Goal: Task Accomplishment & Management: Complete application form

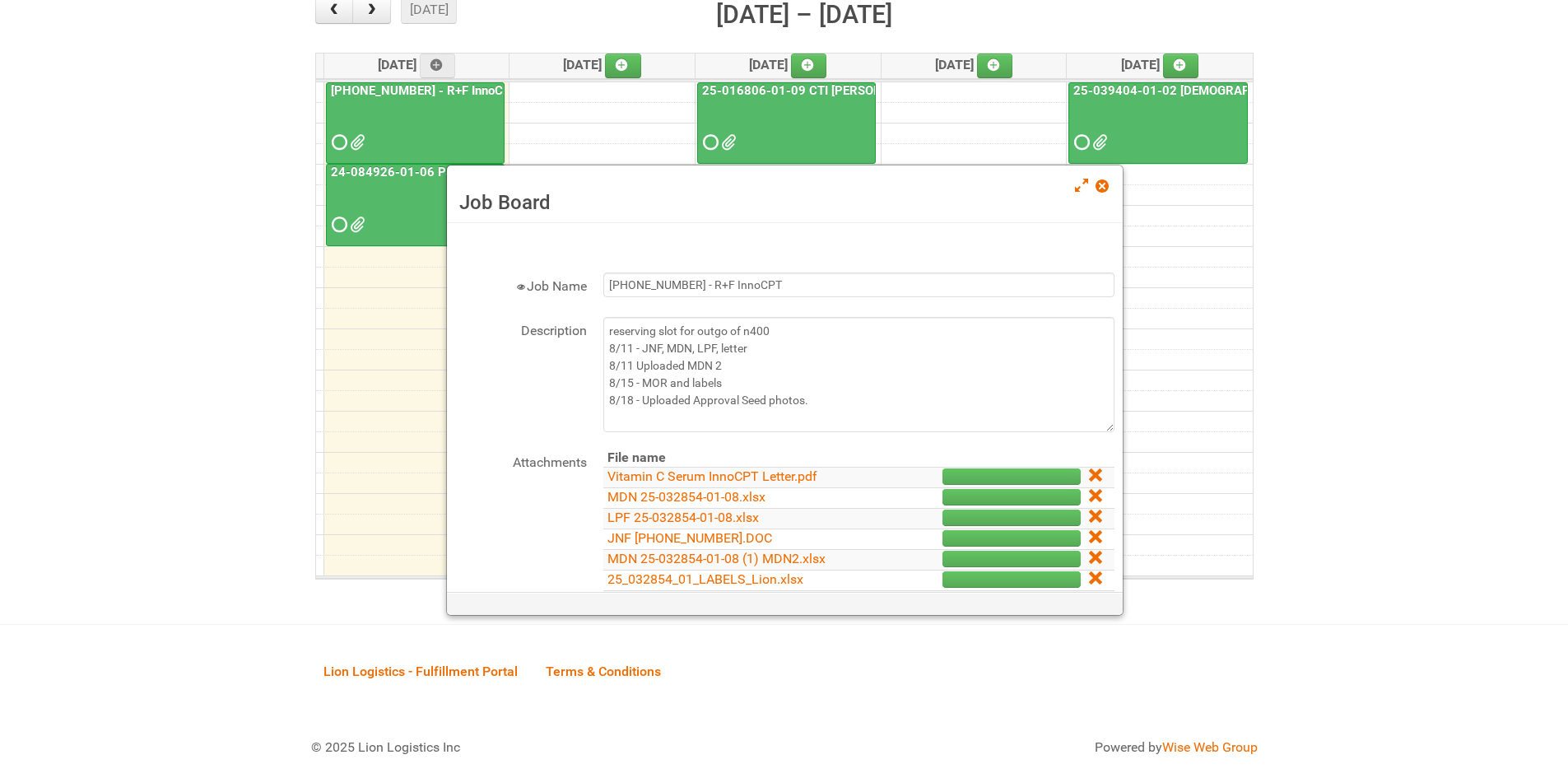
scroll to position [247, 0]
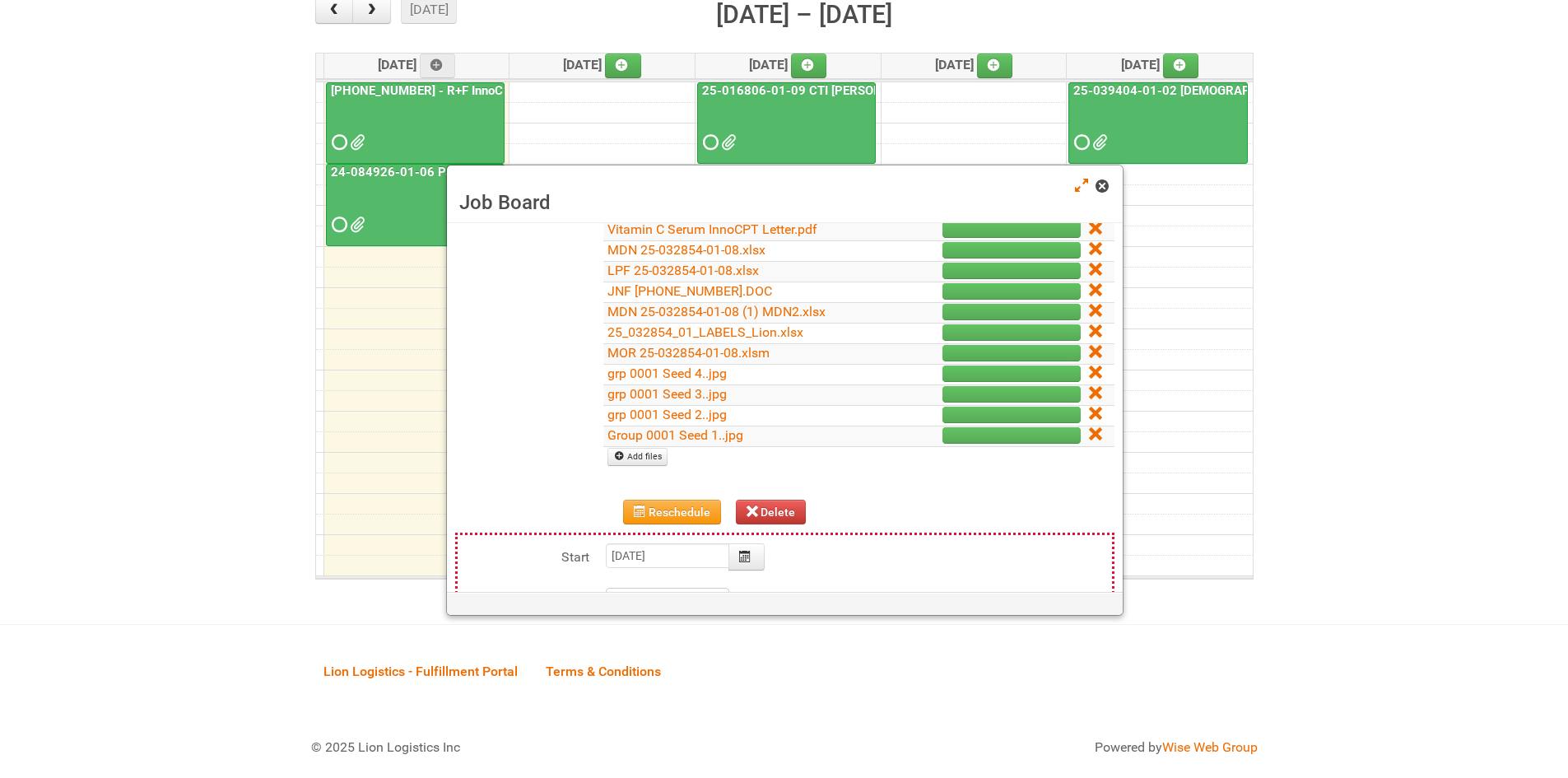
click at [1108, 185] on link at bounding box center [1102, 187] width 15 height 20
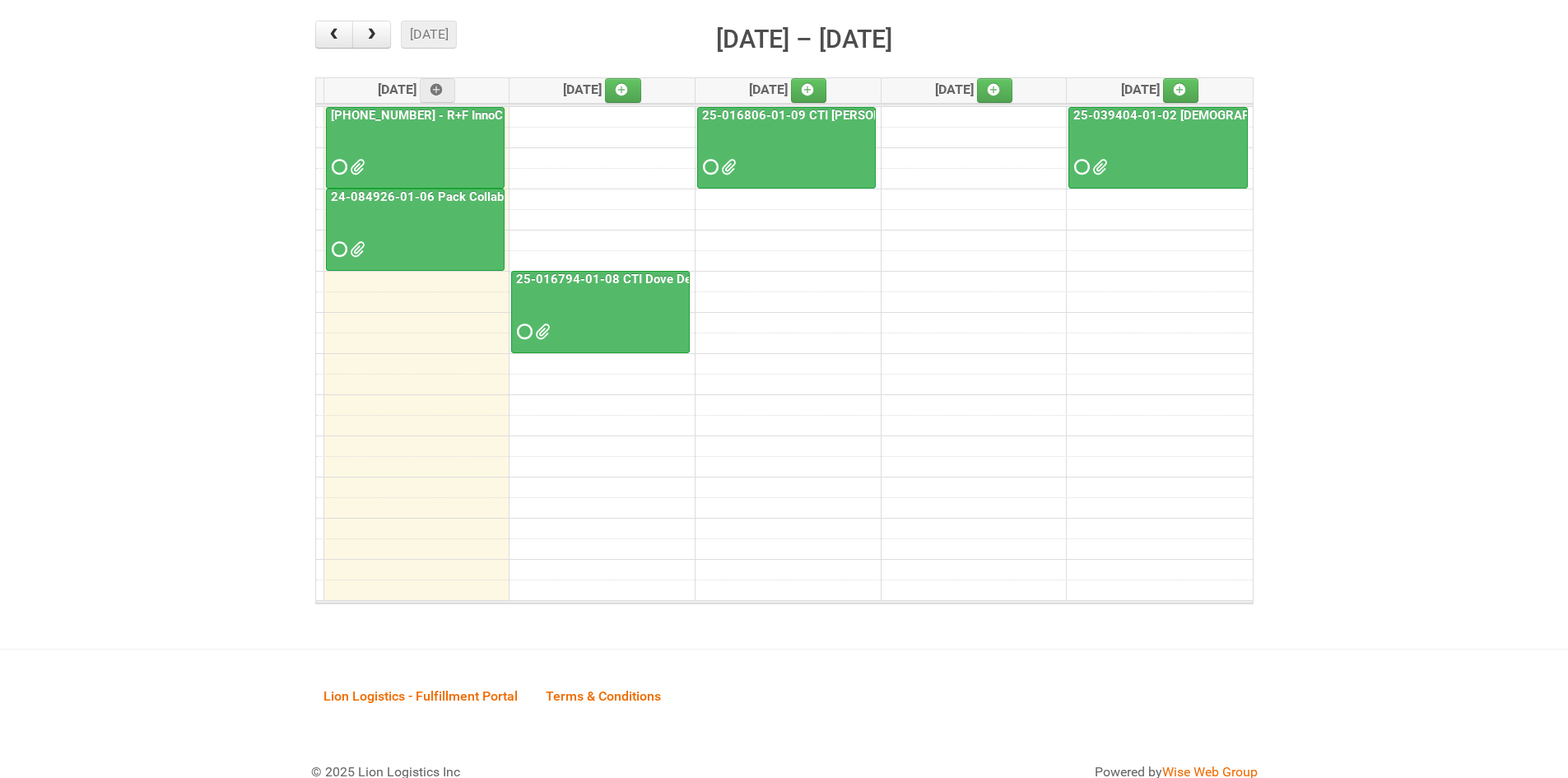
scroll to position [0, 0]
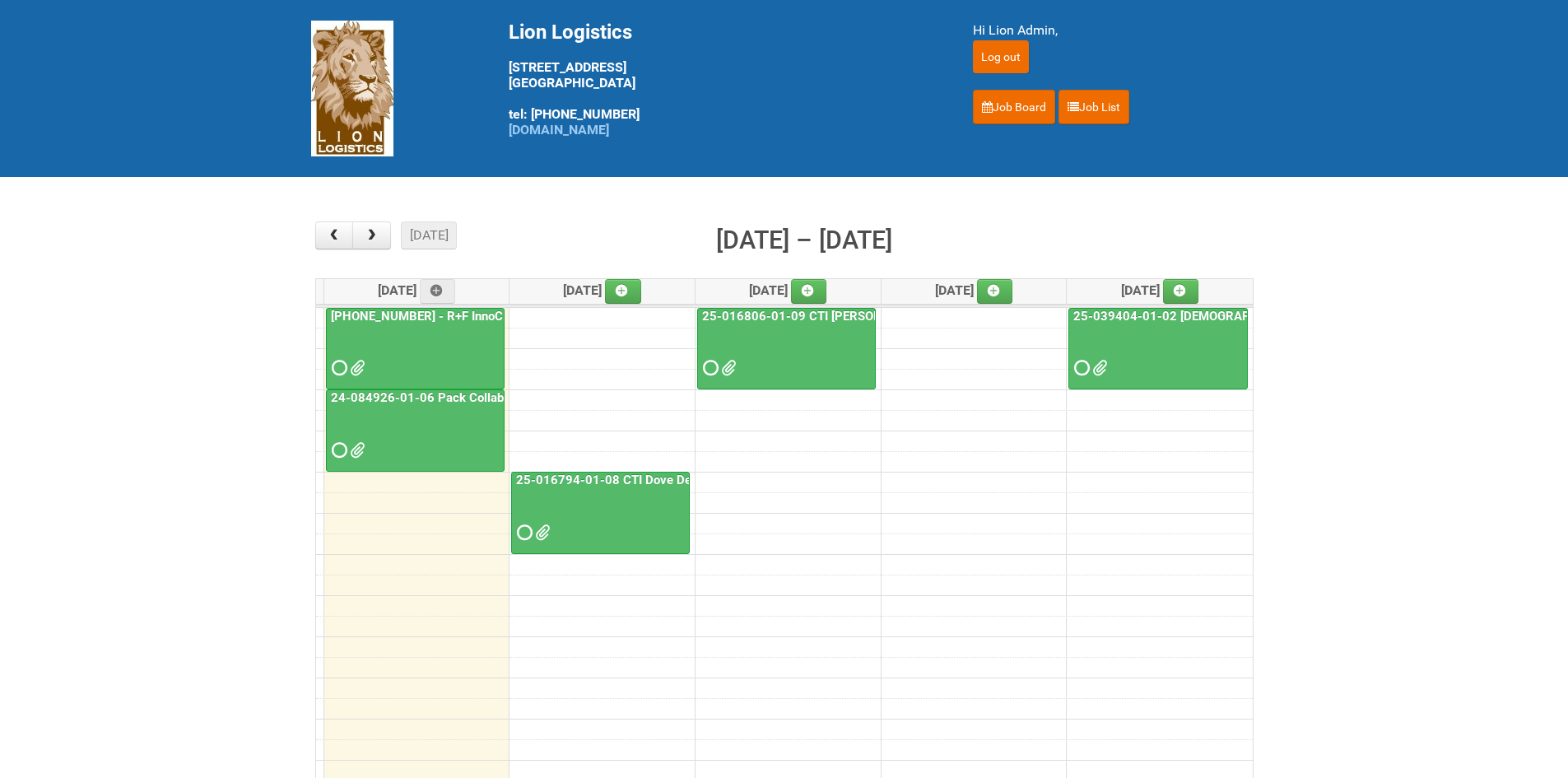
click at [340, 366] on span at bounding box center [337, 367] width 11 height 11
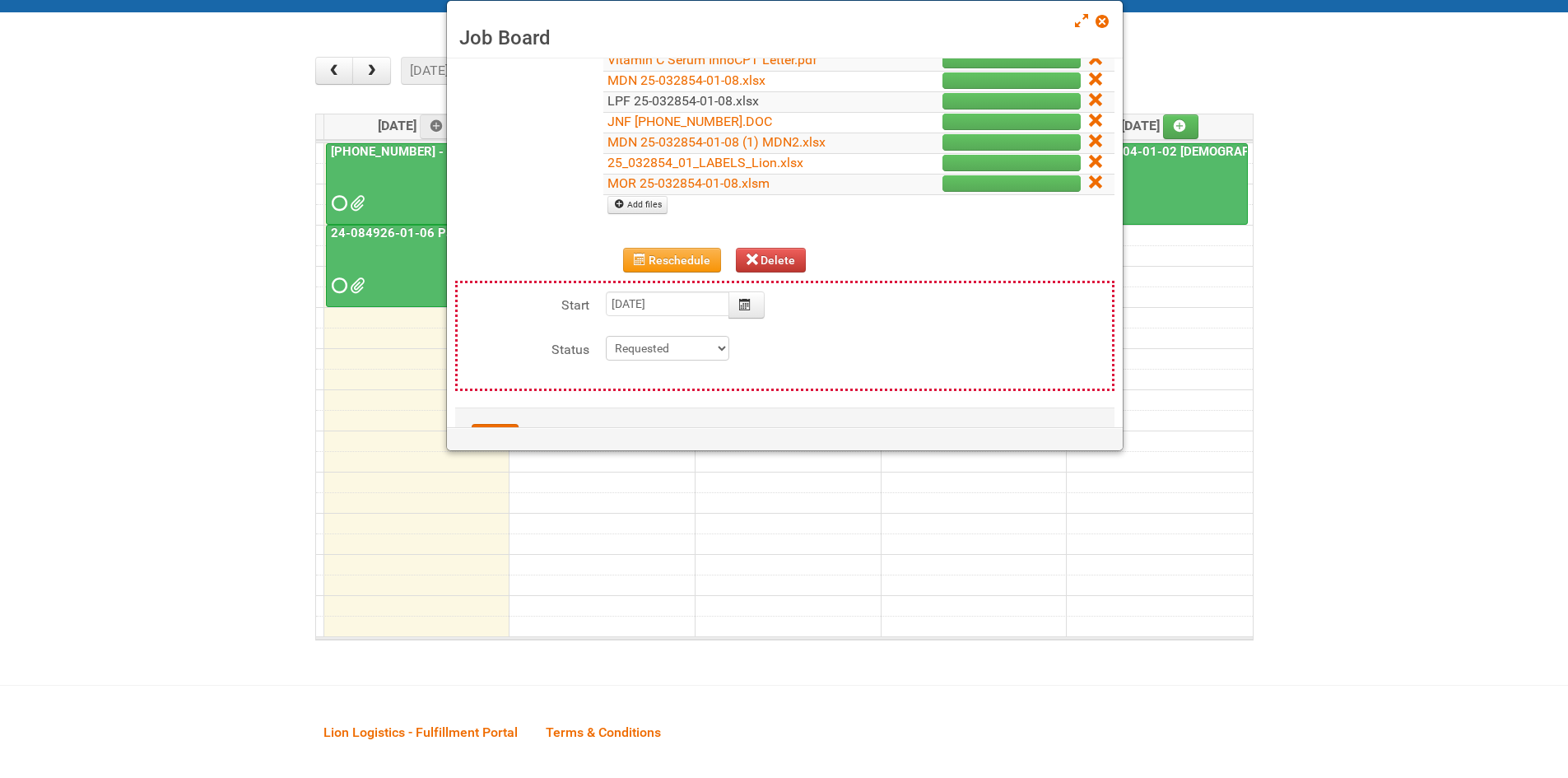
scroll to position [315, 0]
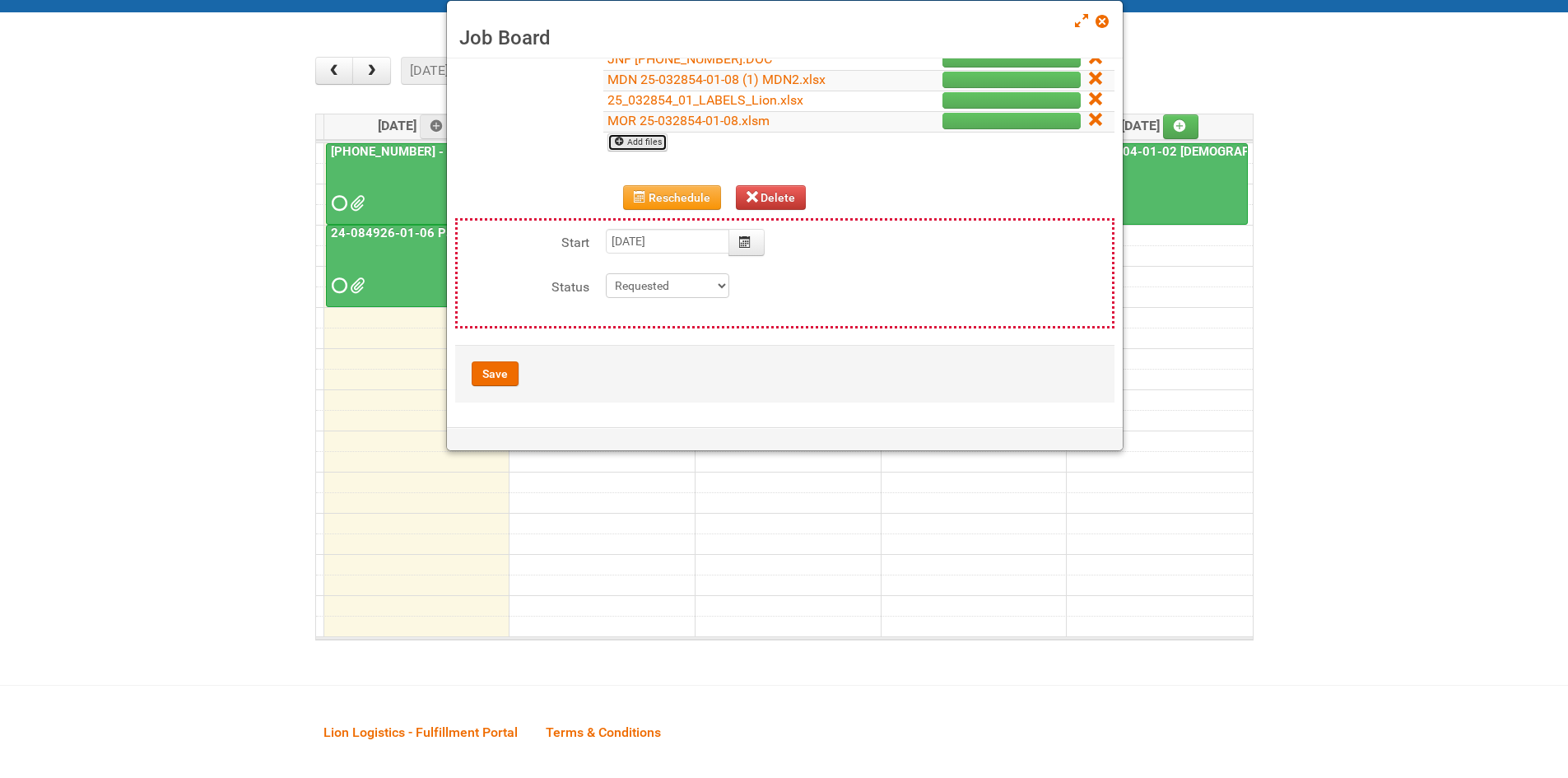
click at [645, 141] on link "Add files" at bounding box center [638, 142] width 60 height 18
type input "C:\fakepath\GRP 0001 1..jpg"
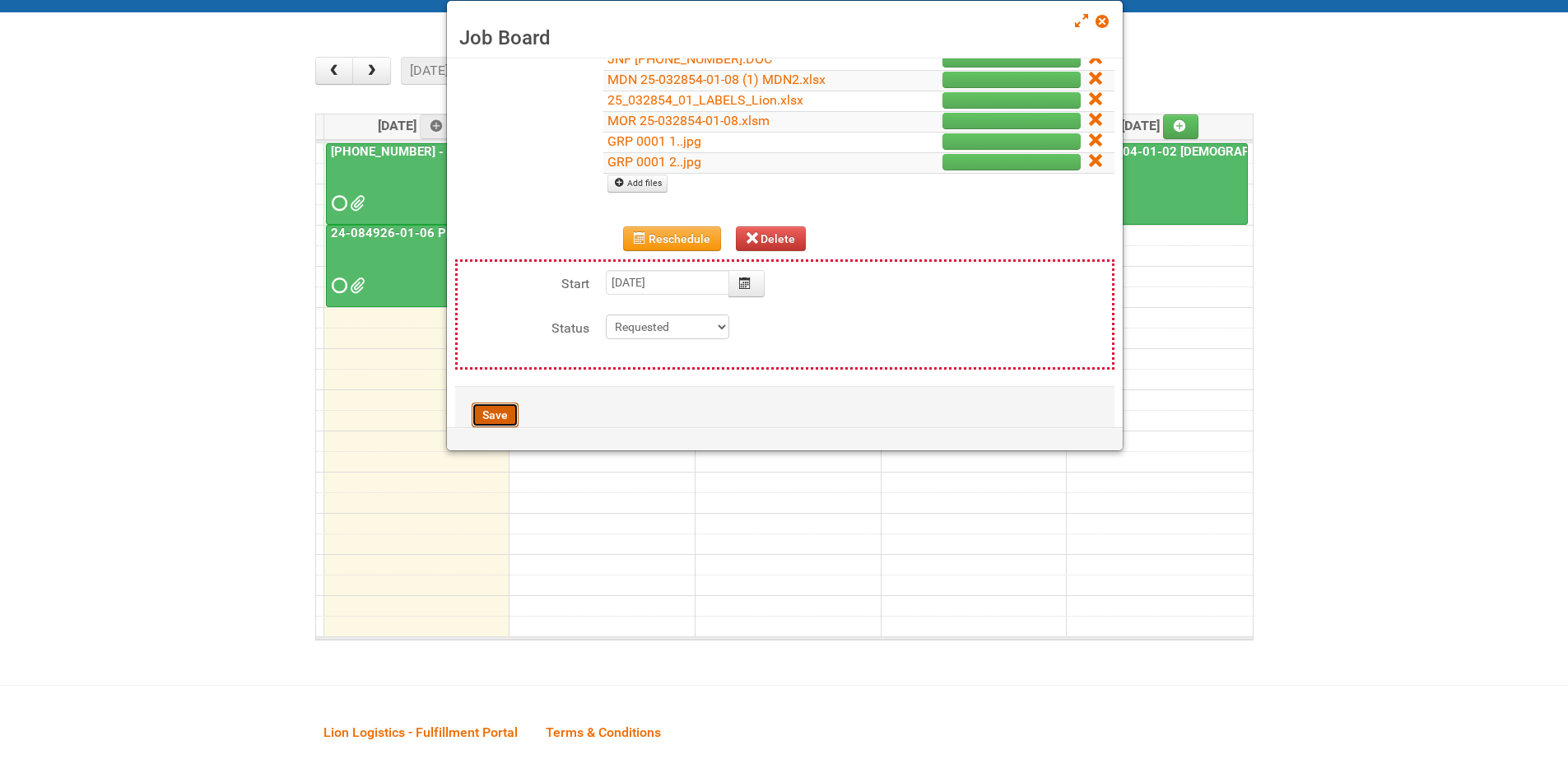
click at [508, 414] on button "Save" at bounding box center [495, 414] width 47 height 25
type input "2025-08-18 09:00:00"
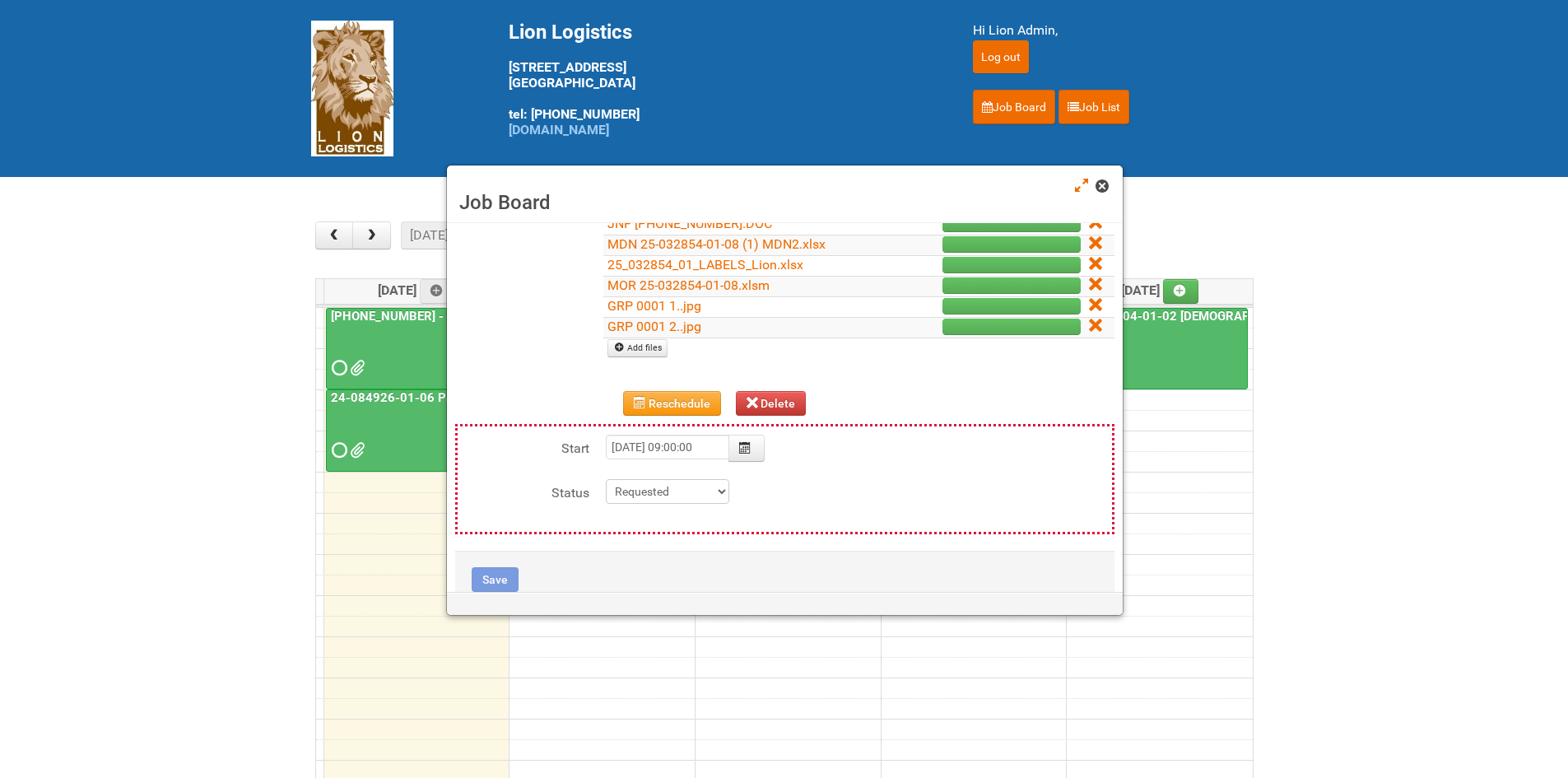
click at [1104, 188] on span at bounding box center [1101, 186] width 11 height 11
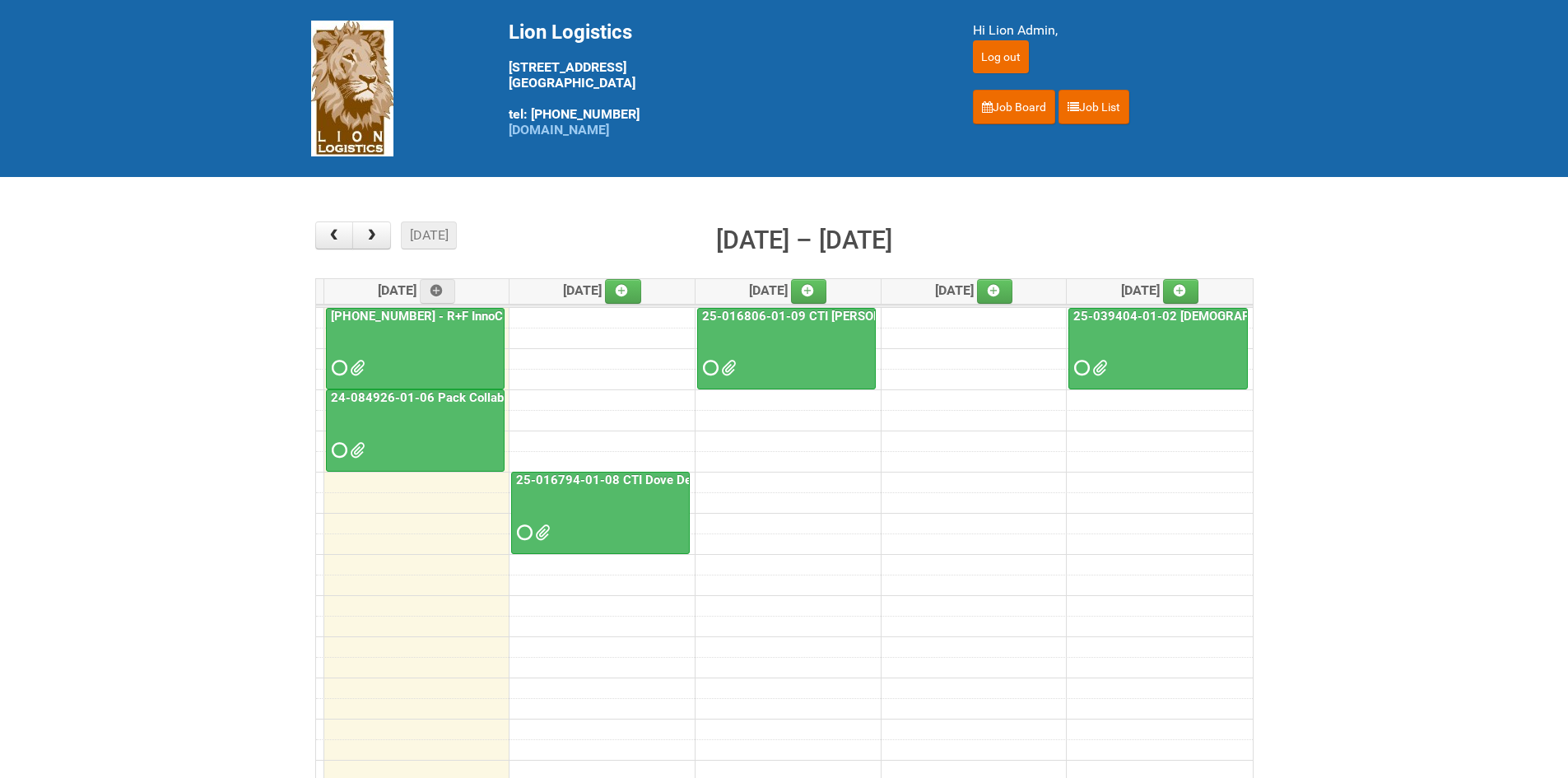
click at [339, 444] on span at bounding box center [337, 450] width 11 height 11
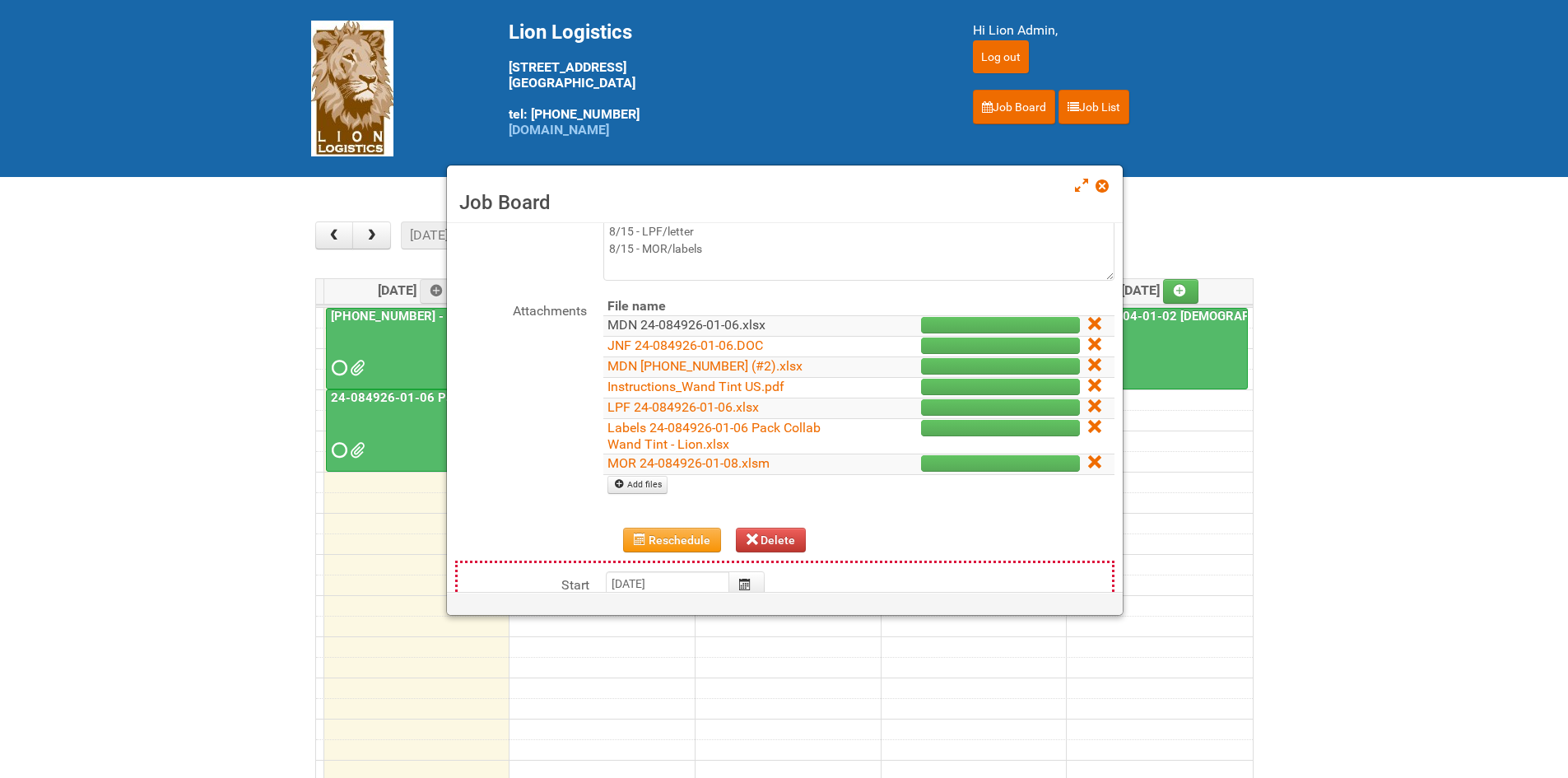
scroll to position [165, 0]
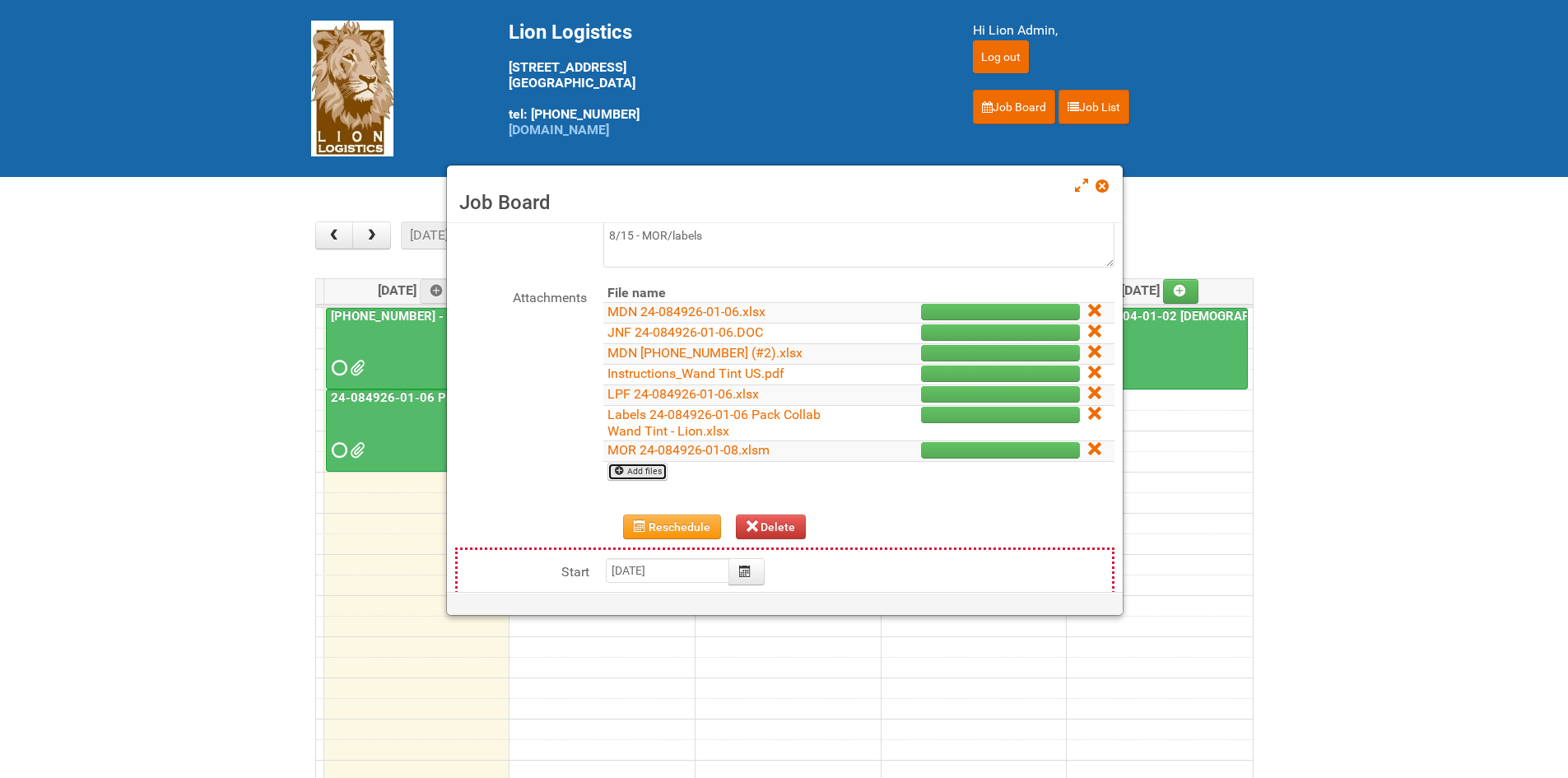
click at [637, 472] on link "Add files" at bounding box center [638, 471] width 60 height 18
type input "C:\fakepath\group 1001 1..jpg"
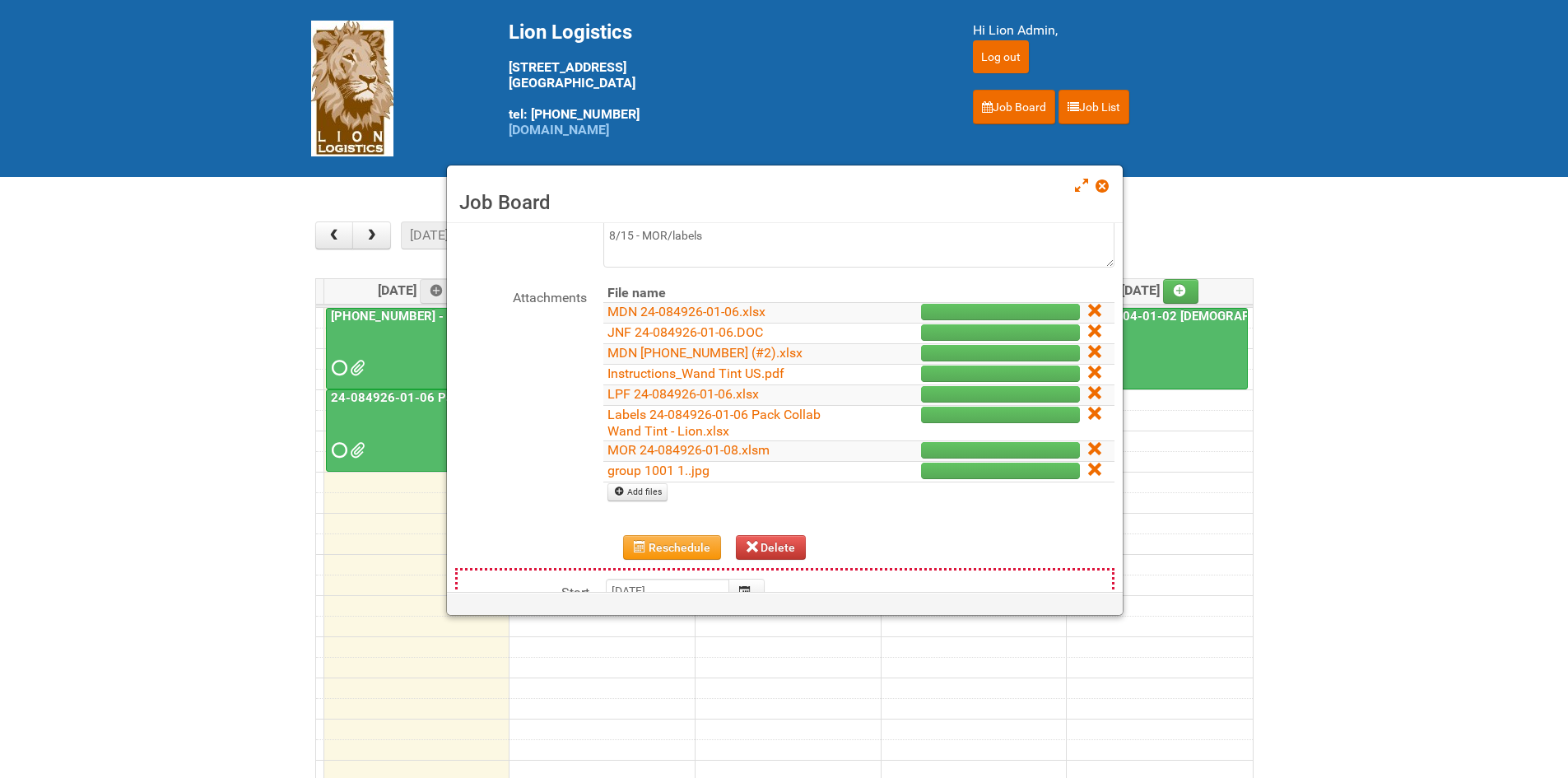
click at [650, 481] on td "Add files" at bounding box center [858, 492] width 511 height 21
click at [642, 493] on link "Add files" at bounding box center [638, 492] width 60 height 18
type input "C:\fakepath\grp 1001 2..jpg"
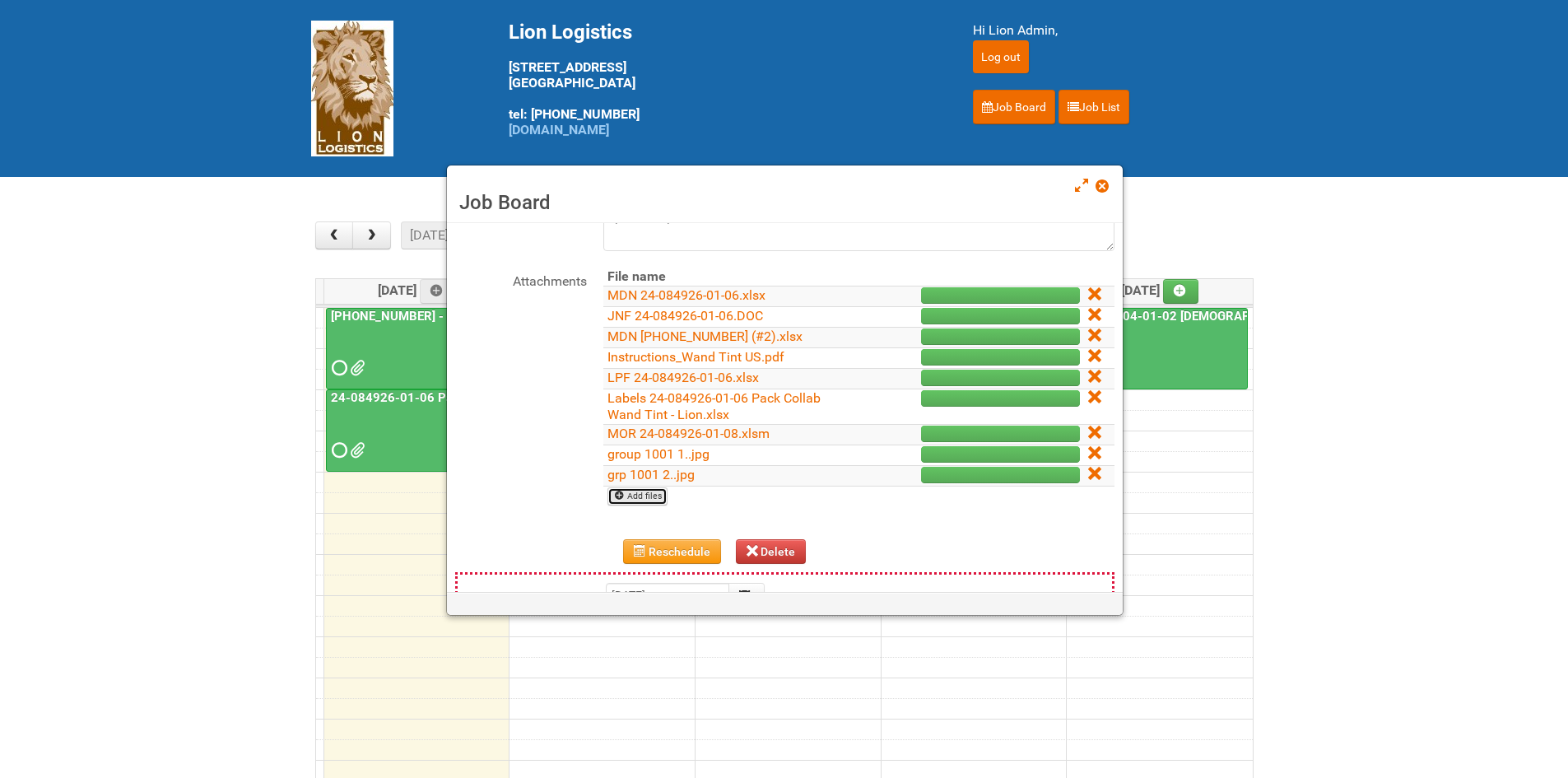
scroll to position [0, 0]
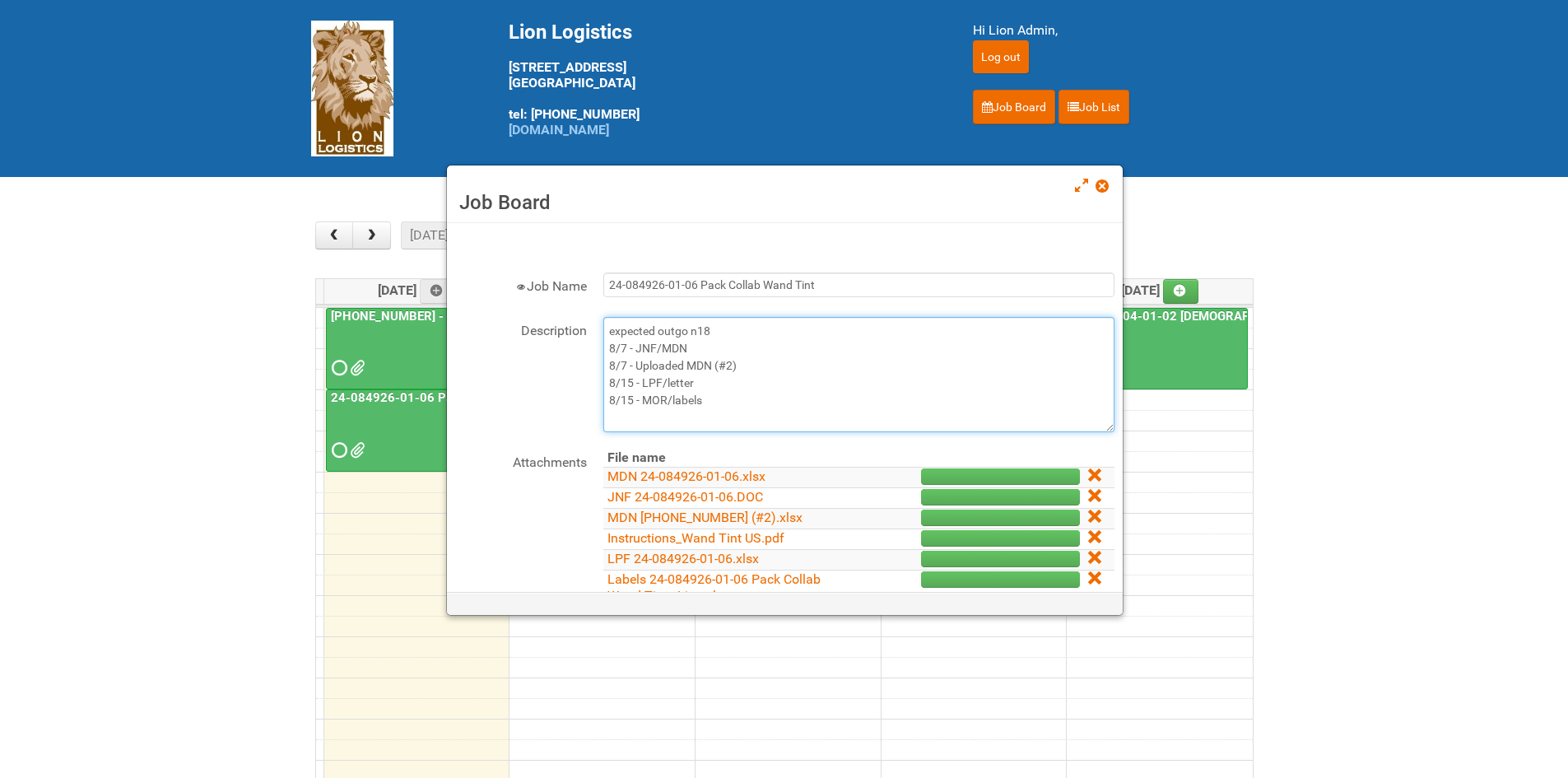
click at [762, 401] on textarea "expected outgo n18 8/7 - JNF/MDN 8/7 - Uploaded MDN (#2) 8/15 - LPF/letter 8/15…" at bounding box center [858, 375] width 511 height 115
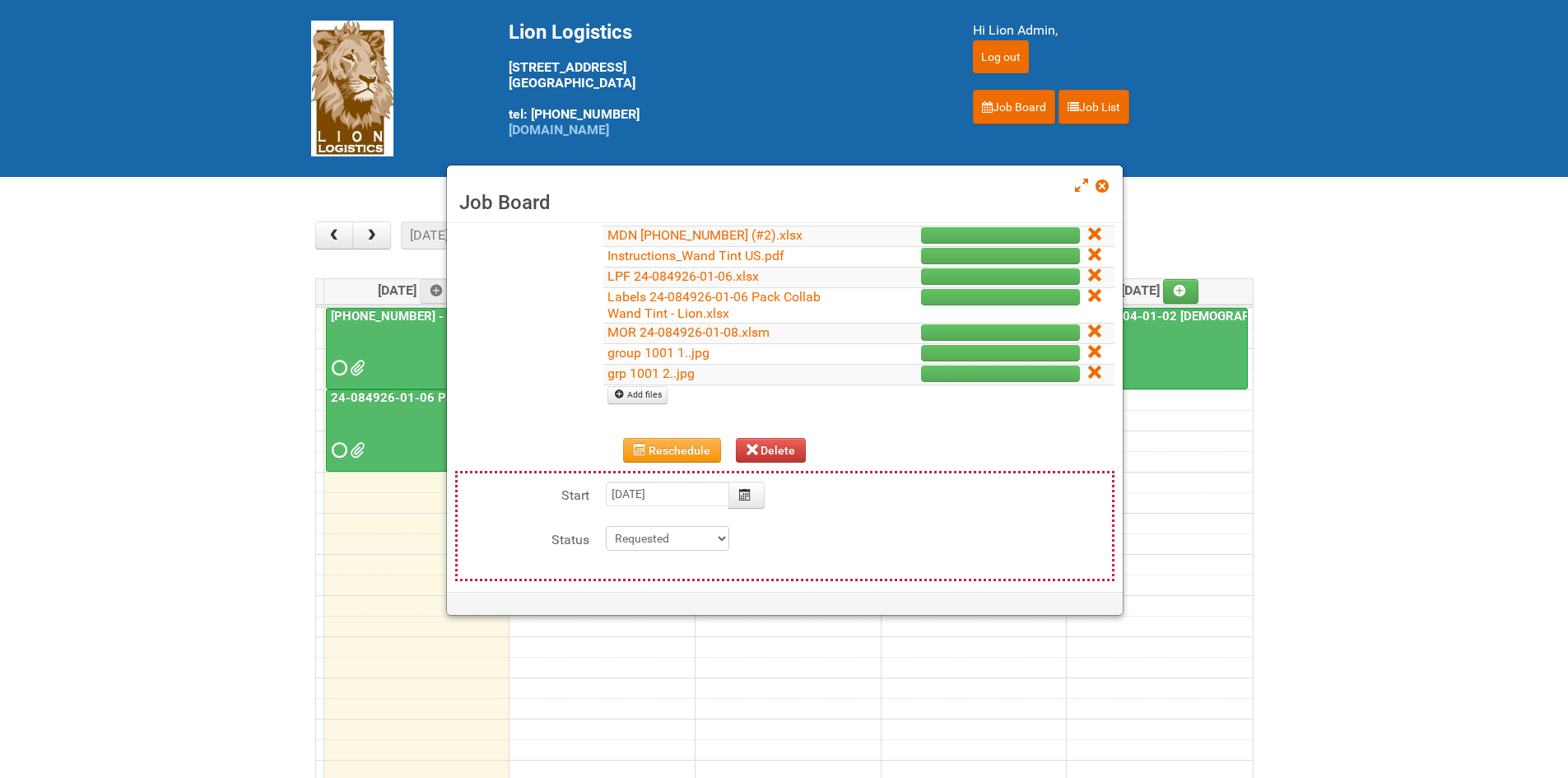
scroll to position [371, 0]
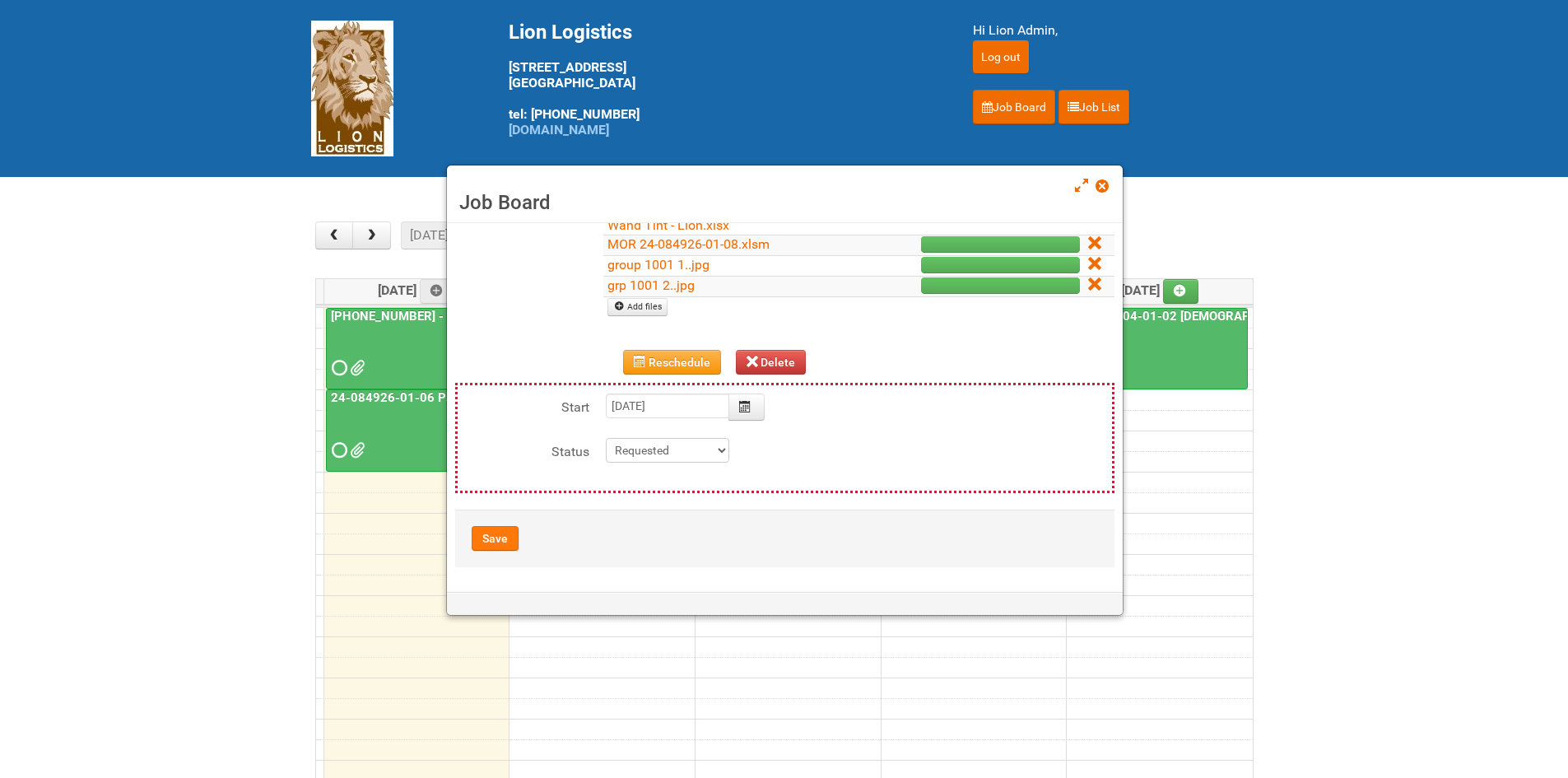
type textarea "expected outgo n18 8/7 - JNF/MDN 8/7 - Uploaded MDN (#2) 8/15 - LPF/letter 8/15…"
click at [497, 530] on button "Save" at bounding box center [495, 538] width 47 height 25
type input "2025-08-18 11:00:00"
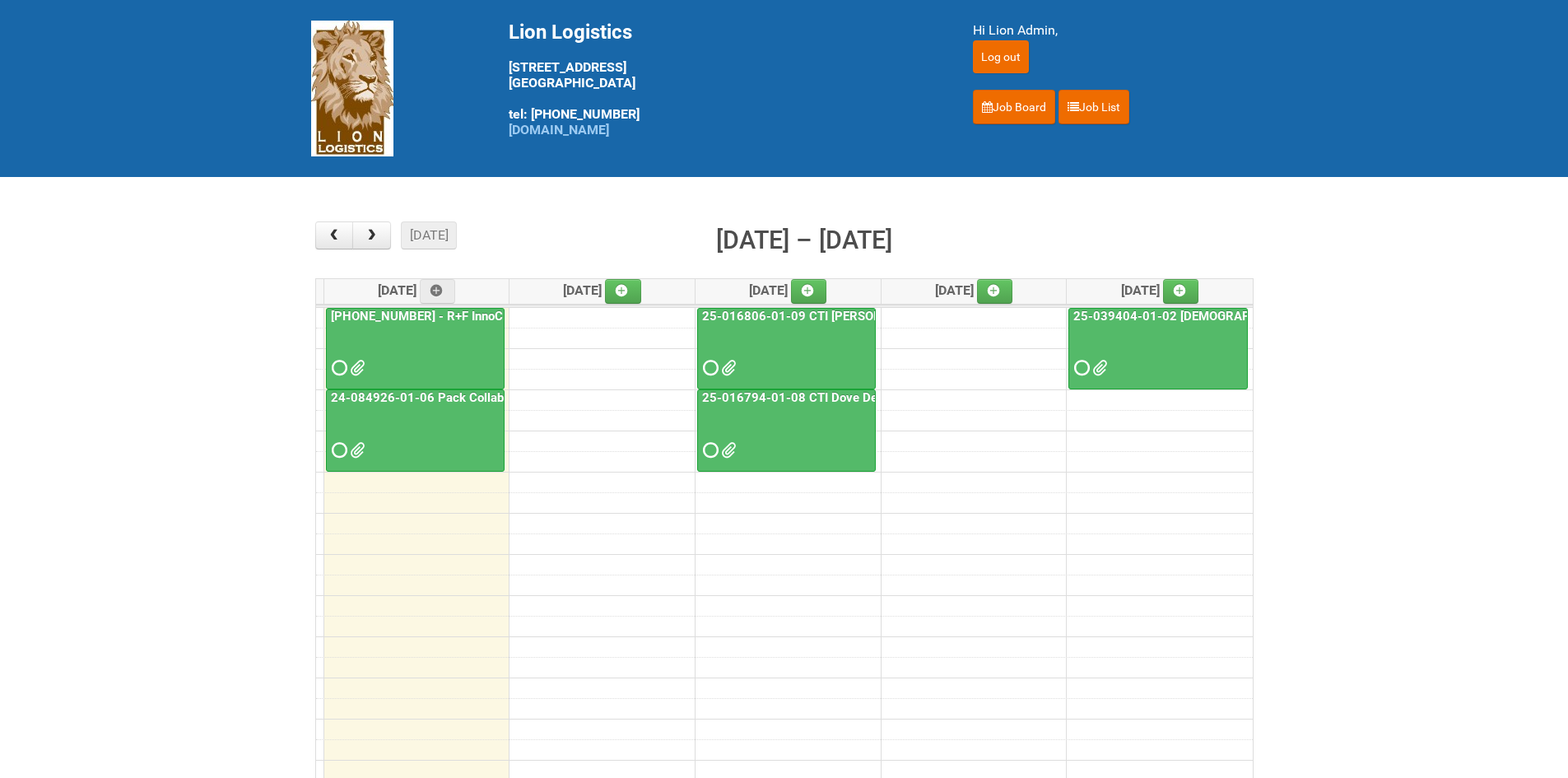
click at [340, 366] on span at bounding box center [337, 367] width 11 height 11
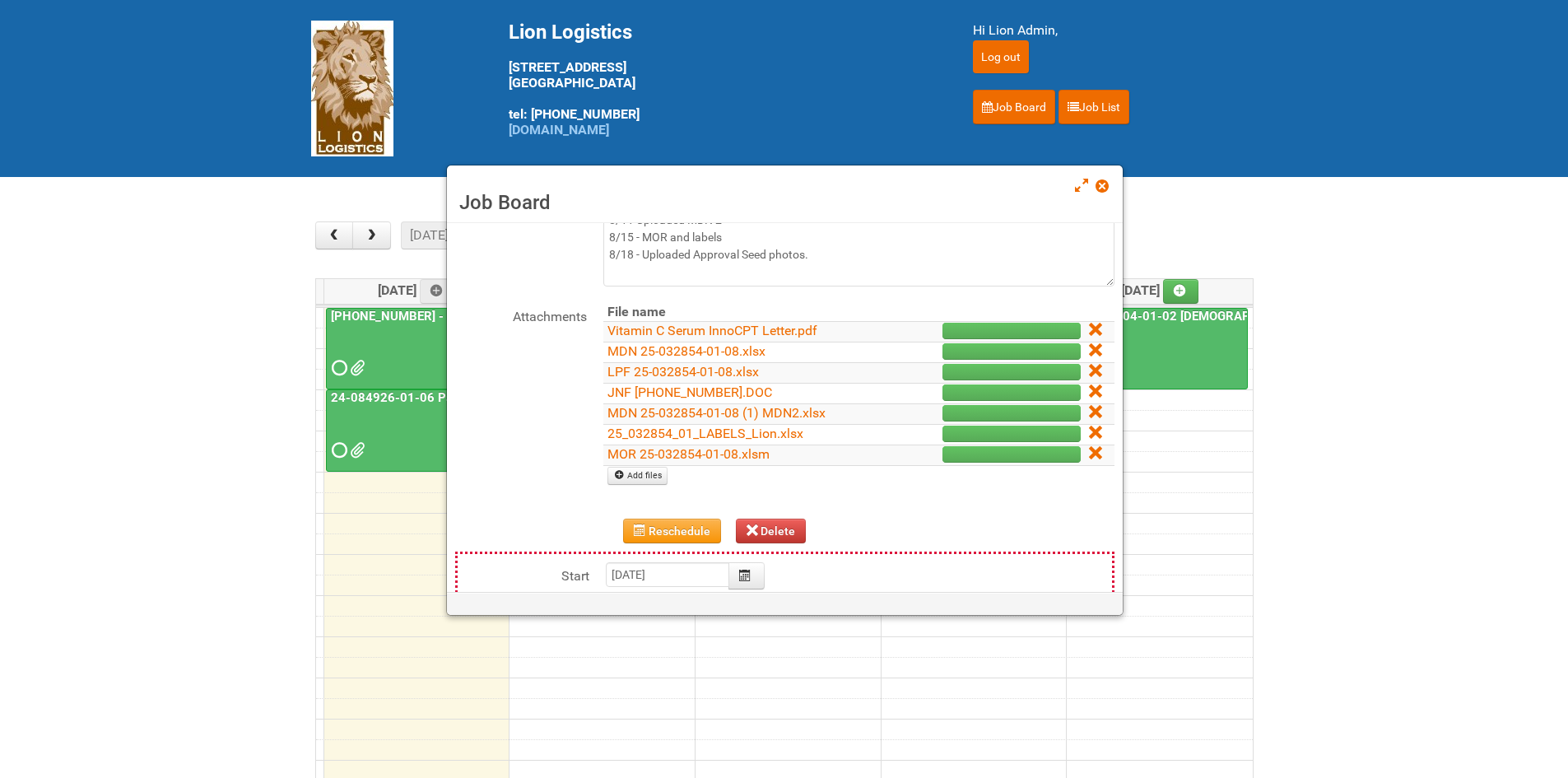
scroll to position [165, 0]
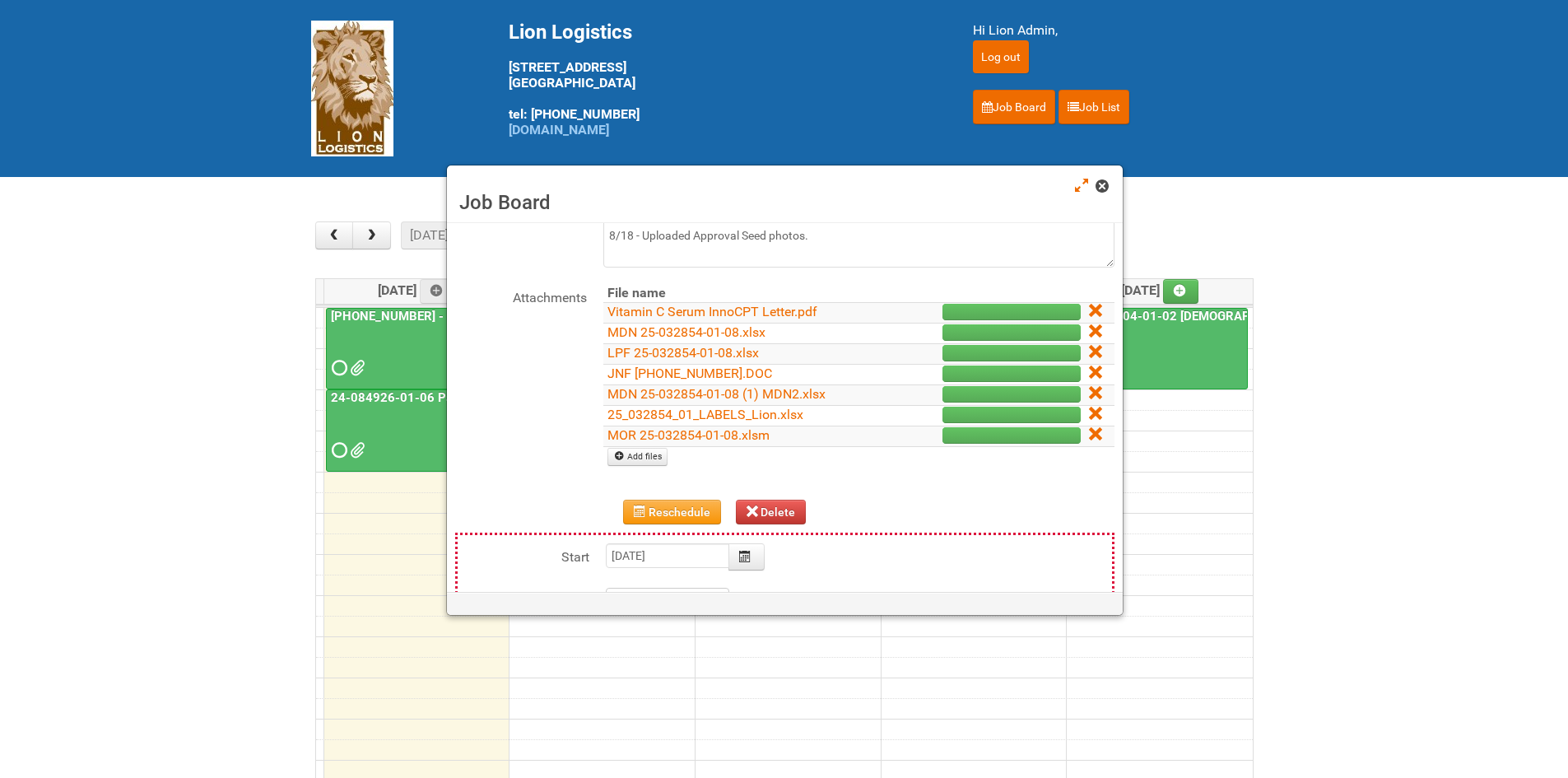
click at [1100, 193] on link at bounding box center [1102, 187] width 15 height 20
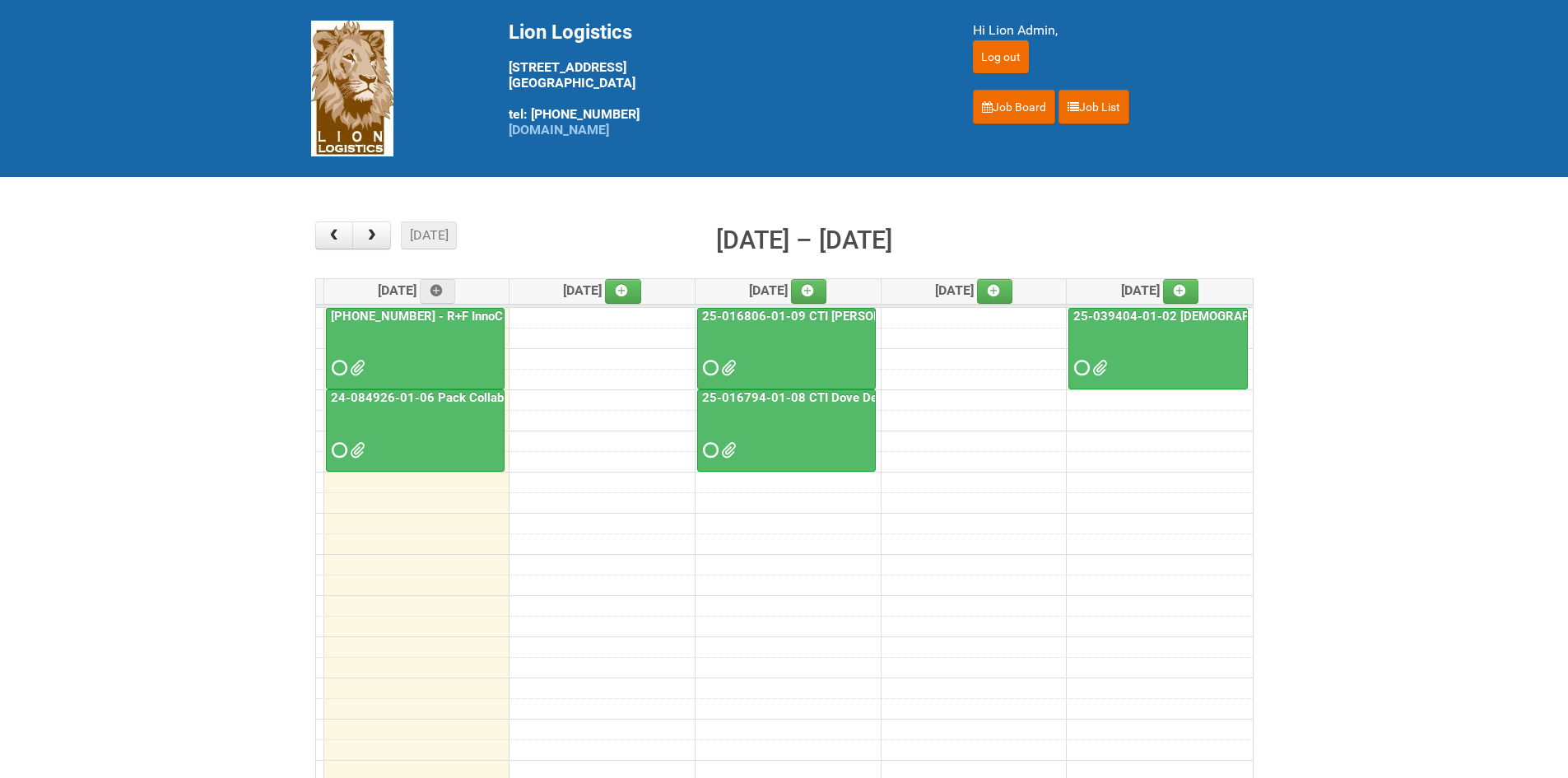
click at [337, 449] on span at bounding box center [337, 450] width 11 height 11
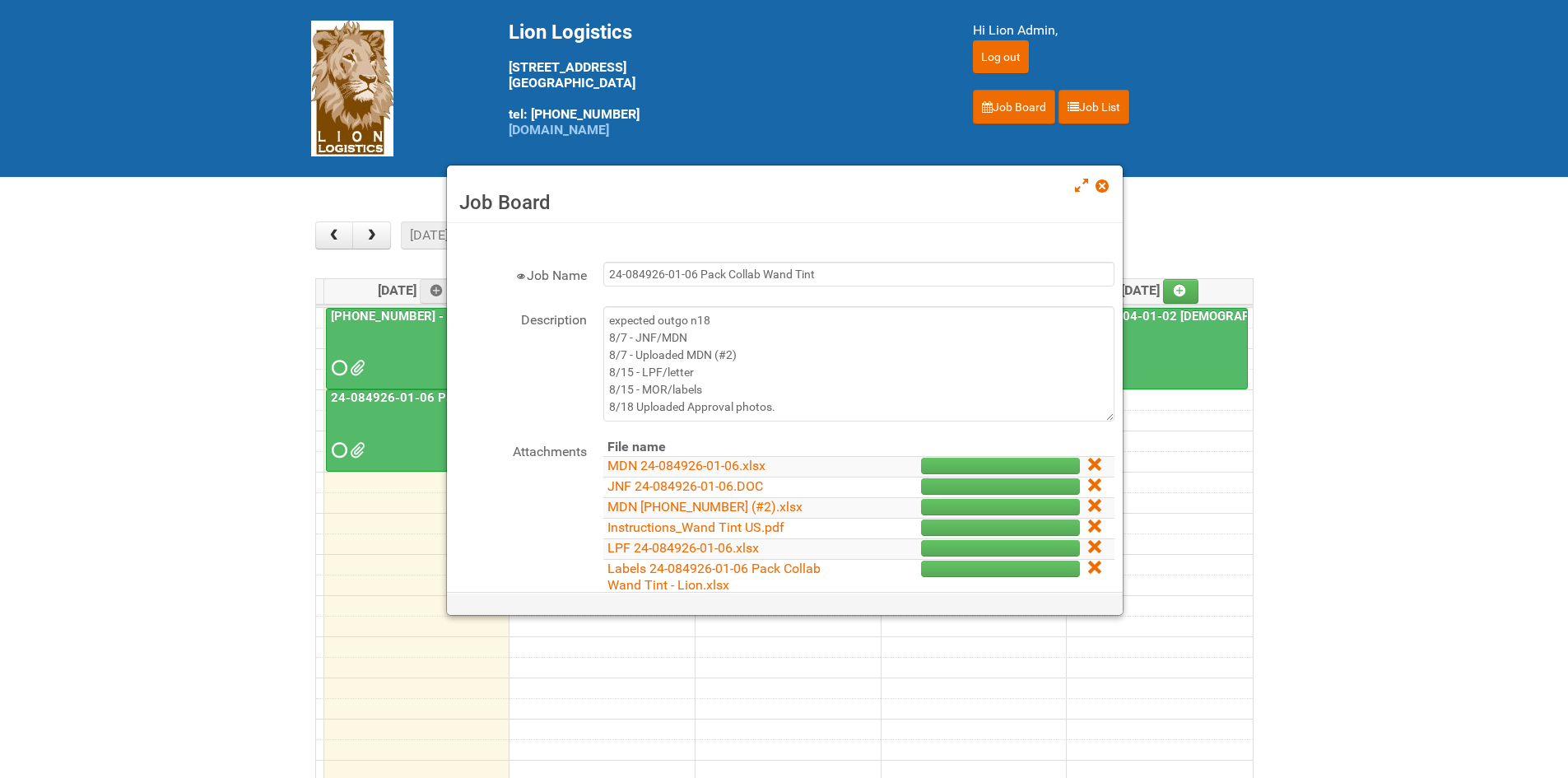
scroll to position [0, 0]
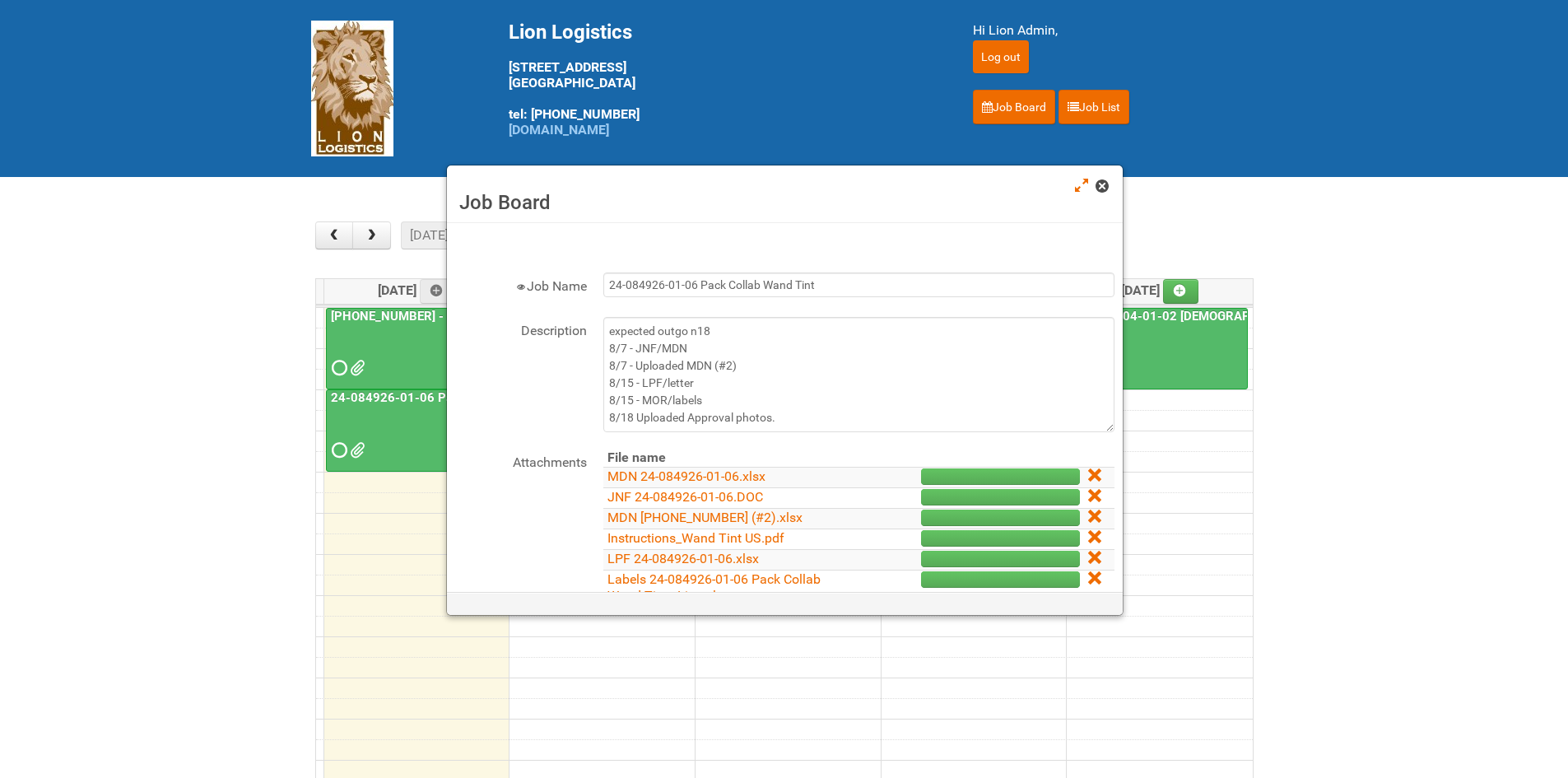
click at [1103, 184] on span at bounding box center [1101, 186] width 11 height 11
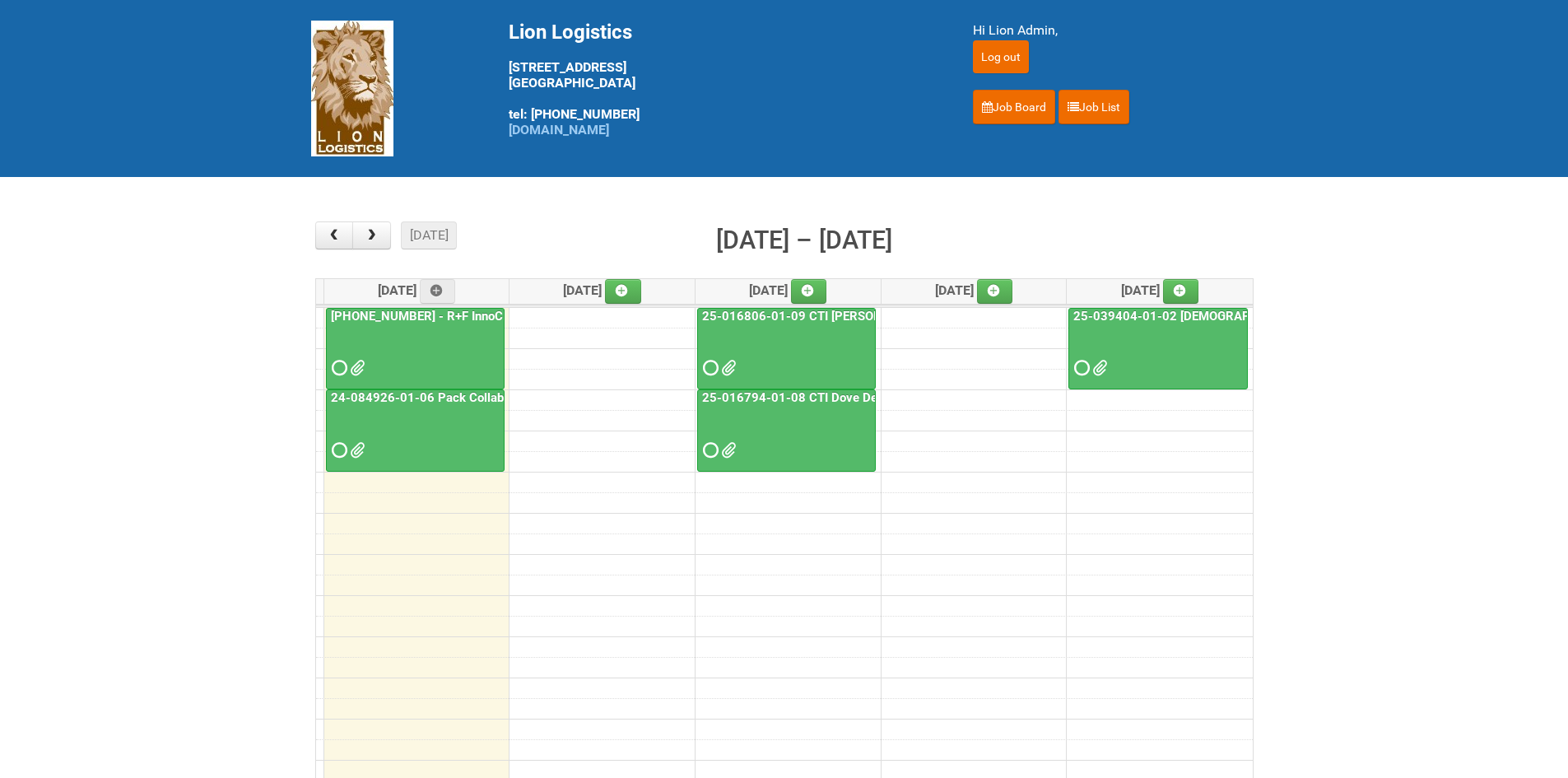
click at [343, 369] on span at bounding box center [337, 367] width 11 height 11
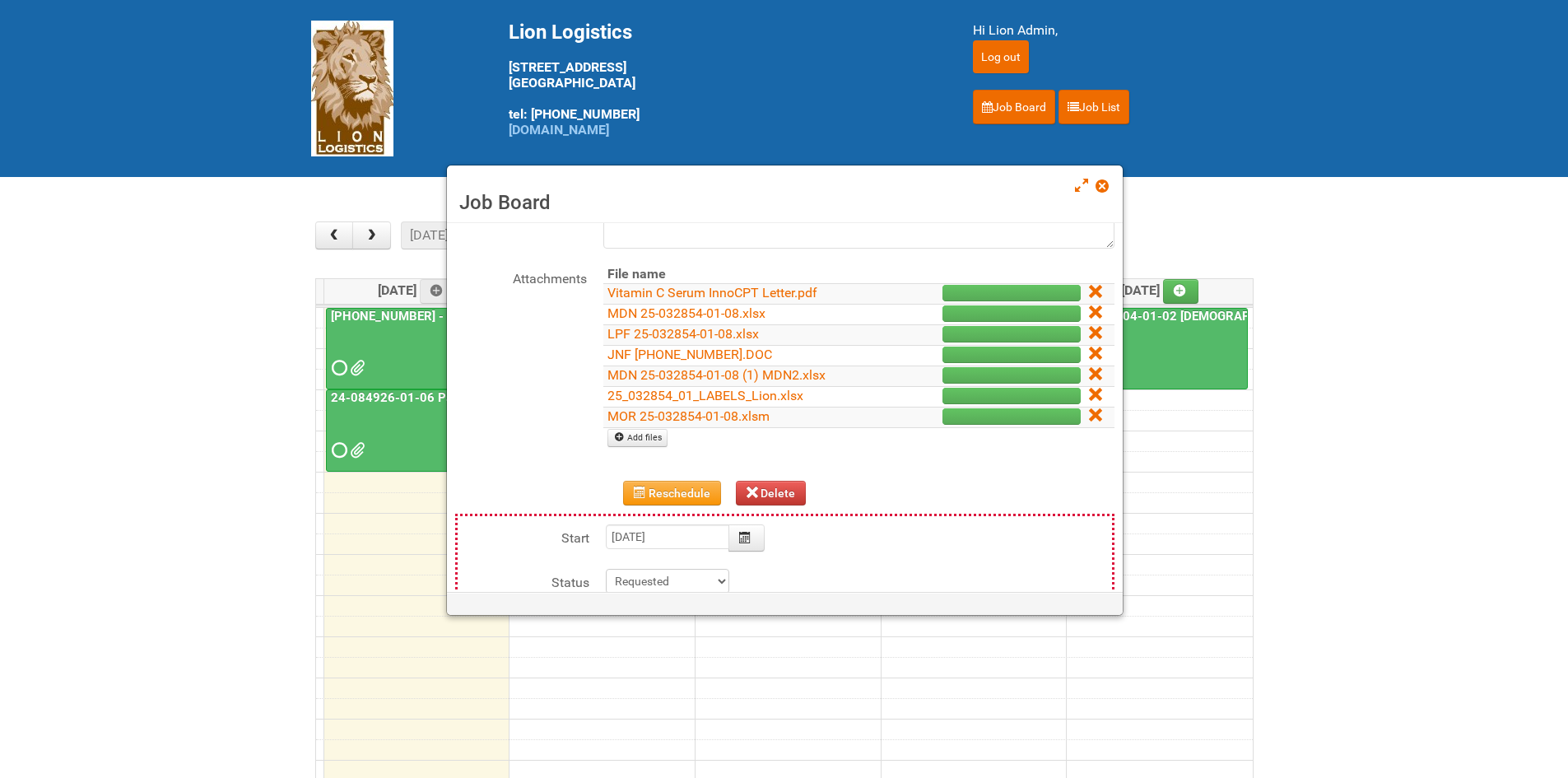
scroll to position [247, 0]
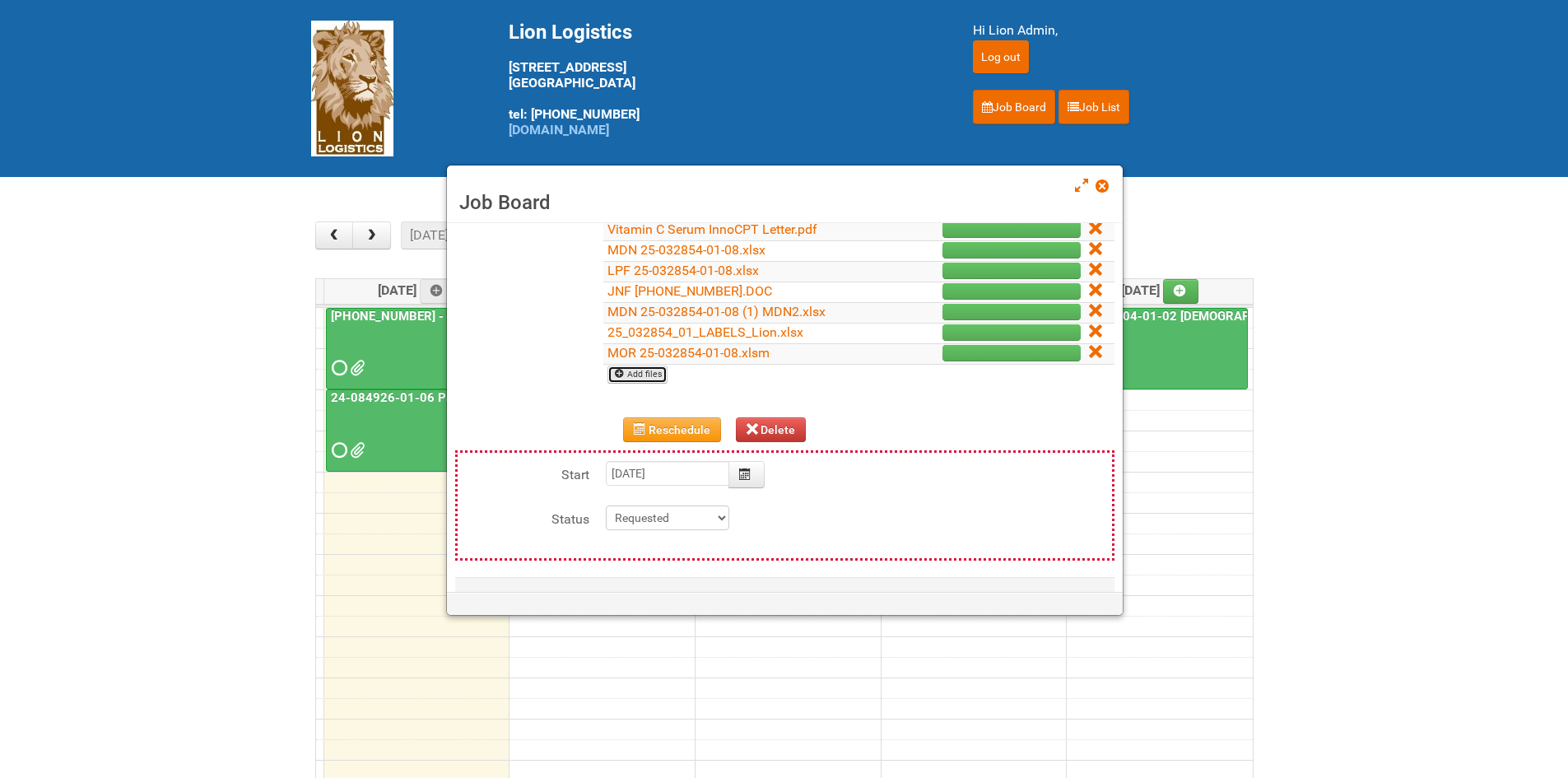
click at [649, 375] on link "Add files" at bounding box center [638, 374] width 60 height 18
click at [649, 371] on link "Add files" at bounding box center [638, 374] width 60 height 18
type input "C:\fakepath\GRP 0001 1..jpg"
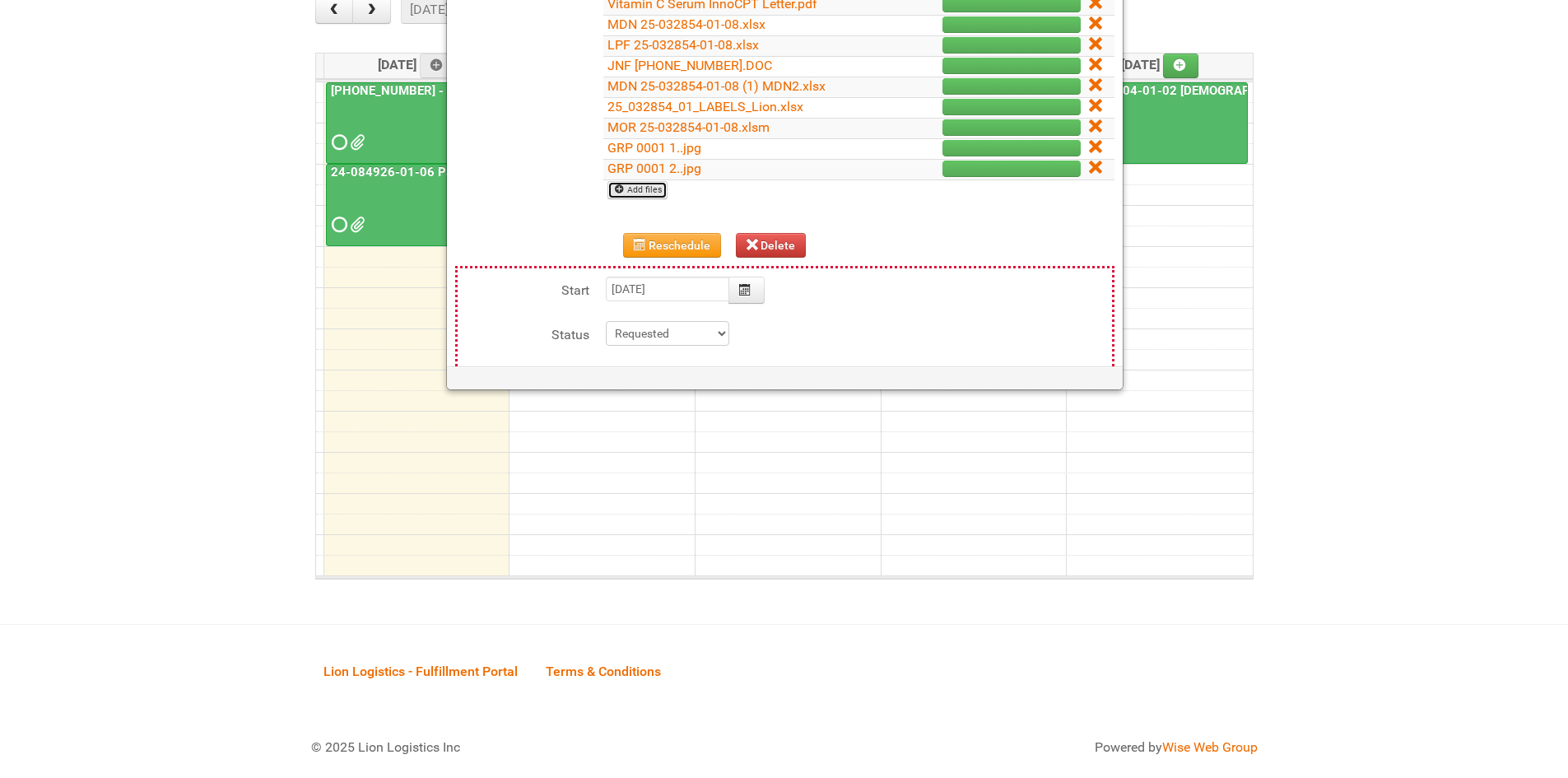
scroll to position [356, 0]
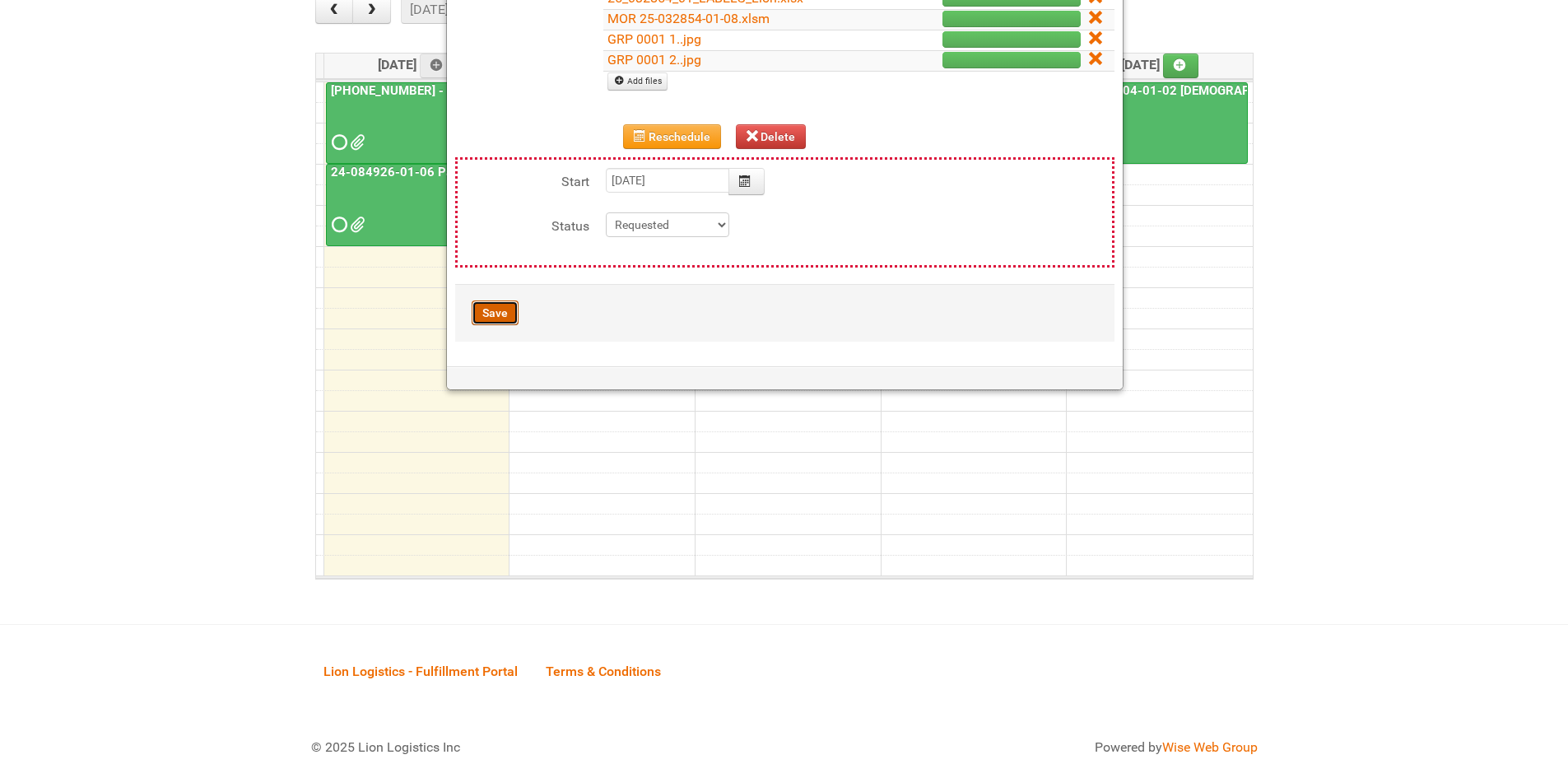
click at [501, 310] on button "Save" at bounding box center [495, 313] width 47 height 25
type input "2025-08-18 09:00:00"
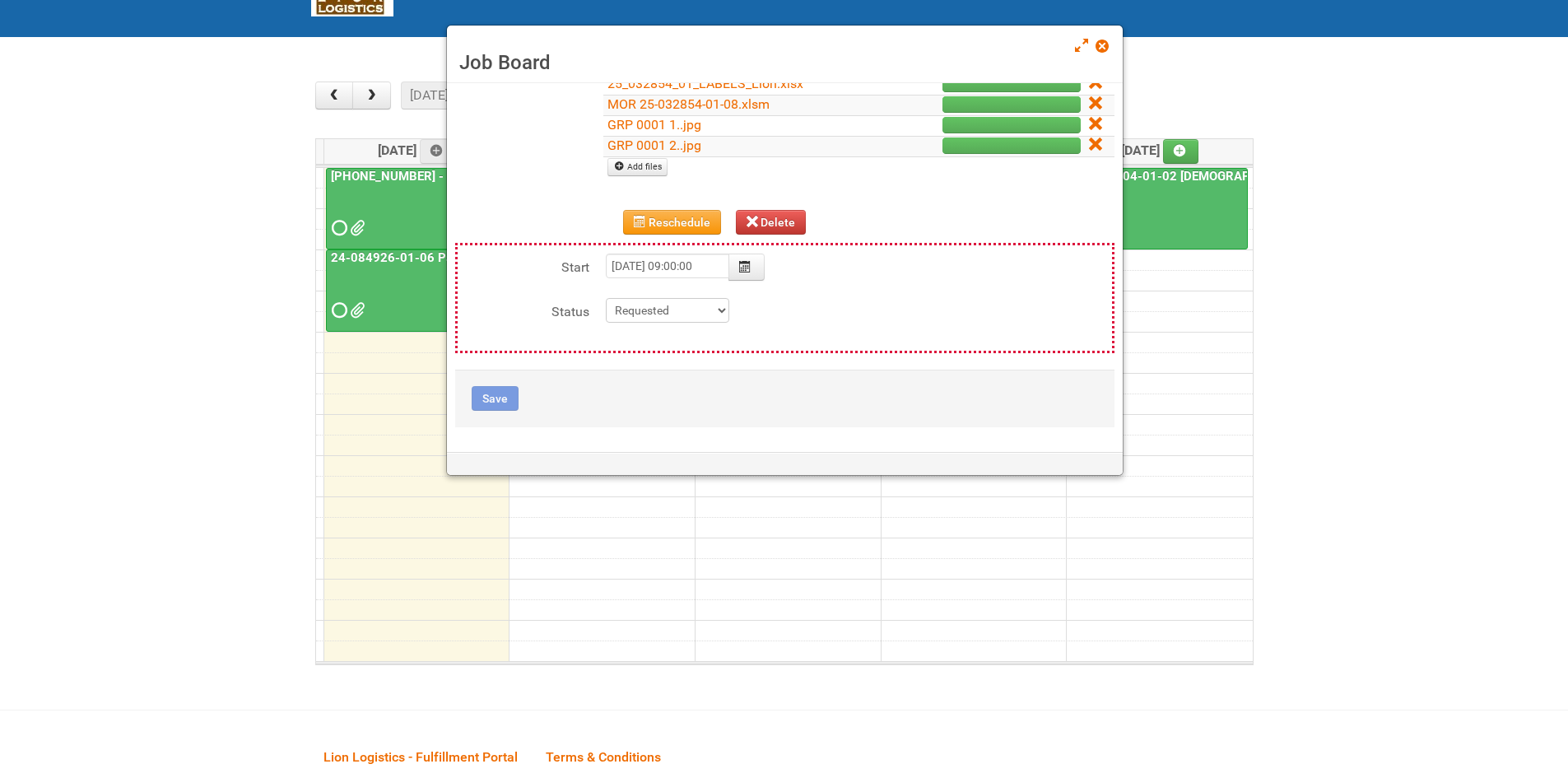
scroll to position [0, 0]
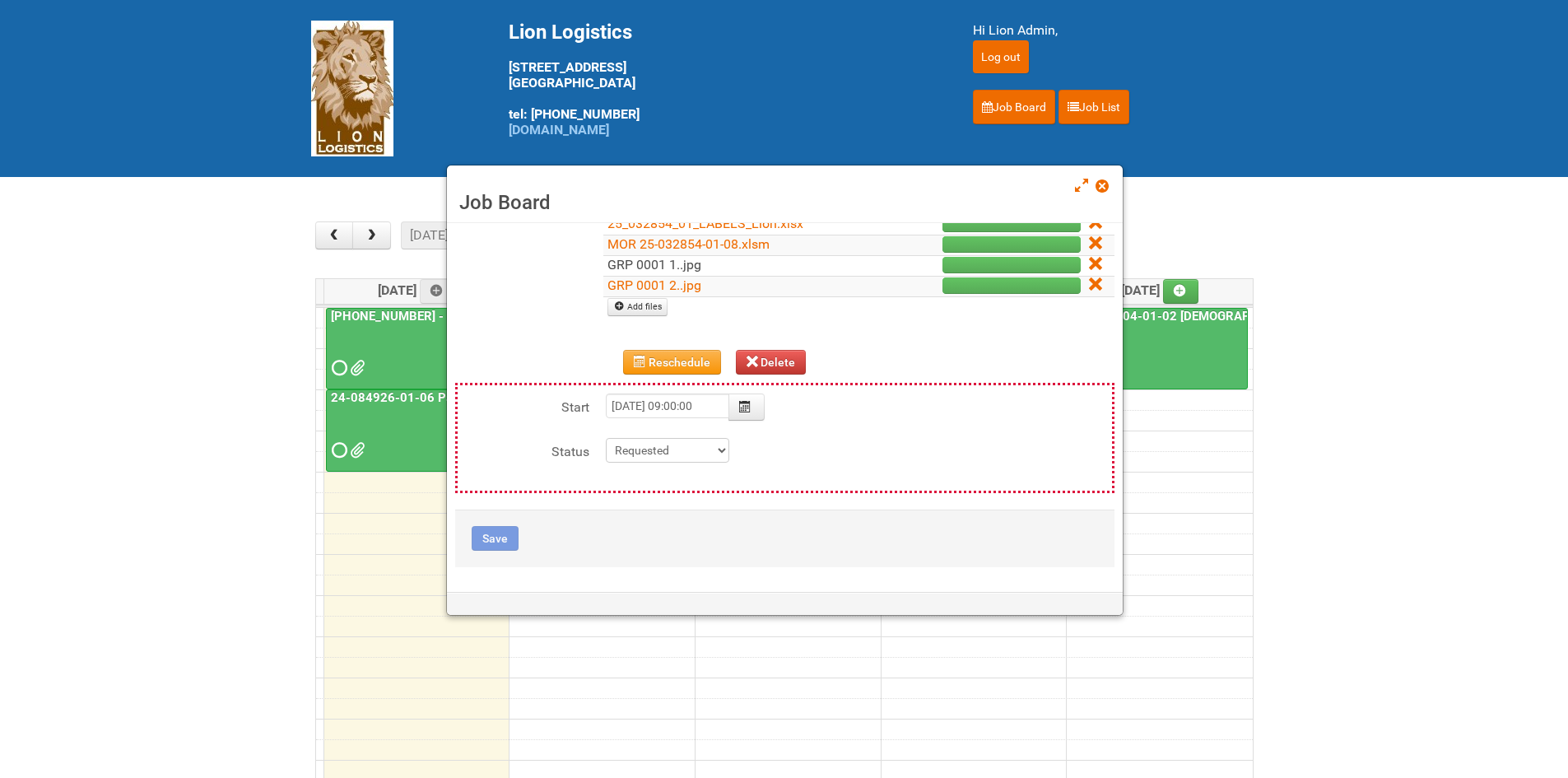
click at [647, 263] on link "GRP 0001 1..jpg" at bounding box center [654, 265] width 94 height 15
click at [743, 267] on td "GRP 0001 1..jpg" at bounding box center [743, 266] width 281 height 21
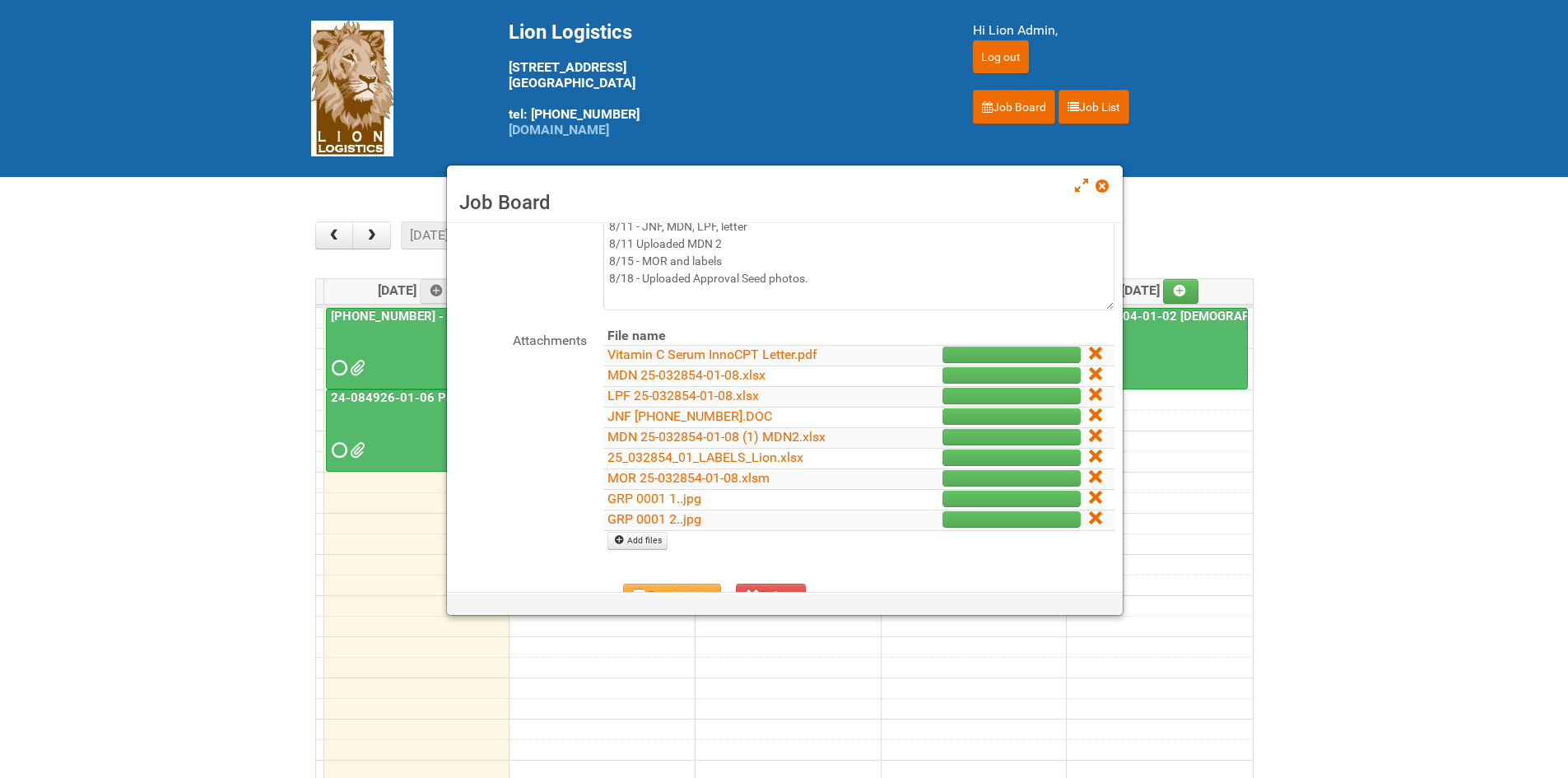
scroll to position [273, 0]
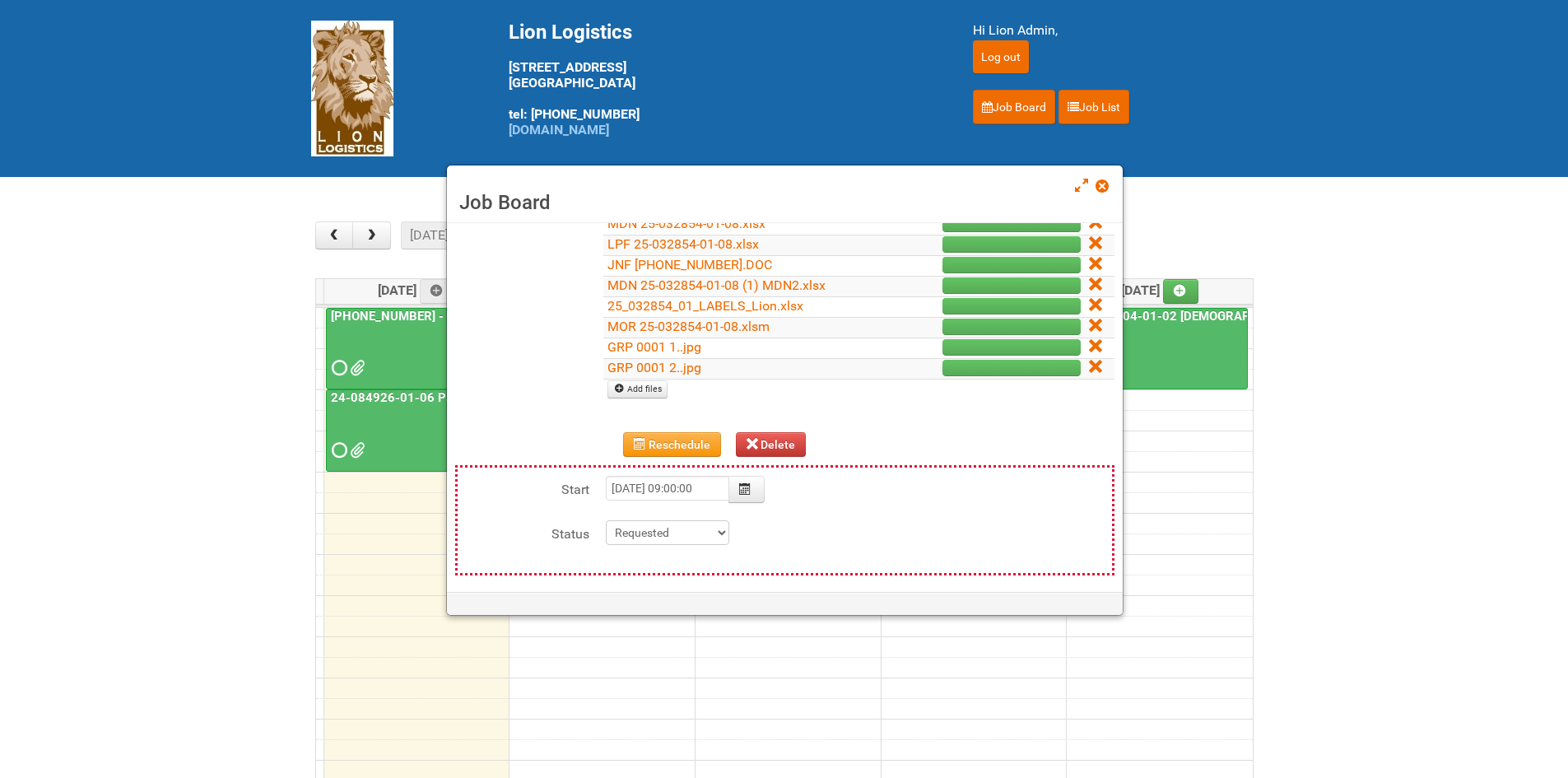
click at [716, 348] on td "GRP 0001 1..jpg" at bounding box center [743, 348] width 281 height 21
click at [649, 353] on link "GRP 0001 1..jpg" at bounding box center [654, 347] width 94 height 15
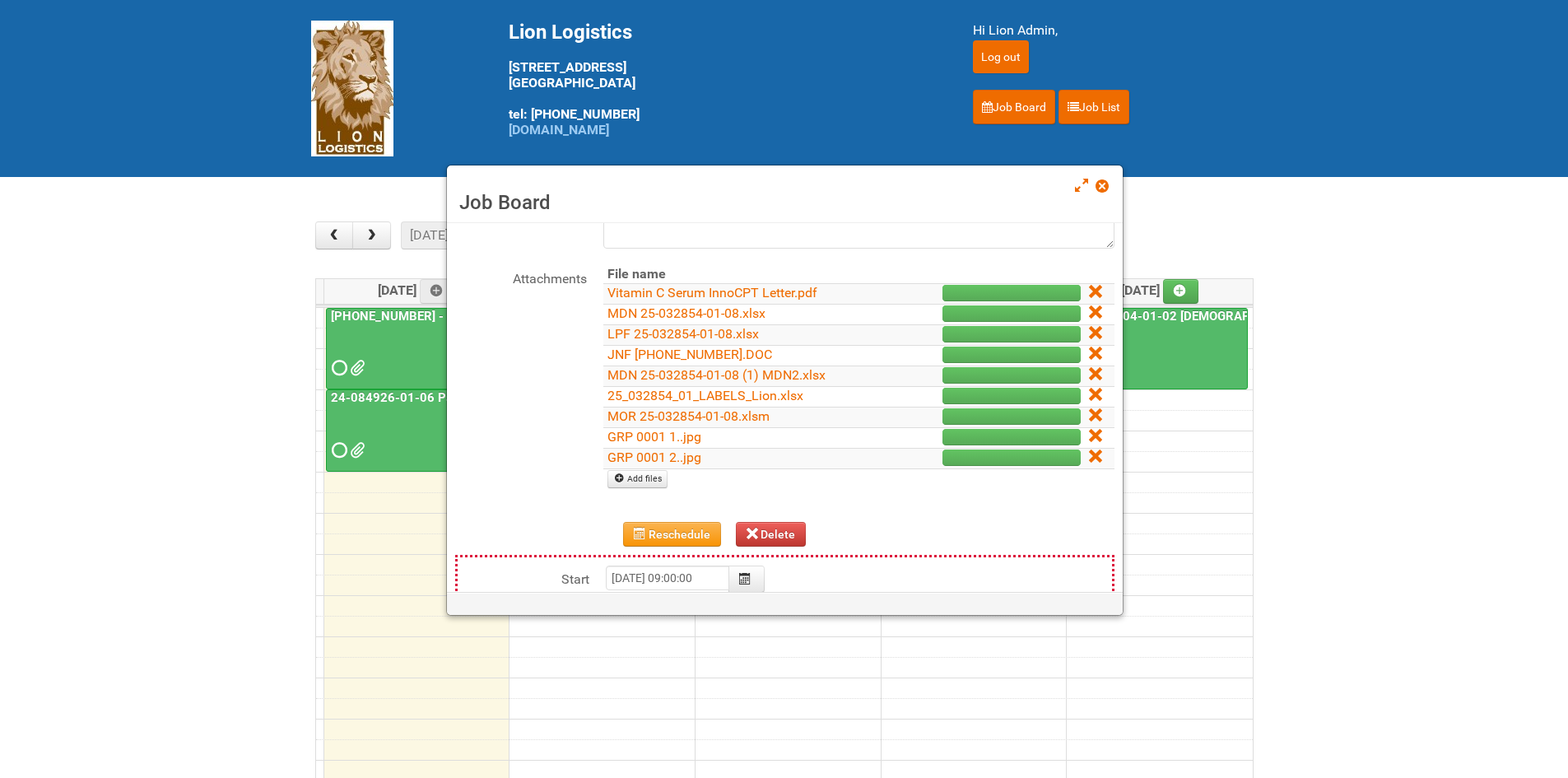
scroll to position [356, 0]
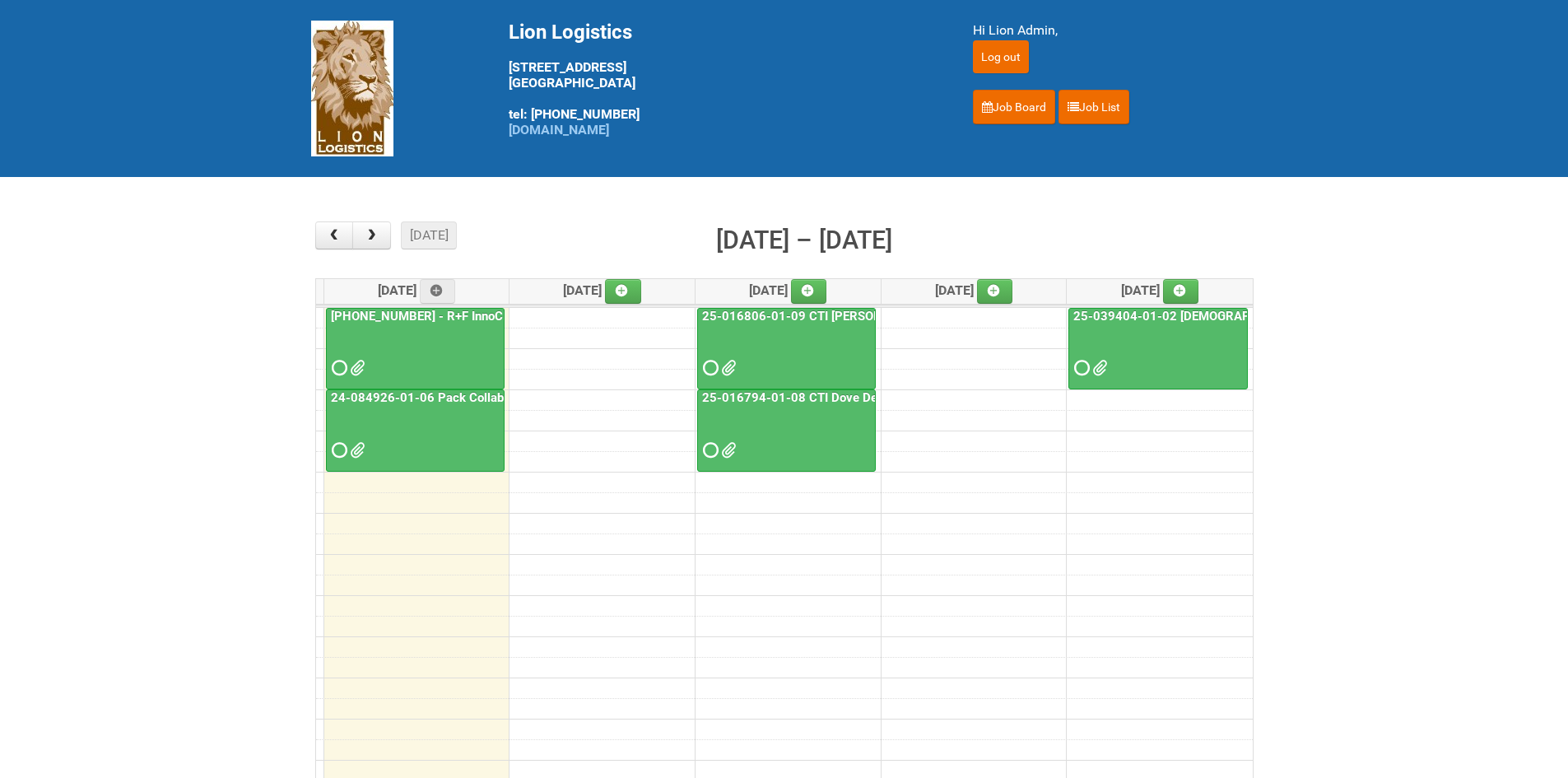
click at [339, 357] on div at bounding box center [415, 353] width 175 height 53
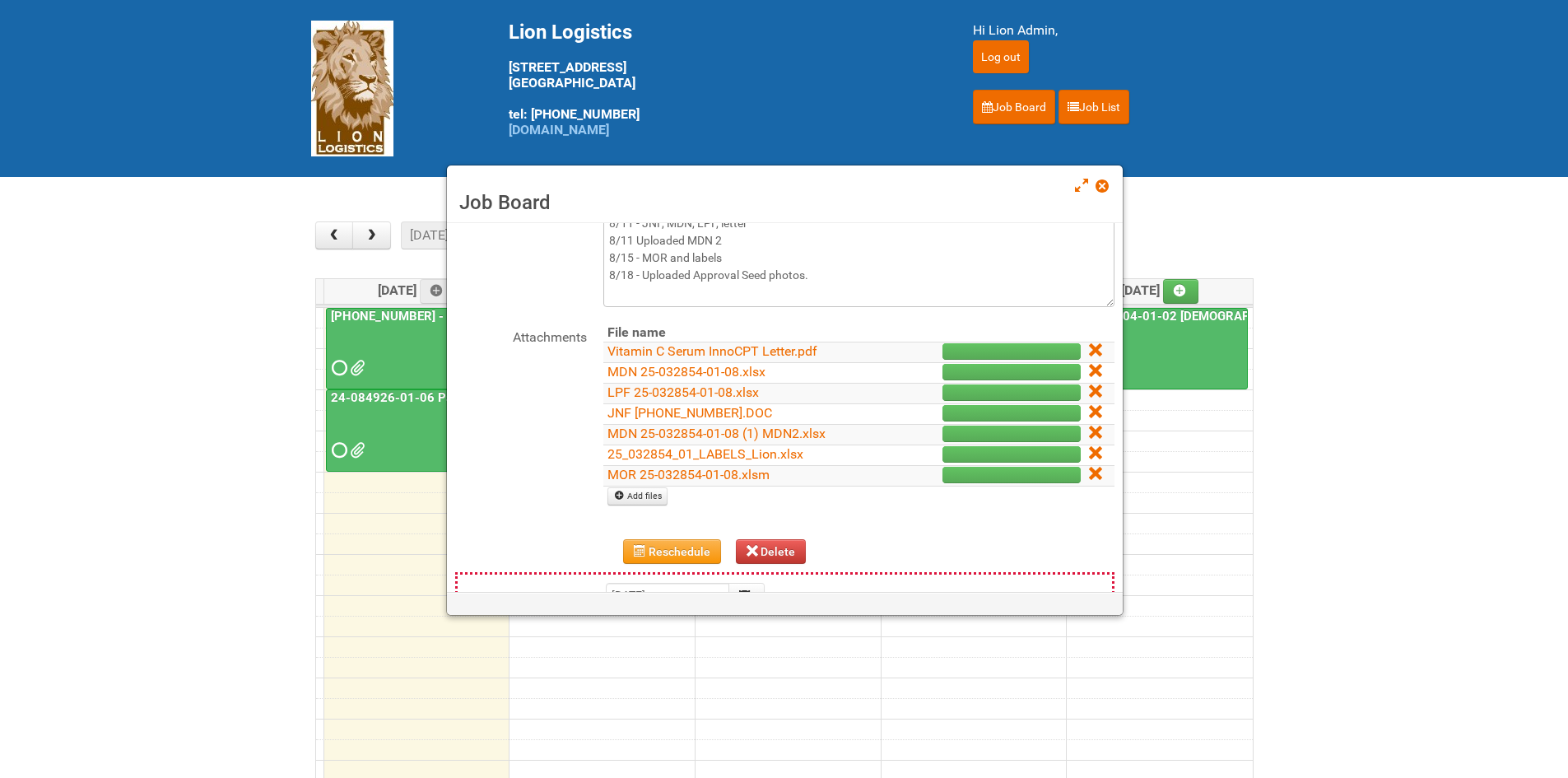
scroll to position [165, 0]
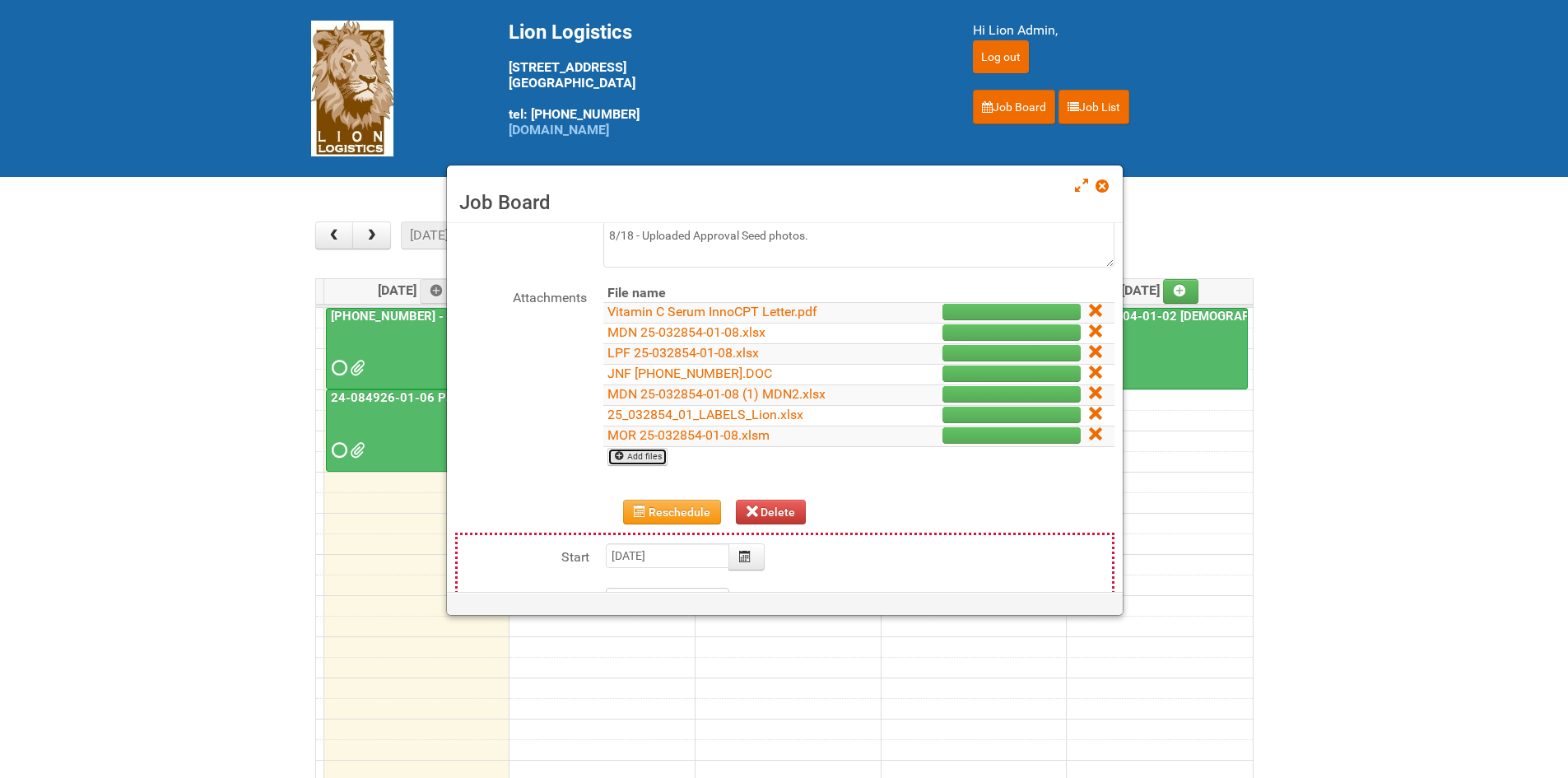
click at [653, 451] on link "Add files" at bounding box center [638, 456] width 60 height 18
type input "C:\fakepath\GRP 0001 1..jpg"
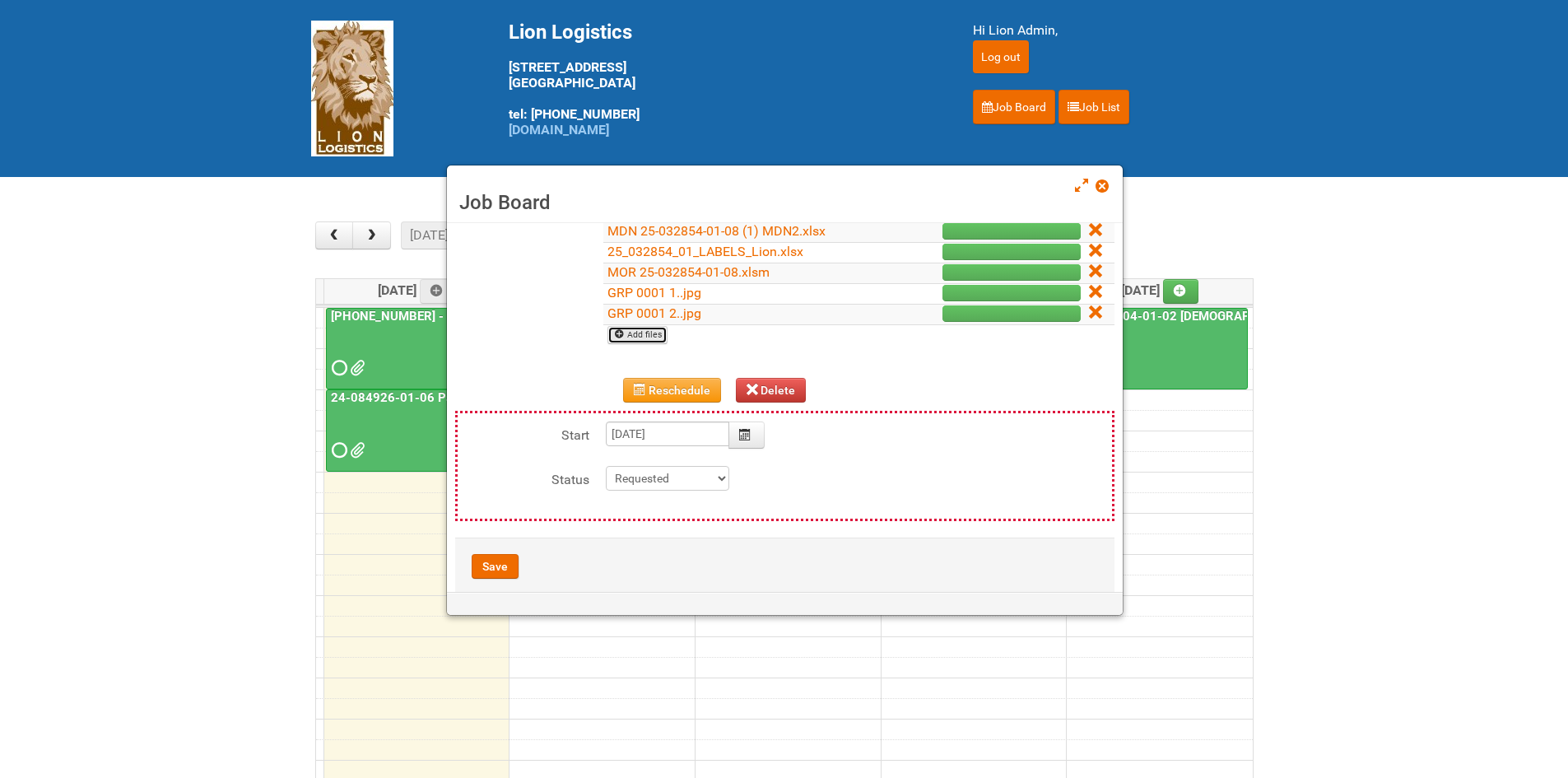
scroll to position [329, 0]
click at [510, 561] on button "Save" at bounding box center [495, 565] width 47 height 25
type input "2025-08-18 09:00:00"
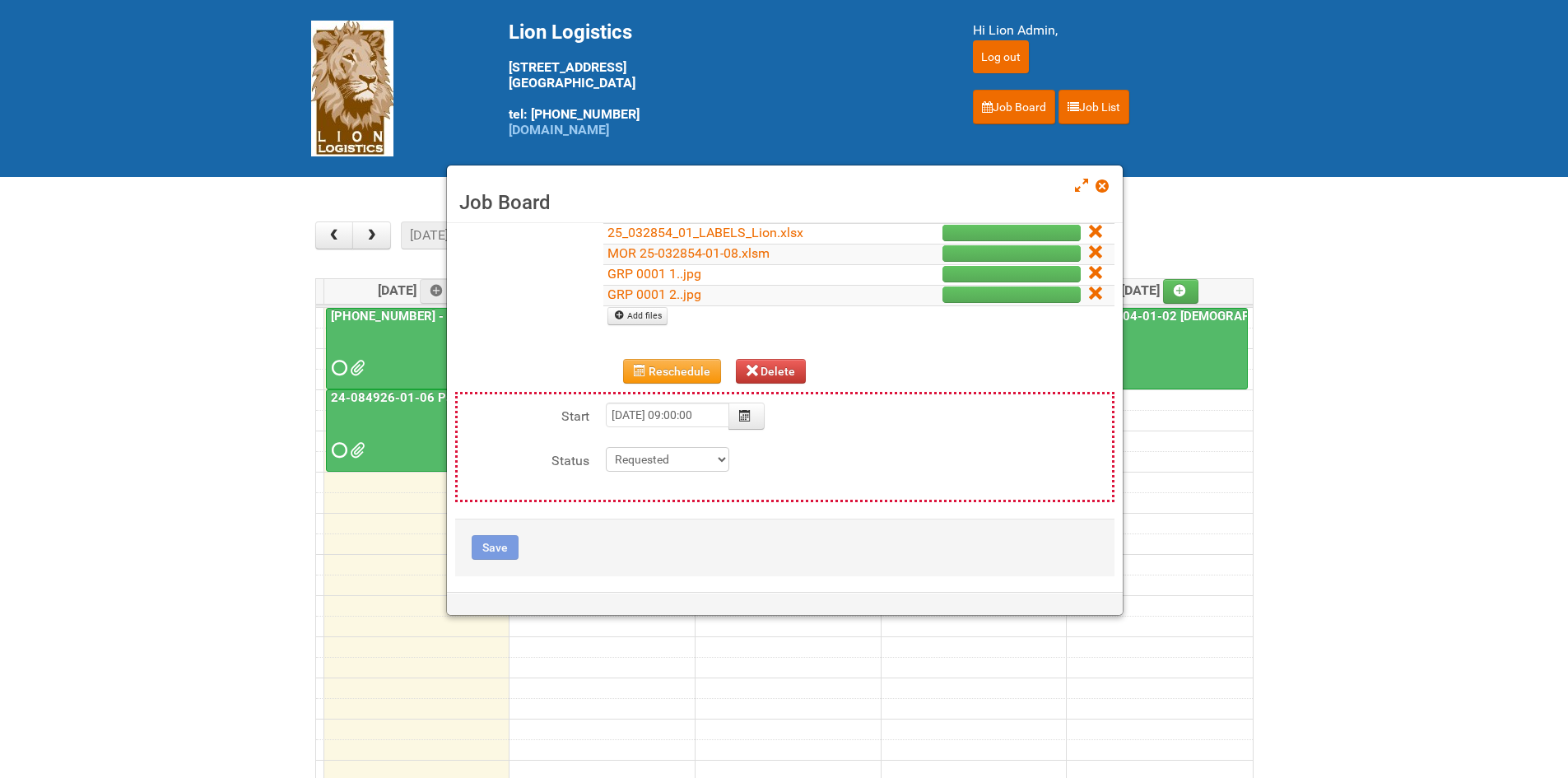
scroll to position [356, 0]
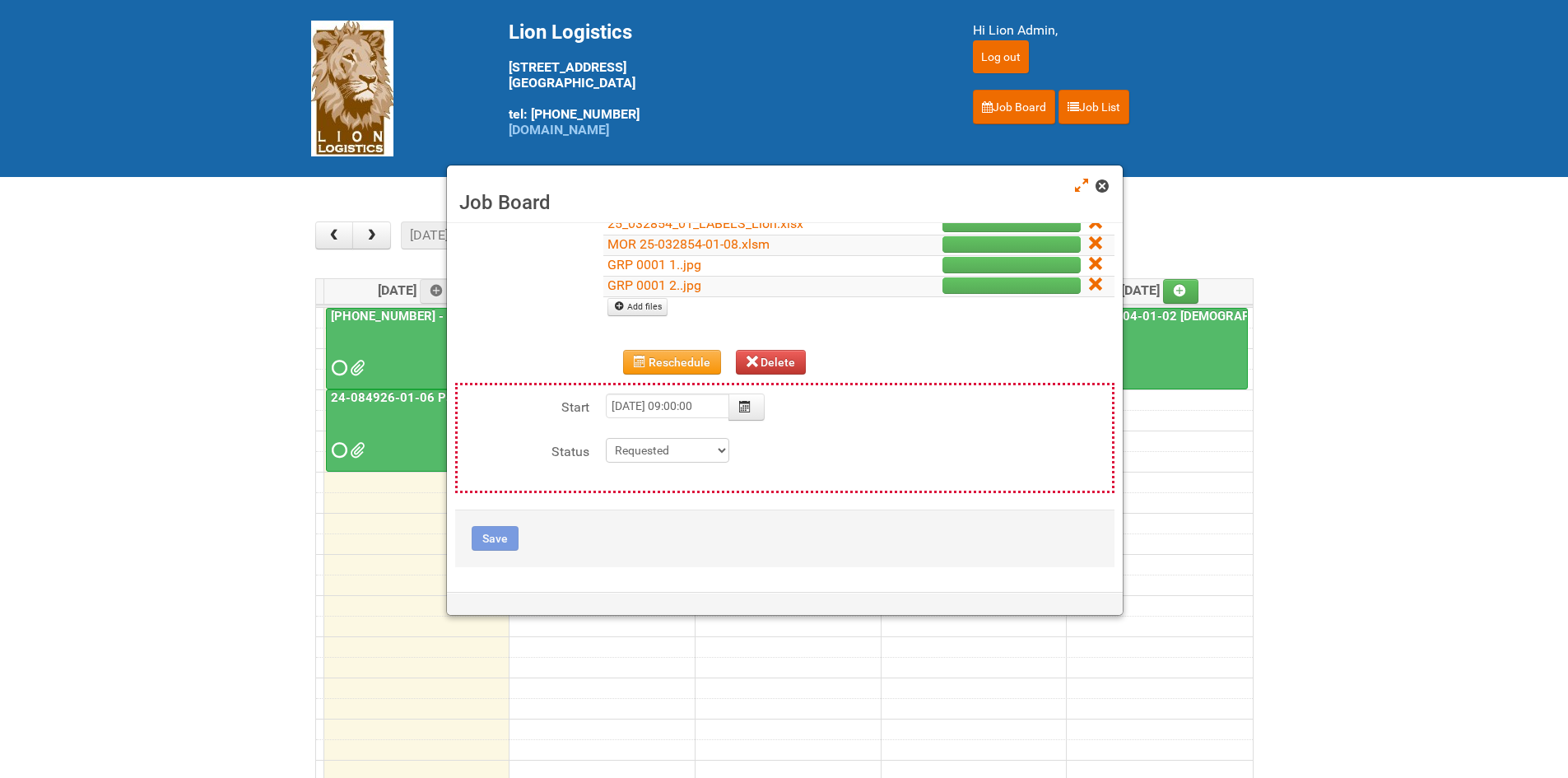
click at [1107, 190] on span at bounding box center [1101, 186] width 11 height 11
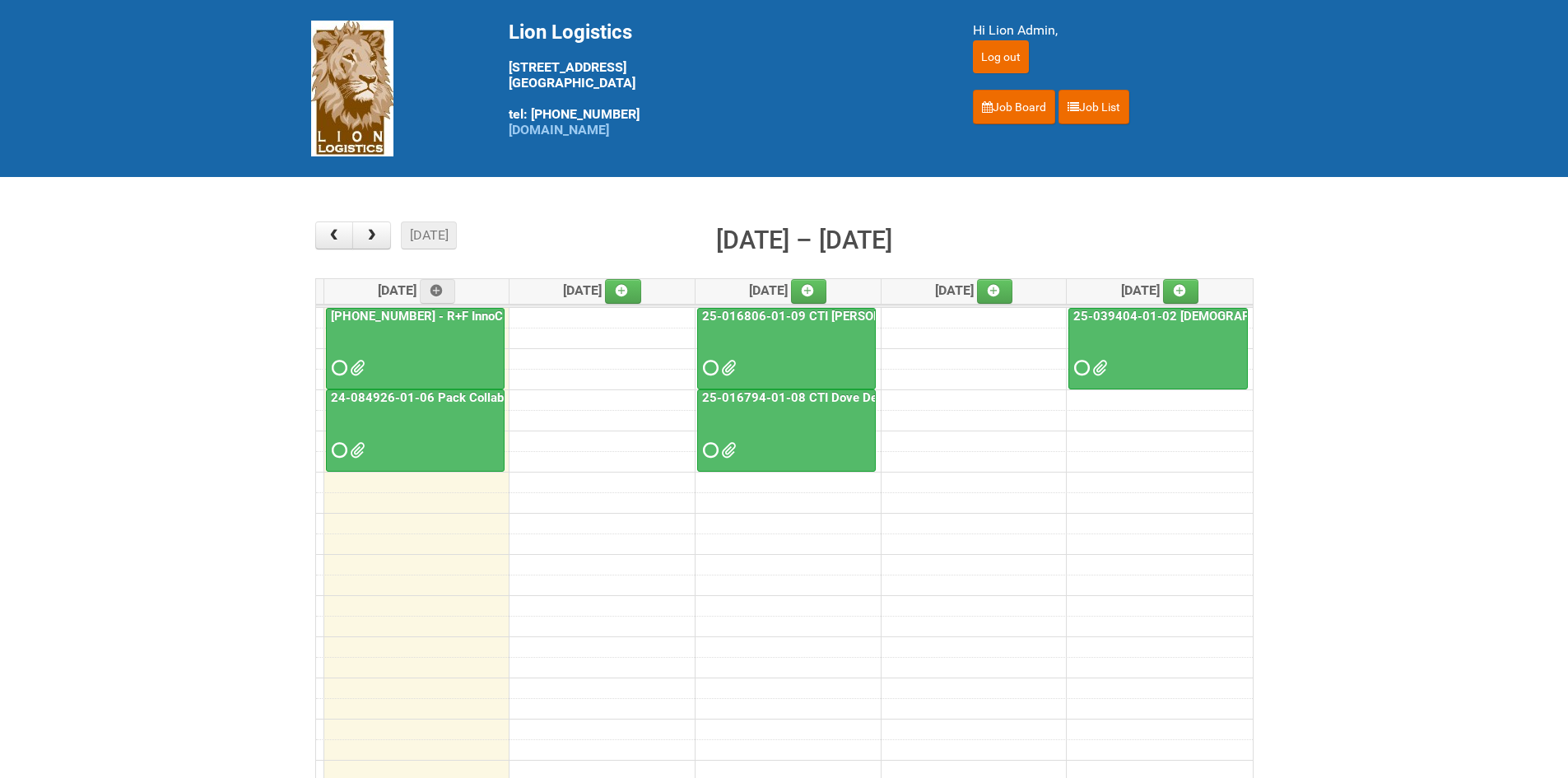
click at [374, 438] on div at bounding box center [415, 436] width 175 height 53
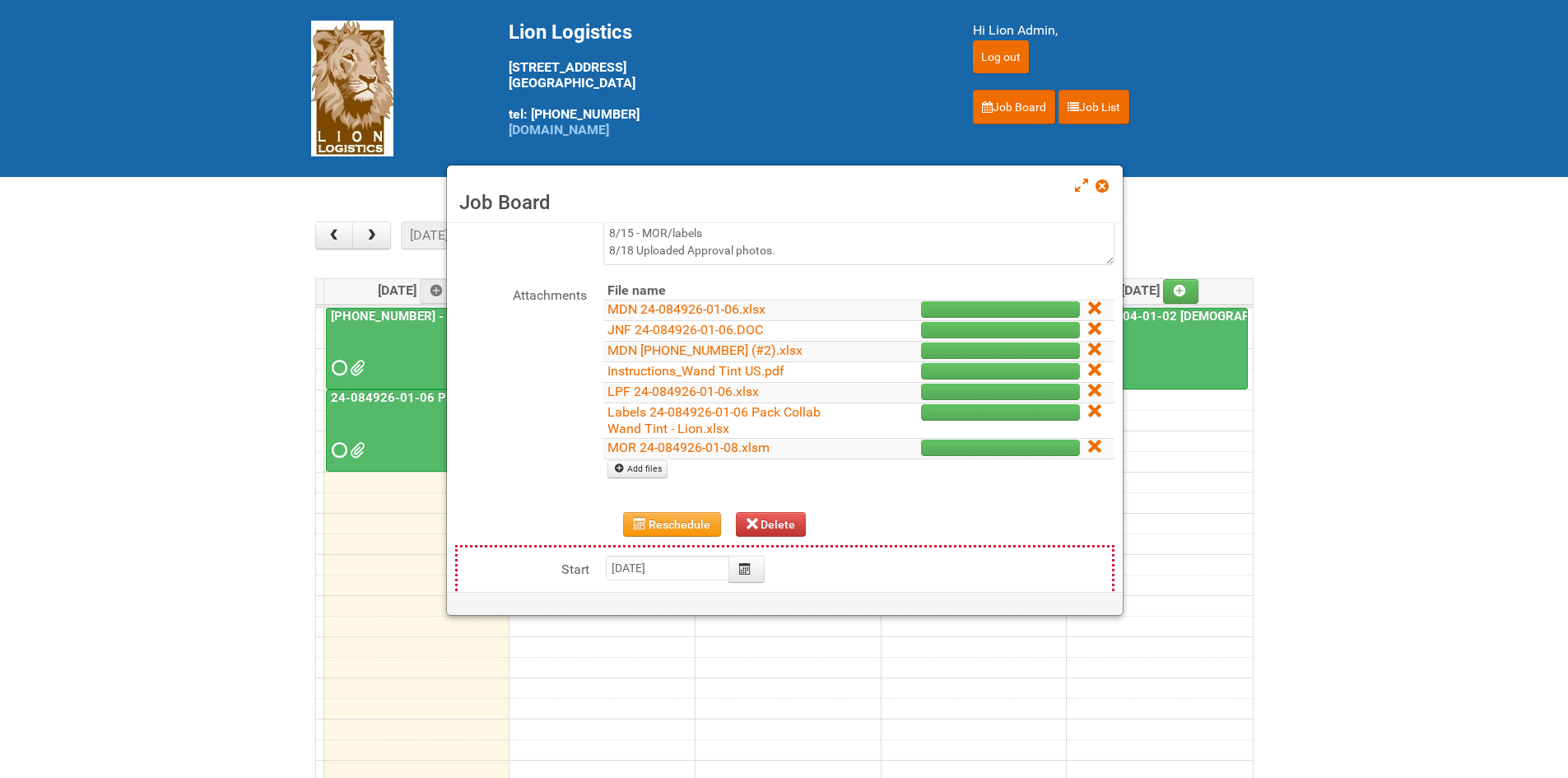
scroll to position [83, 0]
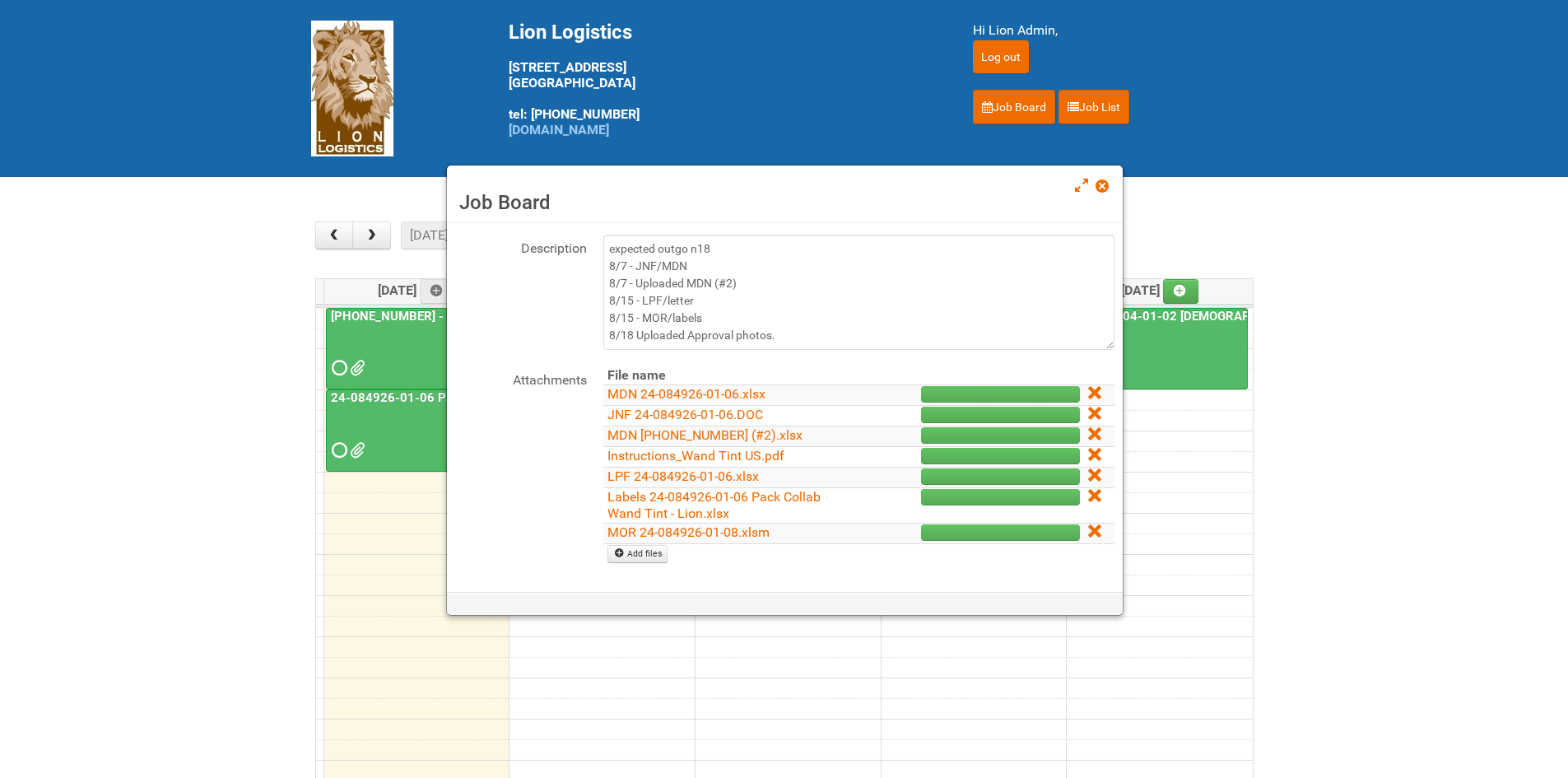
click at [1112, 181] on div "Job Board" at bounding box center [784, 194] width 675 height 58
click at [1098, 187] on span at bounding box center [1101, 186] width 11 height 11
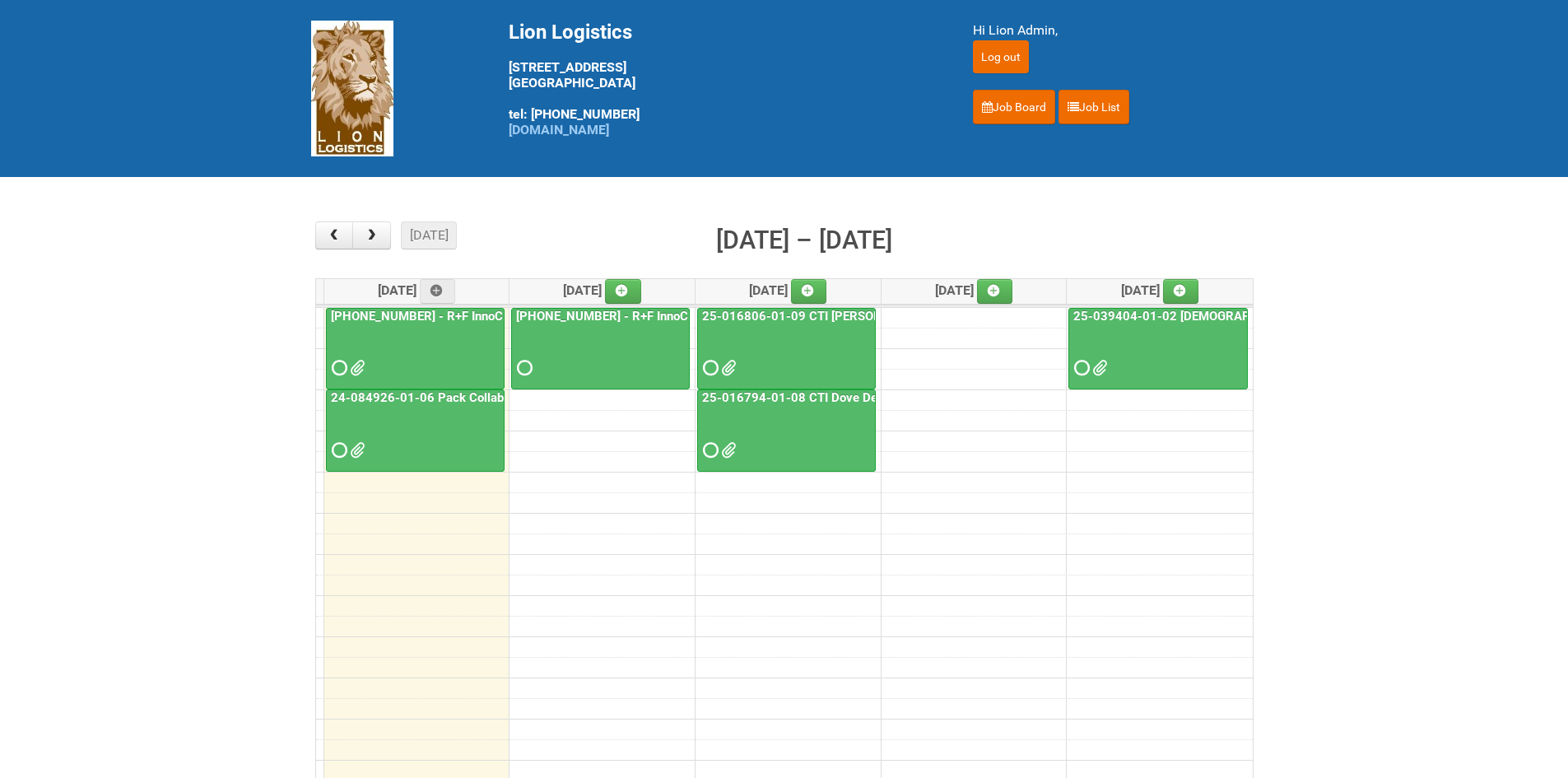
click at [520, 372] on span at bounding box center [522, 367] width 11 height 11
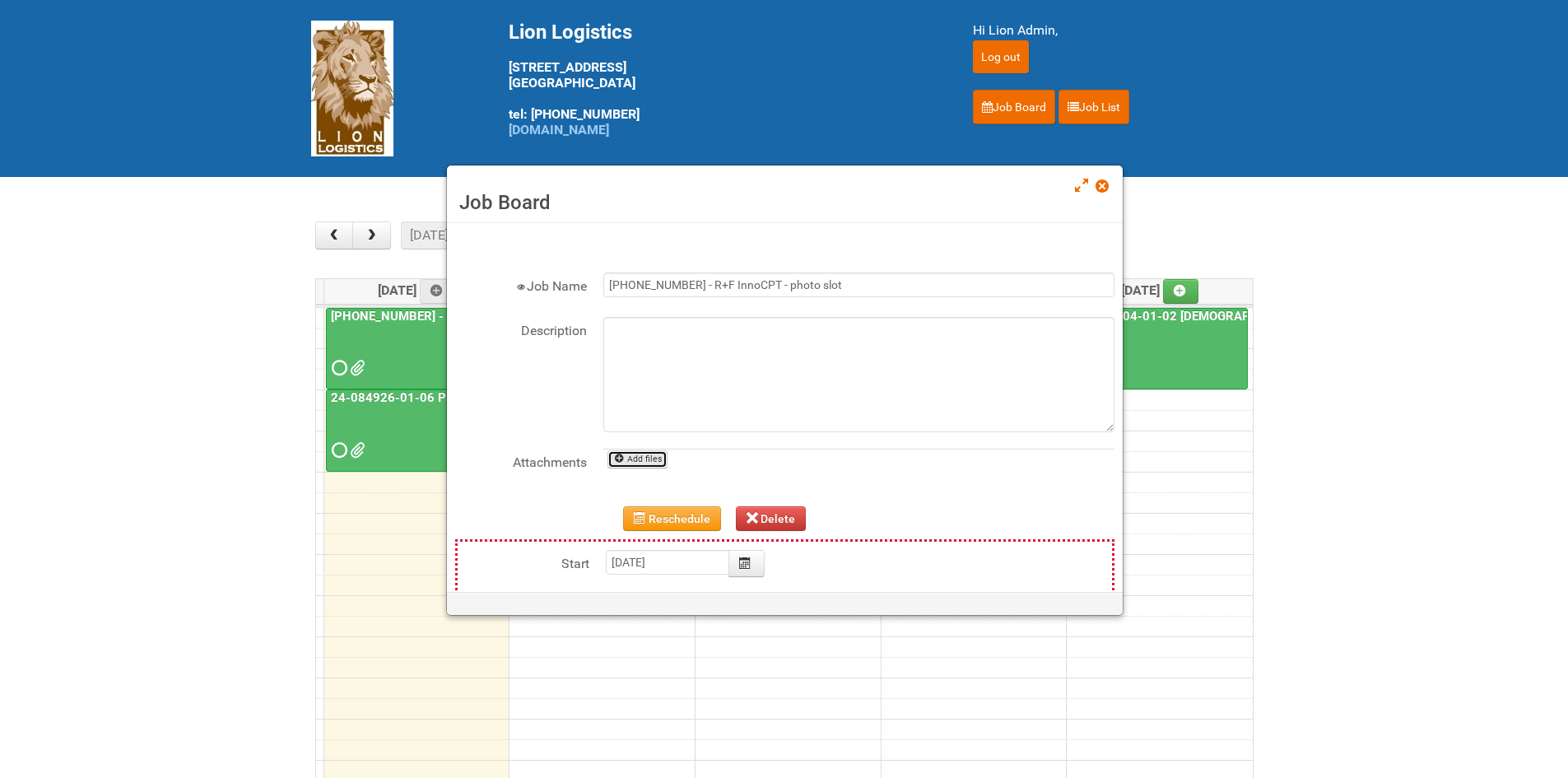
click at [636, 460] on link "Add files" at bounding box center [638, 459] width 60 height 18
type input "C:\fakepath\GRP 0001 1..jpg"
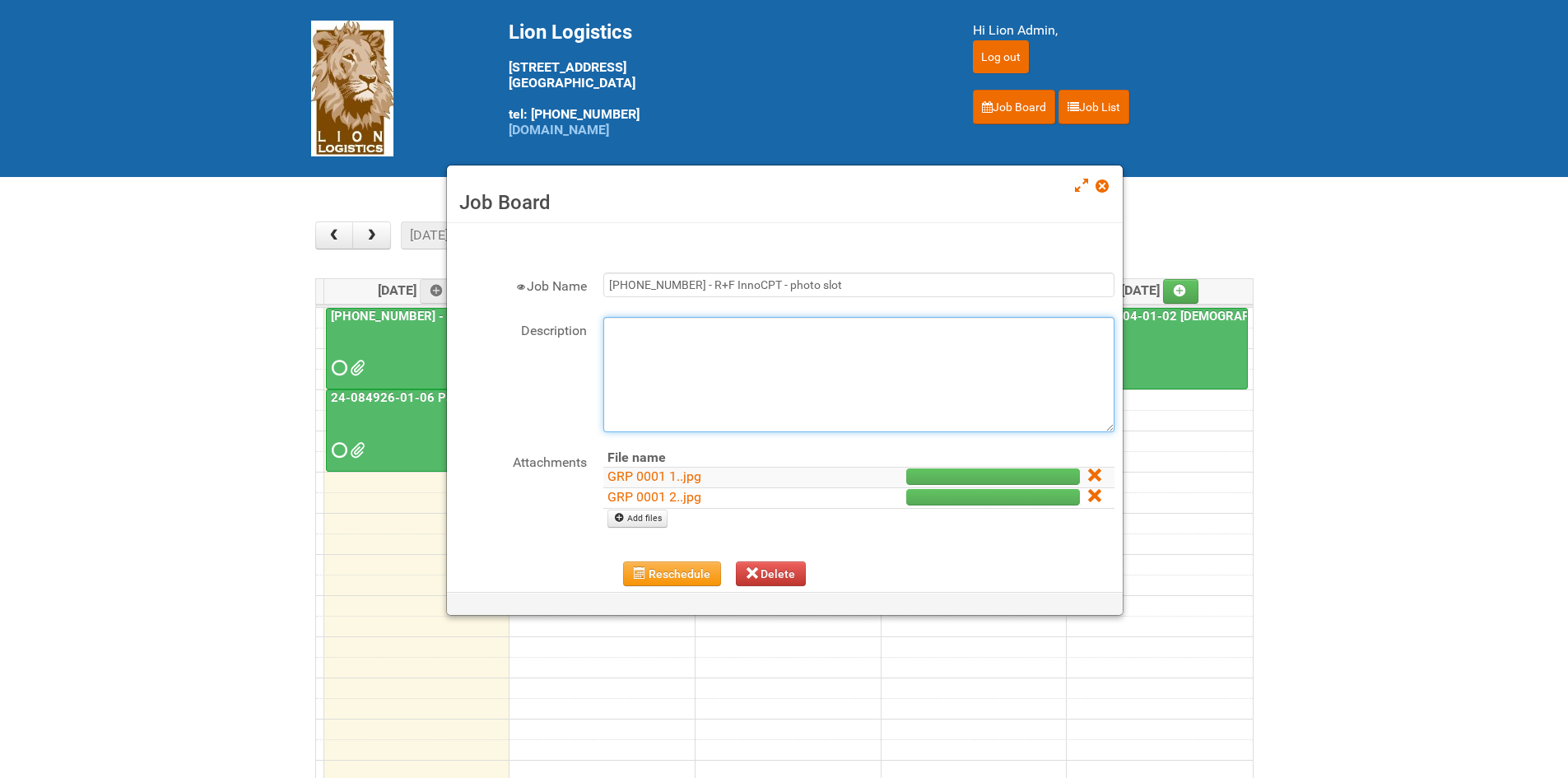
click at [656, 340] on textarea "Description" at bounding box center [858, 375] width 511 height 115
type textarea "P"
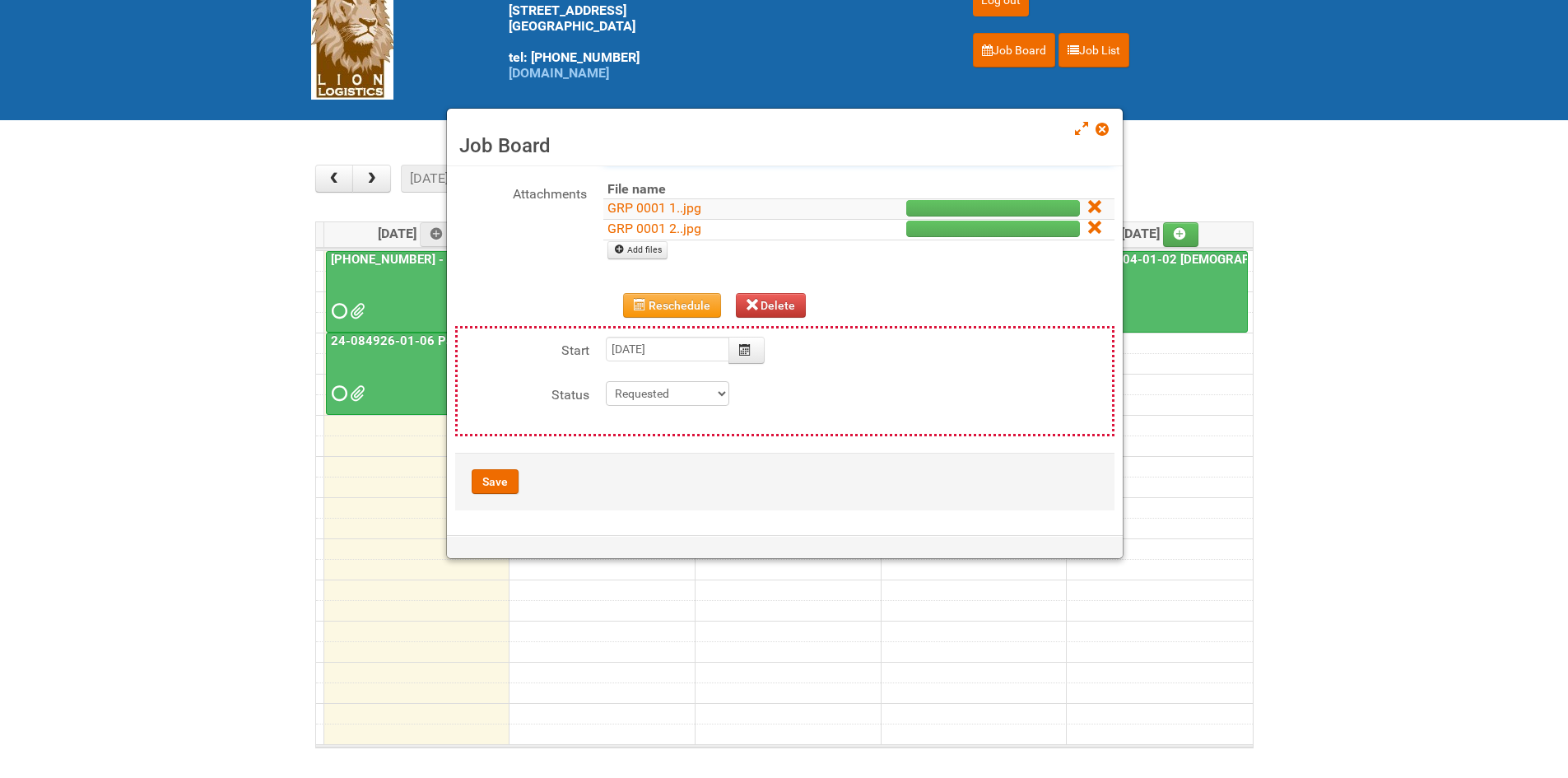
scroll to position [83, 0]
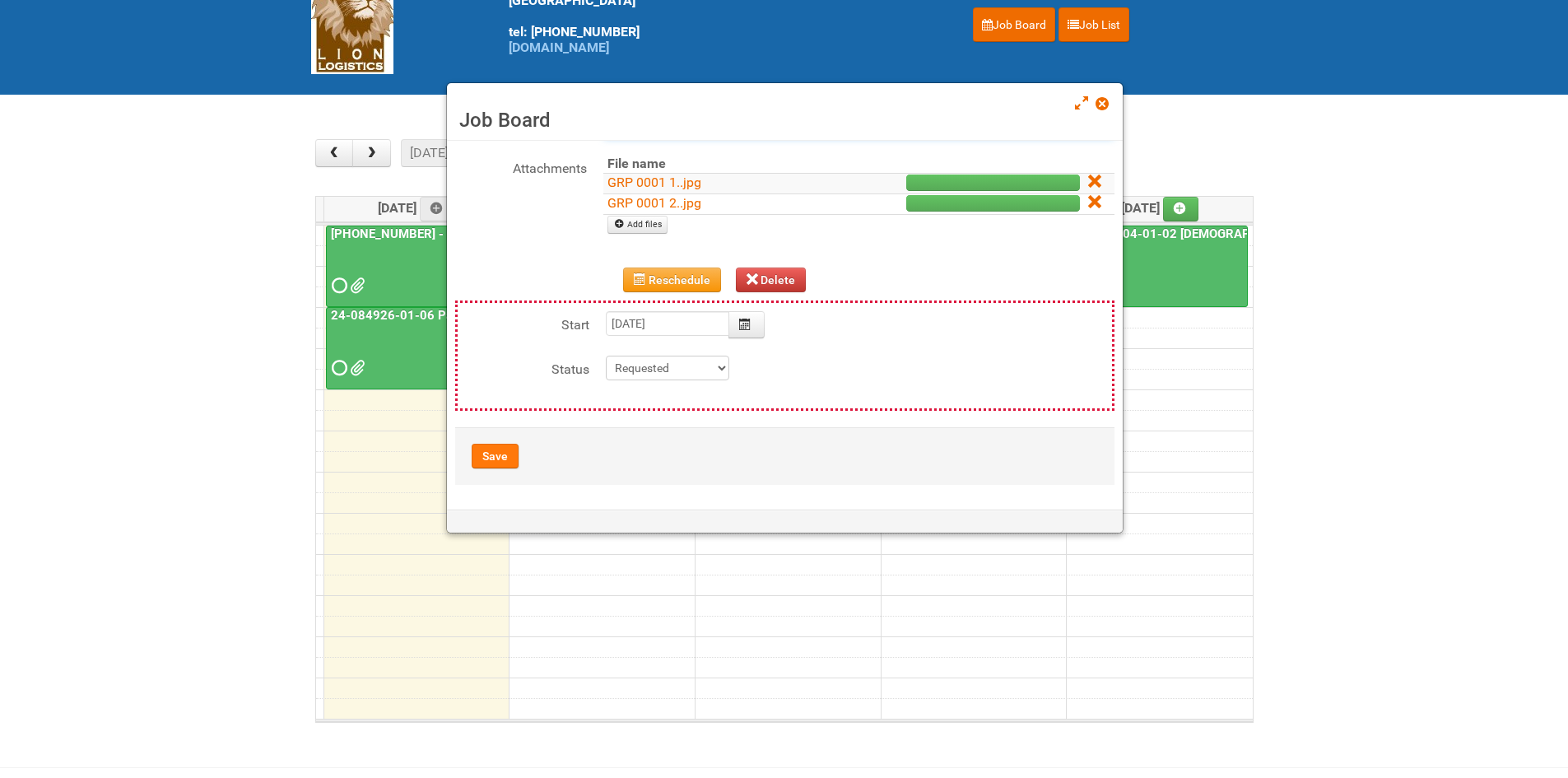
type textarea "8-18 Approval photos."
click at [517, 455] on button "Save" at bounding box center [495, 456] width 47 height 25
type input "2025-08-19 09:00:00"
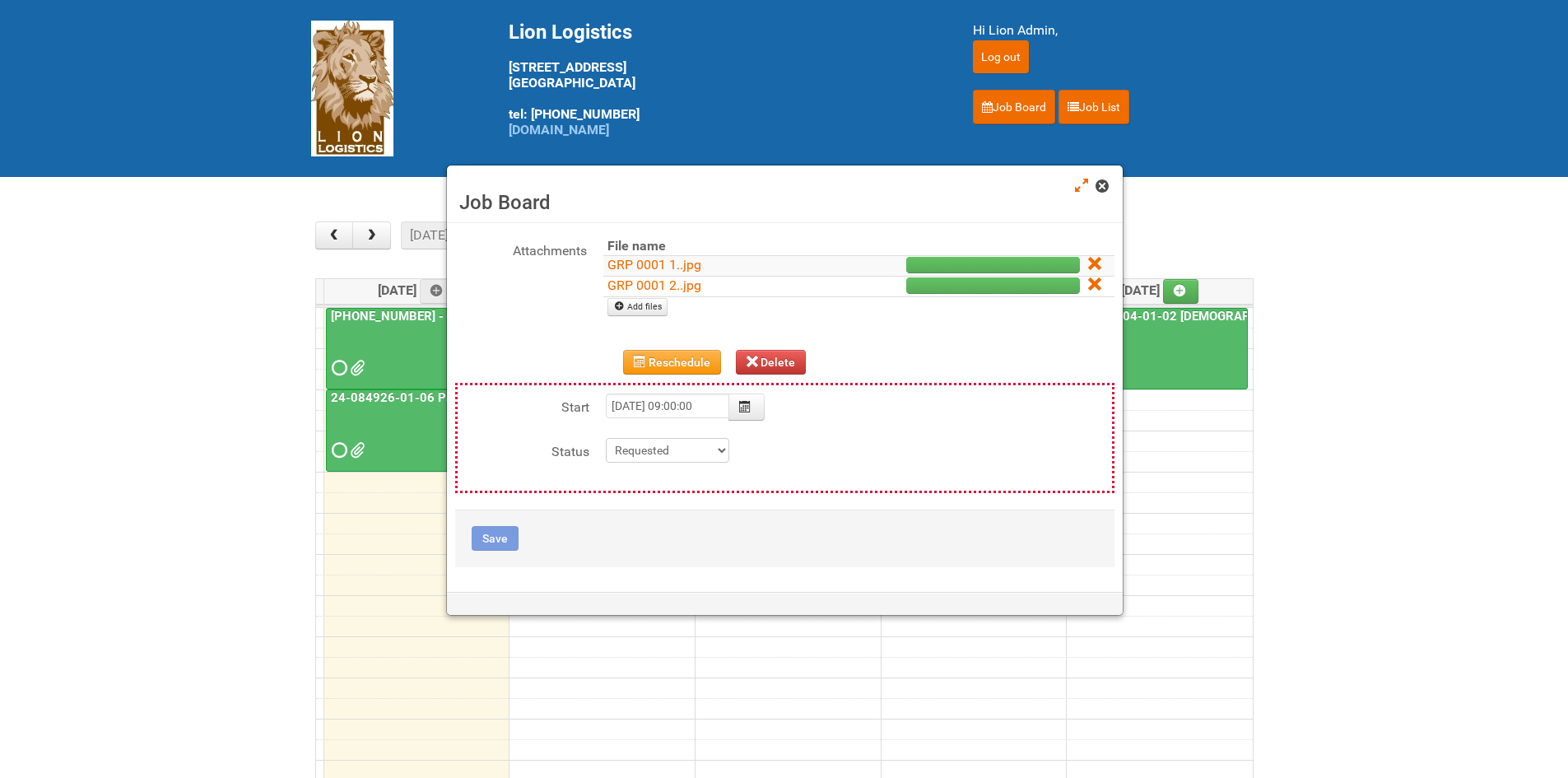
click at [1098, 183] on span at bounding box center [1101, 186] width 11 height 11
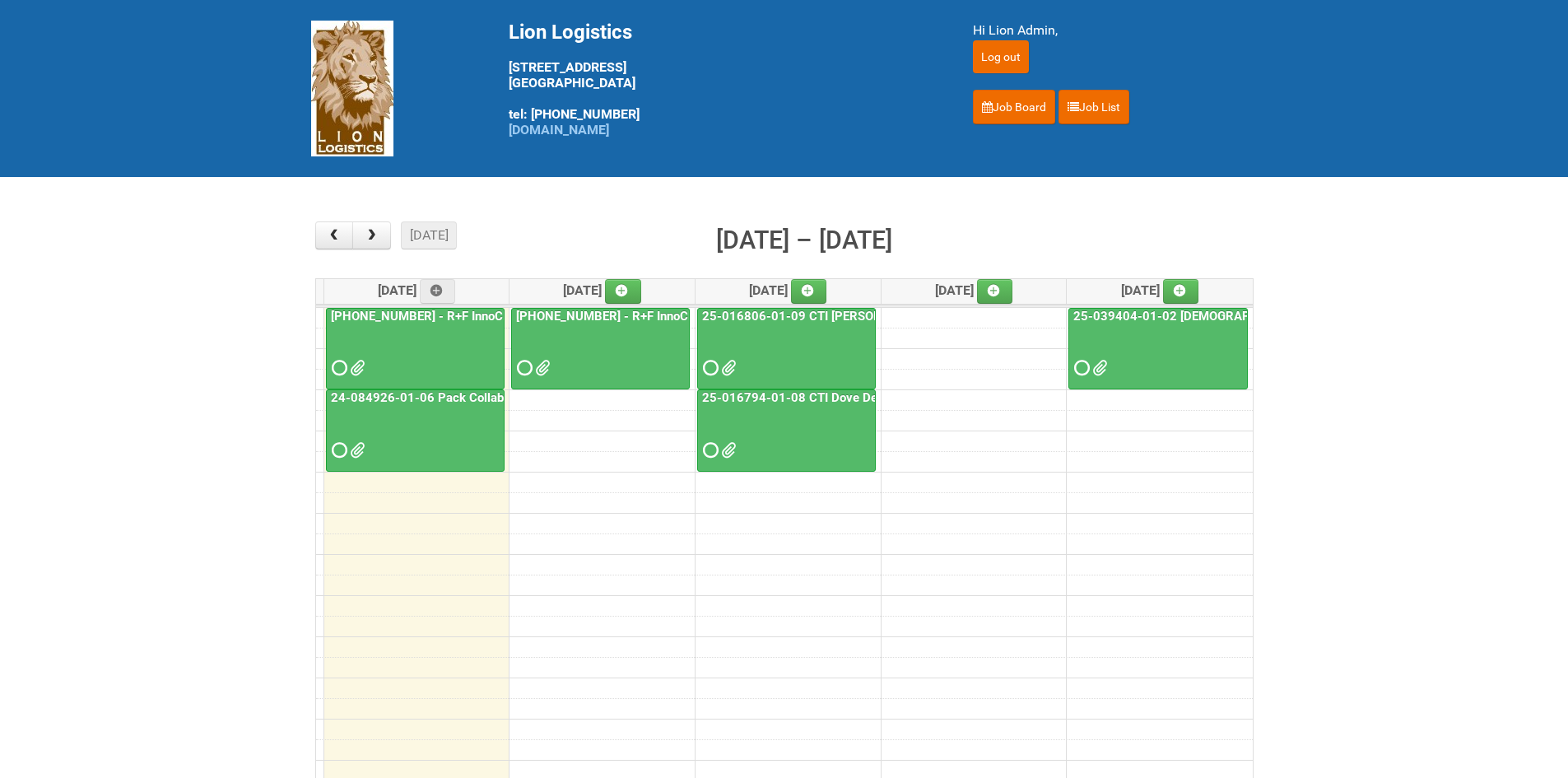
click at [635, 329] on div at bounding box center [601, 353] width 175 height 53
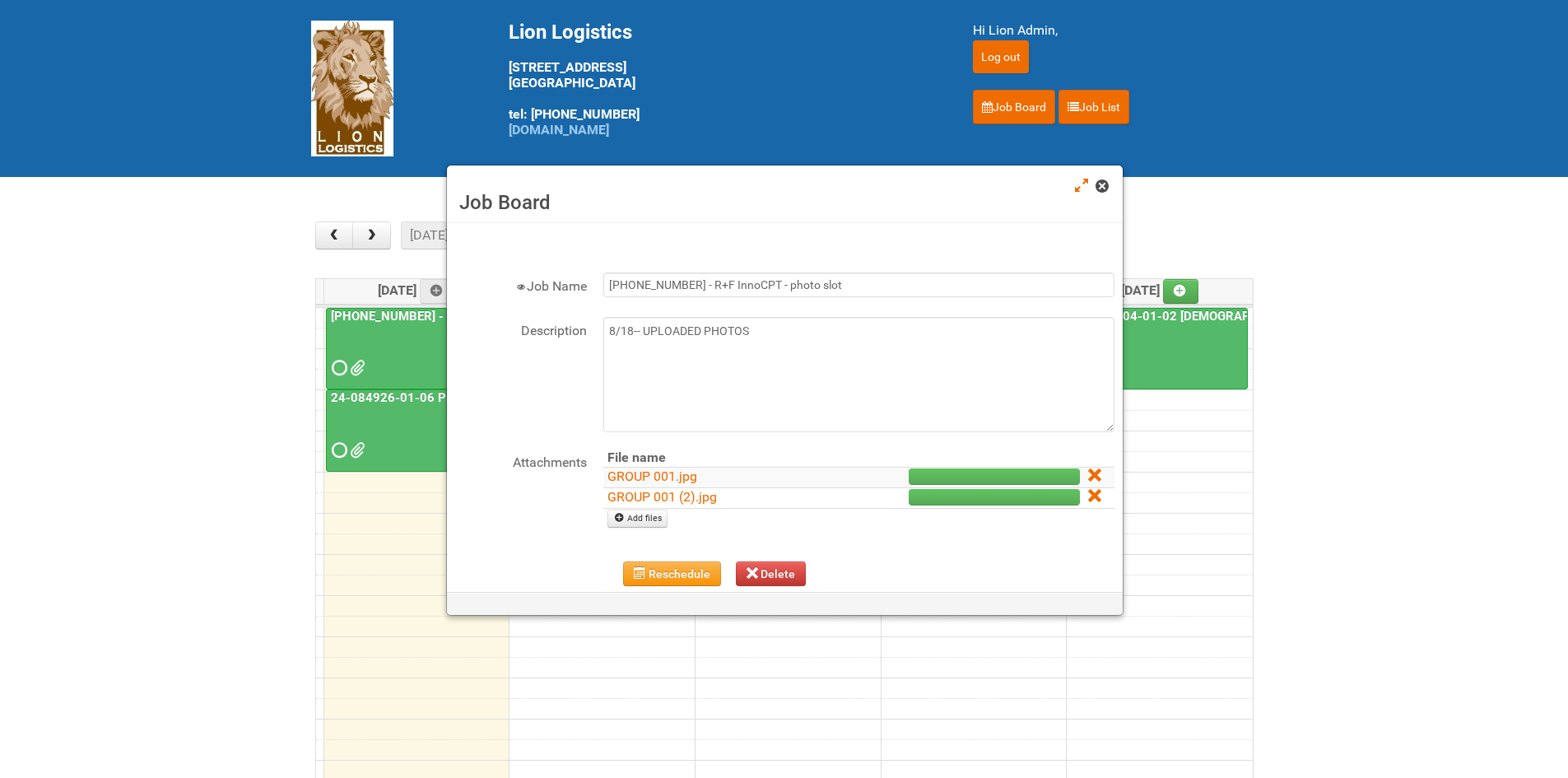
click at [1104, 182] on span at bounding box center [1101, 186] width 11 height 11
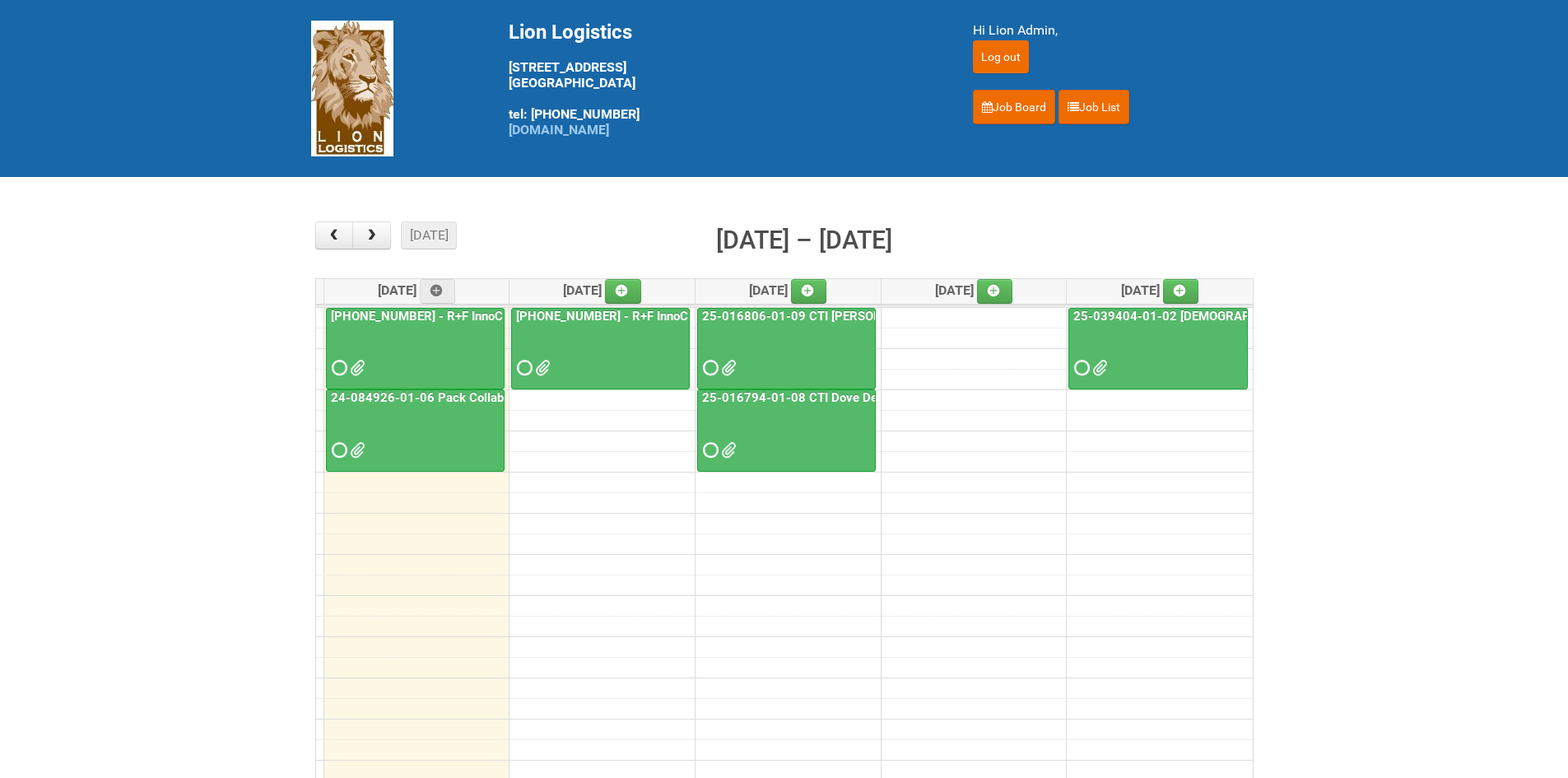
click at [519, 374] on span at bounding box center [522, 367] width 11 height 11
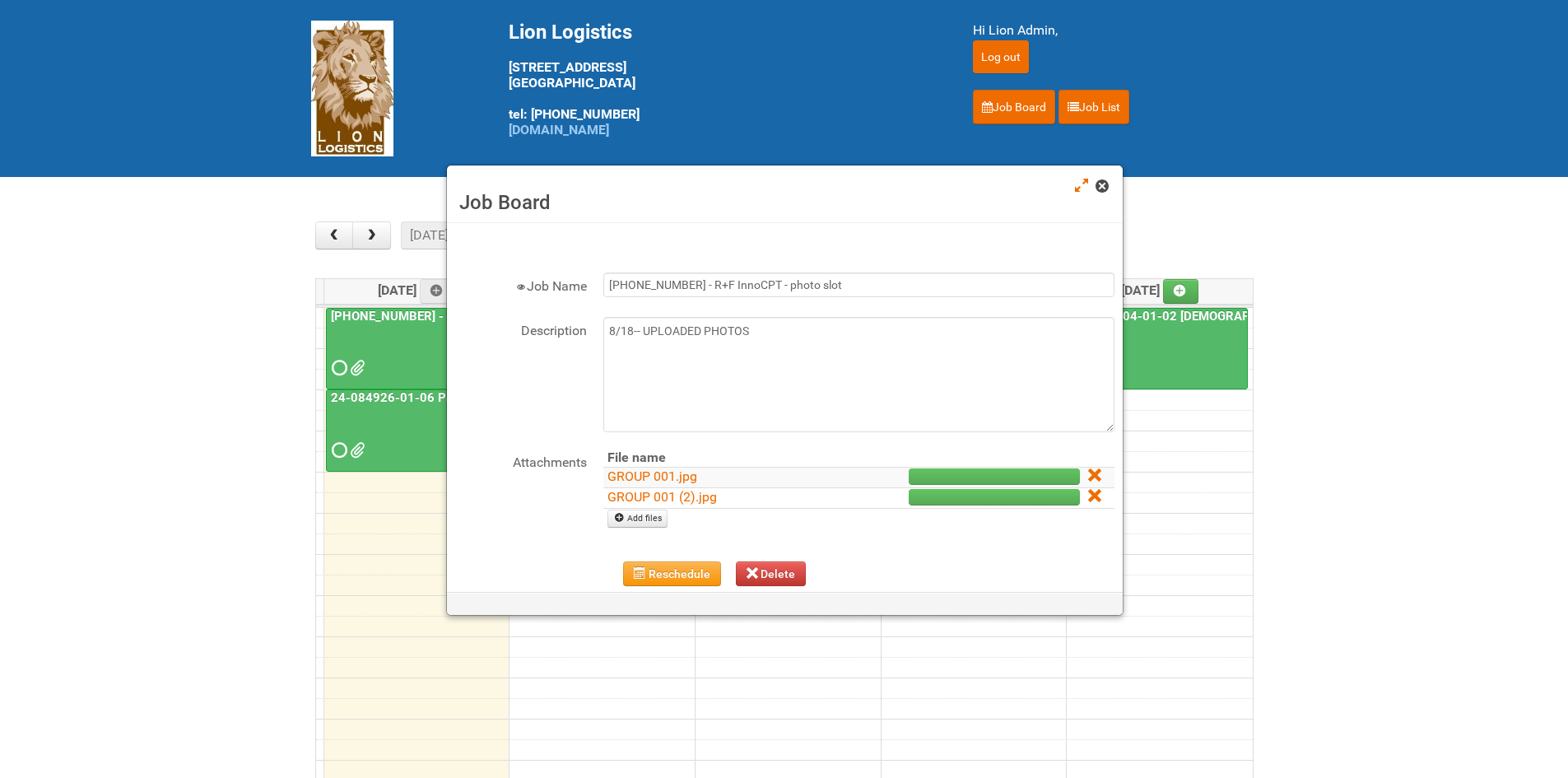
click at [1097, 181] on span at bounding box center [1101, 186] width 11 height 11
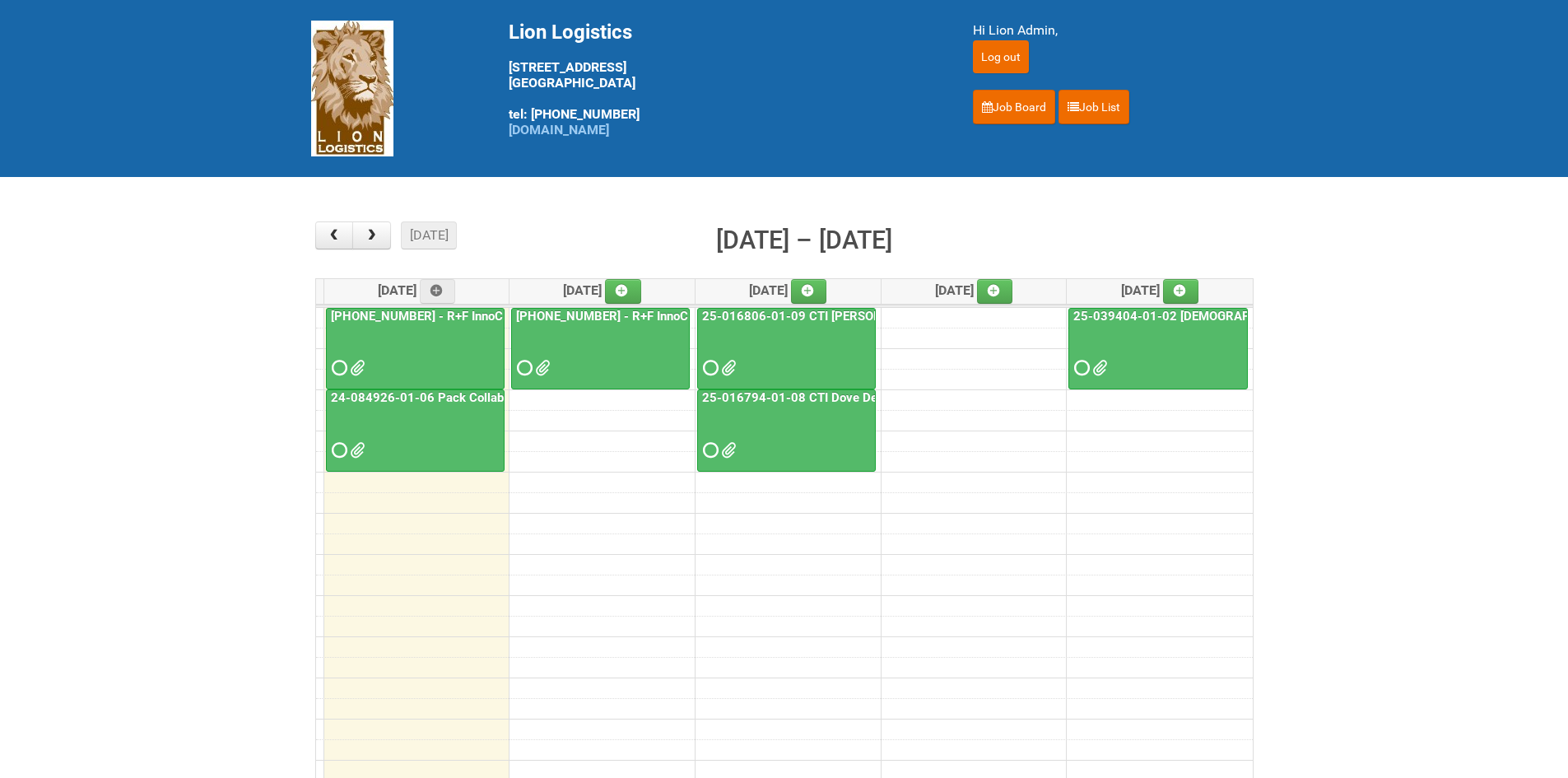
click at [525, 377] on div at bounding box center [601, 353] width 175 height 53
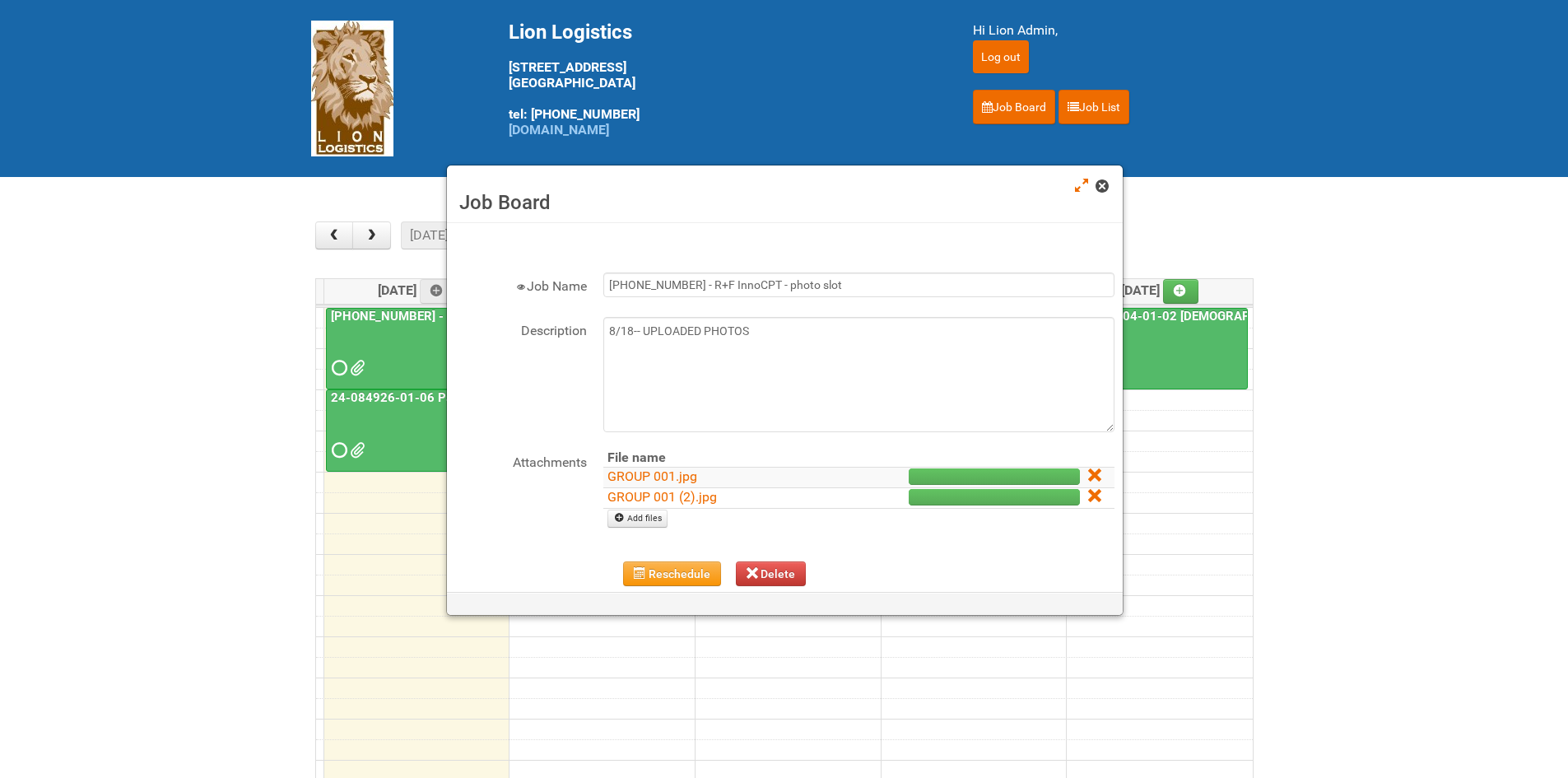
click at [1096, 183] on span at bounding box center [1101, 186] width 11 height 11
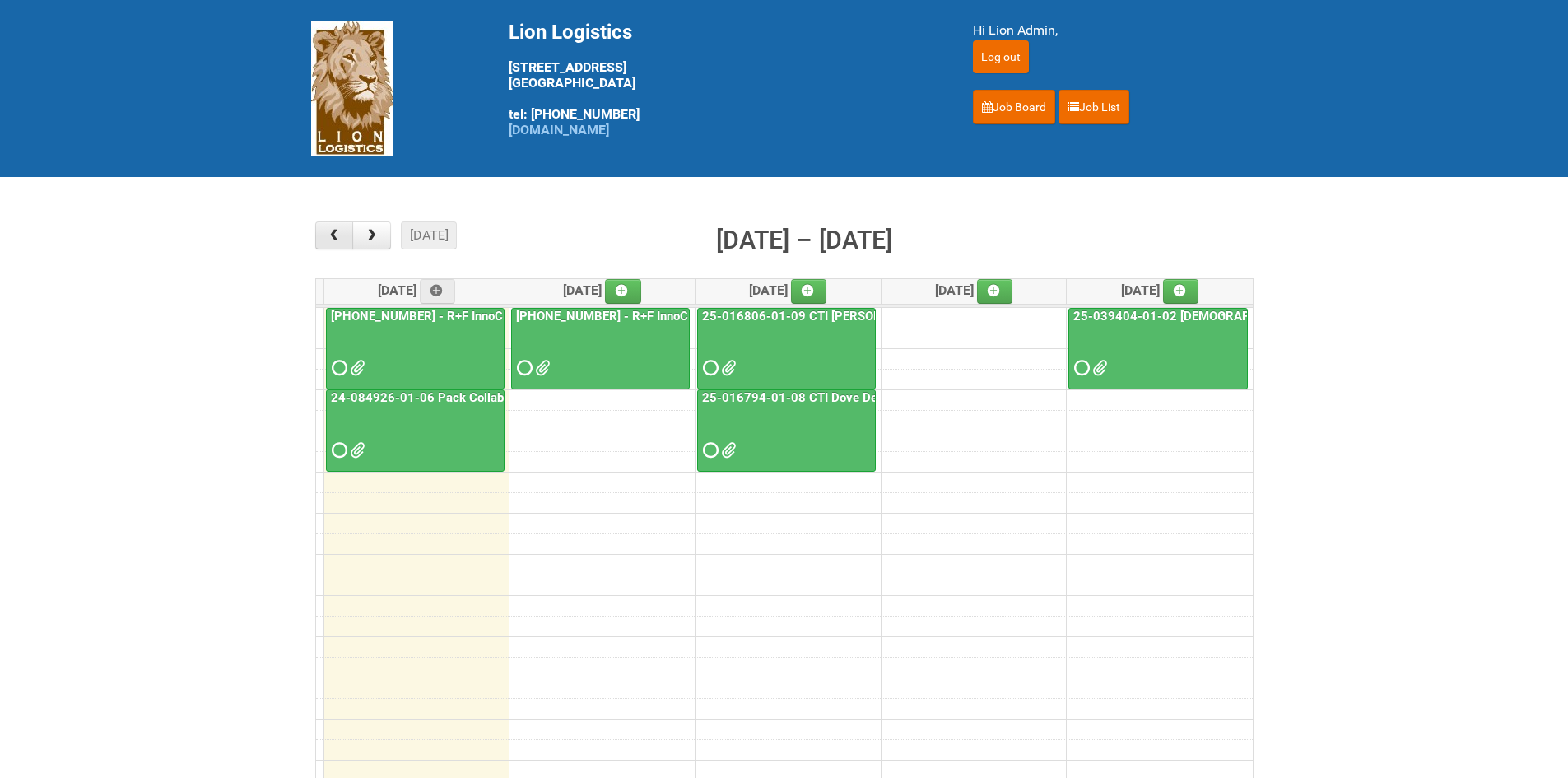
click at [331, 239] on span "button" at bounding box center [333, 235] width 15 height 13
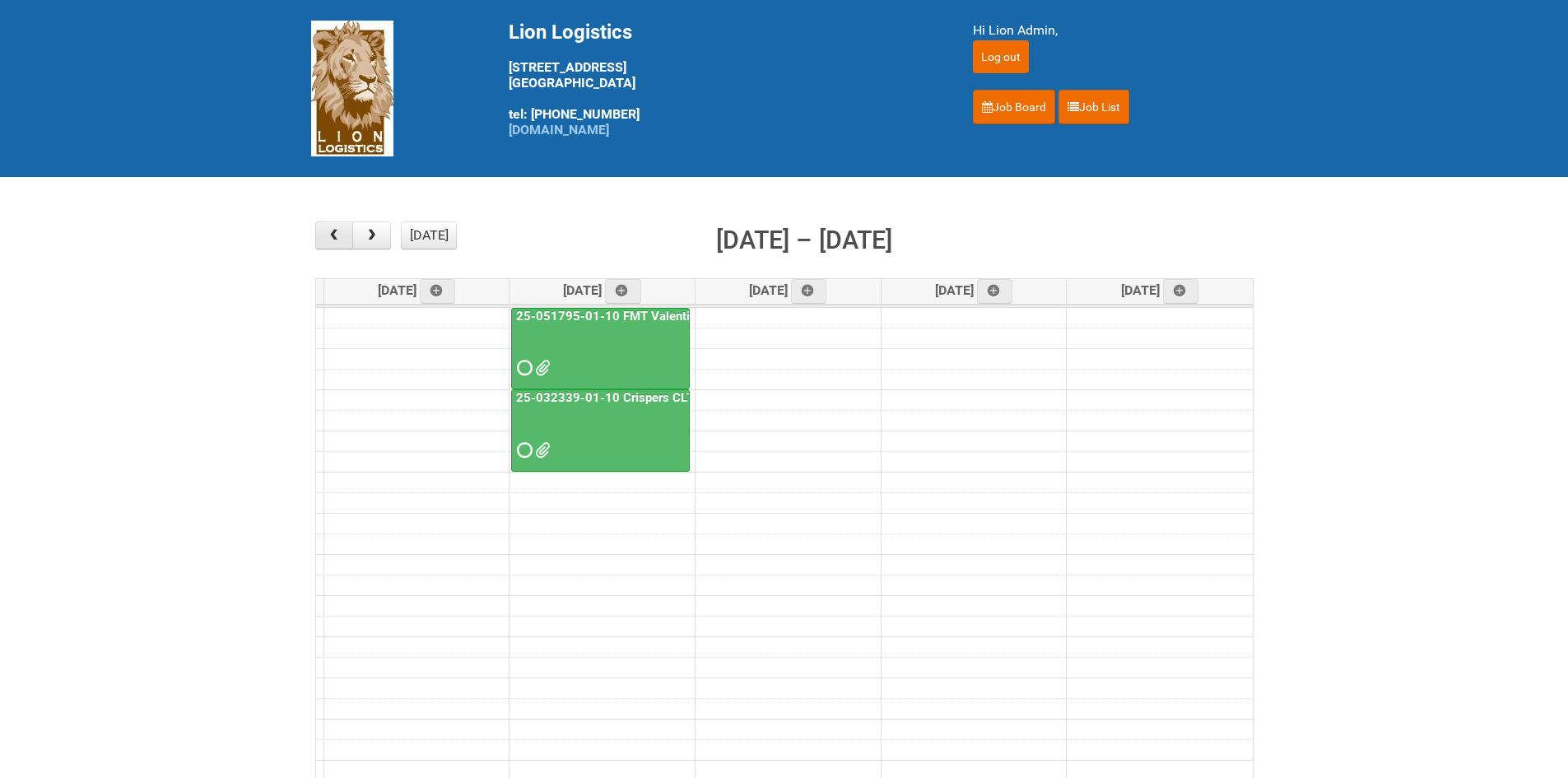
click at [331, 239] on span "button" at bounding box center [333, 235] width 15 height 13
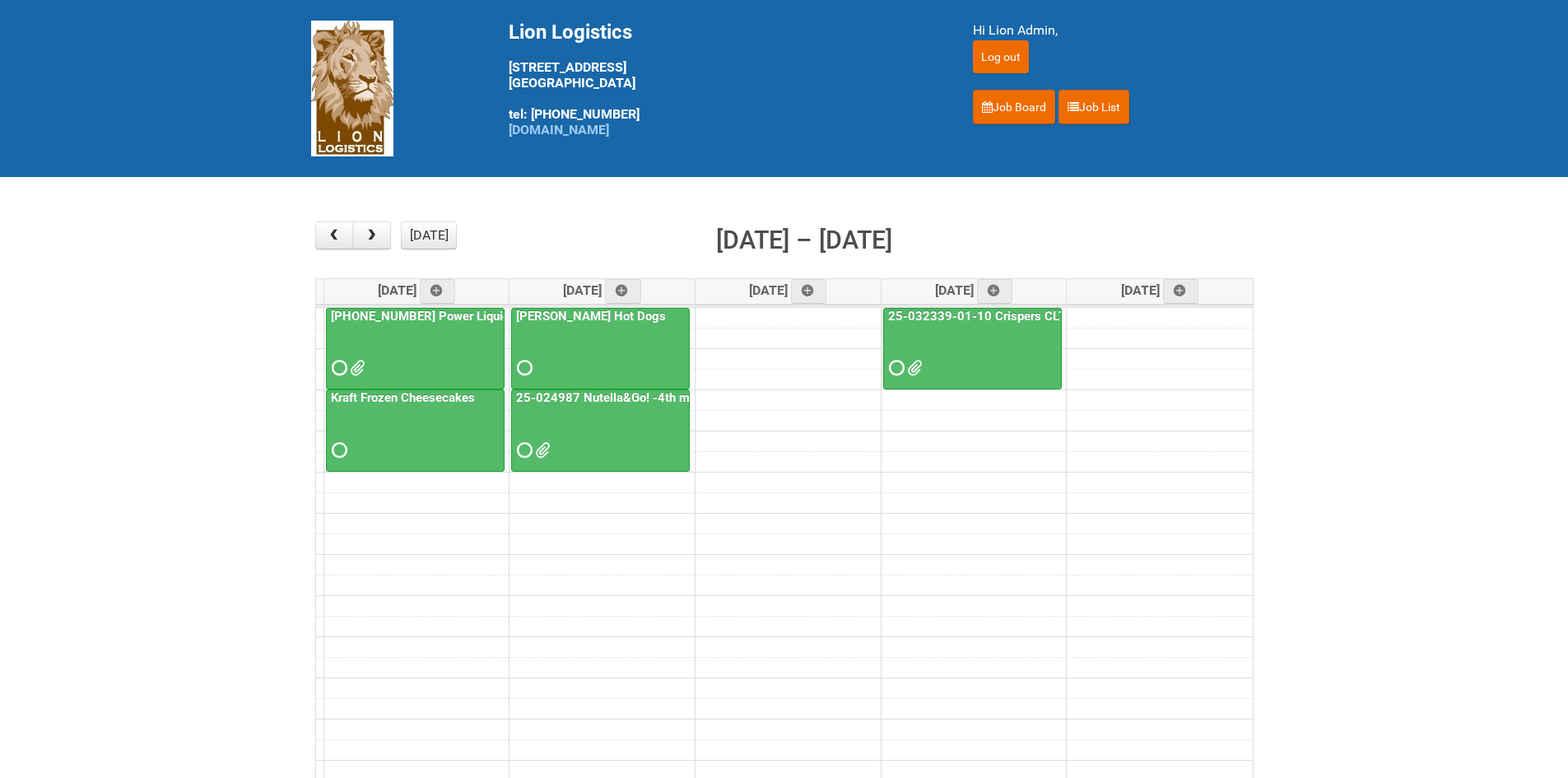
click at [509, 450] on td at bounding box center [784, 441] width 937 height 21
click at [513, 448] on div at bounding box center [601, 436] width 175 height 53
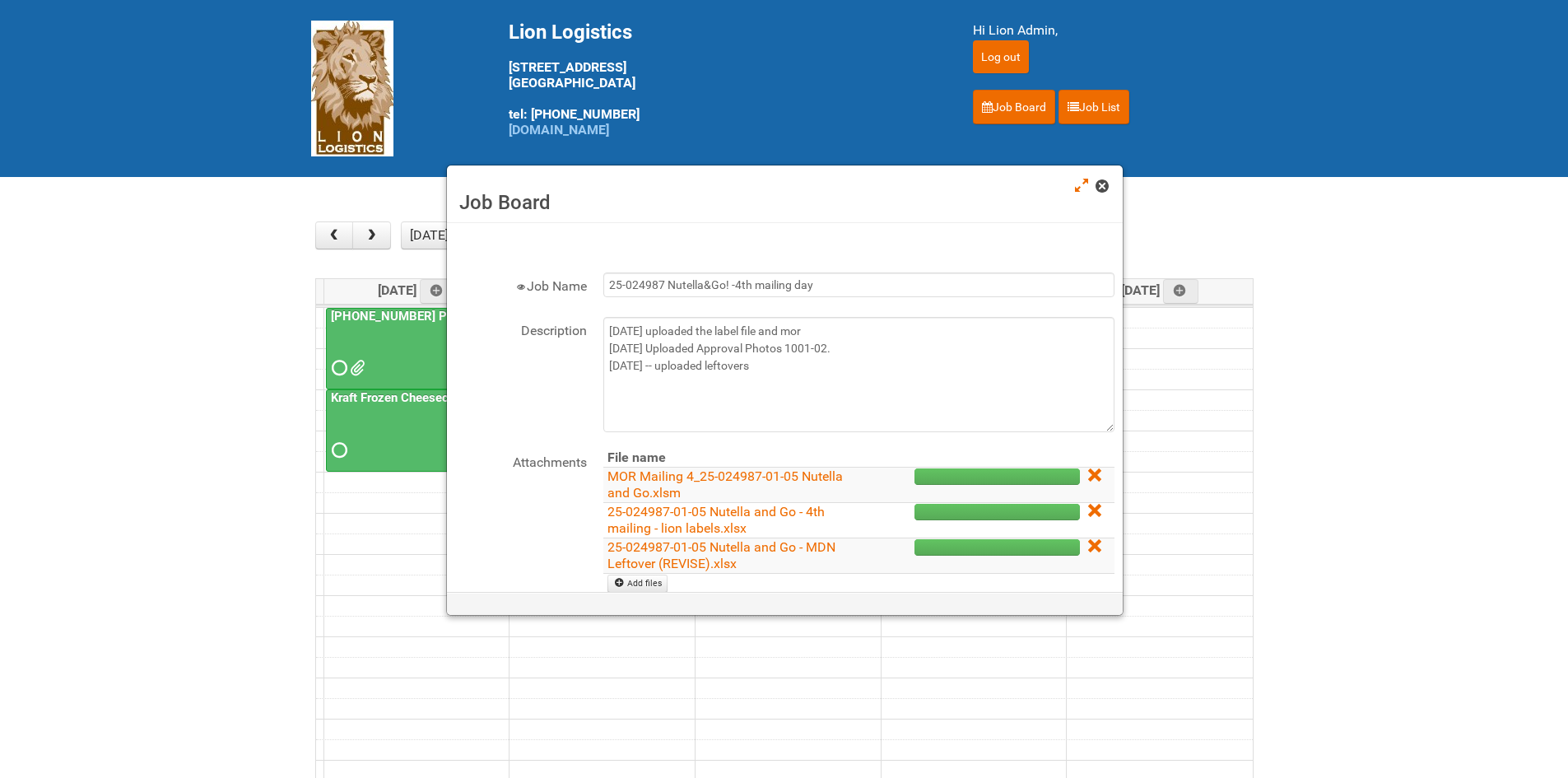
click at [1102, 188] on span at bounding box center [1101, 186] width 11 height 11
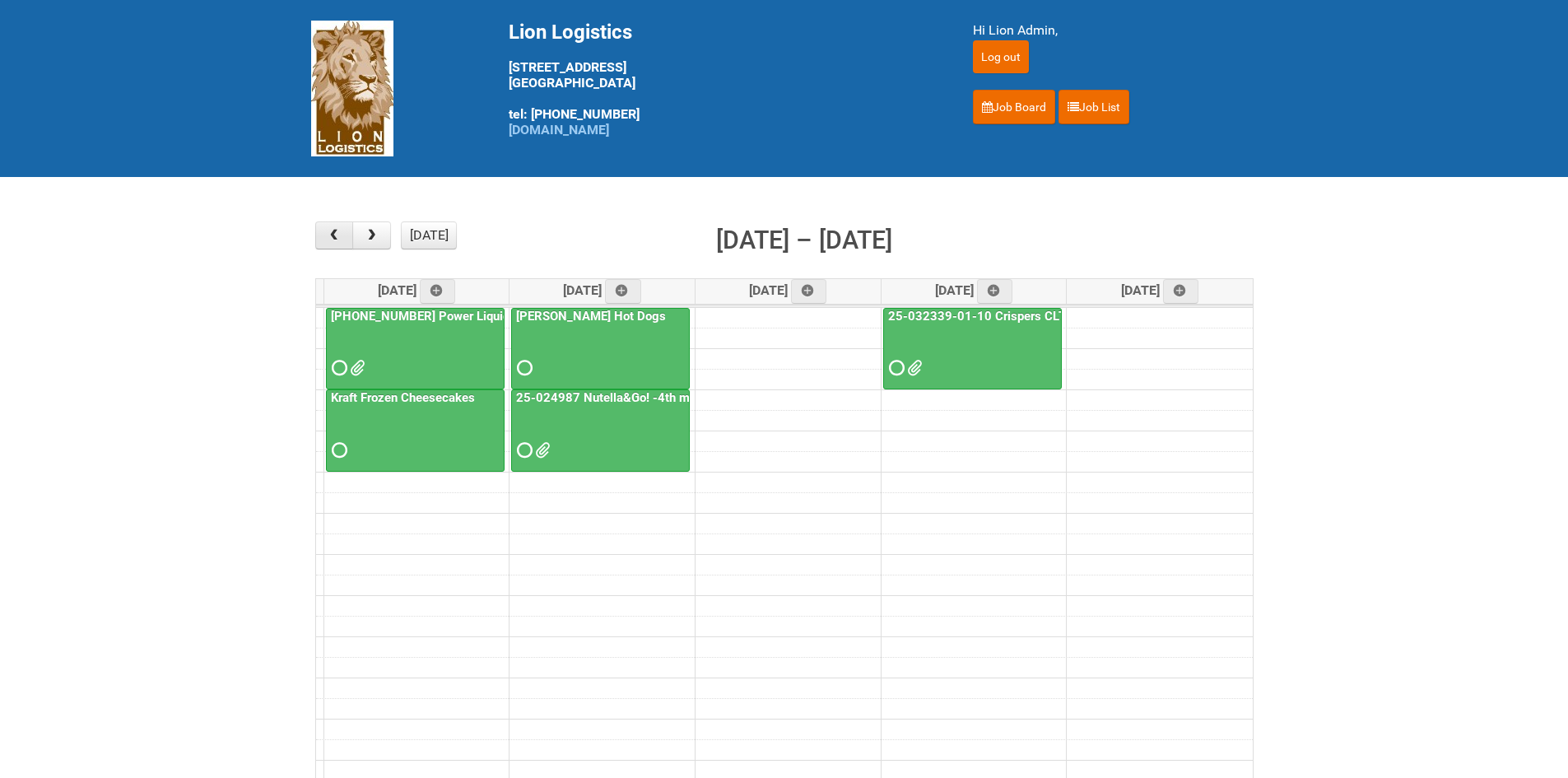
click at [336, 245] on button "button" at bounding box center [334, 236] width 39 height 28
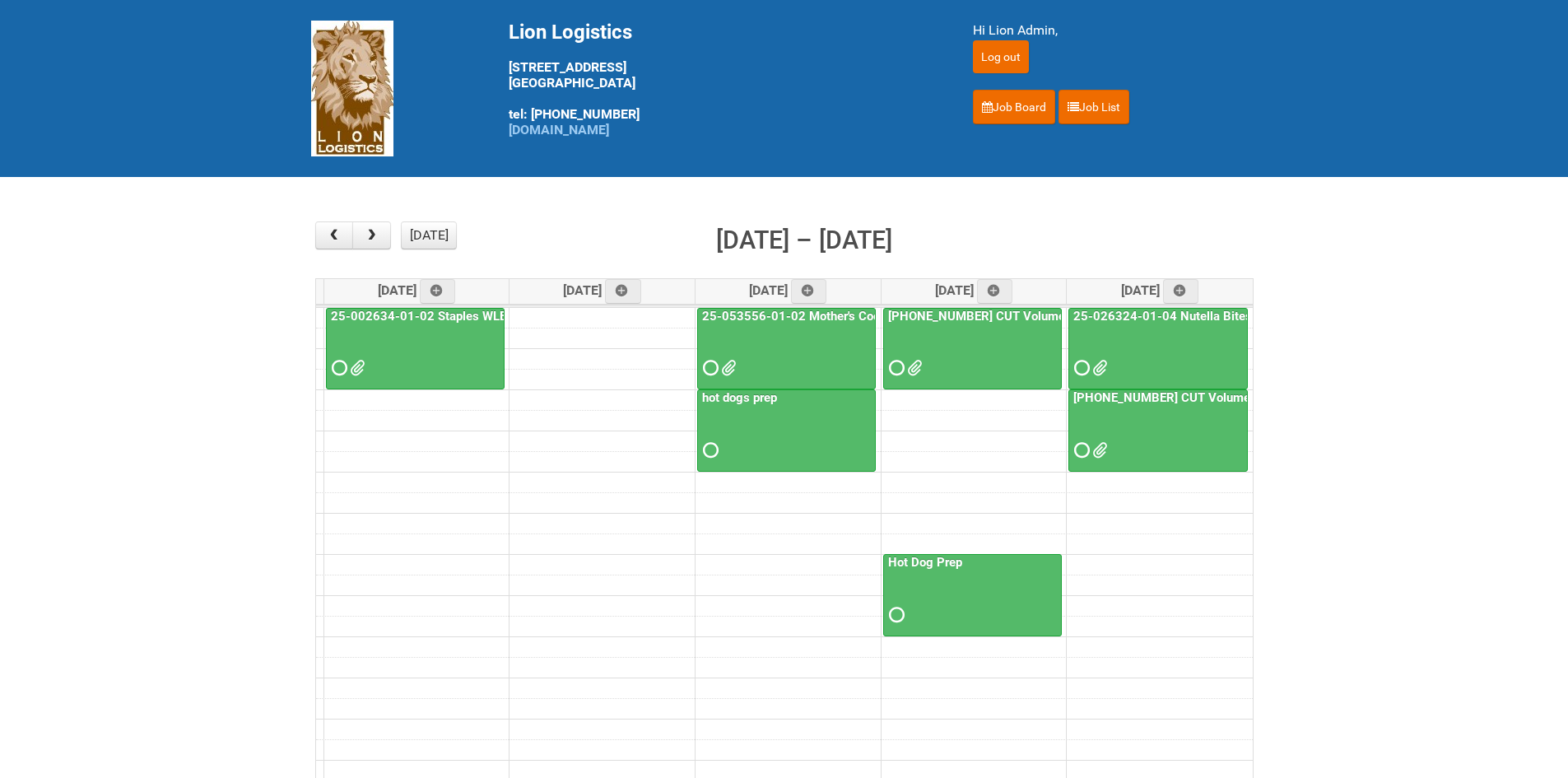
click at [1091, 368] on div at bounding box center [1157, 353] width 176 height 53
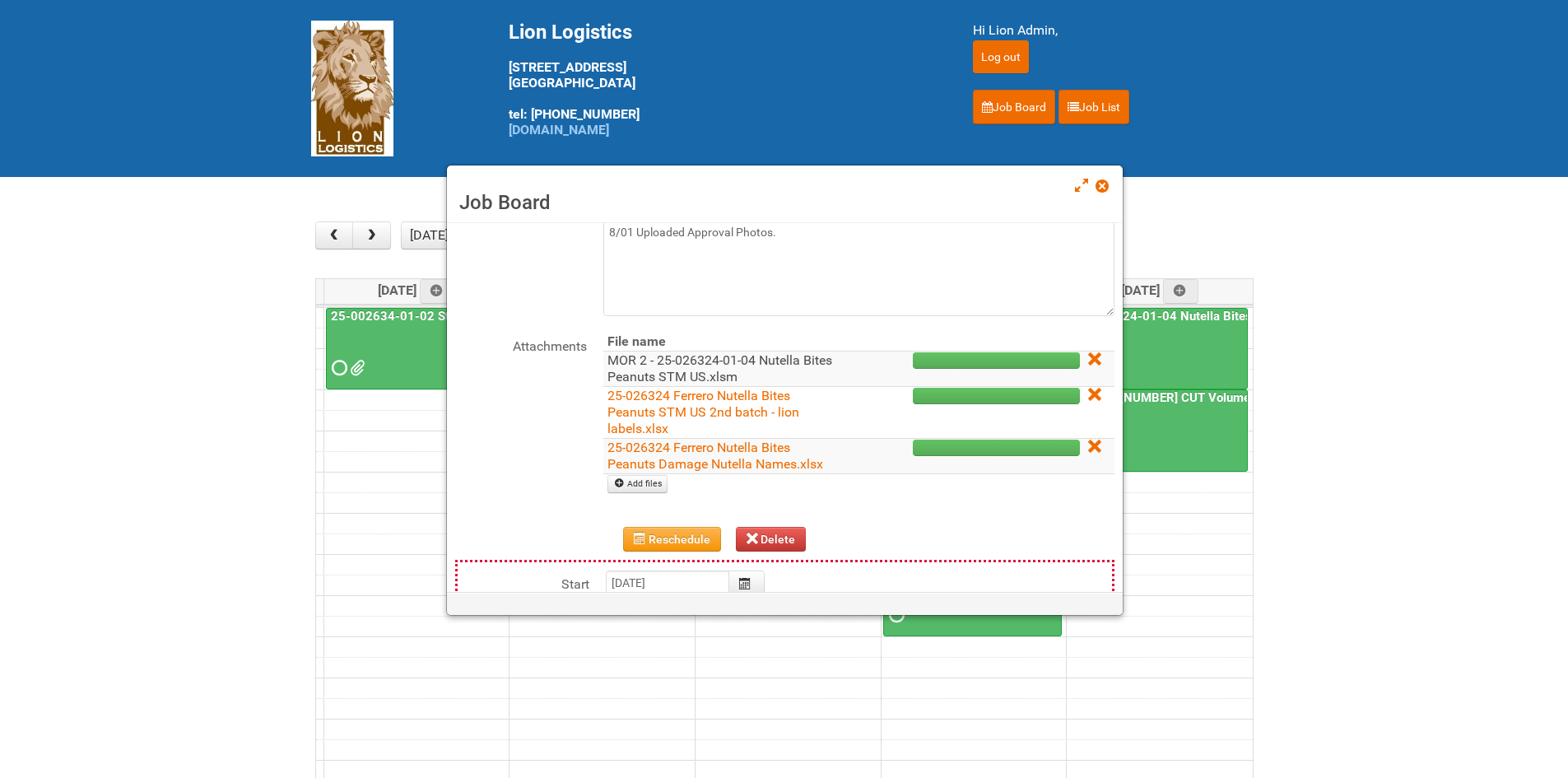
scroll to position [165, 0]
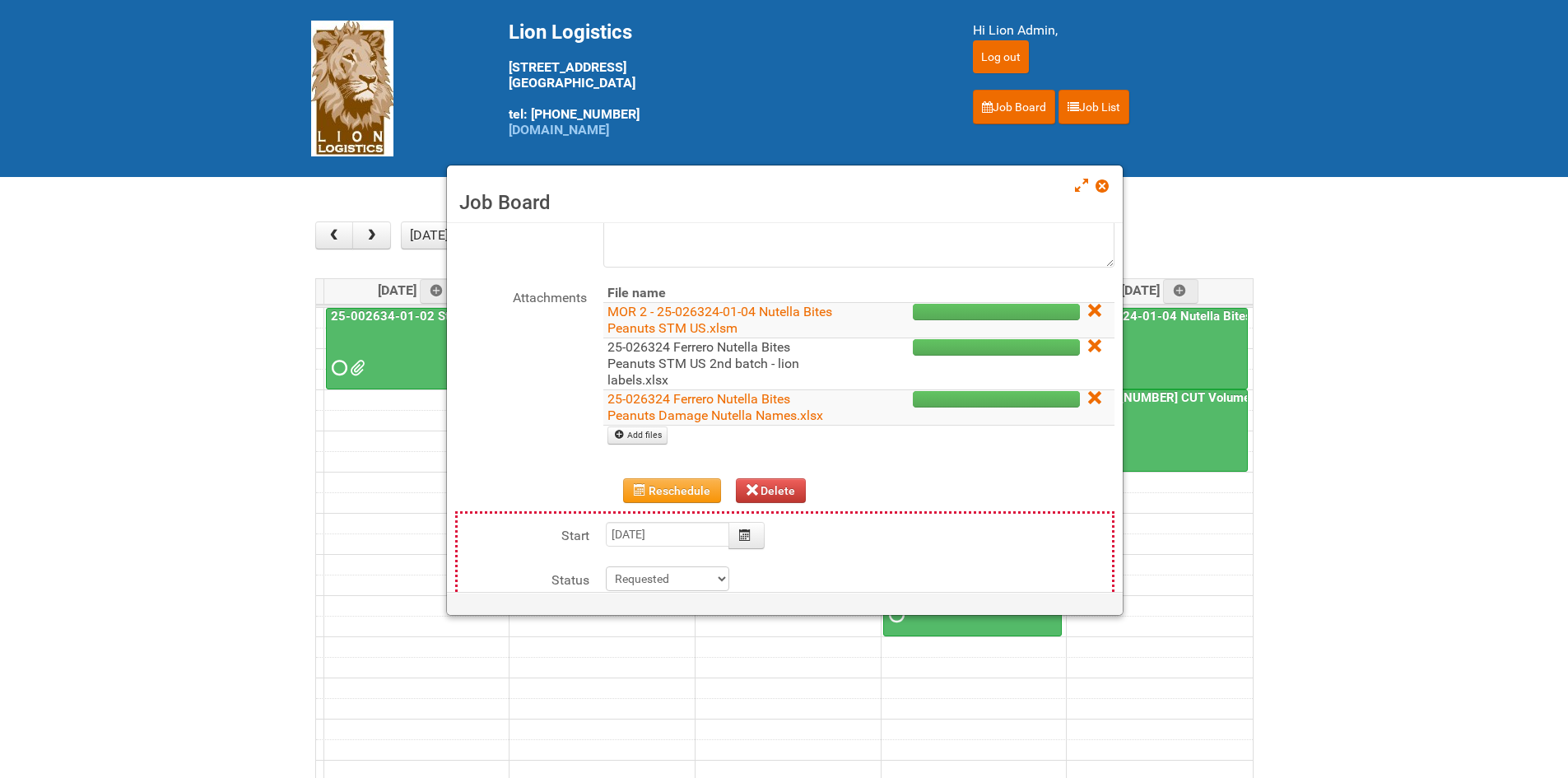
click at [636, 361] on link "25-026324 Ferrero Nutella Bites Peanuts STM US 2nd batch - lion labels.xlsx" at bounding box center [703, 364] width 192 height 49
click at [1103, 189] on span at bounding box center [1101, 186] width 11 height 11
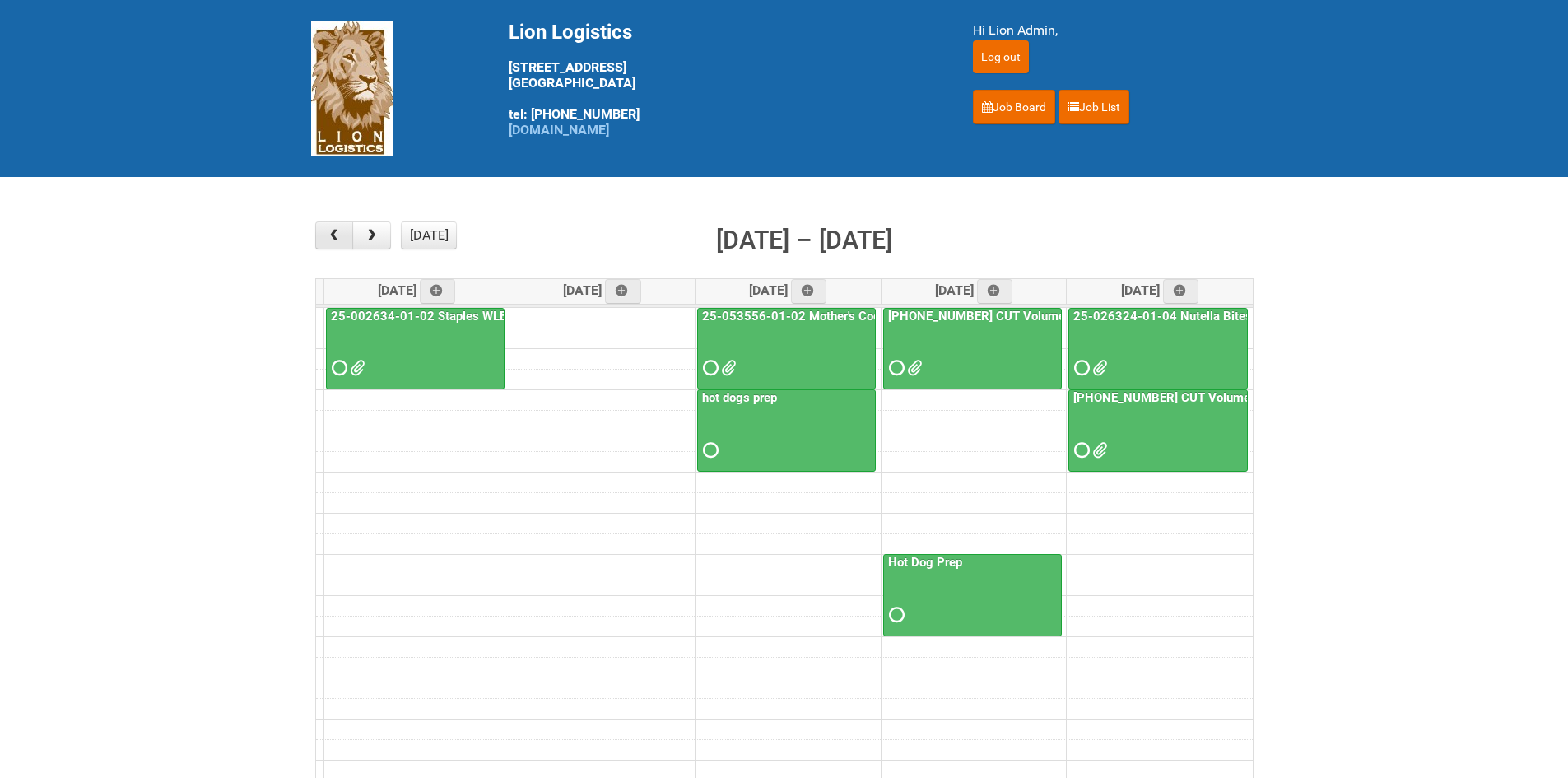
click at [329, 232] on span "button" at bounding box center [333, 235] width 15 height 13
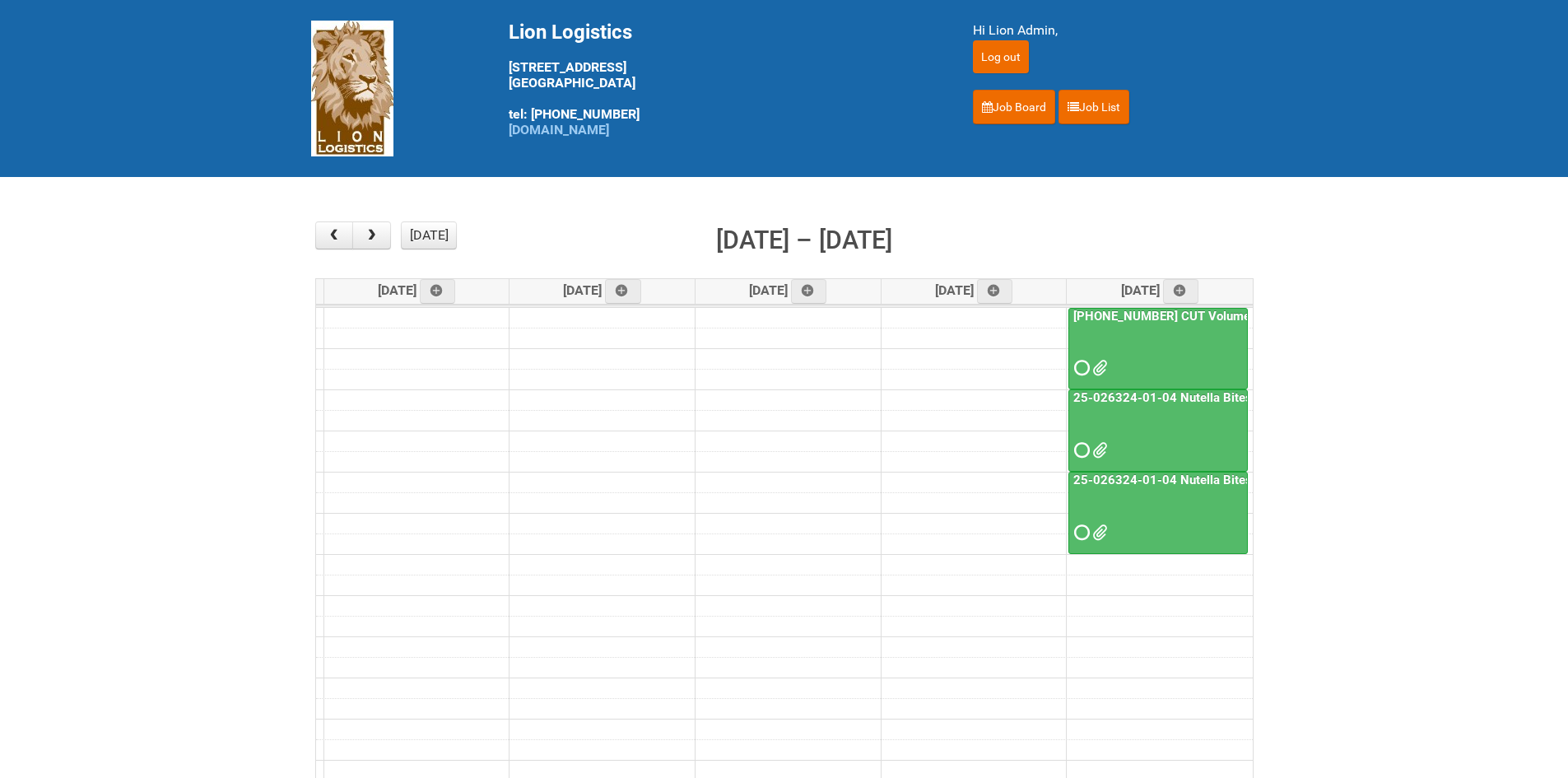
click at [1073, 451] on div at bounding box center [1157, 436] width 176 height 53
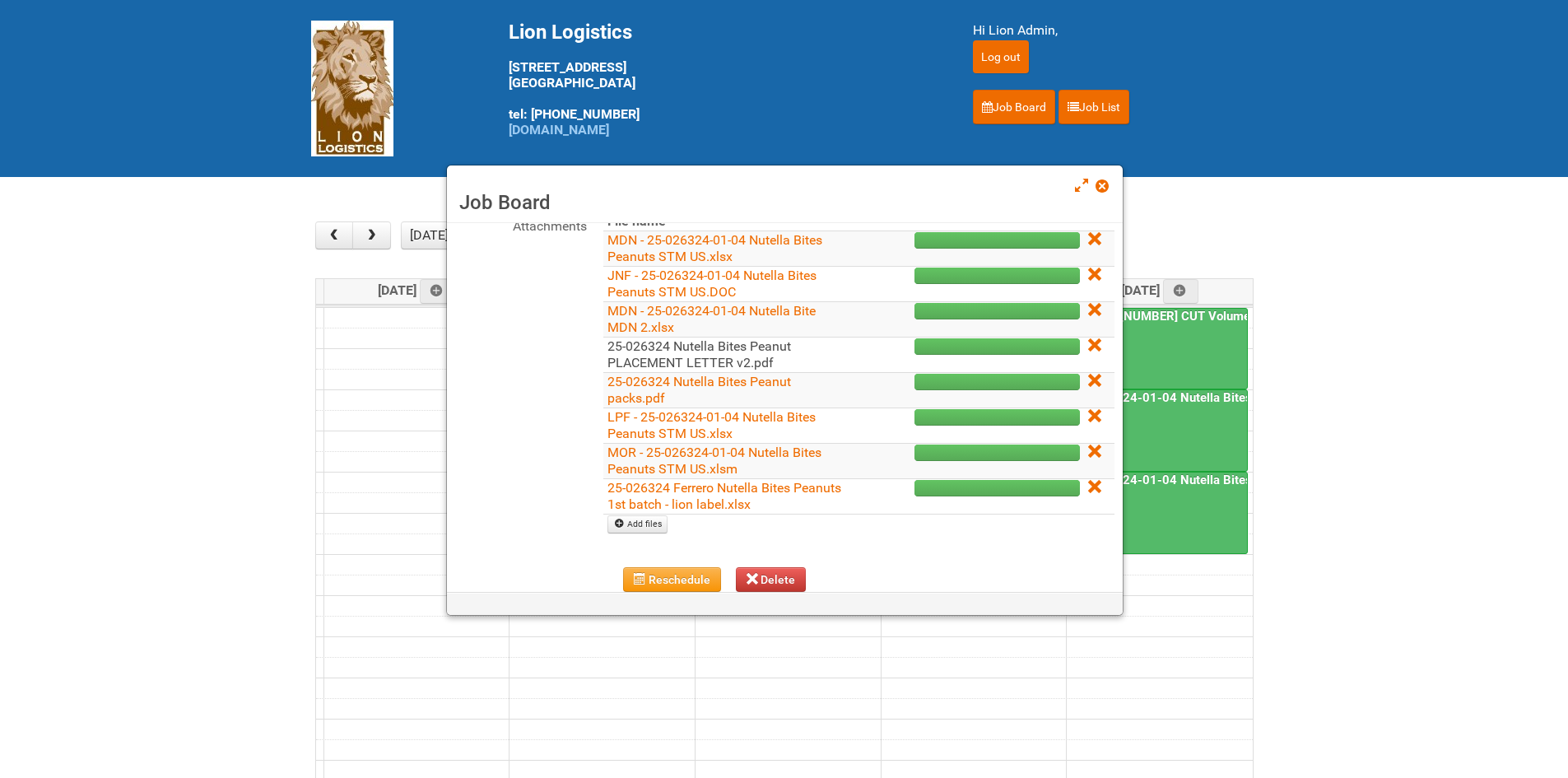
scroll to position [247, 0]
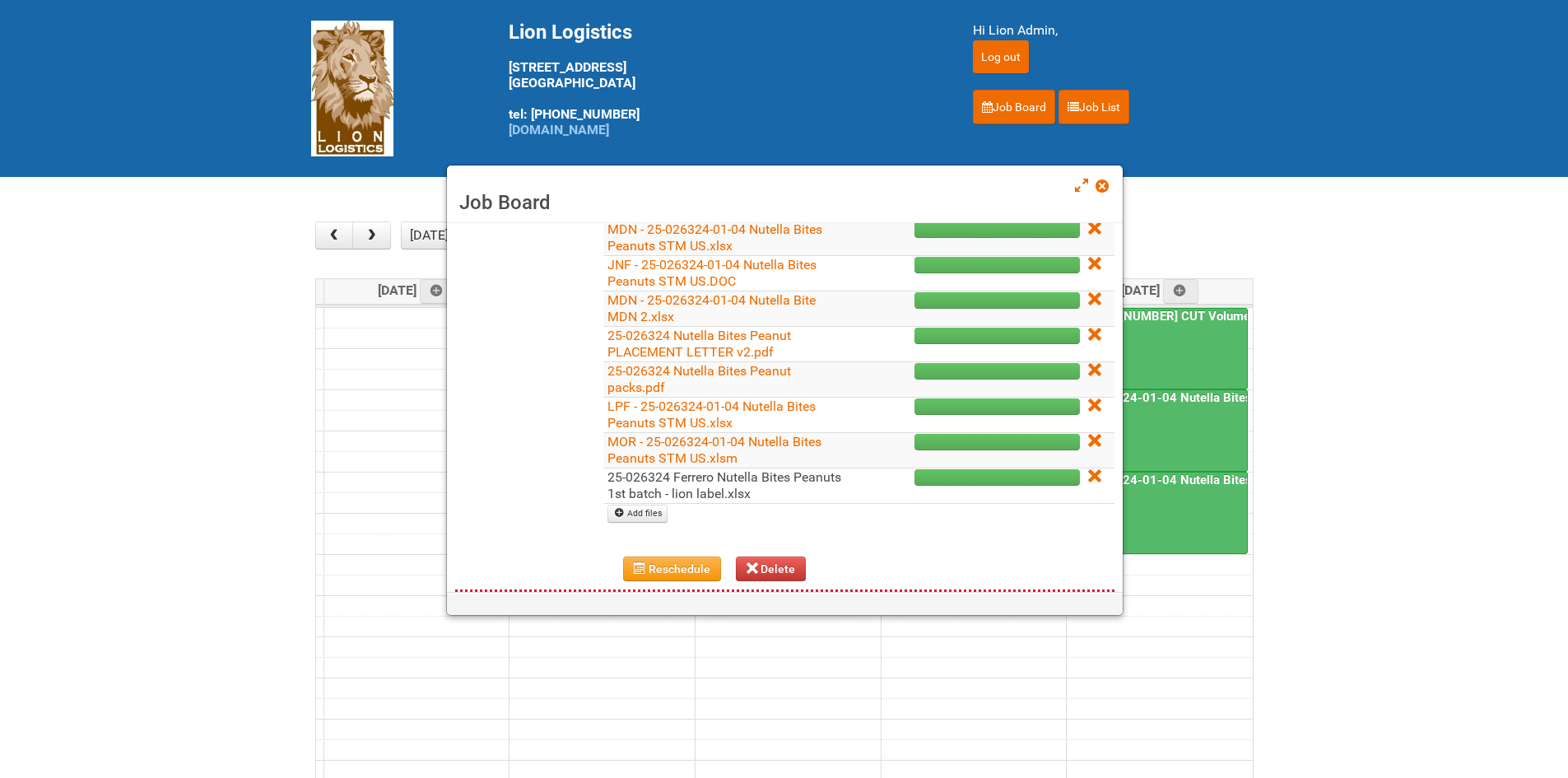
click at [635, 483] on link "25-026324 Ferrero Nutella Bites Peanuts 1st batch - lion label.xlsx" at bounding box center [724, 485] width 234 height 32
click at [1107, 187] on span at bounding box center [1101, 186] width 11 height 11
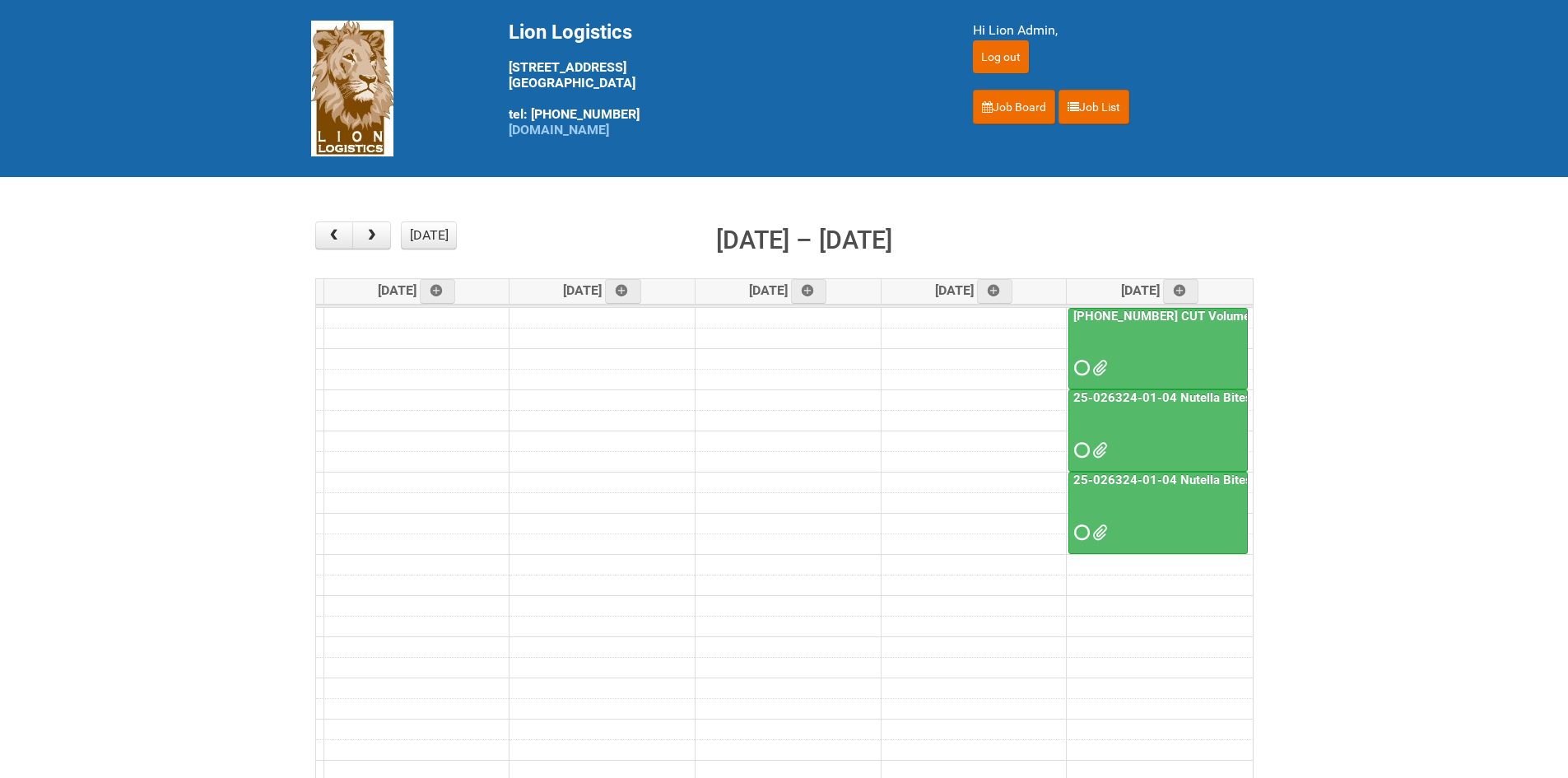
click at [1084, 448] on span at bounding box center [1079, 450] width 11 height 11
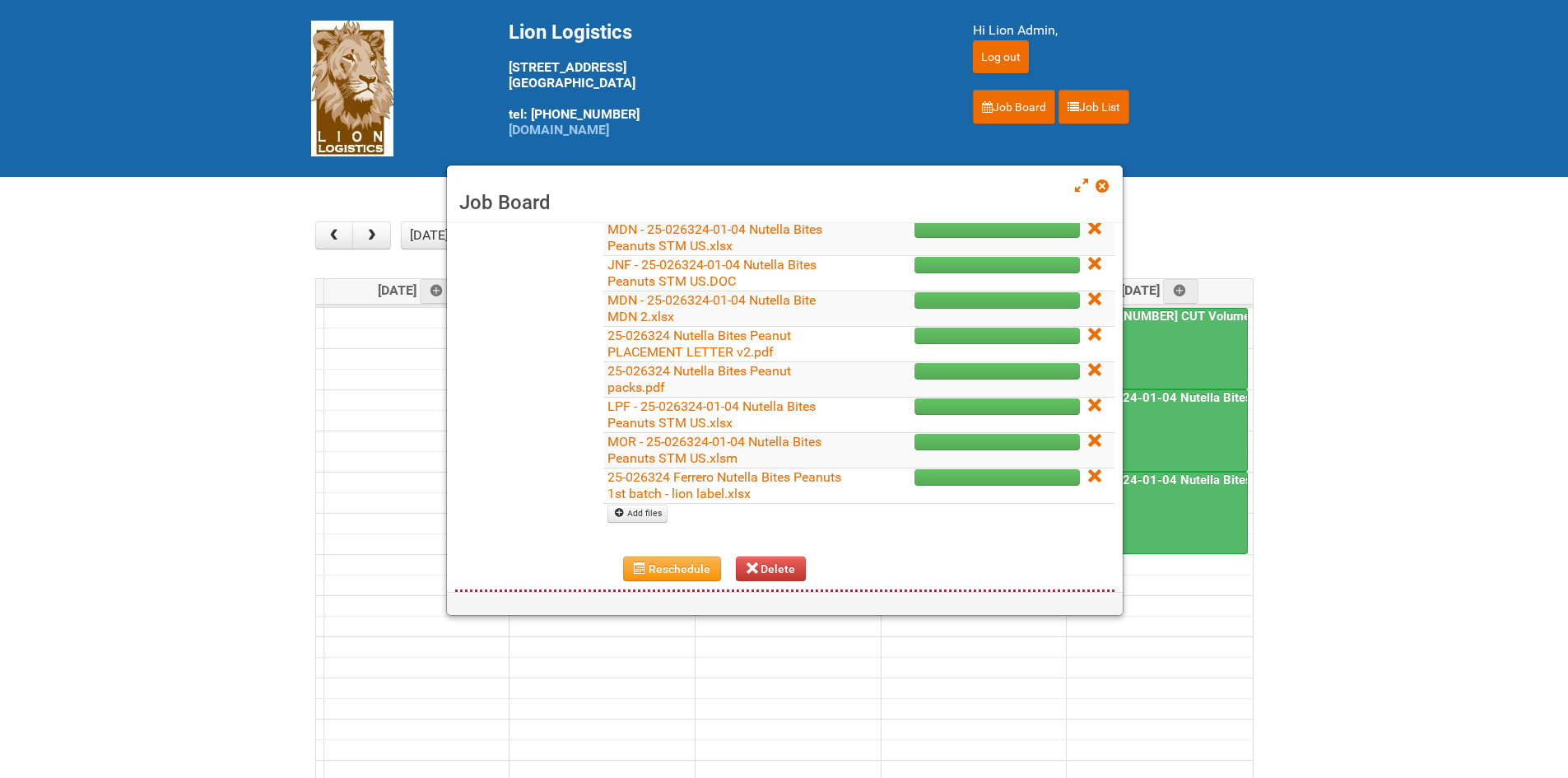
scroll to position [329, 0]
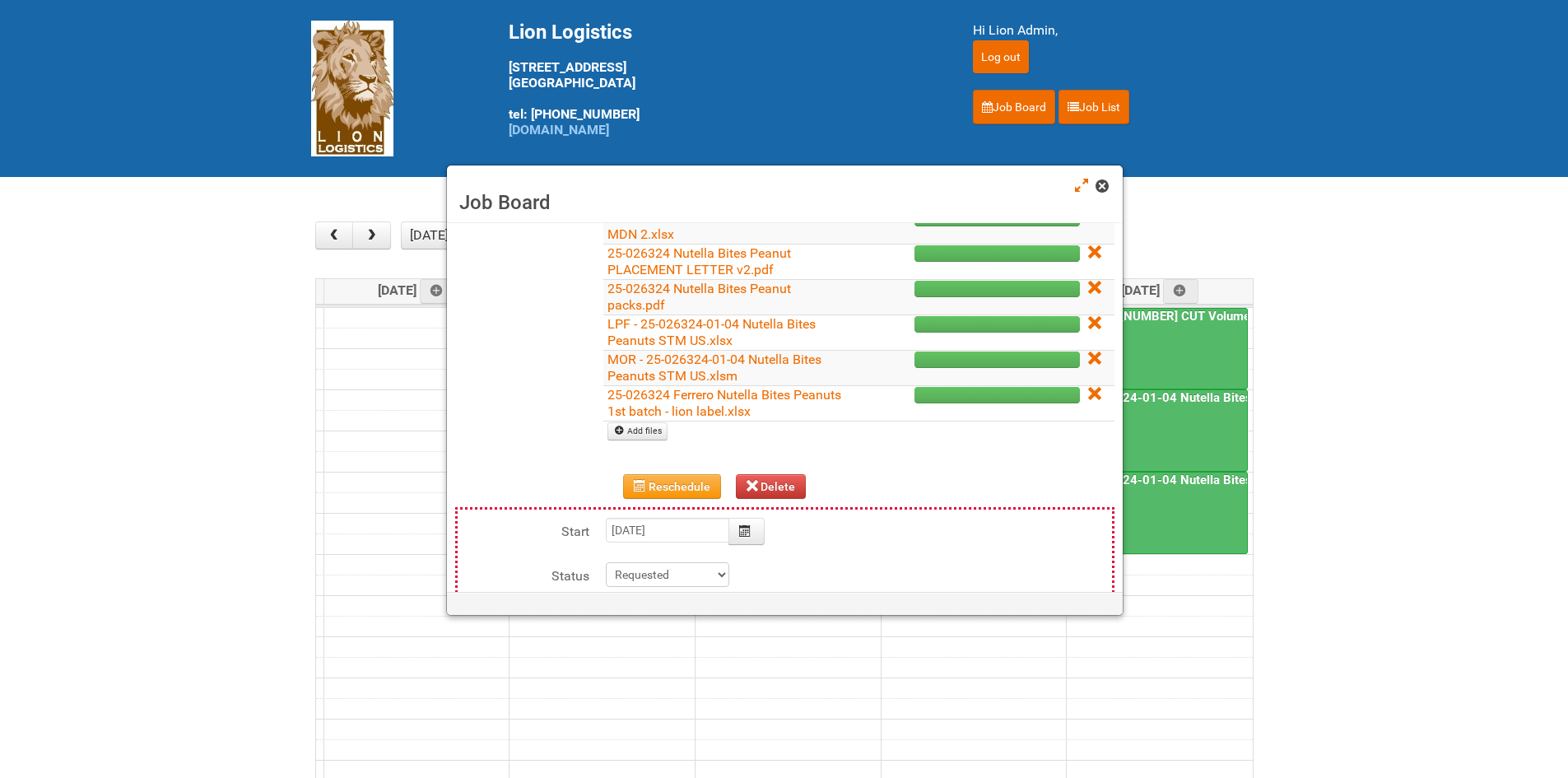
click at [1100, 184] on span at bounding box center [1101, 186] width 11 height 11
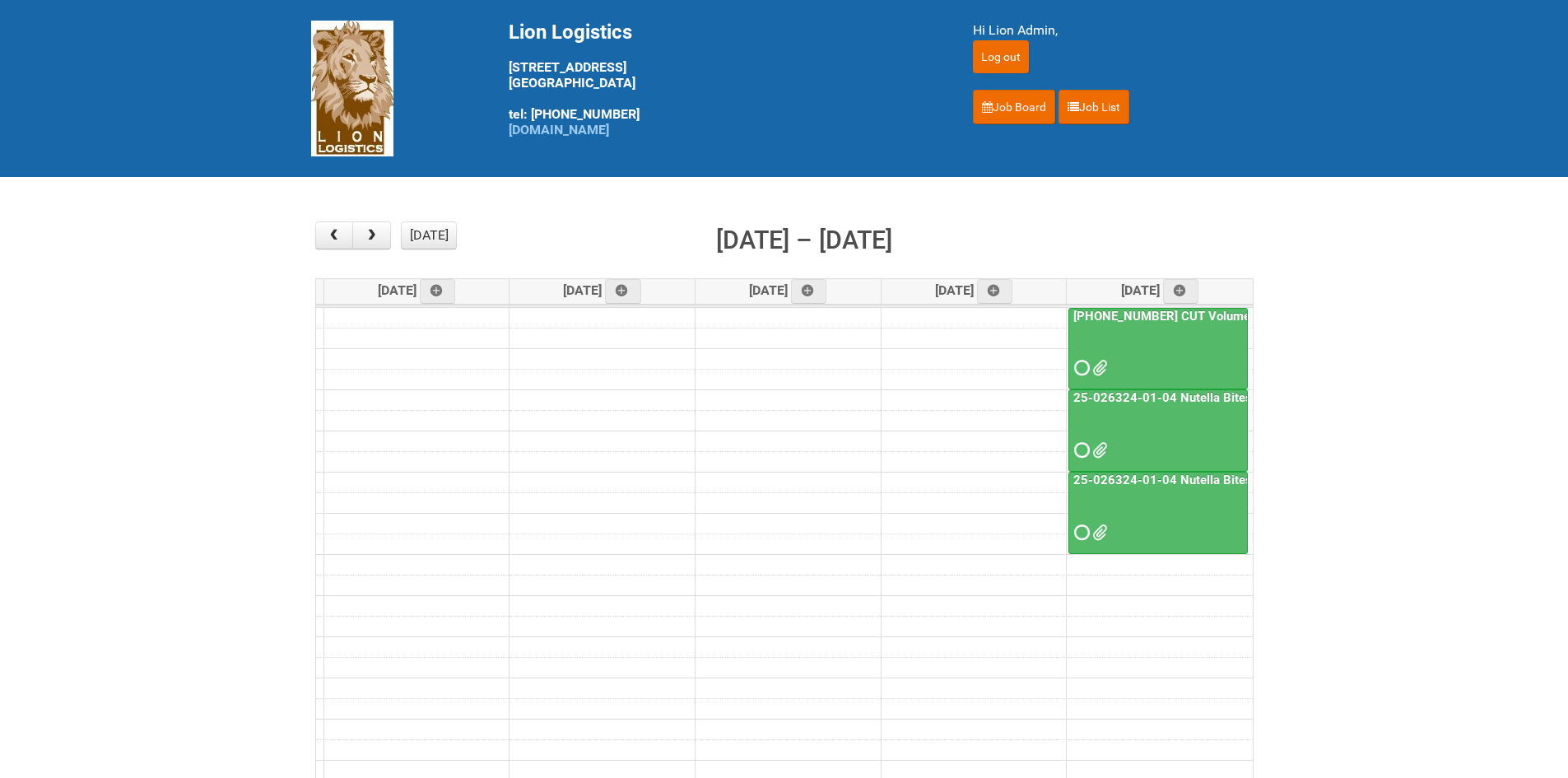
click at [1085, 453] on span at bounding box center [1079, 450] width 11 height 11
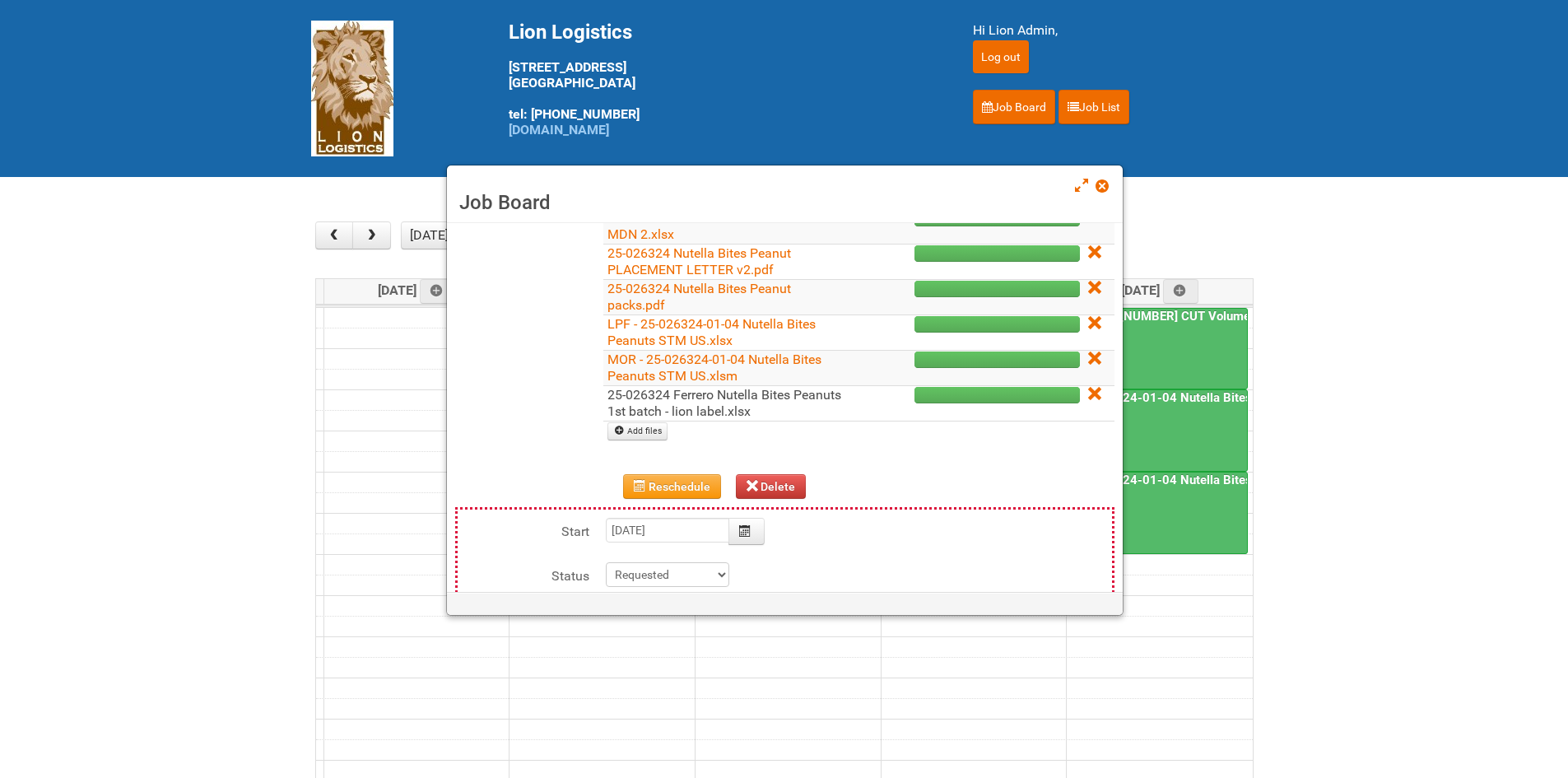
click at [692, 401] on link "25-026324 Ferrero Nutella Bites Peanuts 1st batch - lion label.xlsx" at bounding box center [724, 402] width 234 height 32
click at [1101, 181] on span at bounding box center [1101, 186] width 11 height 11
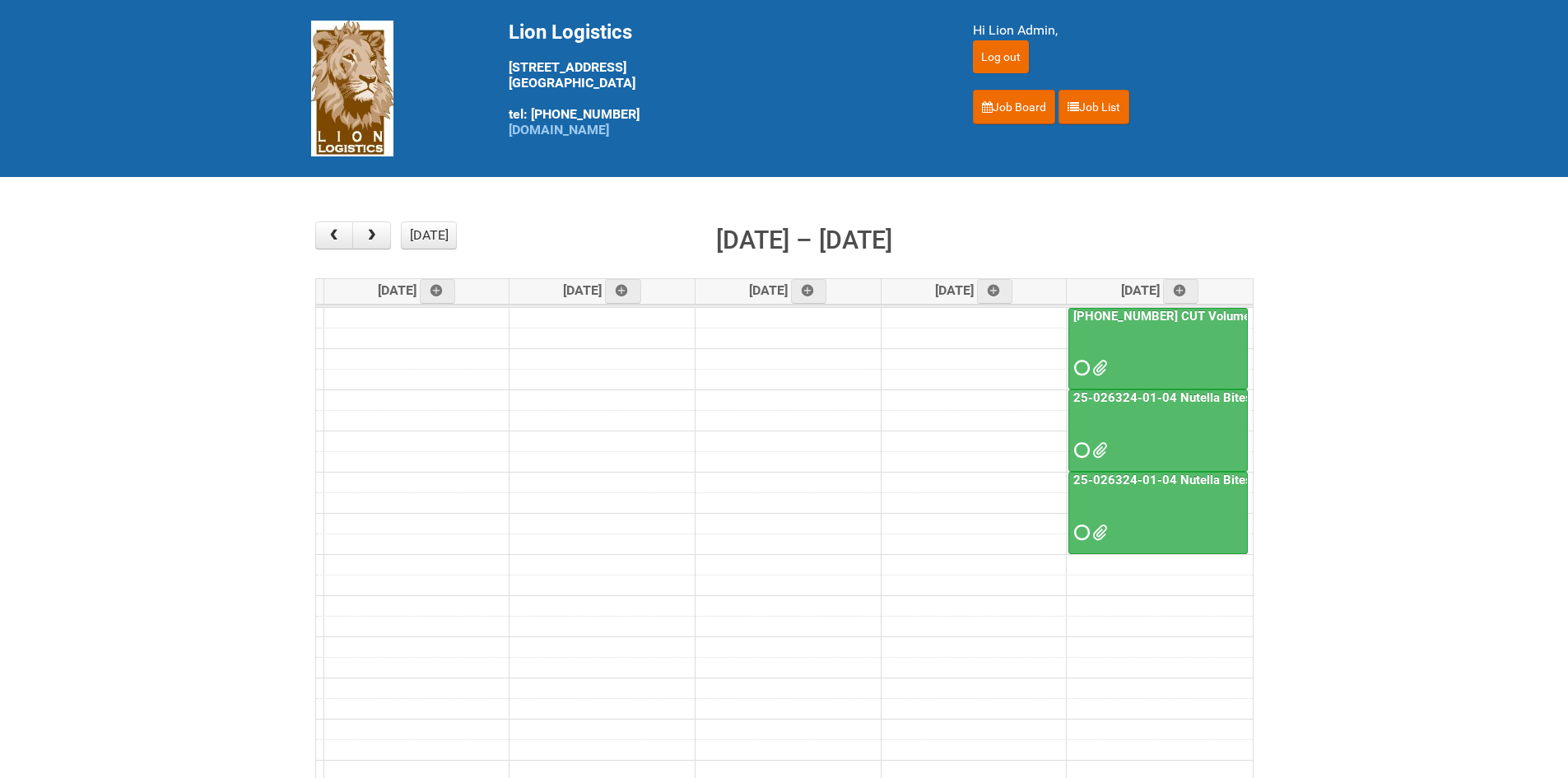
click at [1083, 527] on span at bounding box center [1079, 532] width 11 height 11
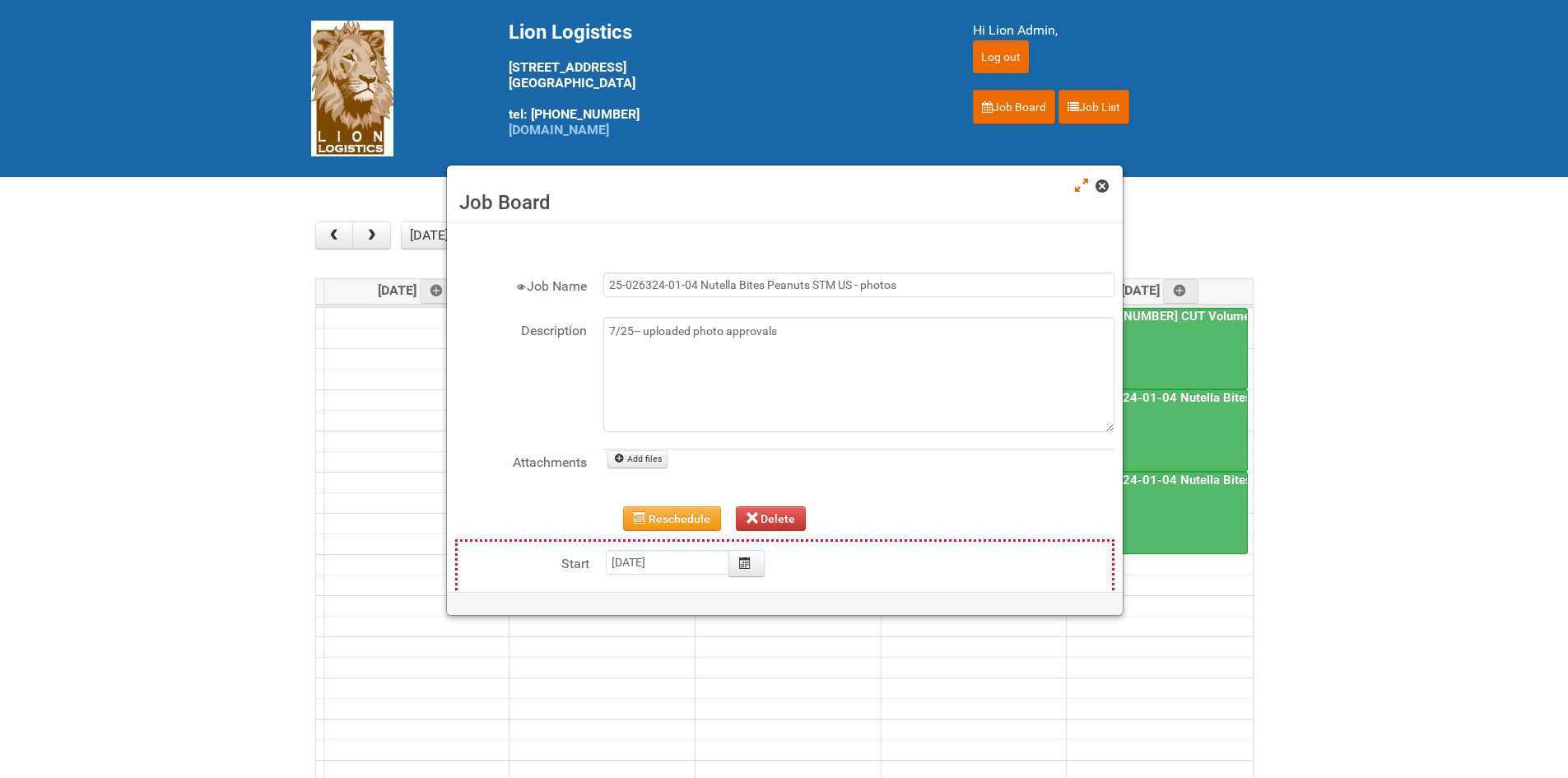
click at [1101, 186] on span at bounding box center [1101, 186] width 11 height 11
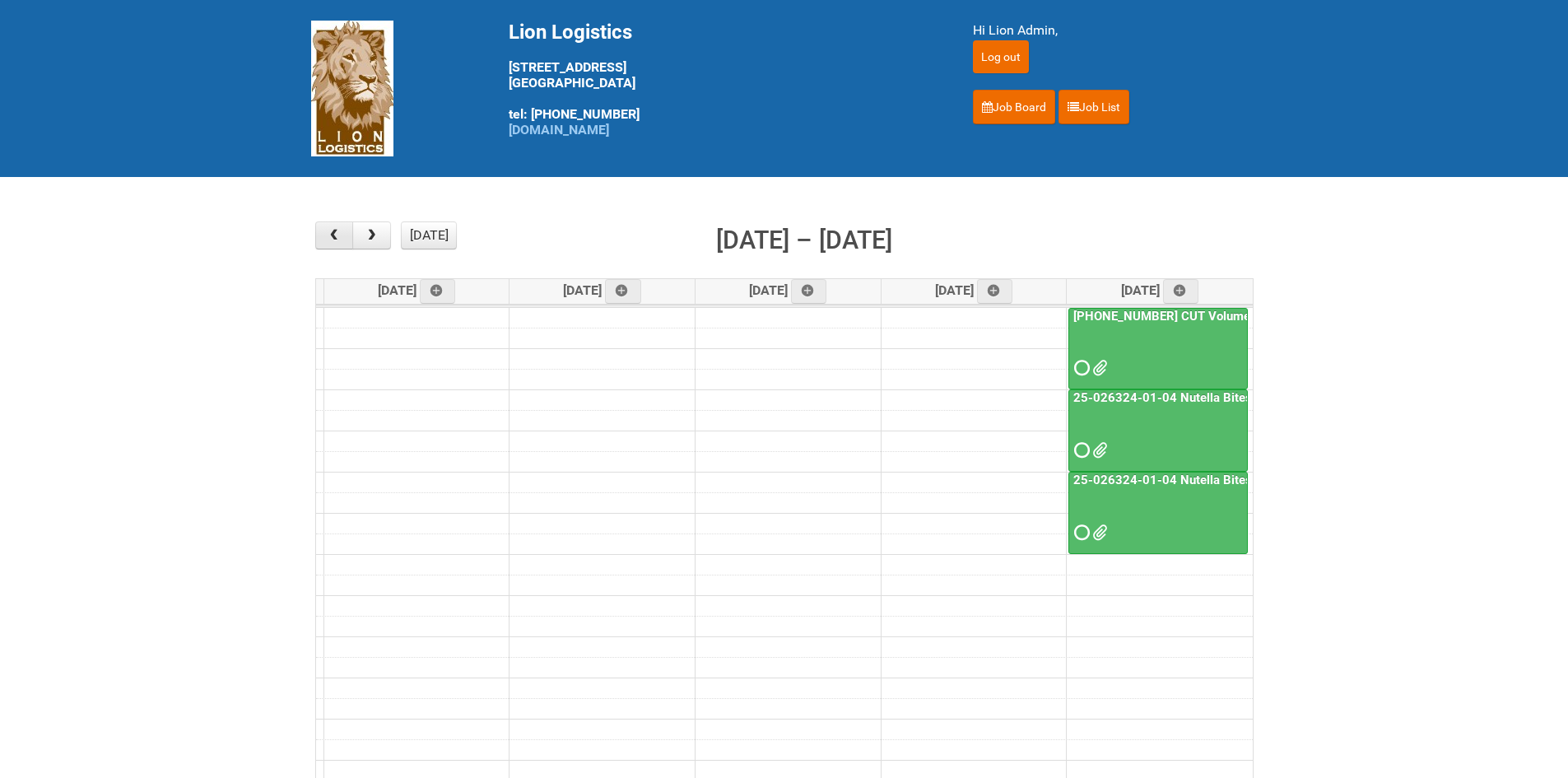
click at [335, 237] on span "button" at bounding box center [333, 235] width 15 height 13
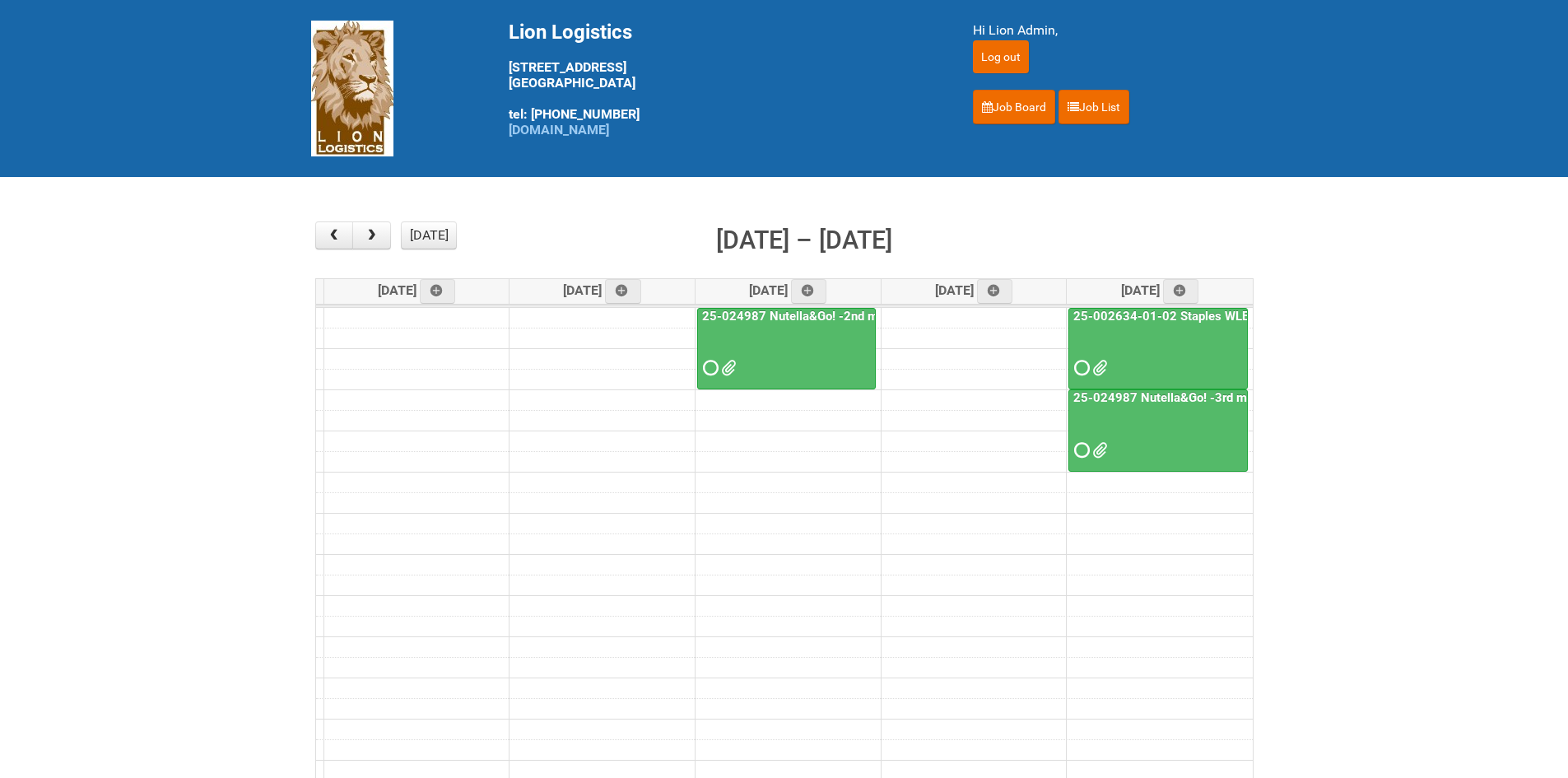
click at [1086, 448] on span at bounding box center [1079, 450] width 11 height 11
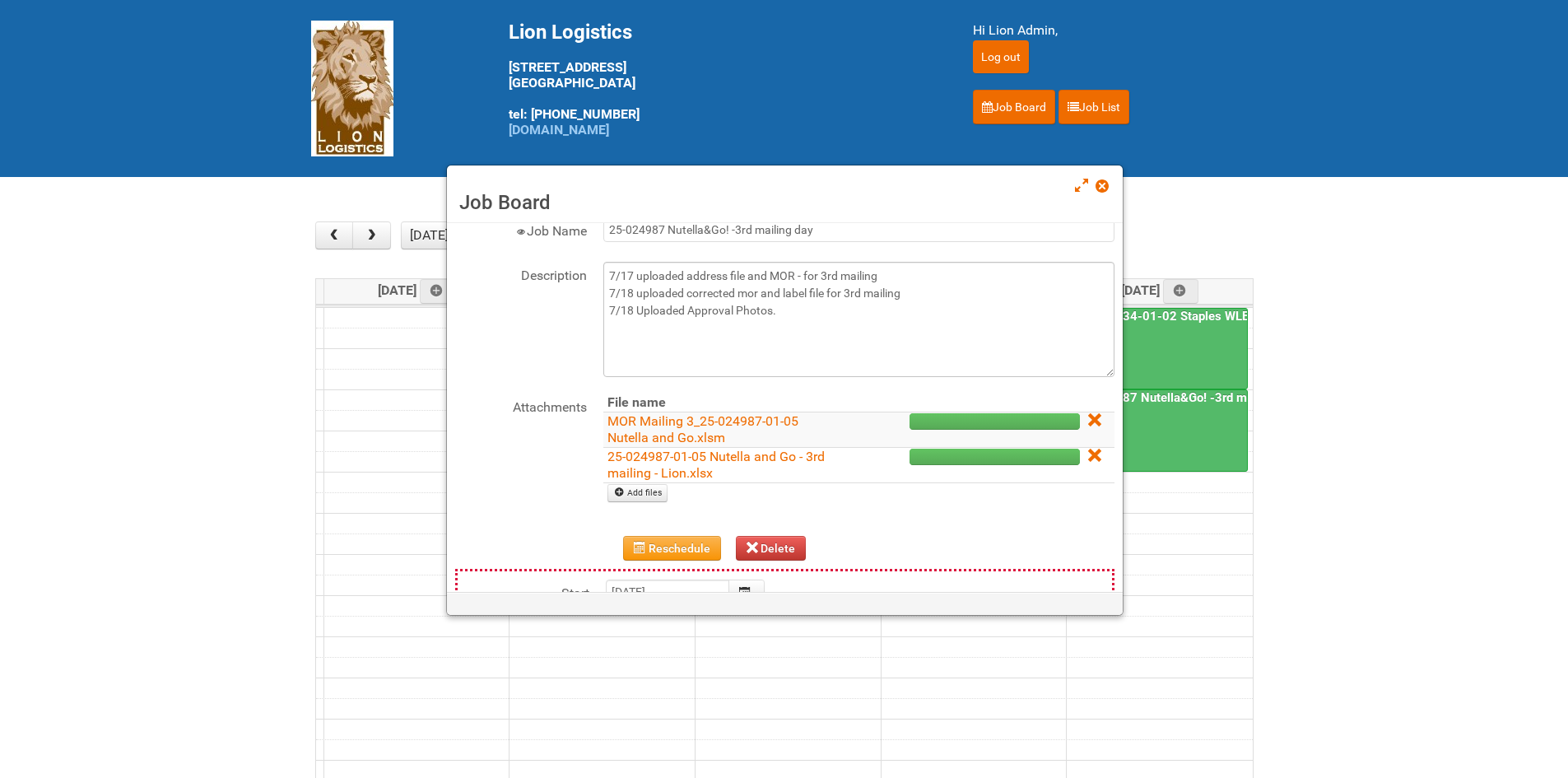
scroll to position [83, 0]
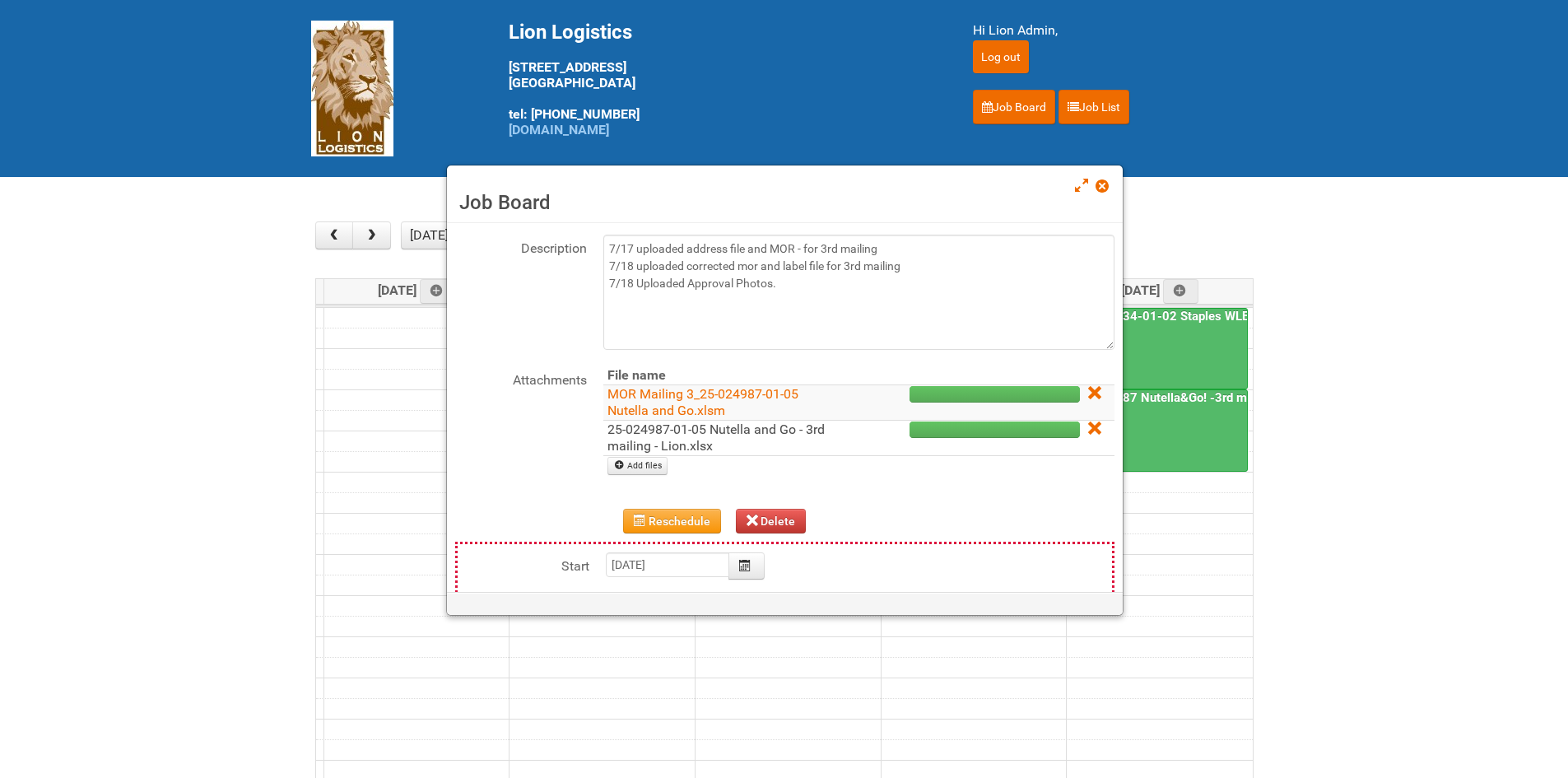
click at [676, 428] on link "25-024987-01-05 Nutella and Go - 3rd mailing - Lion.xlsx" at bounding box center [716, 437] width 217 height 32
drag, startPoint x: 1104, startPoint y: 181, endPoint x: 1110, endPoint y: 165, distance: 17.1
click at [1104, 181] on span at bounding box center [1101, 186] width 11 height 11
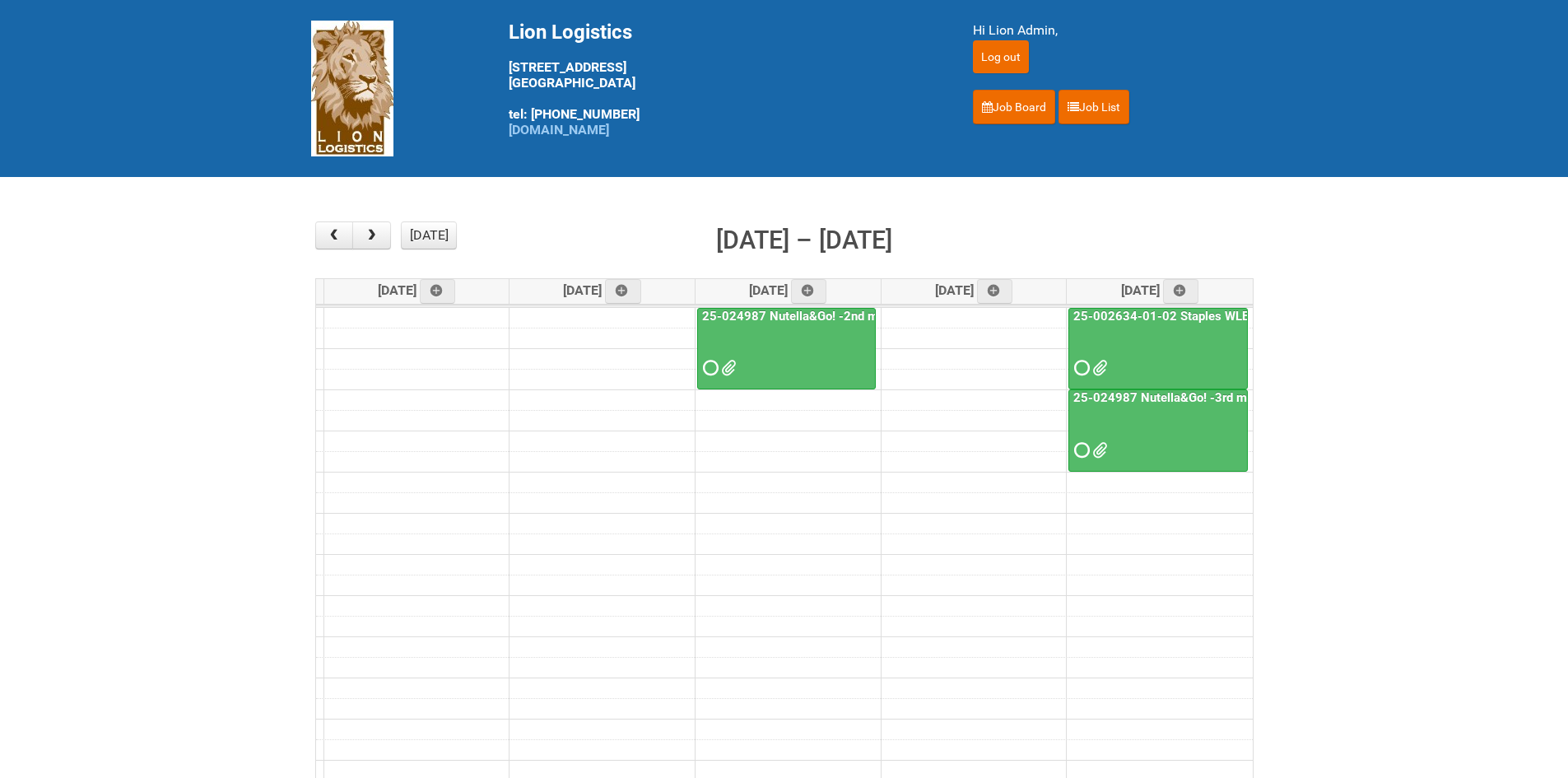
click at [710, 367] on span at bounding box center [708, 367] width 11 height 11
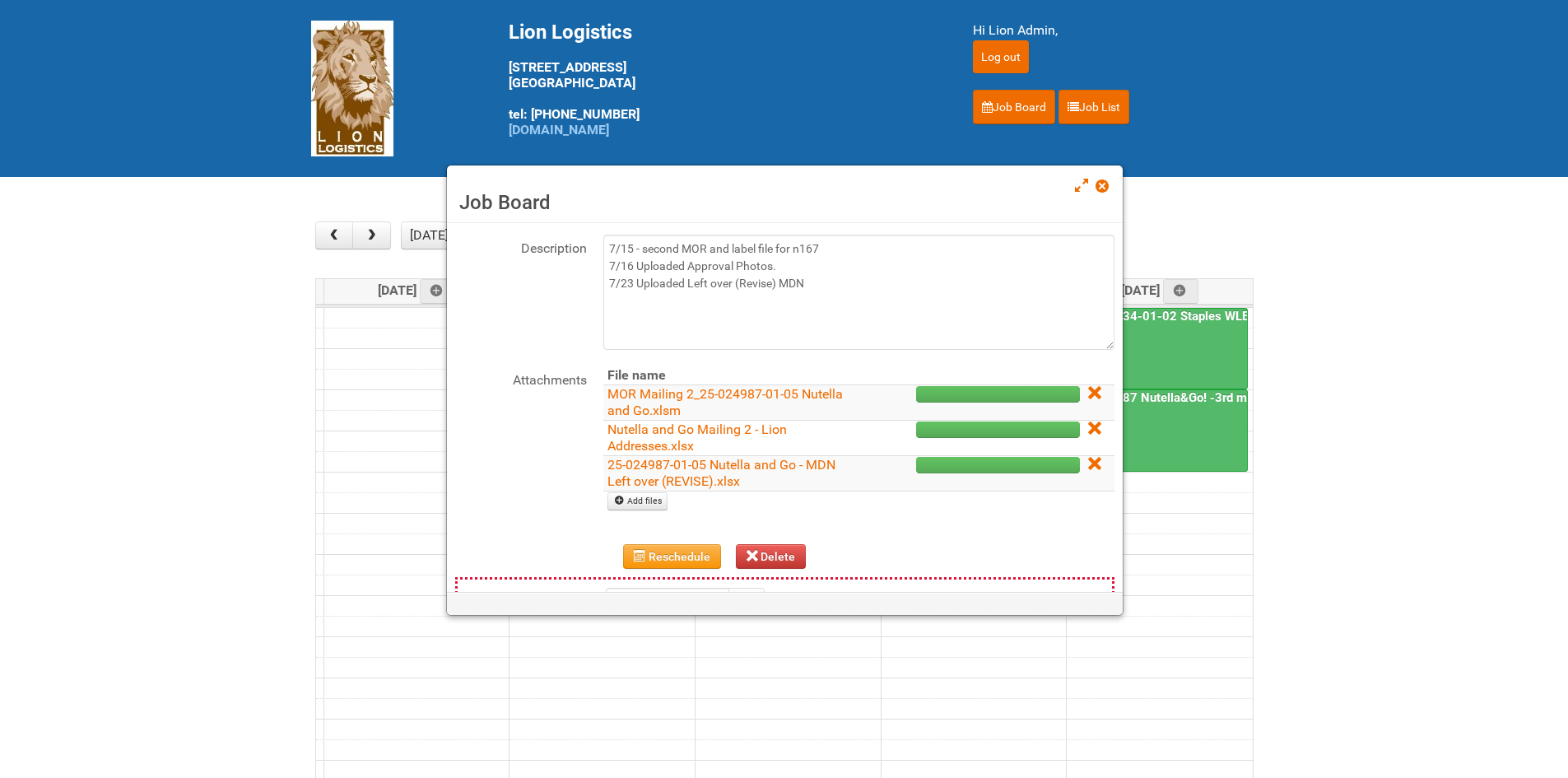
click at [633, 420] on td "MOR Mailing 2_25-024987-01-05 Nutella and Go.xlsm" at bounding box center [726, 401] width 247 height 35
click at [636, 426] on link "Nutella and Go Mailing 2 - Lion Addresses.xlsx" at bounding box center [697, 437] width 180 height 32
click at [1104, 184] on span at bounding box center [1101, 186] width 11 height 11
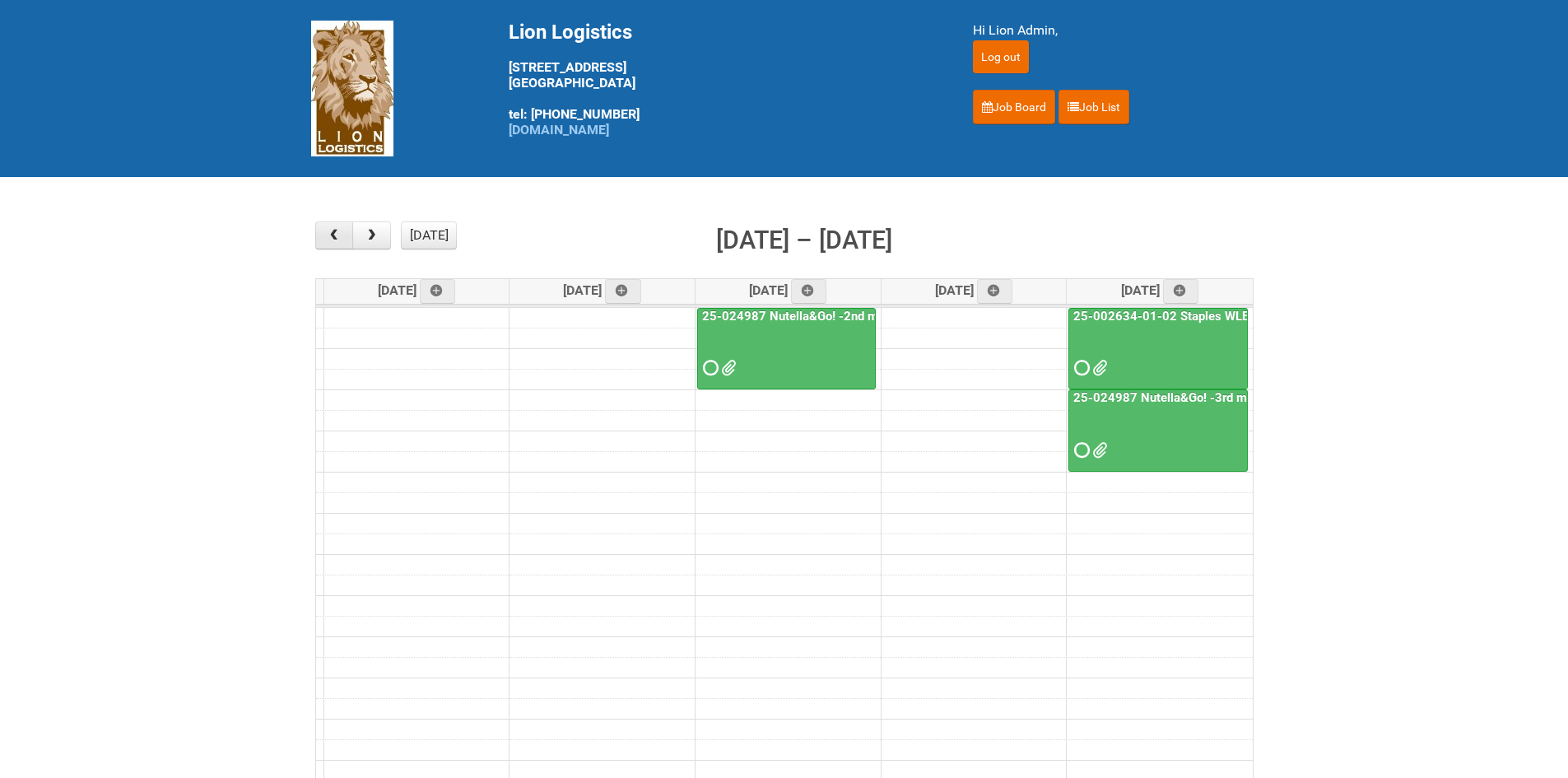
click at [324, 228] on button "button" at bounding box center [334, 236] width 39 height 28
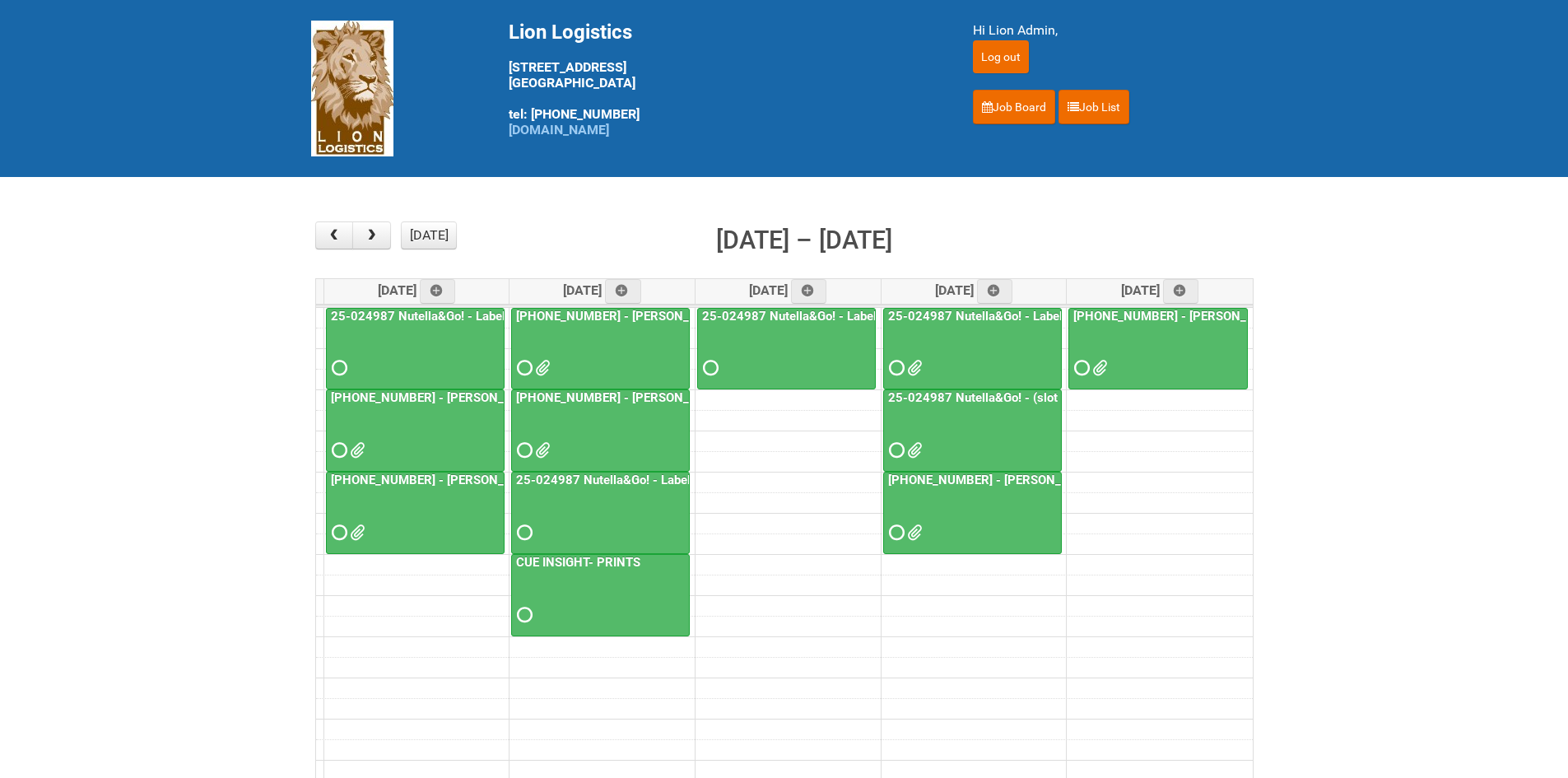
click at [900, 372] on span at bounding box center [894, 367] width 11 height 11
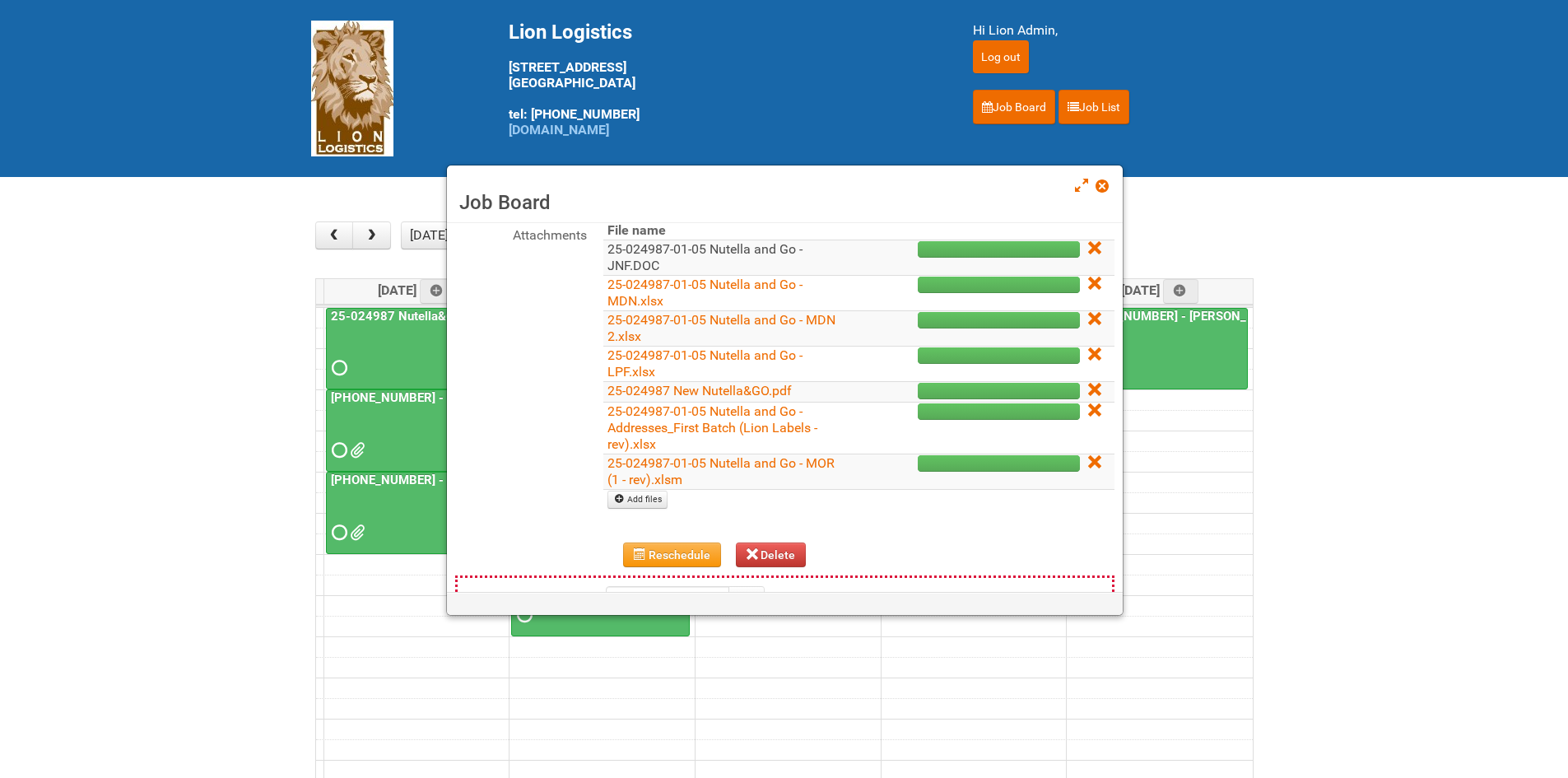
scroll to position [247, 0]
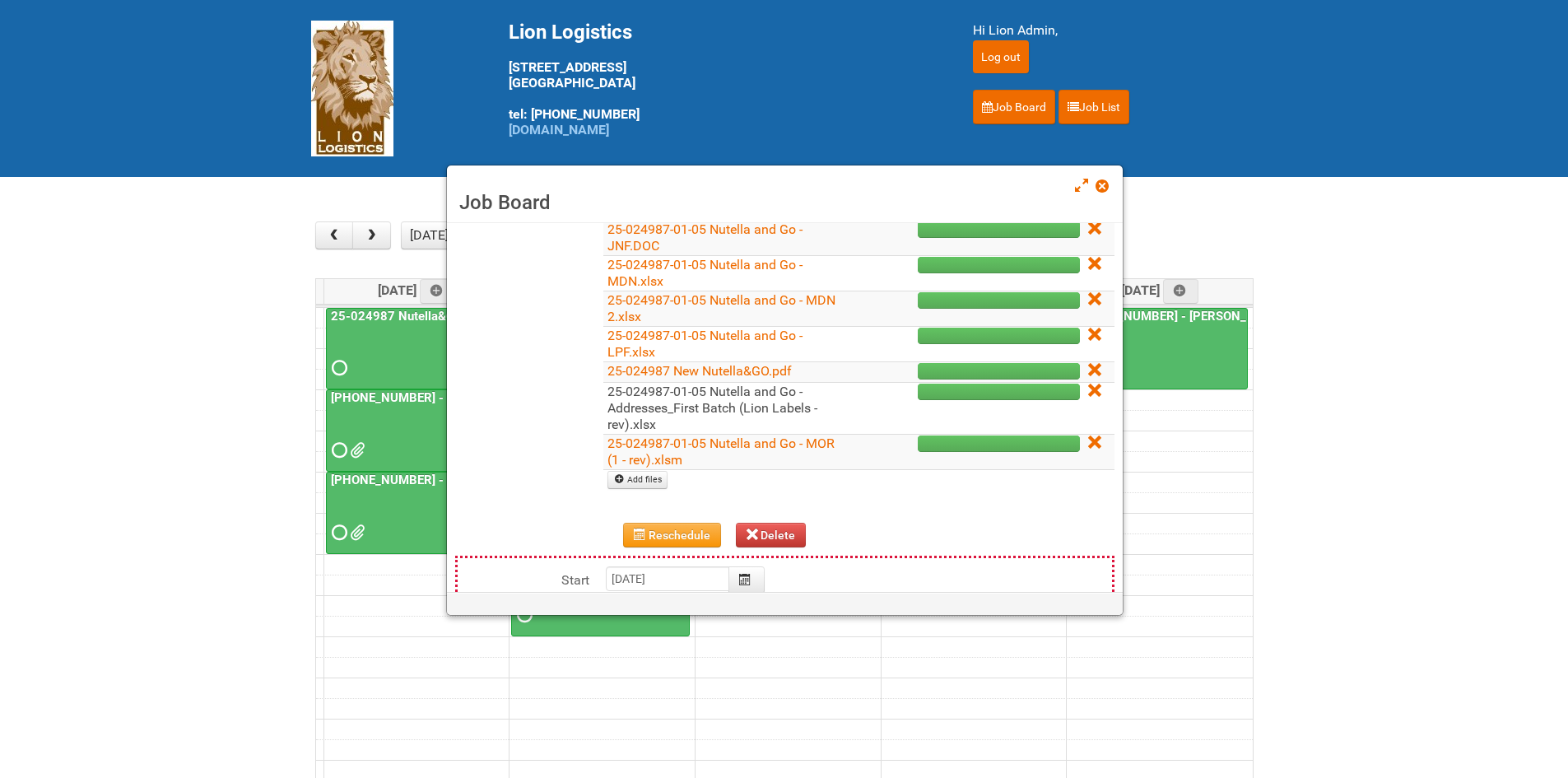
click at [647, 387] on link "25-024987-01-05 Nutella and Go - Addresses_First Batch (Lion Labels - rev).xlsx" at bounding box center [712, 407] width 210 height 49
click at [1101, 187] on span at bounding box center [1101, 186] width 11 height 11
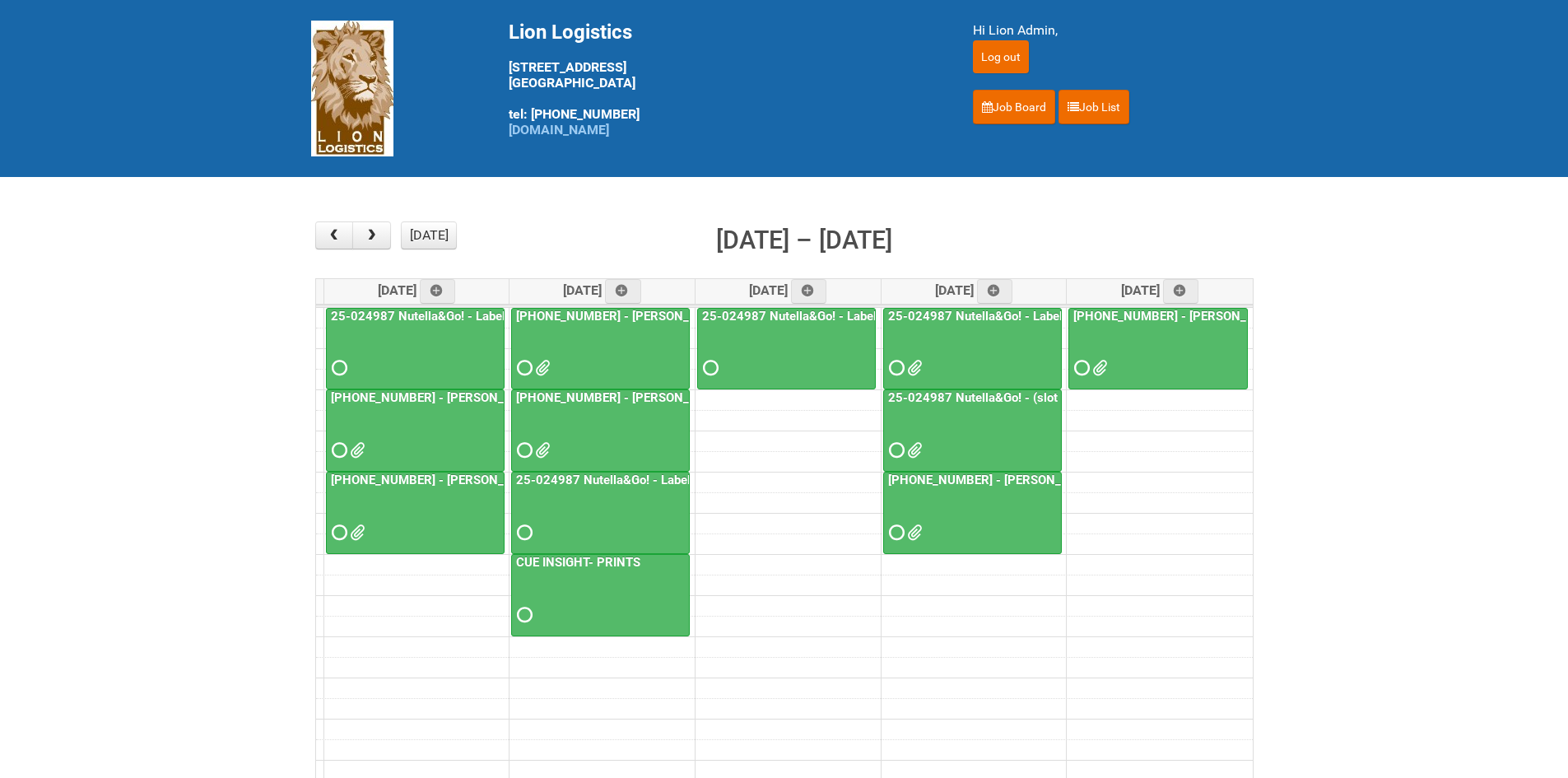
click at [897, 444] on span at bounding box center [894, 450] width 11 height 11
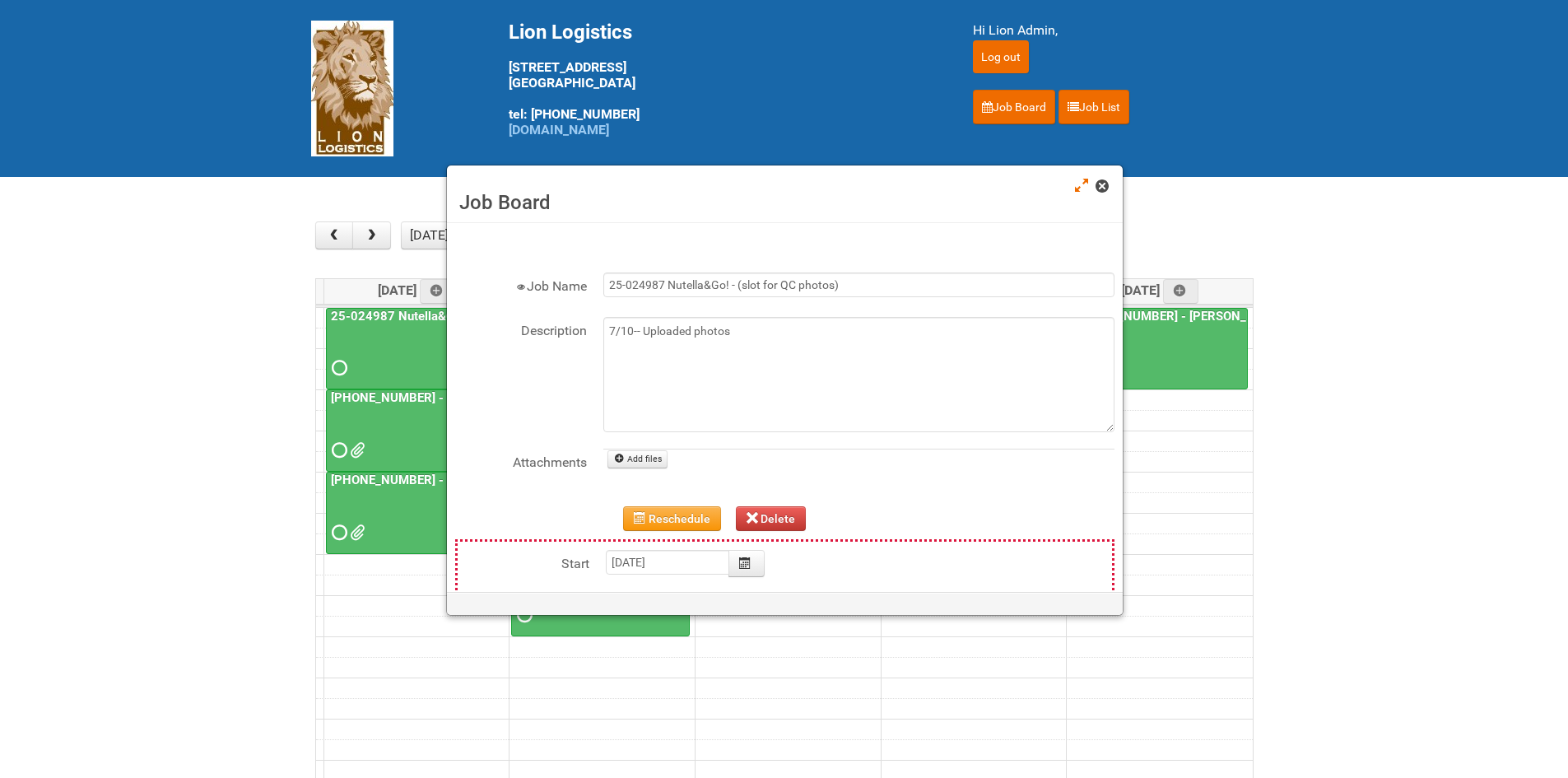
click at [1098, 190] on span at bounding box center [1101, 186] width 11 height 11
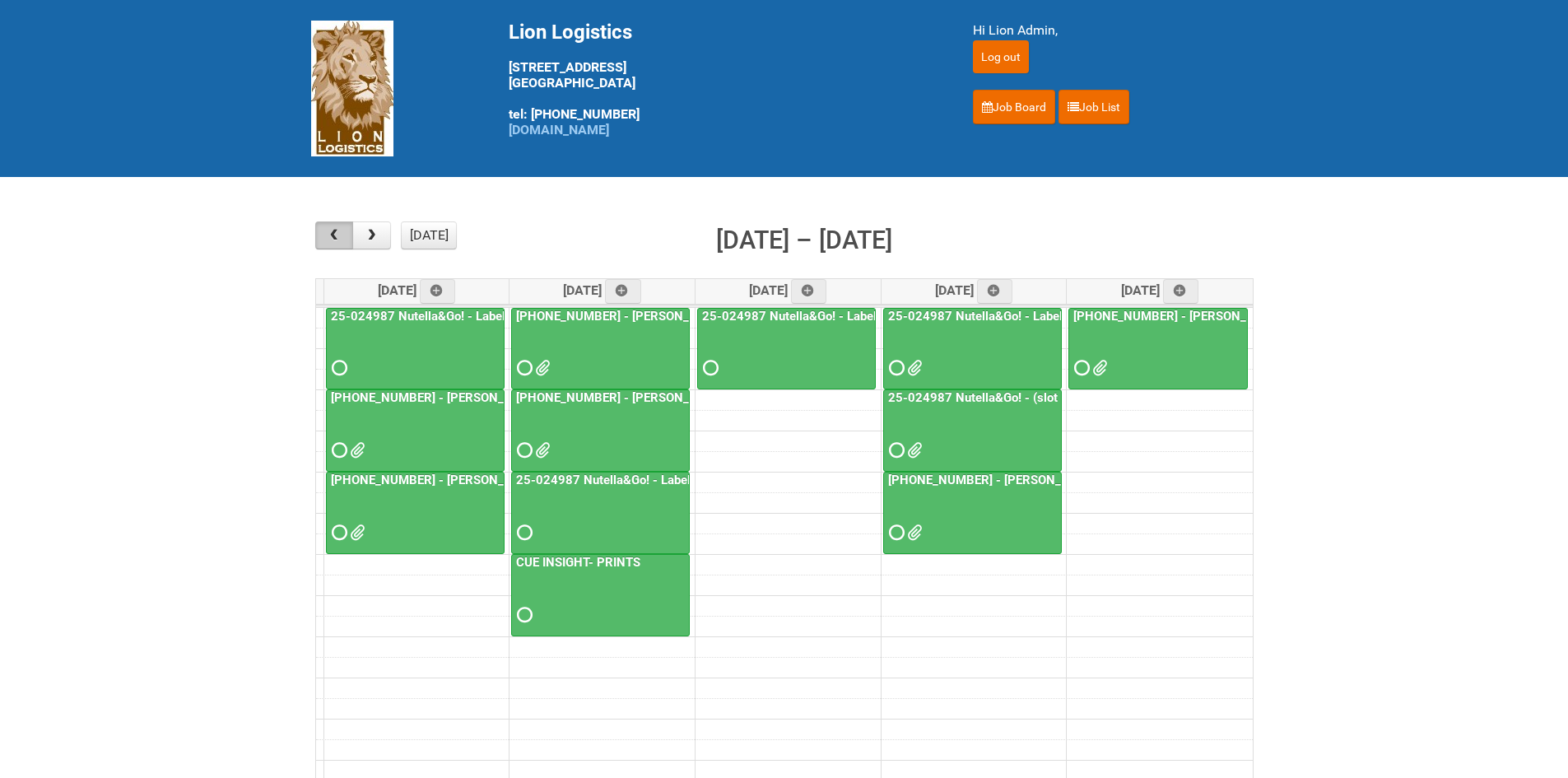
click at [339, 242] on span "button" at bounding box center [333, 235] width 15 height 13
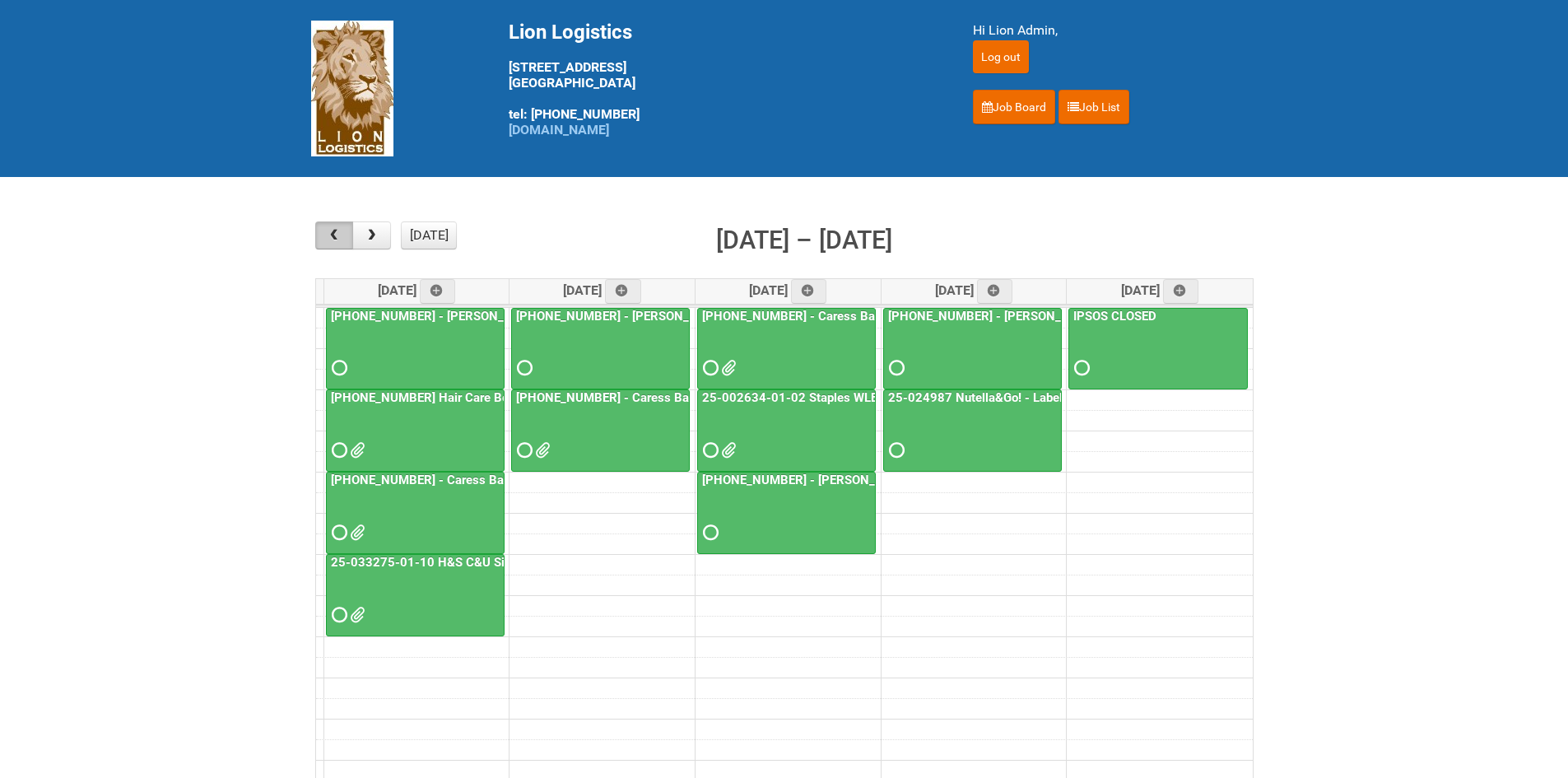
click at [339, 241] on span "button" at bounding box center [333, 235] width 15 height 13
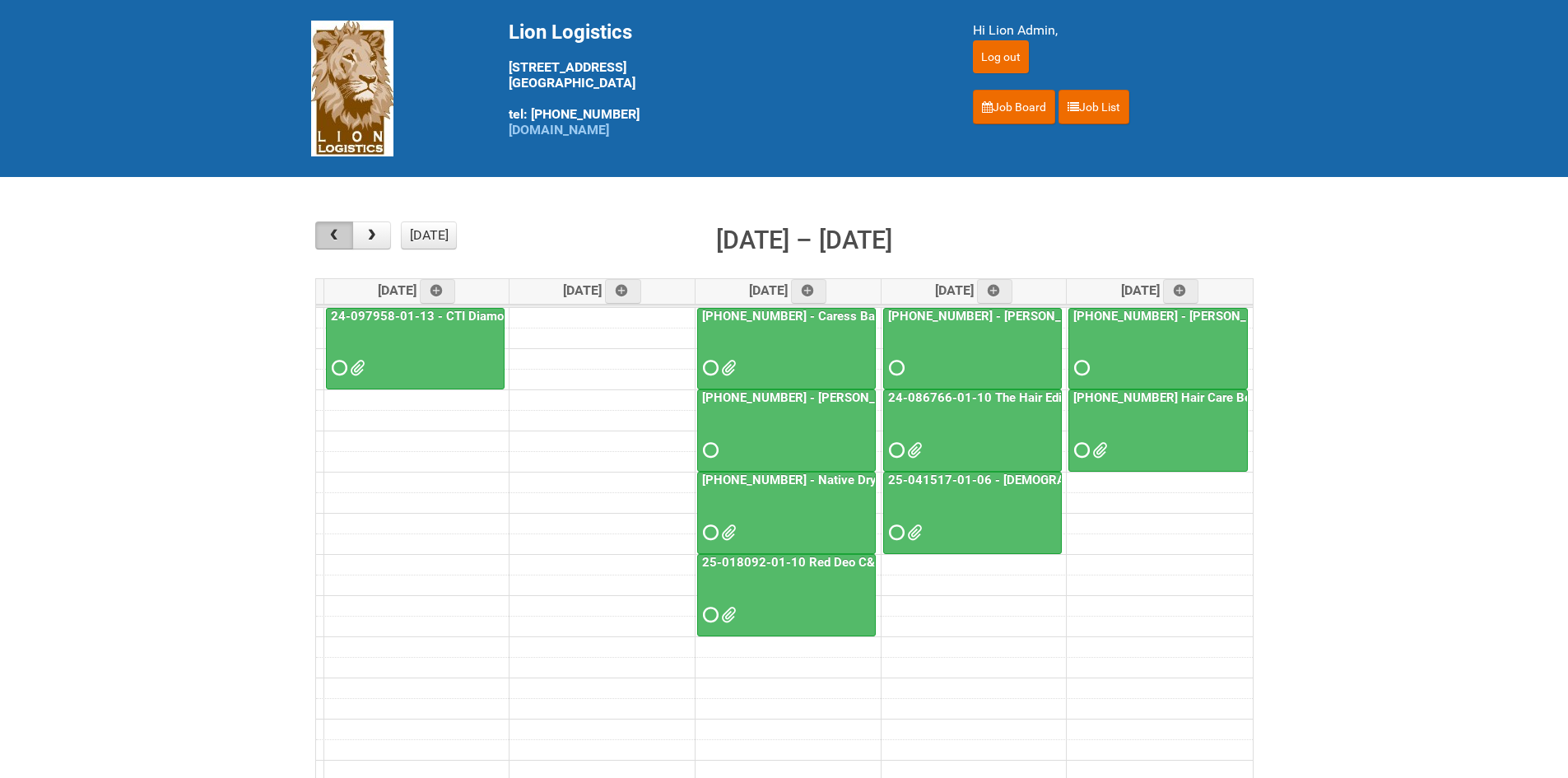
click at [332, 230] on span "button" at bounding box center [333, 235] width 15 height 13
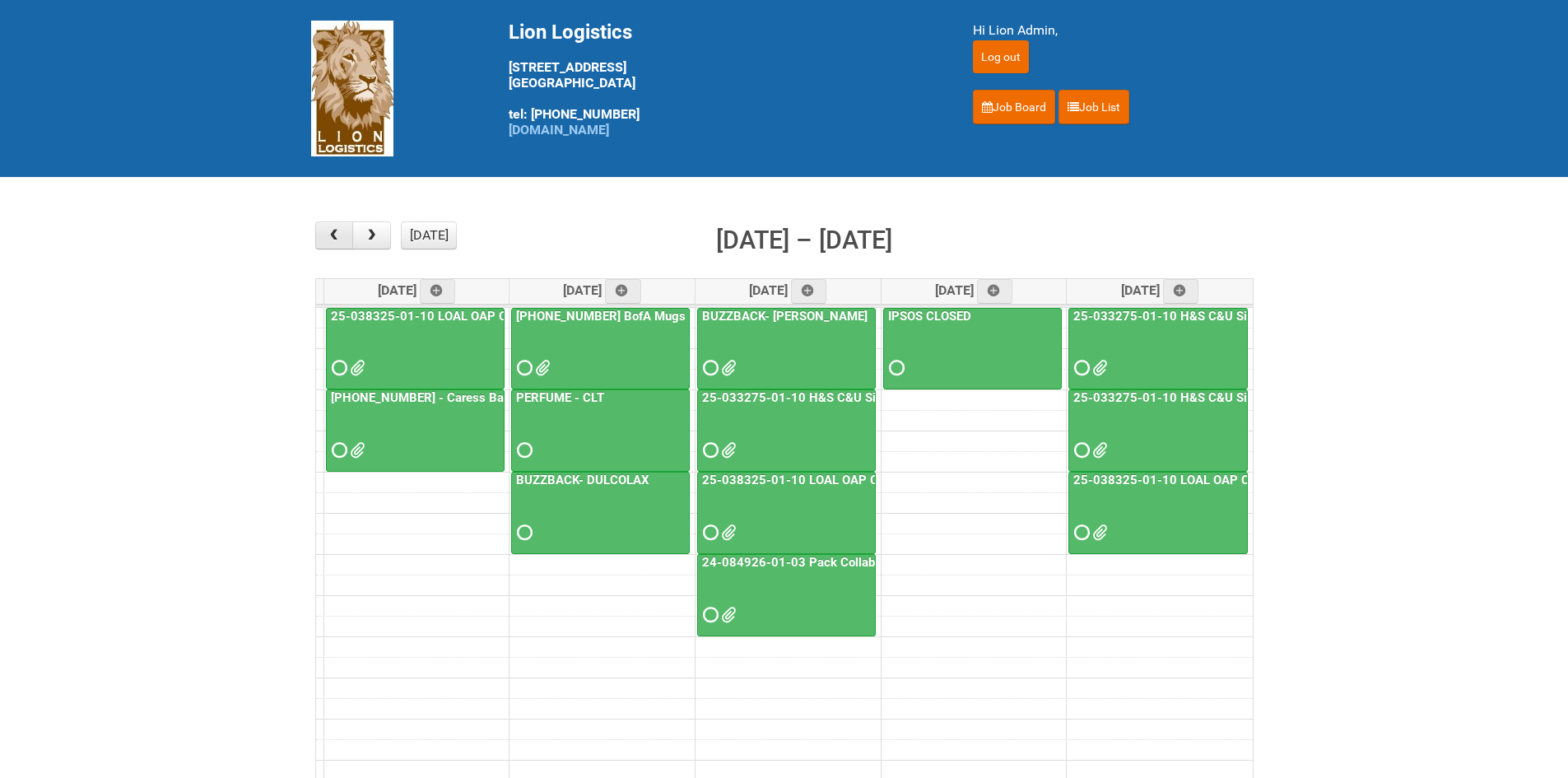
click at [321, 226] on button "button" at bounding box center [334, 236] width 39 height 28
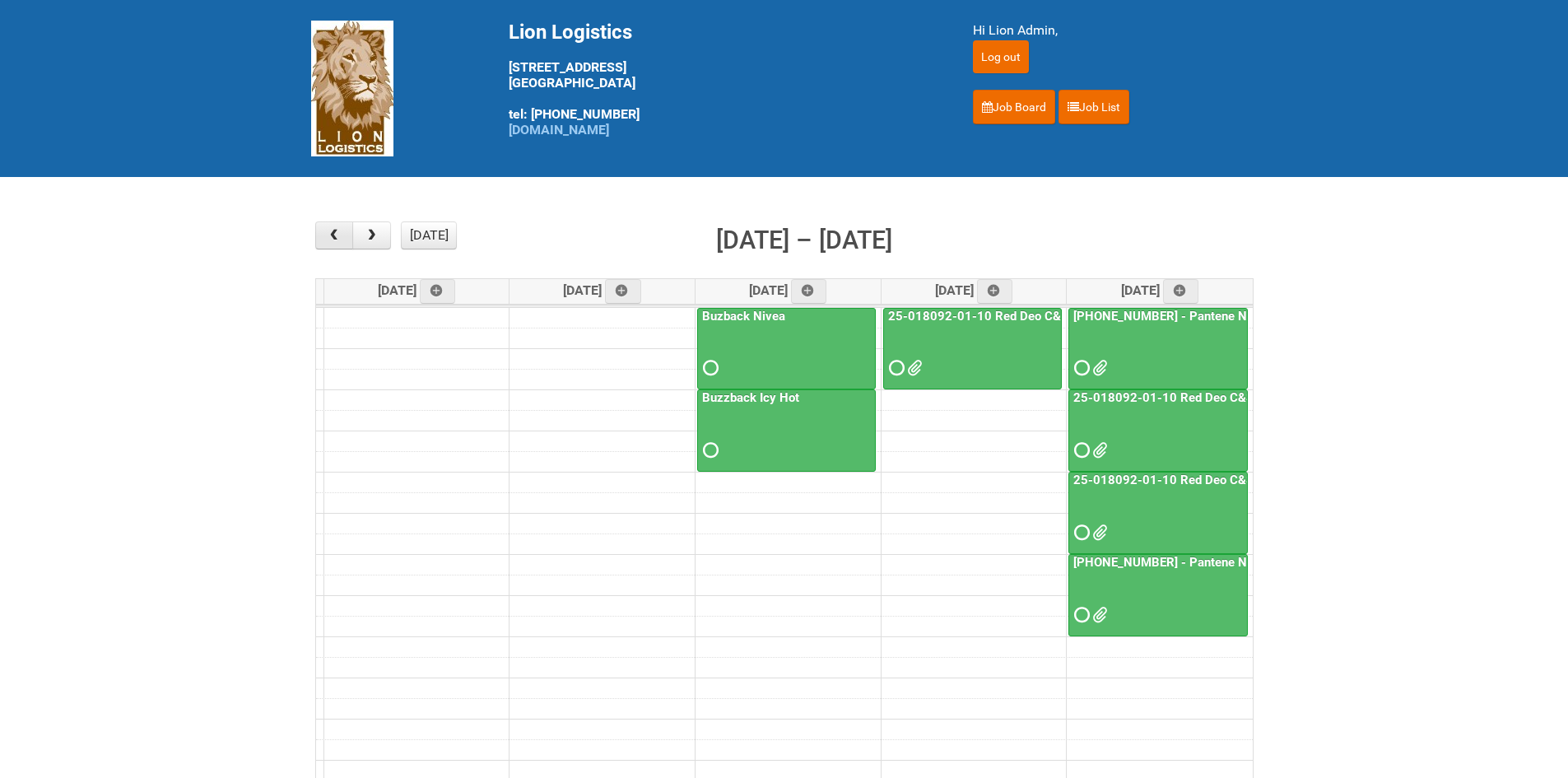
click at [321, 235] on button "button" at bounding box center [334, 236] width 39 height 28
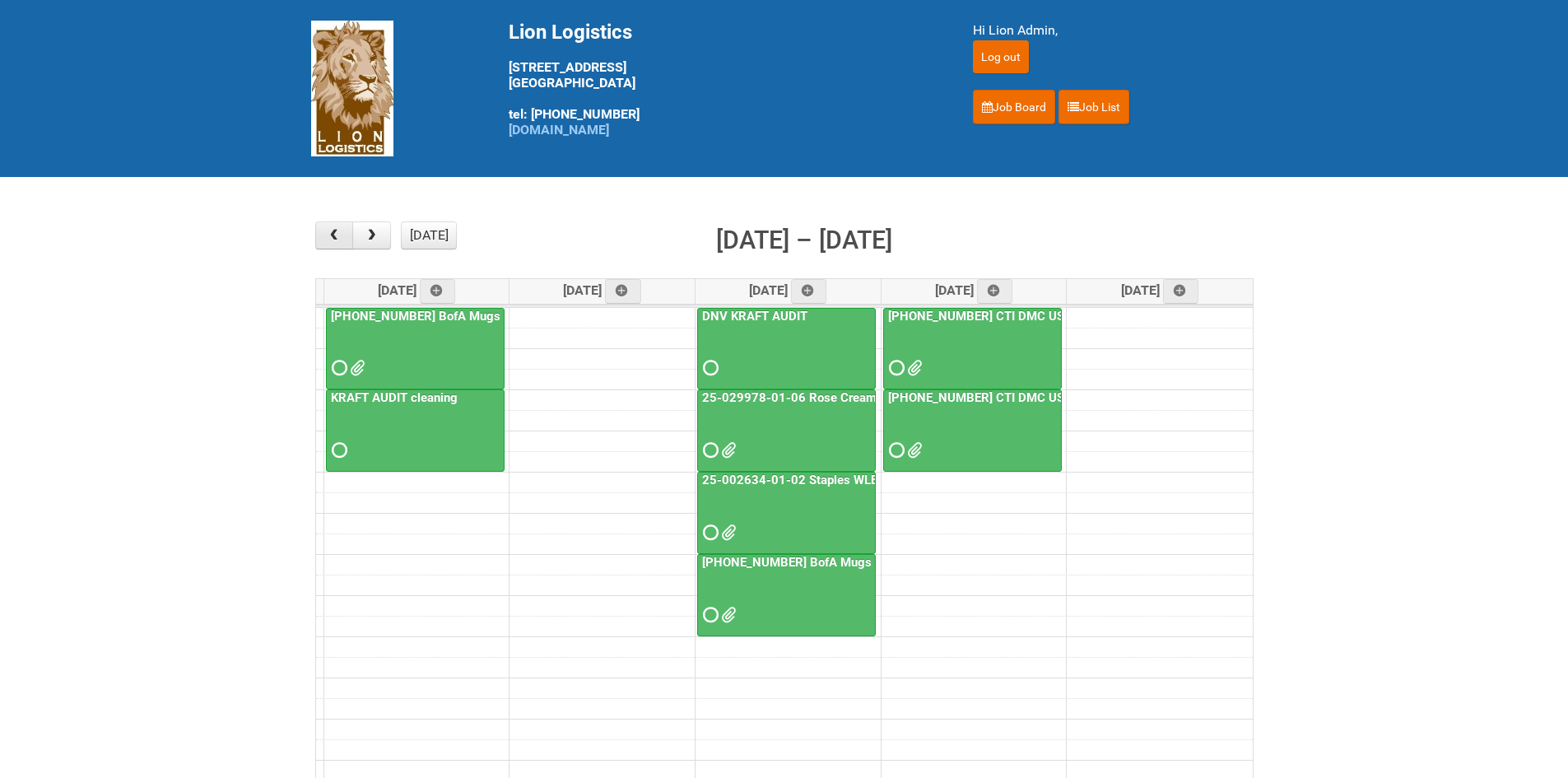
click at [321, 235] on button "button" at bounding box center [334, 236] width 39 height 28
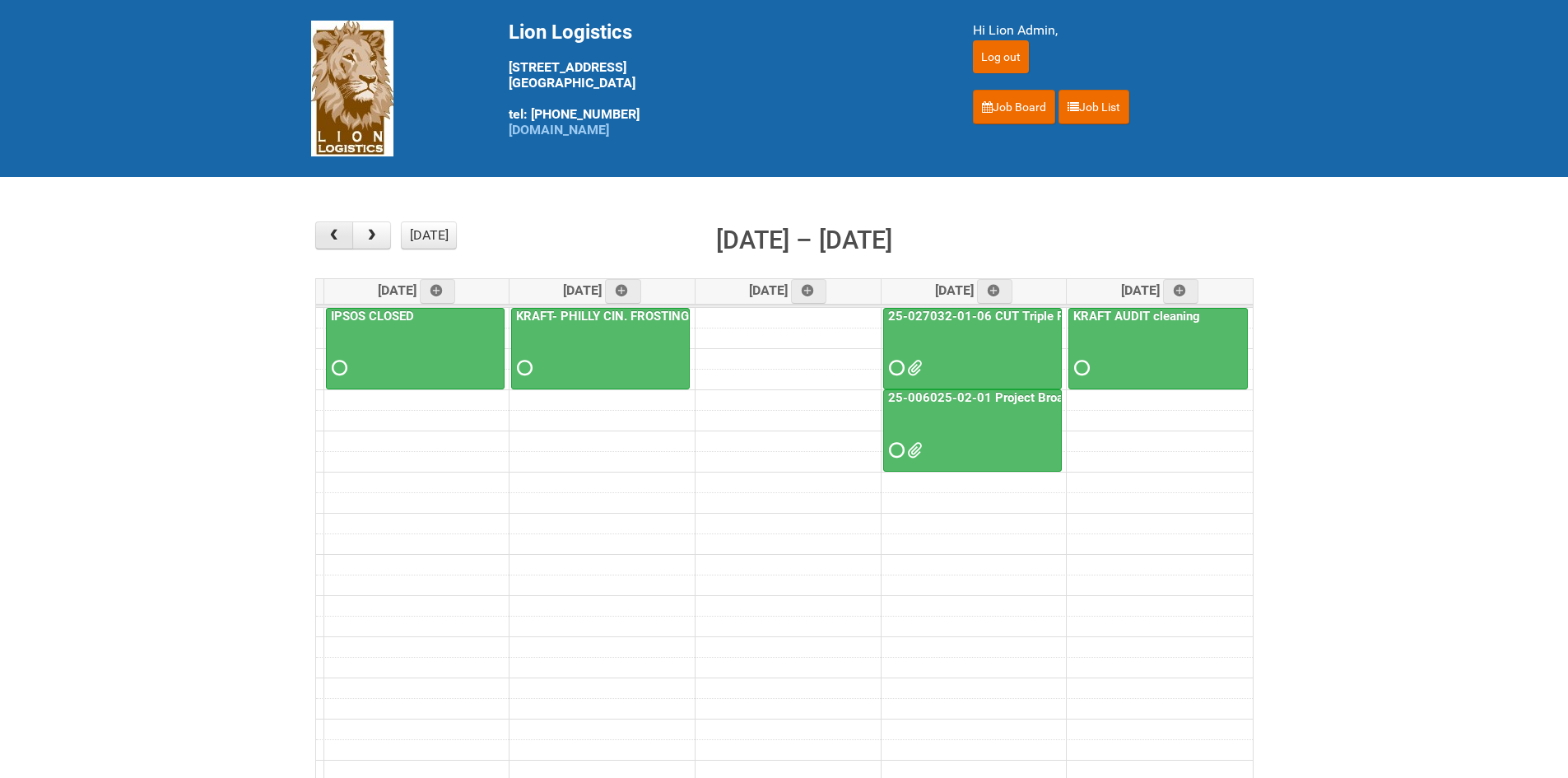
click at [321, 235] on button "button" at bounding box center [334, 236] width 39 height 28
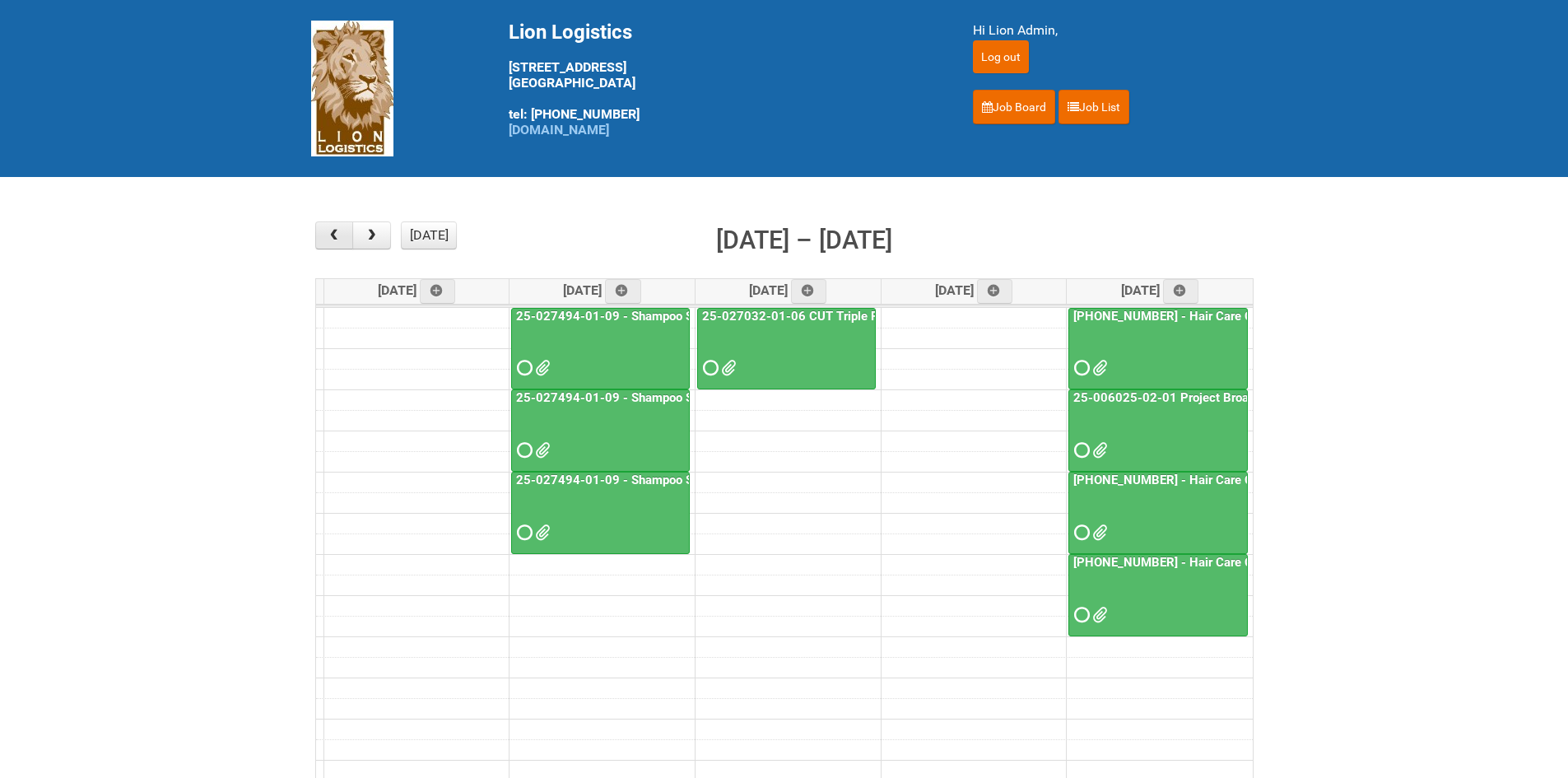
click at [321, 235] on button "button" at bounding box center [334, 236] width 39 height 28
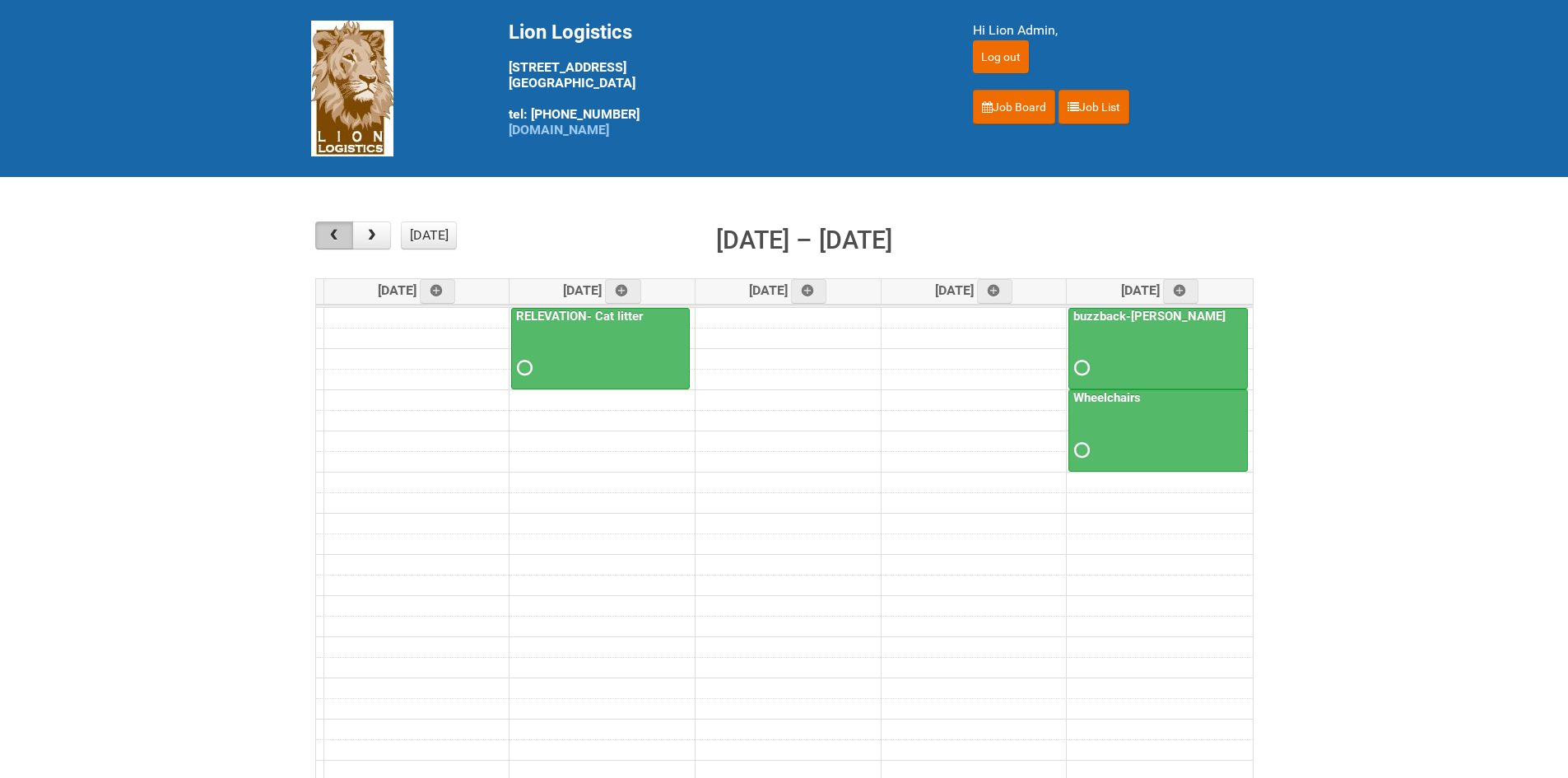
click at [321, 235] on button "button" at bounding box center [334, 236] width 39 height 28
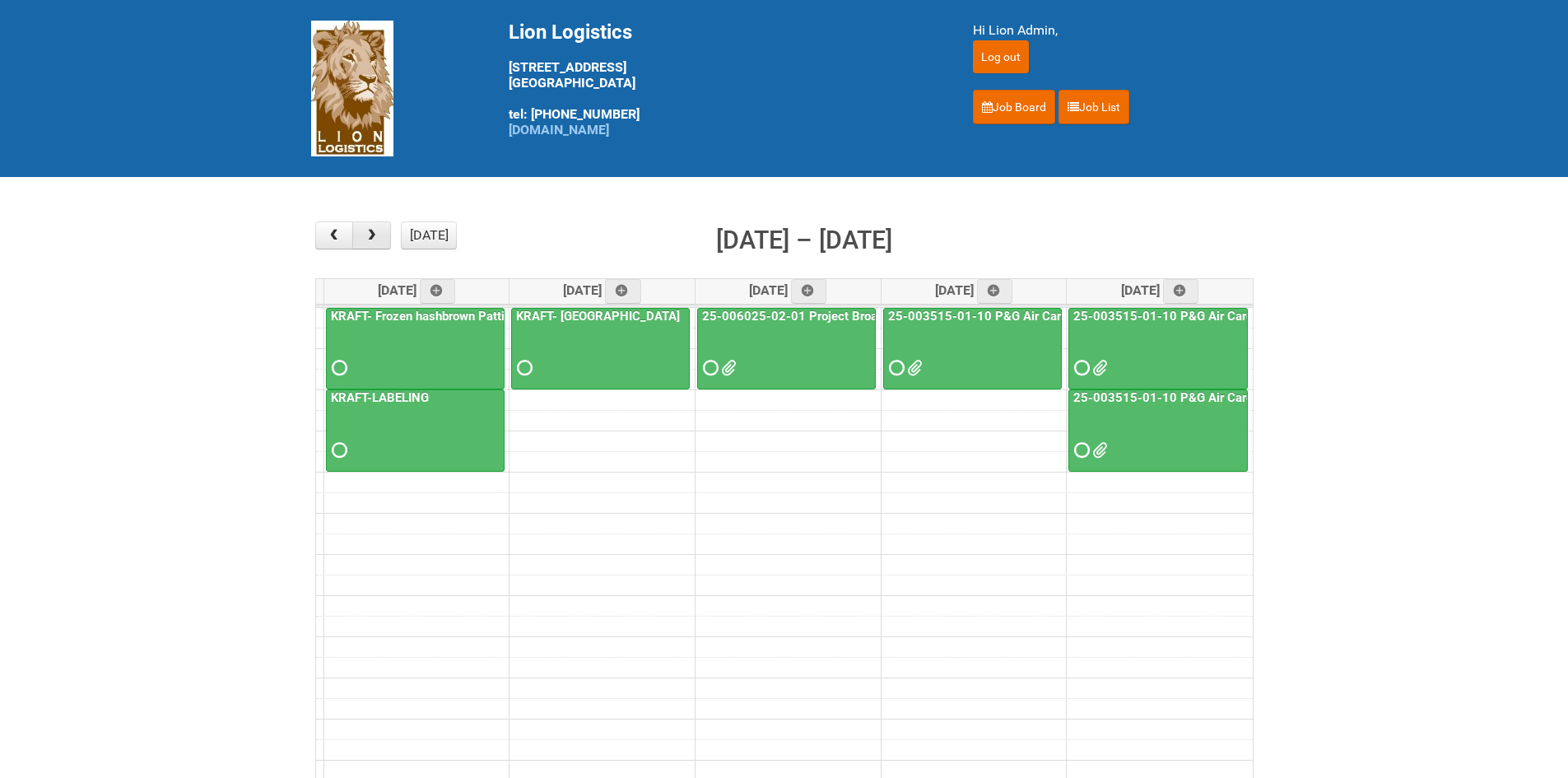
click at [369, 234] on span "button" at bounding box center [371, 235] width 15 height 13
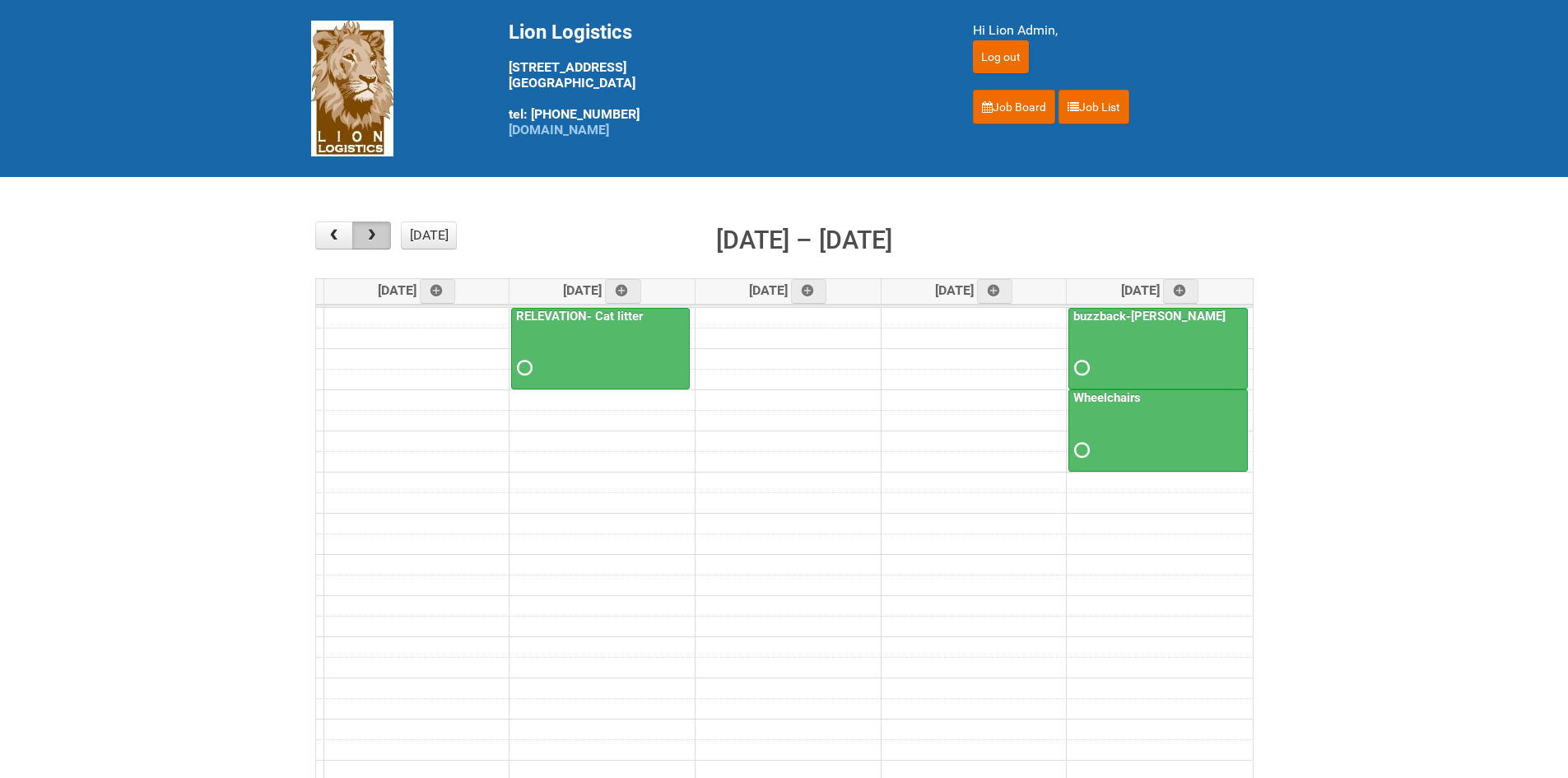
click at [369, 234] on span "button" at bounding box center [371, 235] width 15 height 13
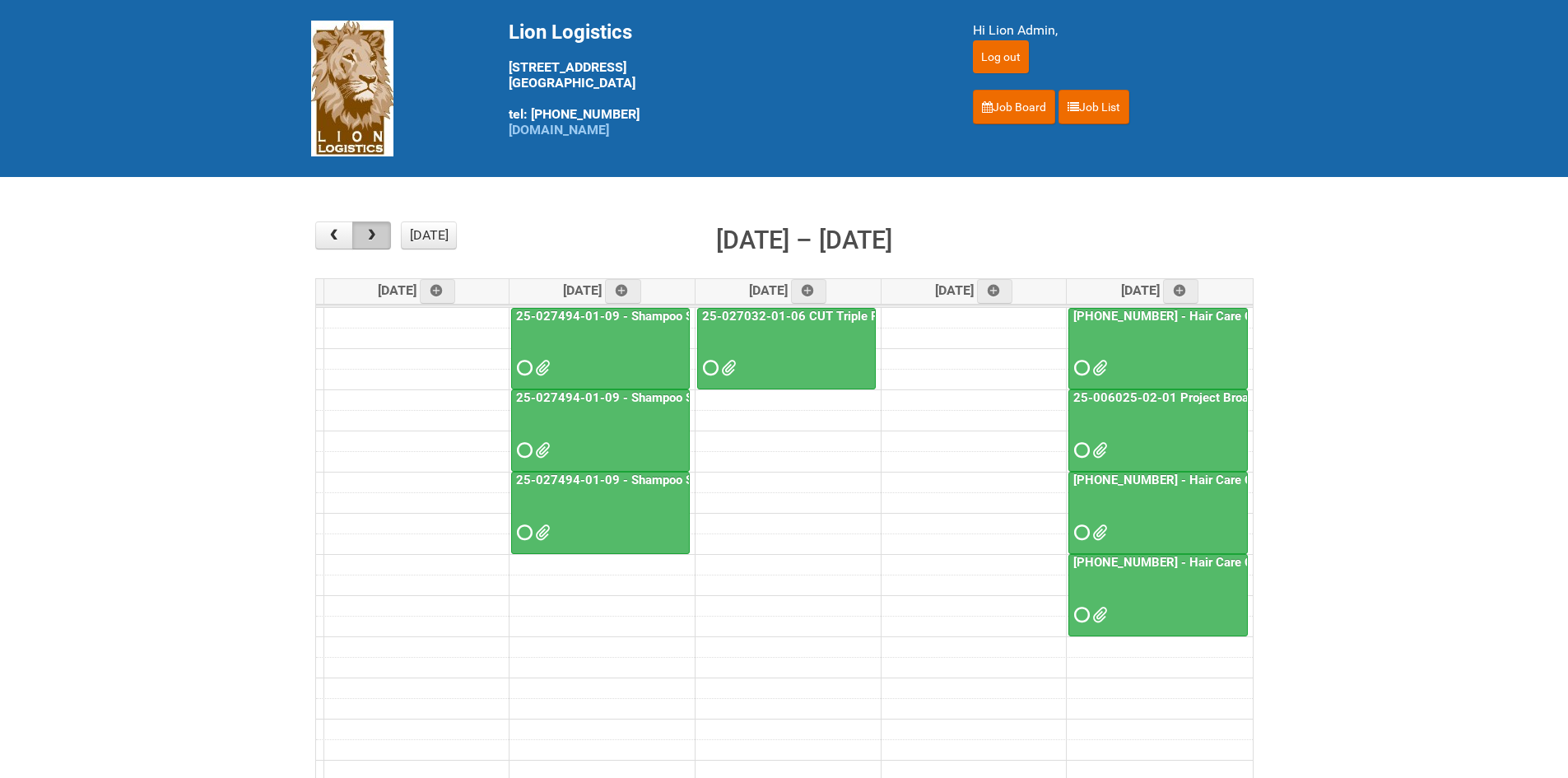
click at [369, 234] on span "button" at bounding box center [371, 235] width 15 height 13
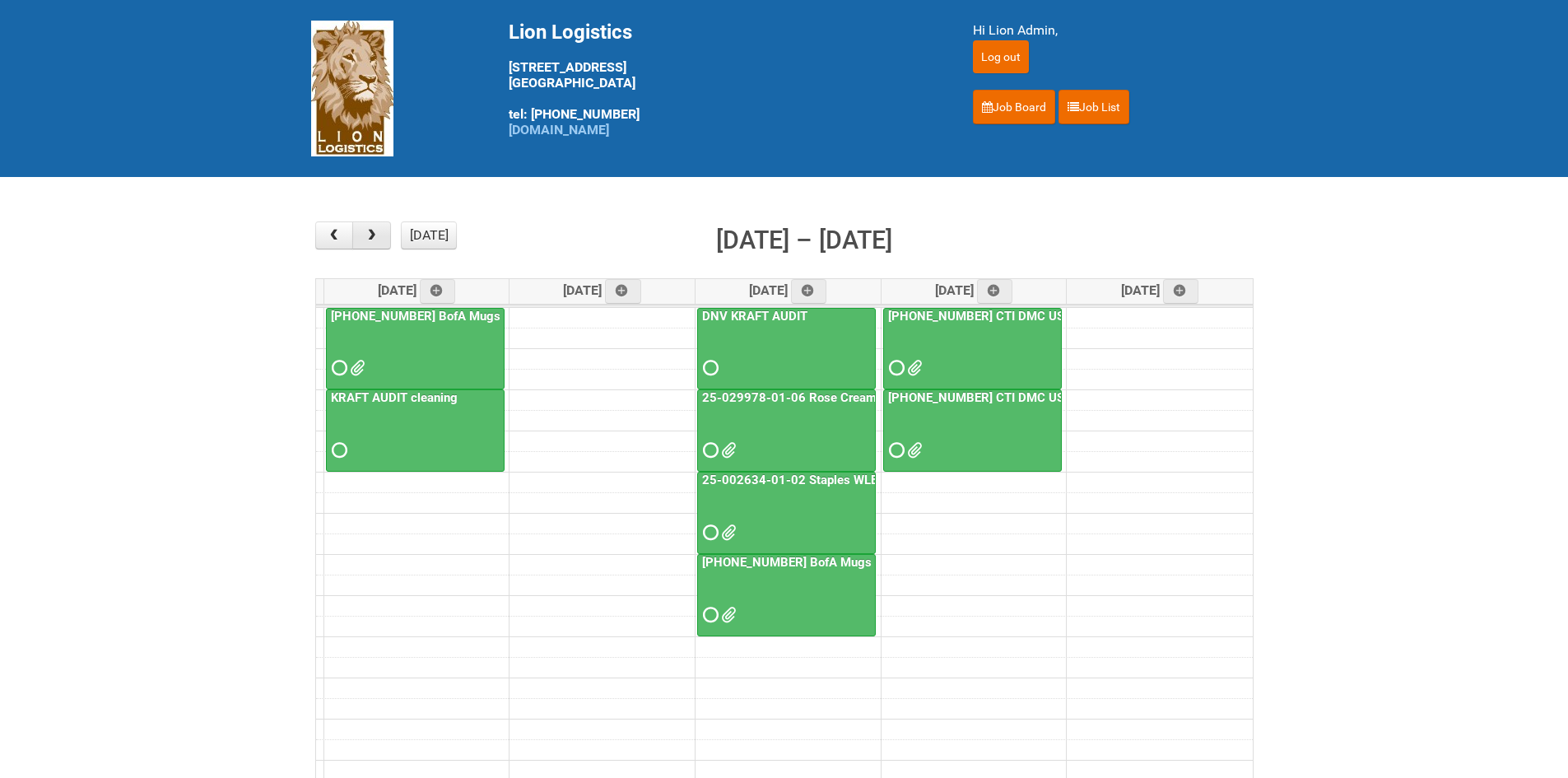
click at [369, 234] on span "button" at bounding box center [371, 235] width 15 height 13
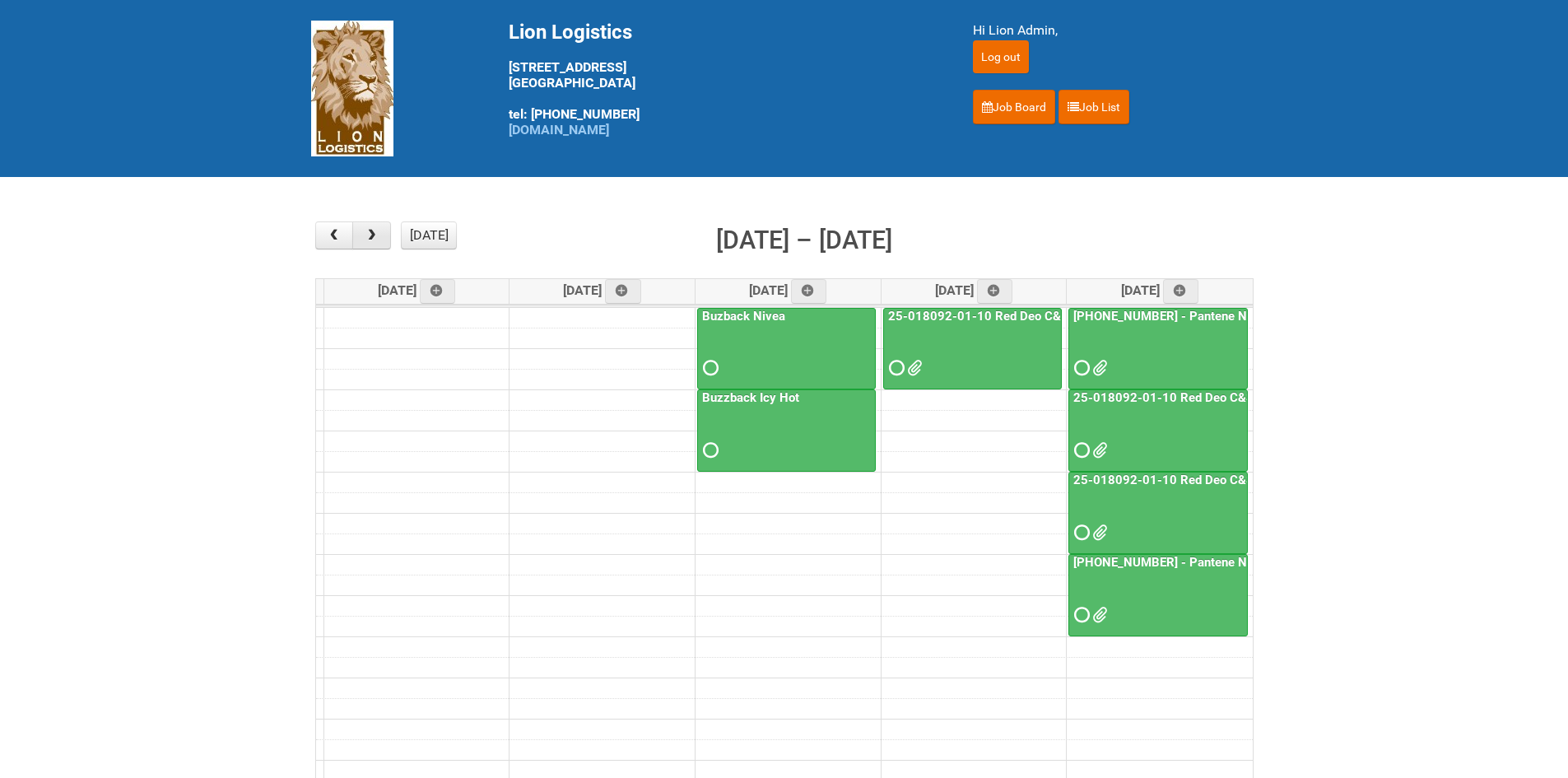
click at [369, 234] on span "button" at bounding box center [371, 235] width 15 height 13
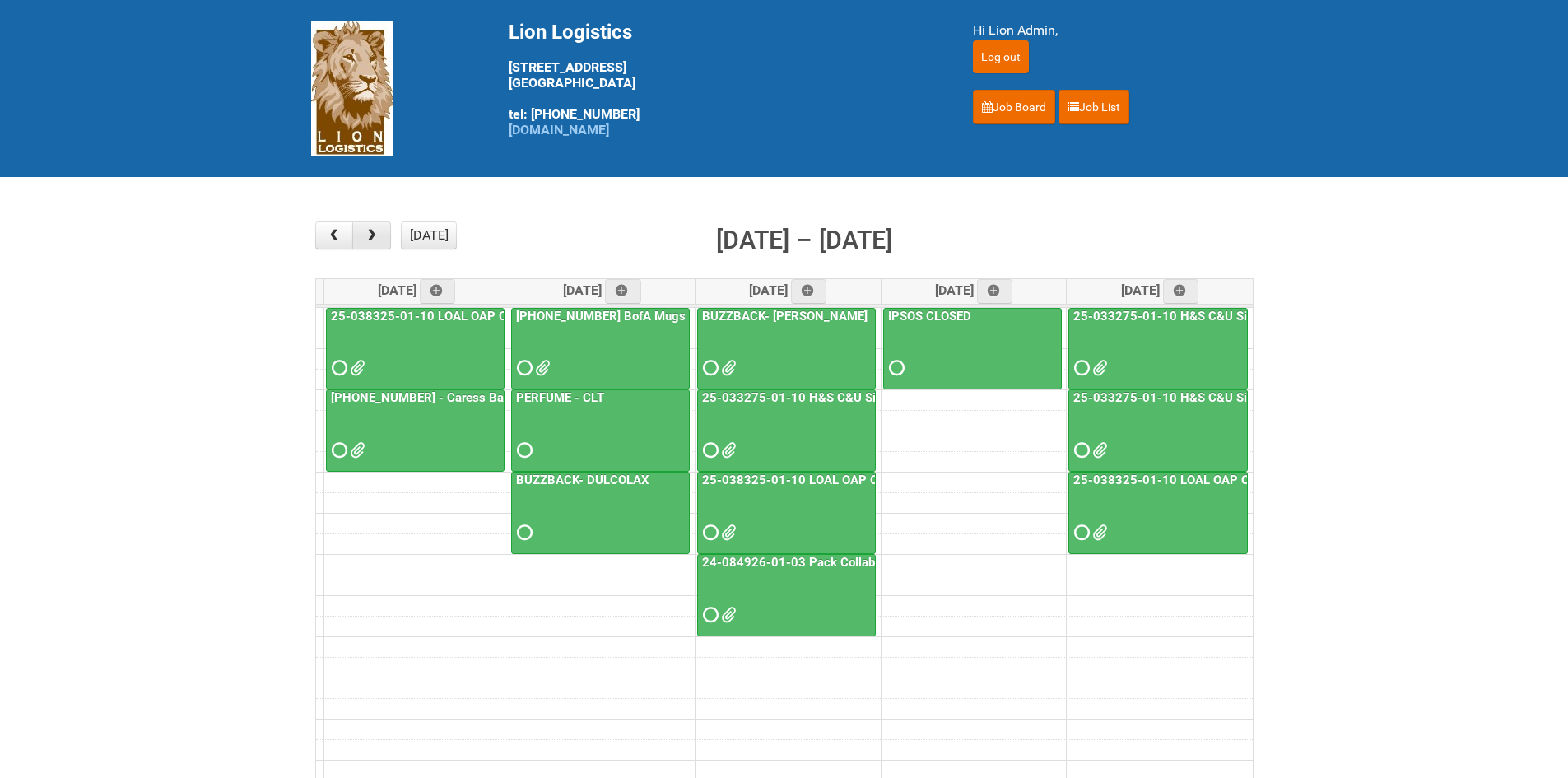
click at [364, 237] on span "button" at bounding box center [371, 235] width 15 height 13
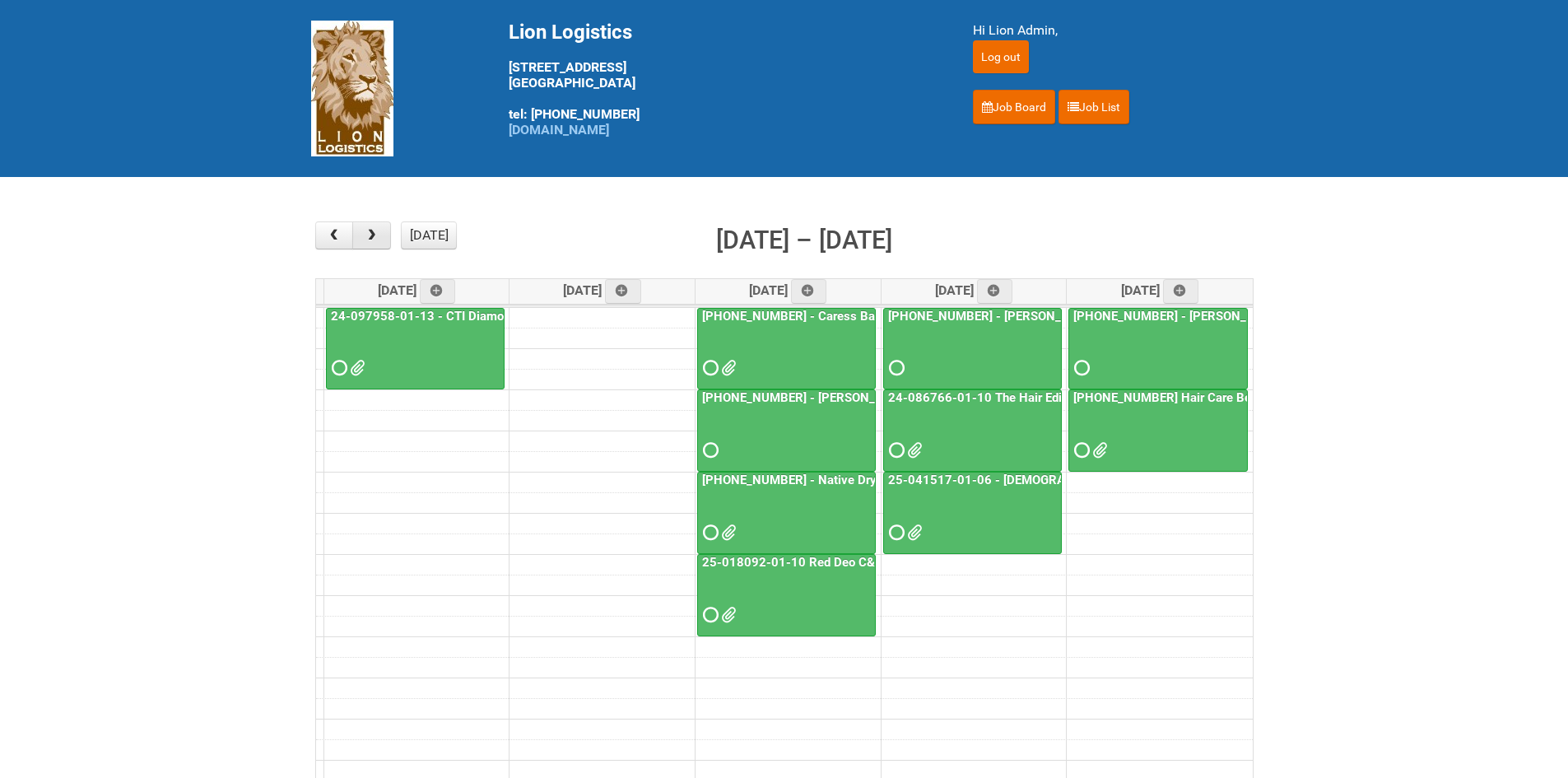
click at [378, 235] on span "button" at bounding box center [371, 235] width 15 height 13
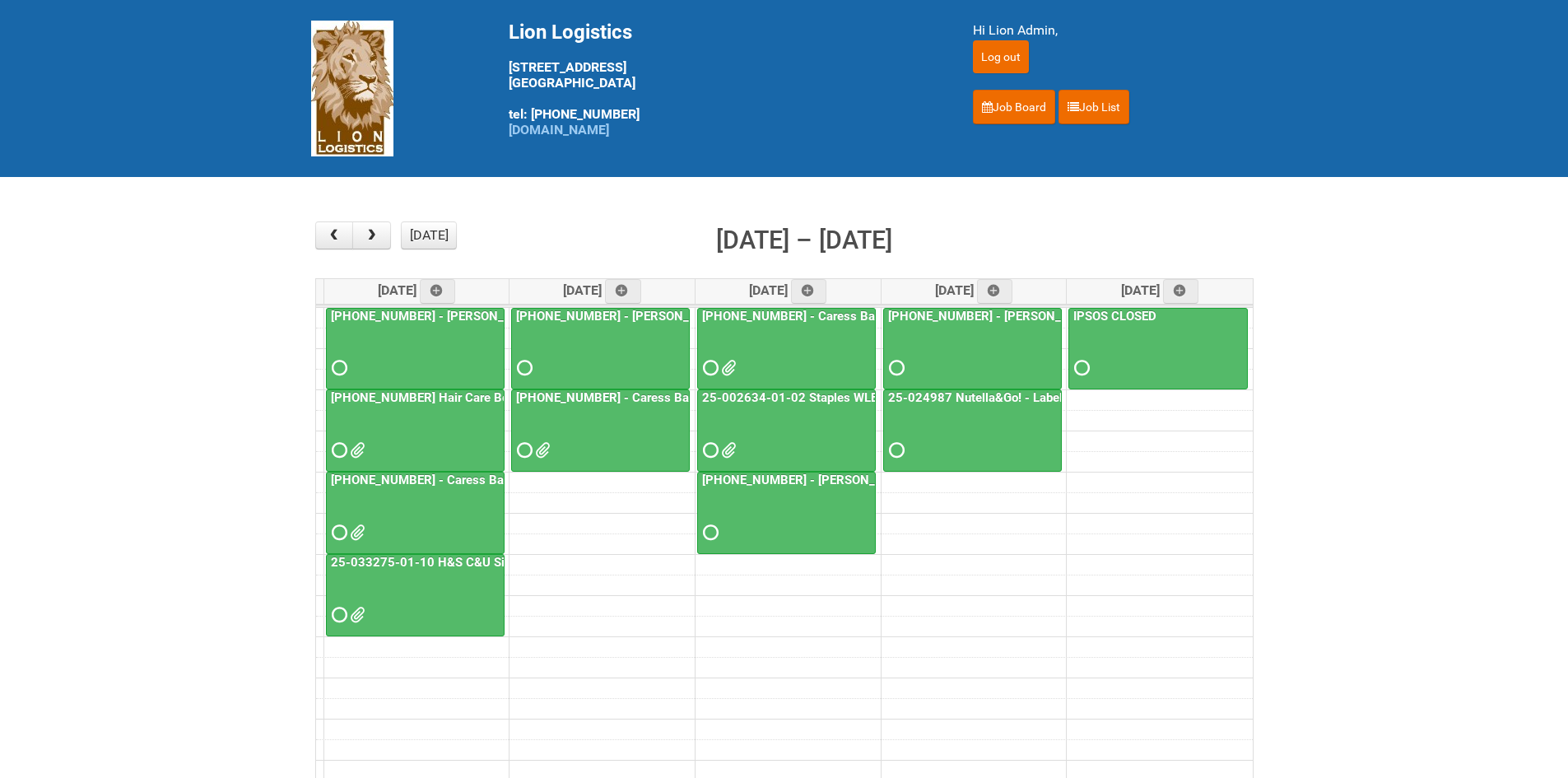
click at [887, 447] on div at bounding box center [973, 436] width 175 height 53
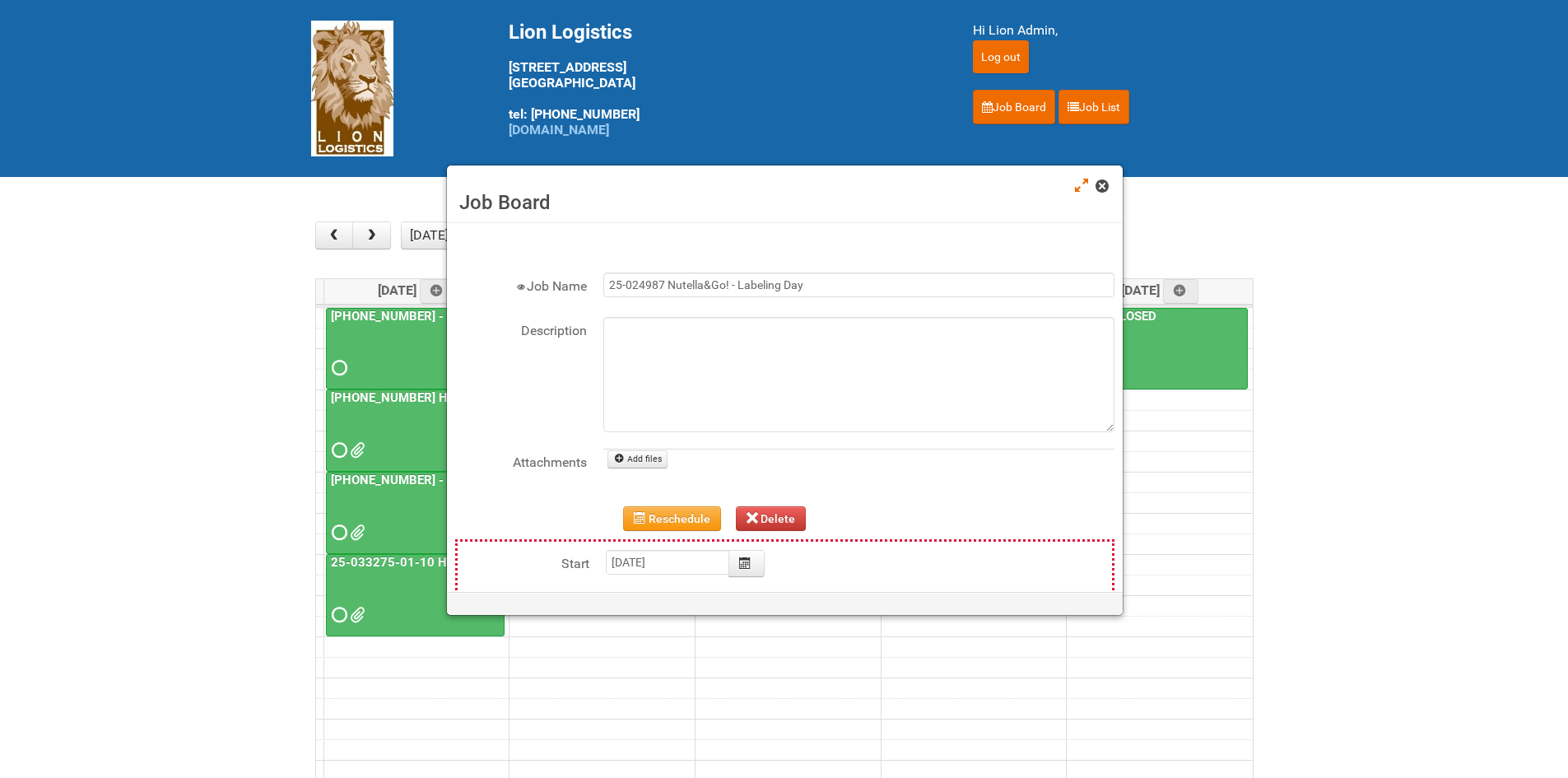
click at [1108, 189] on link at bounding box center [1102, 187] width 15 height 20
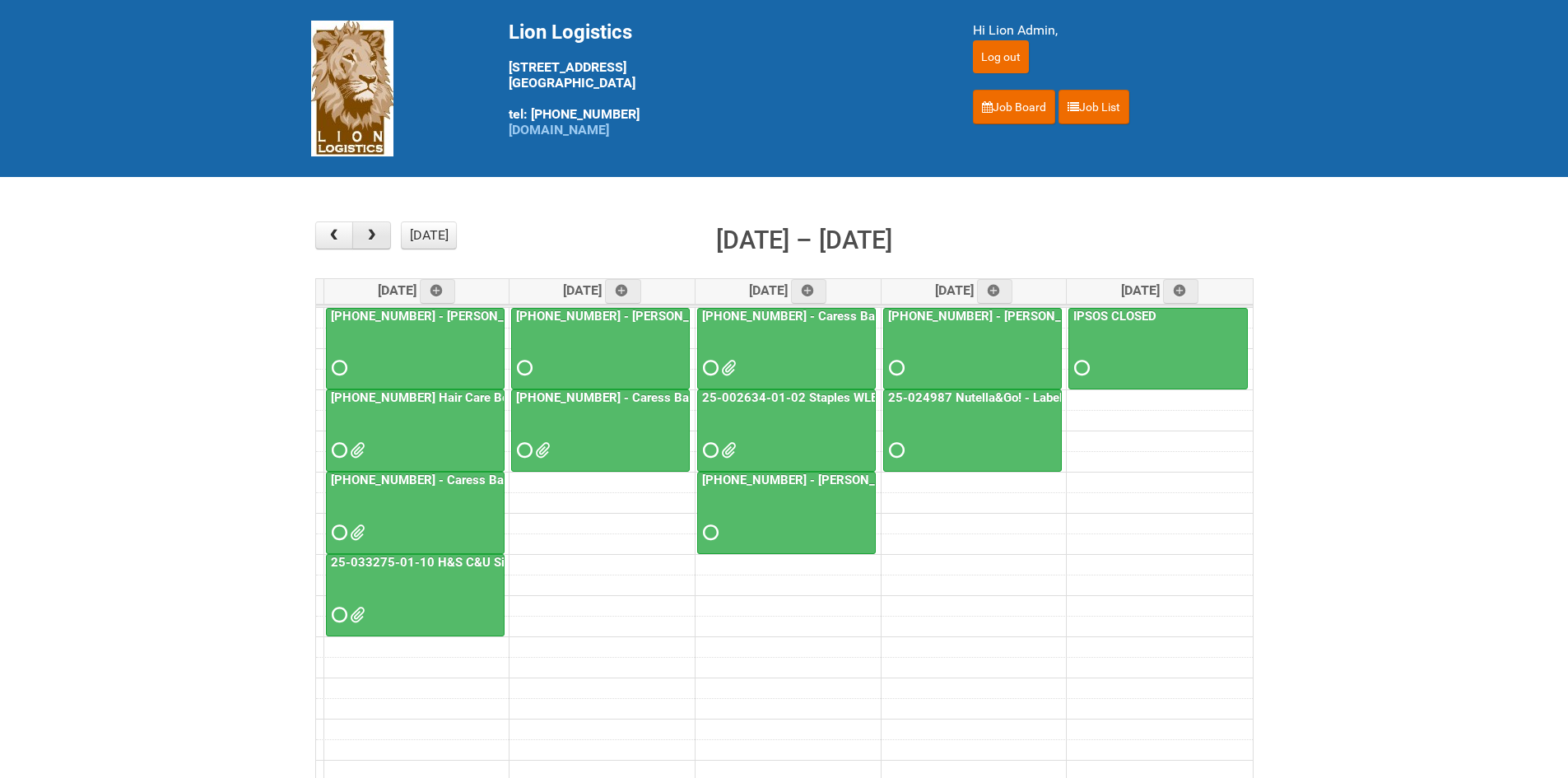
click at [374, 236] on span "button" at bounding box center [371, 235] width 15 height 13
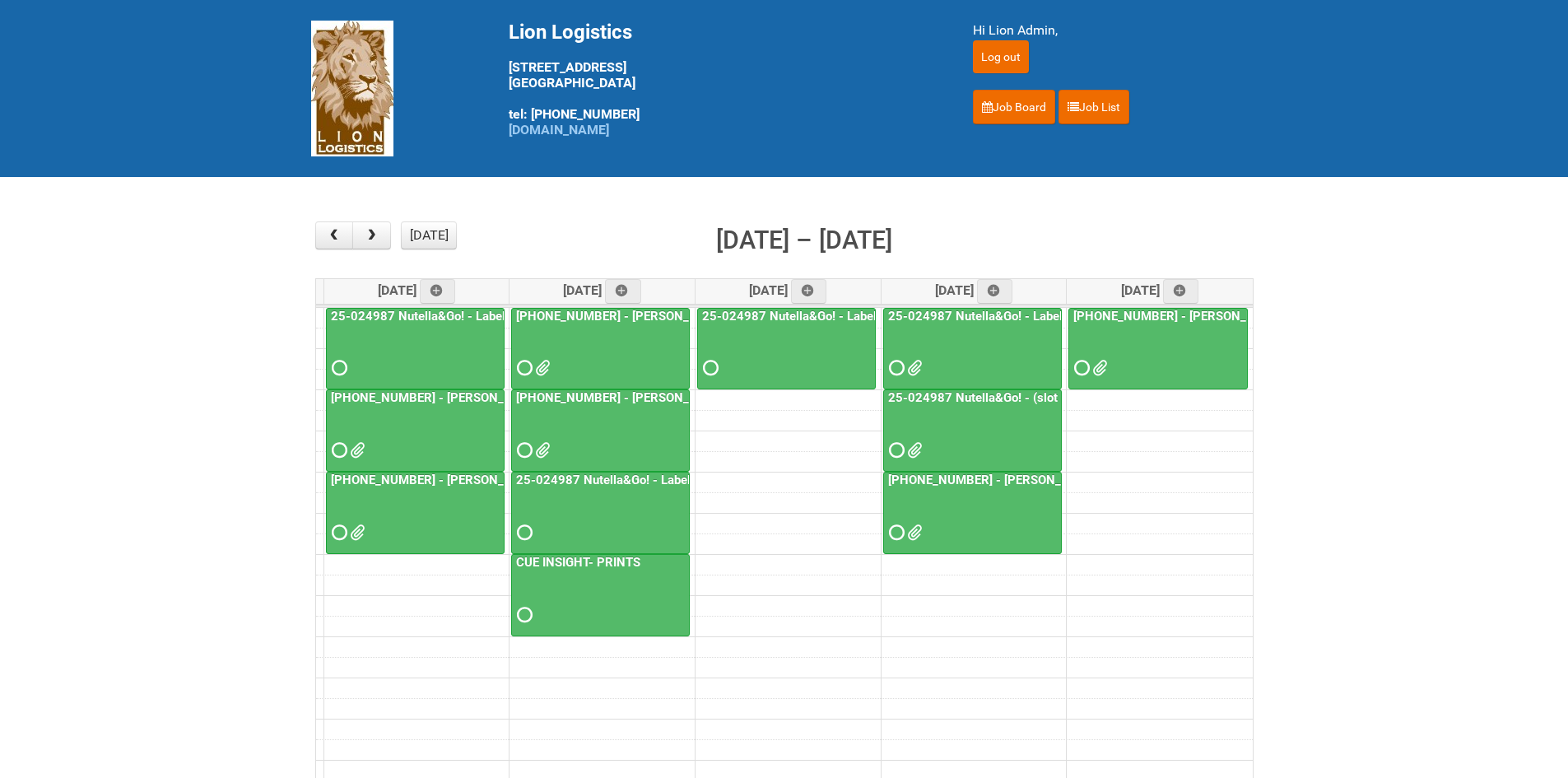
click at [900, 362] on span at bounding box center [894, 367] width 11 height 11
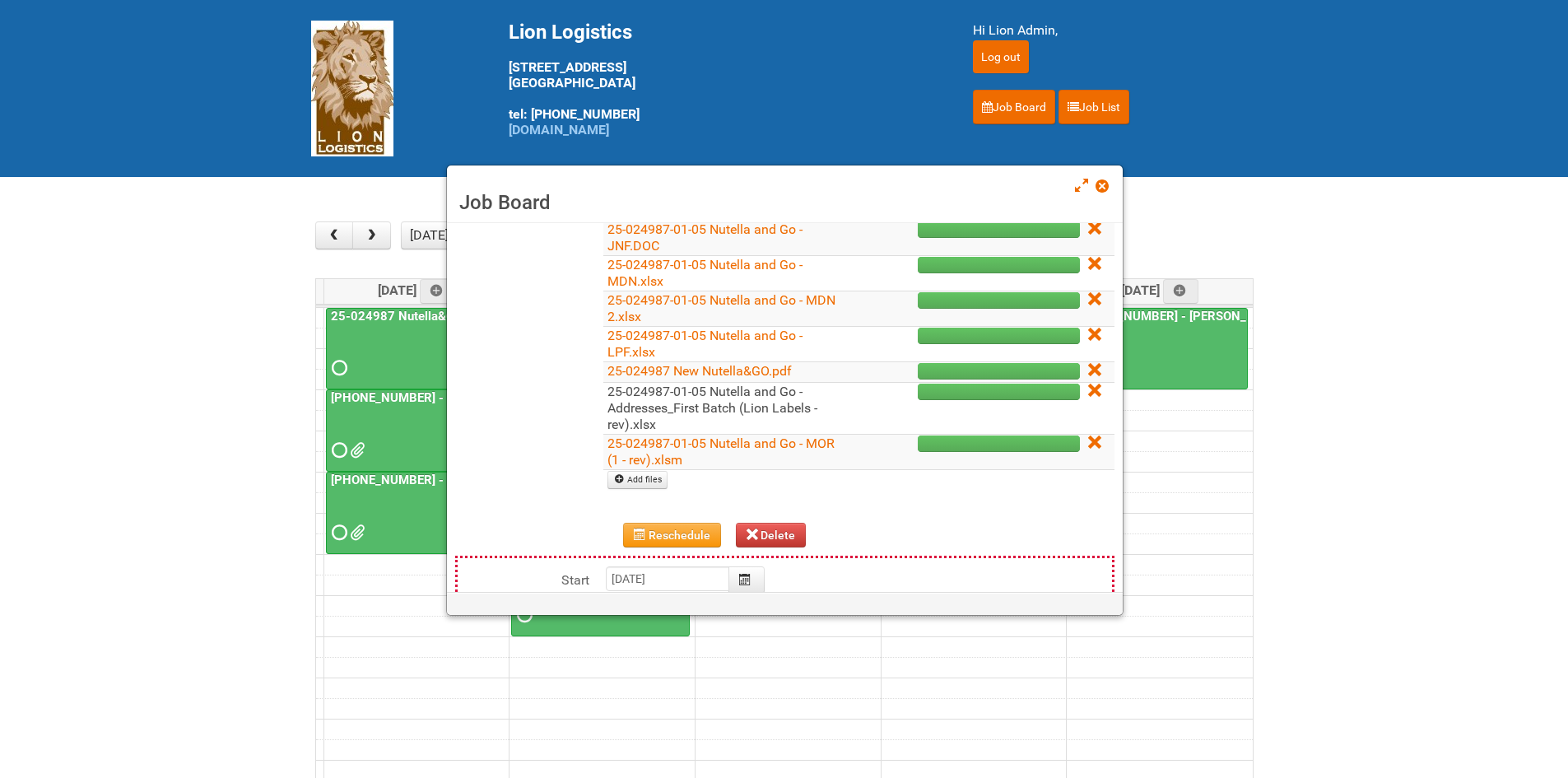
click at [691, 406] on link "25-024987-01-05 Nutella and Go - Addresses_First Batch (Lion Labels - rev).xlsx" at bounding box center [712, 407] width 210 height 49
click at [1101, 191] on span at bounding box center [1101, 186] width 11 height 11
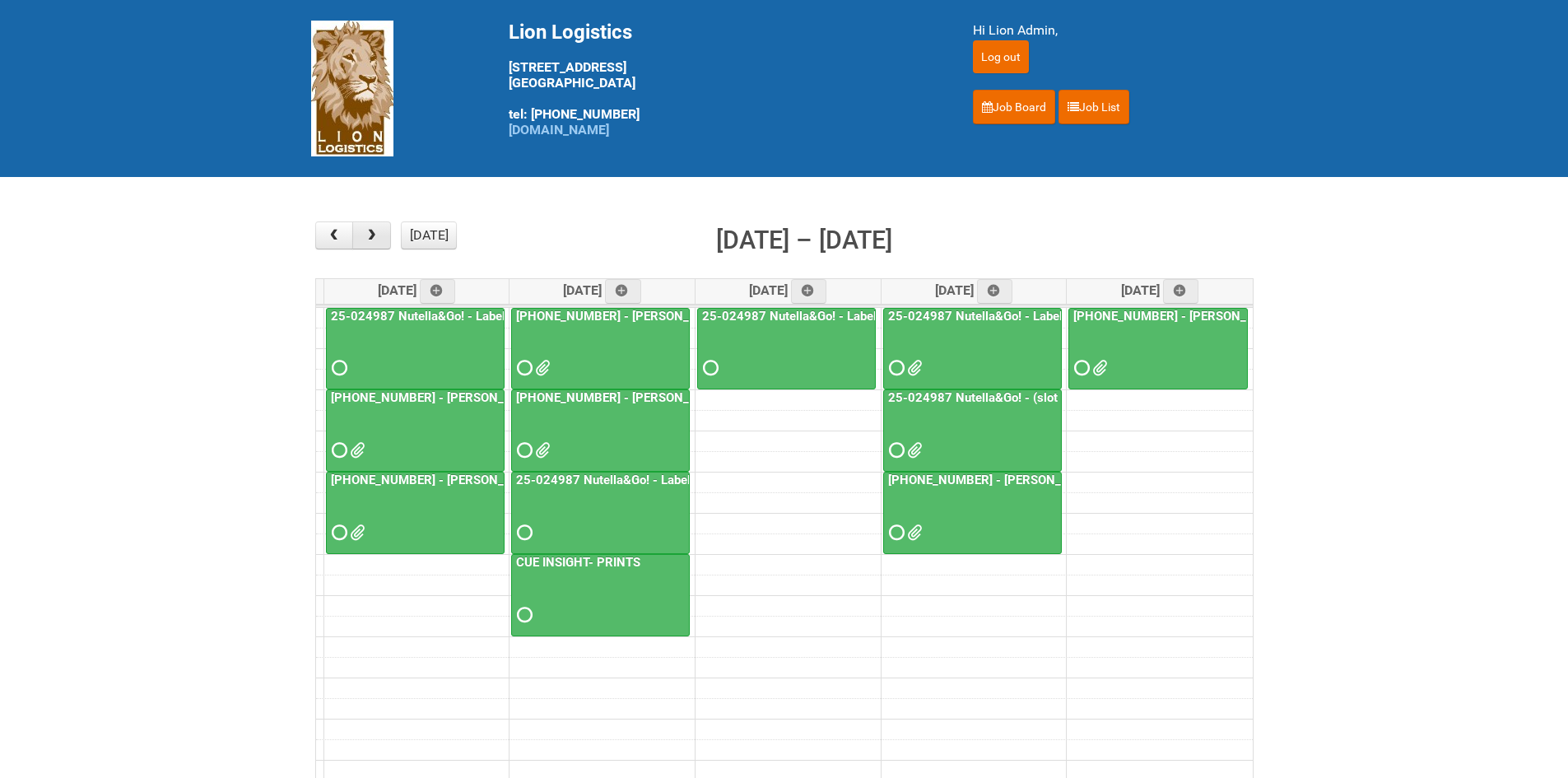
click at [369, 228] on button "button" at bounding box center [371, 236] width 39 height 28
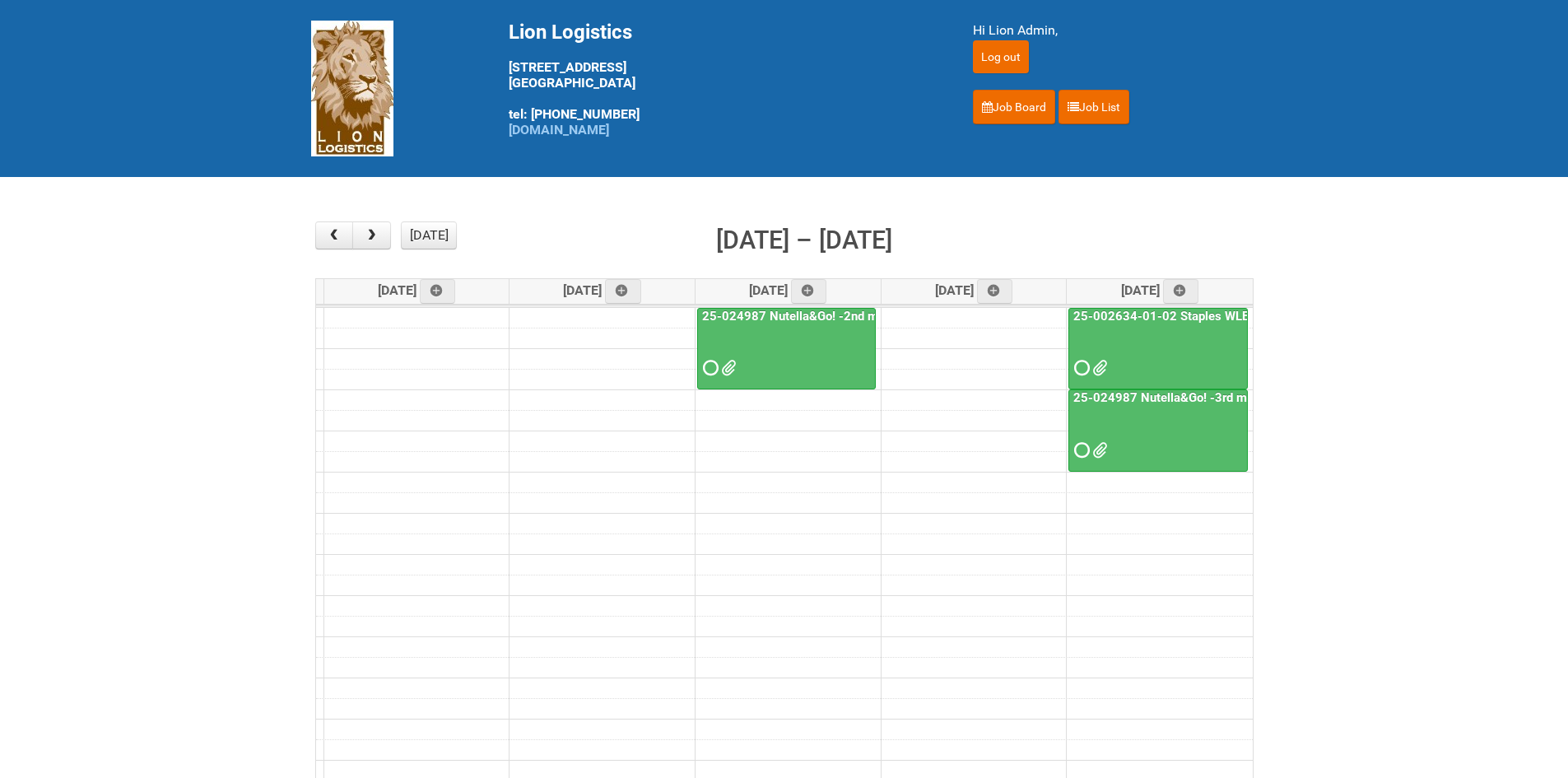
click at [714, 362] on span at bounding box center [708, 367] width 11 height 11
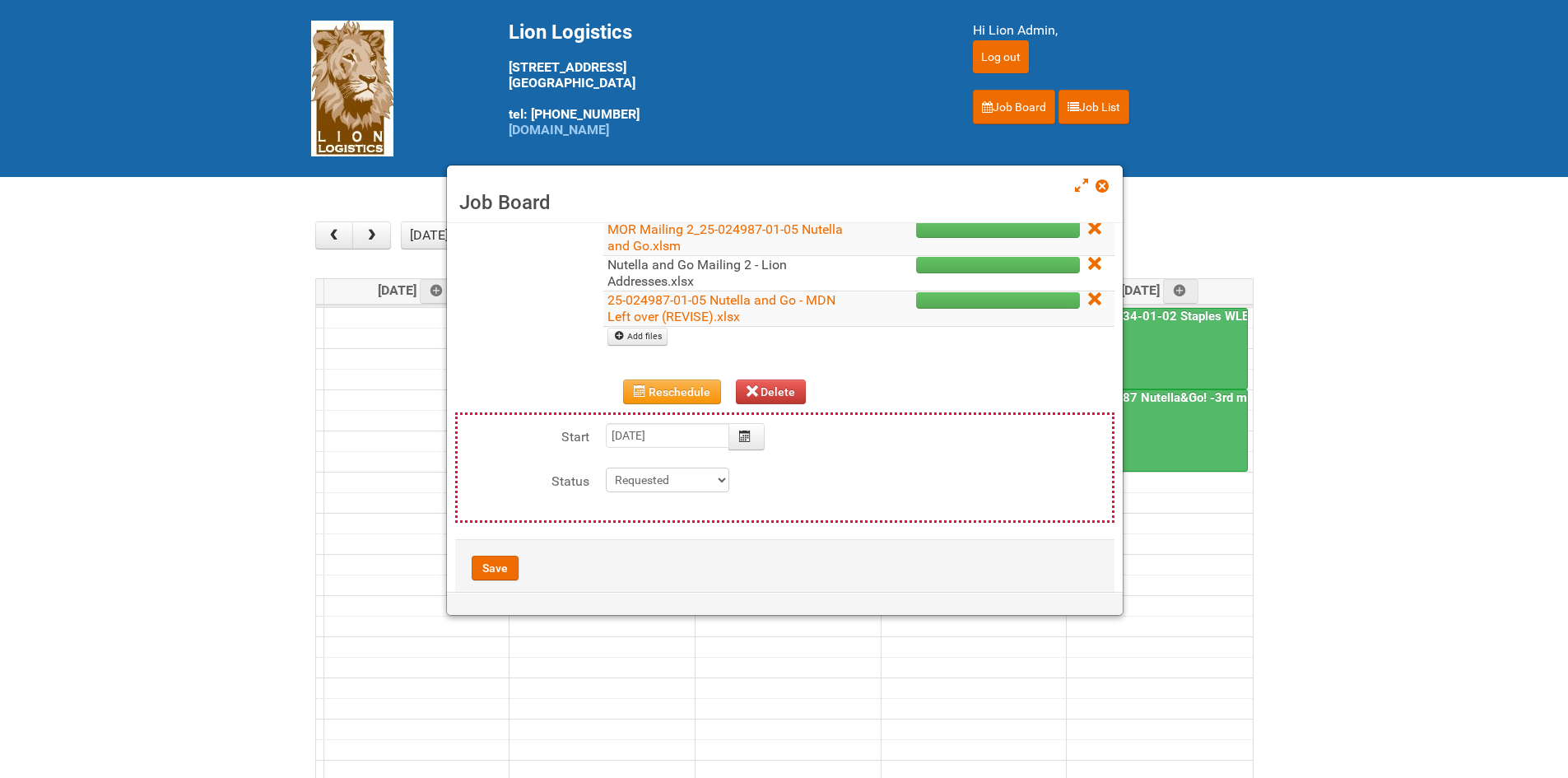
click at [639, 264] on link "Nutella and Go Mailing 2 - Lion Addresses.xlsx" at bounding box center [697, 273] width 180 height 32
click at [1107, 181] on span at bounding box center [1101, 186] width 11 height 11
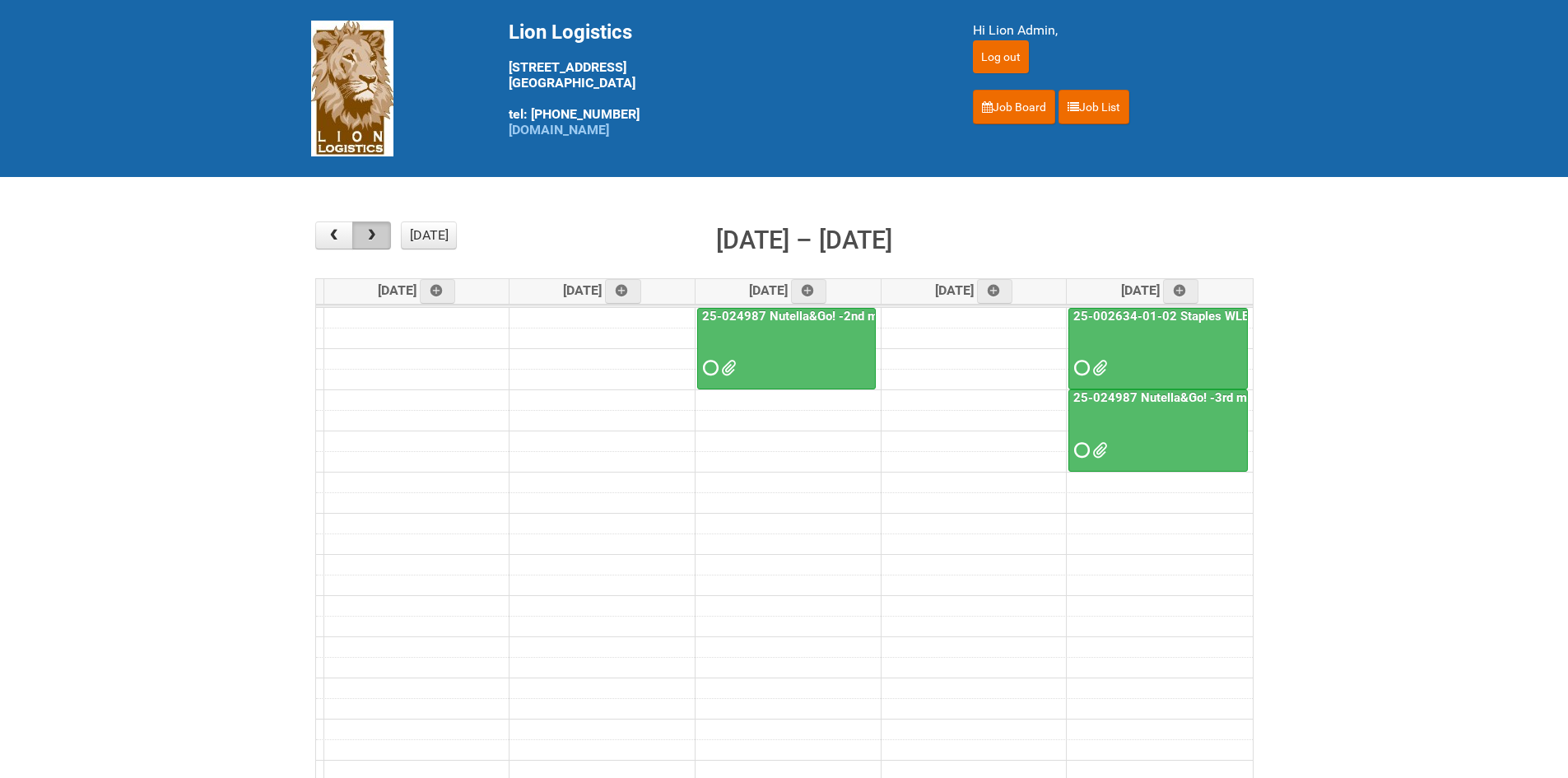
click at [378, 236] on span "button" at bounding box center [371, 235] width 15 height 13
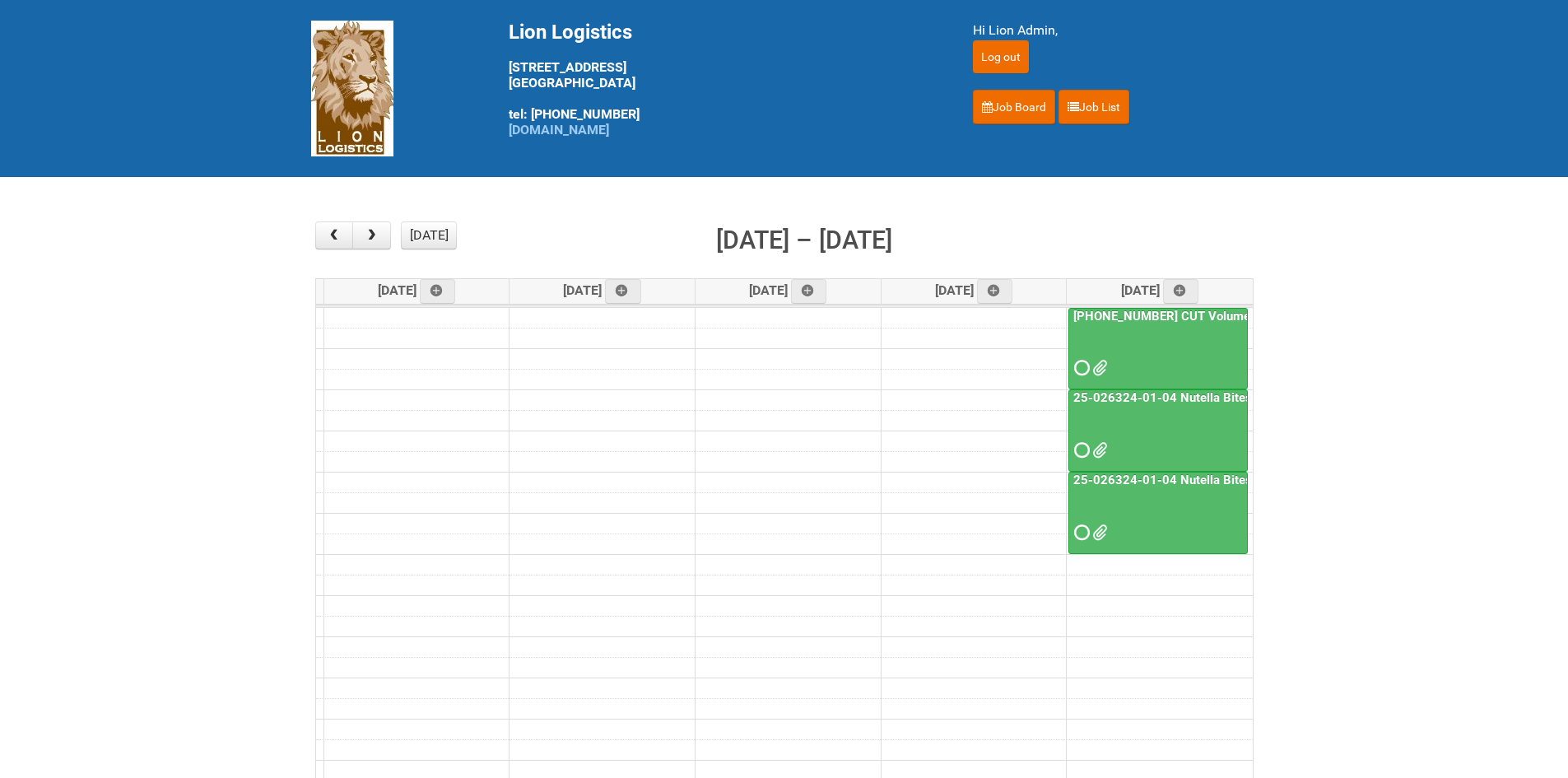
click at [1077, 531] on span at bounding box center [1079, 532] width 11 height 11
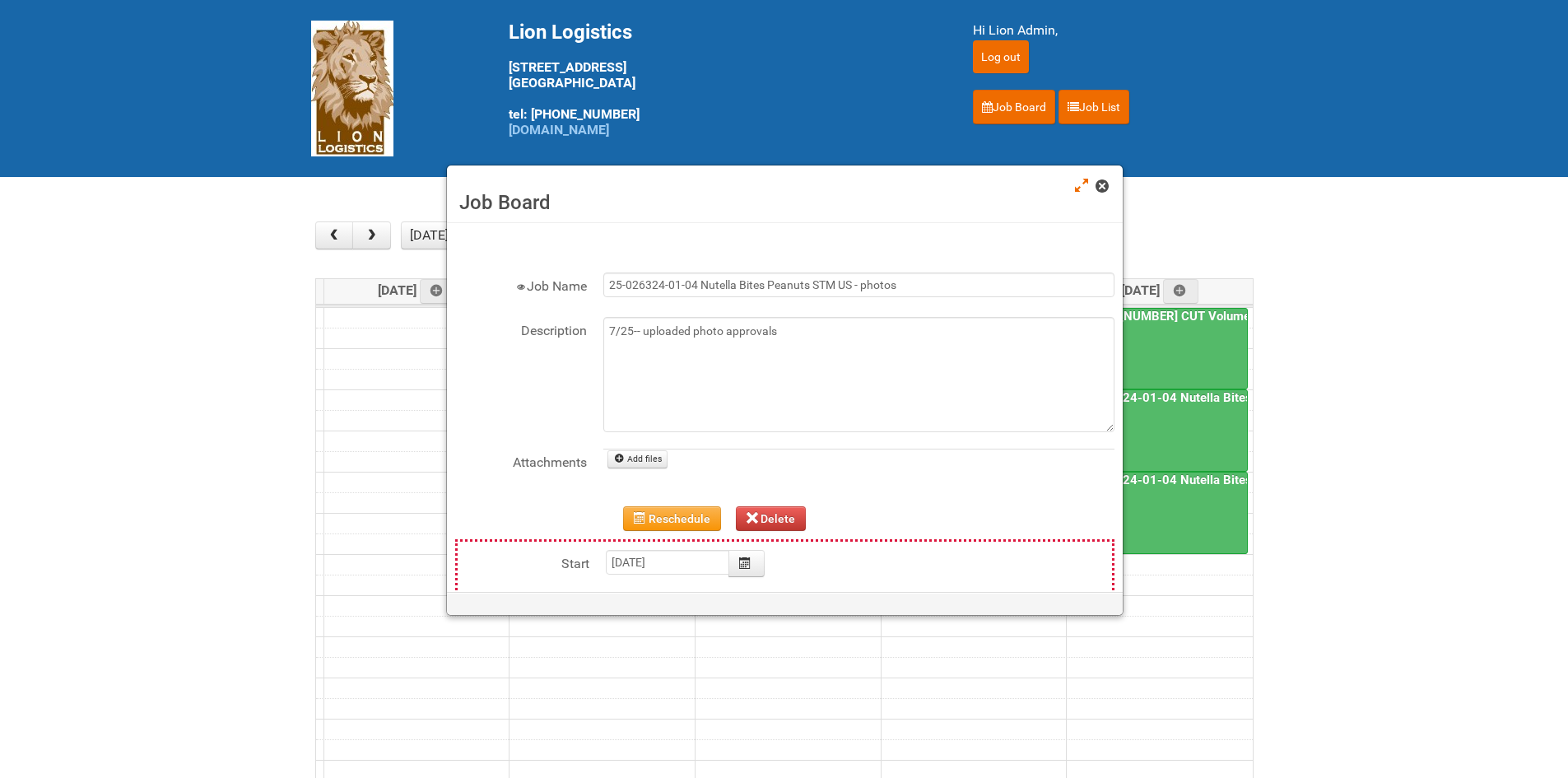
click at [1104, 197] on link at bounding box center [1102, 187] width 15 height 20
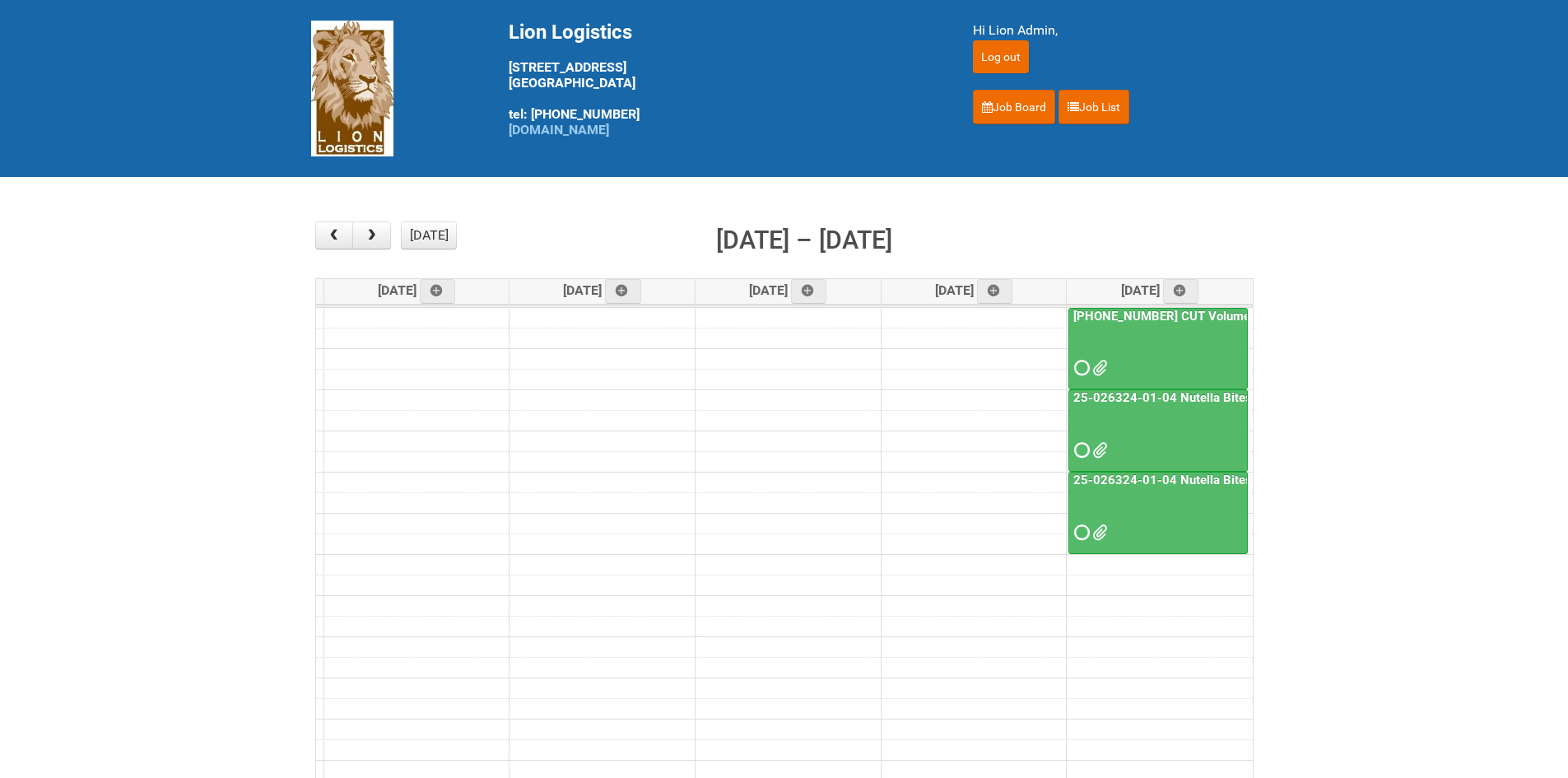
click at [1086, 449] on span at bounding box center [1079, 450] width 11 height 11
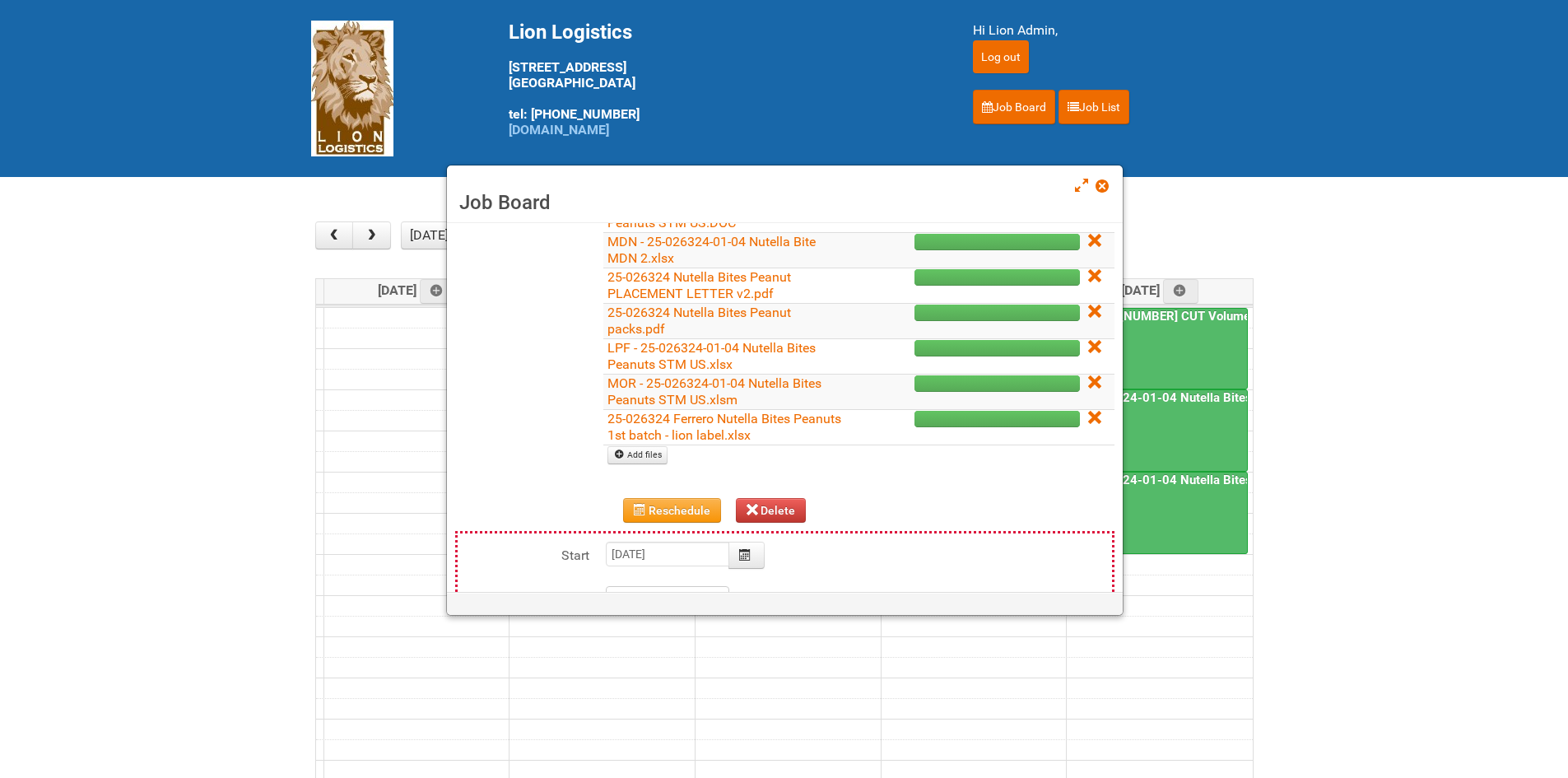
scroll to position [329, 0]
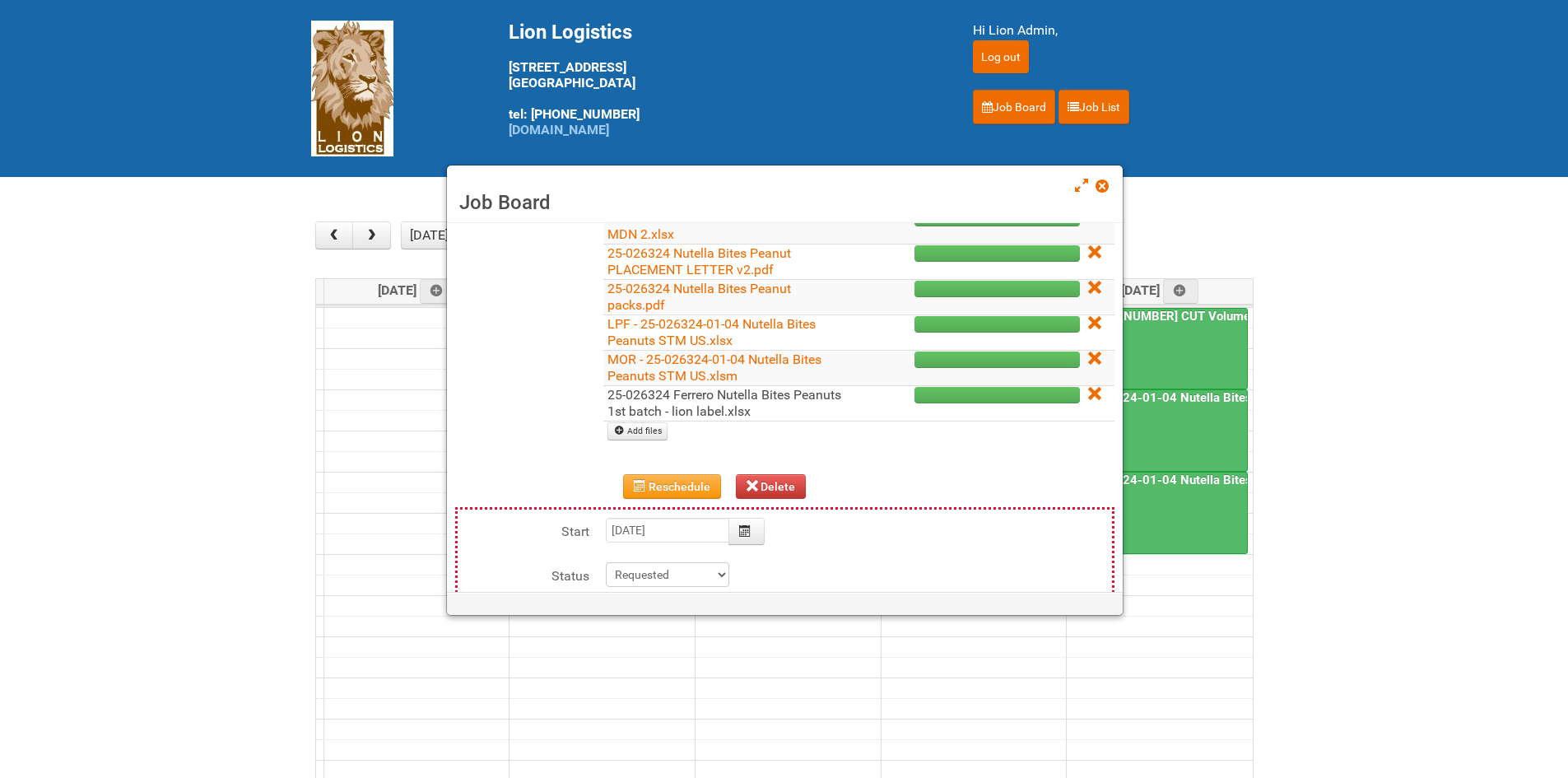
click at [705, 396] on link "25-026324 Ferrero Nutella Bites Peanuts 1st batch - lion label.xlsx" at bounding box center [724, 402] width 234 height 32
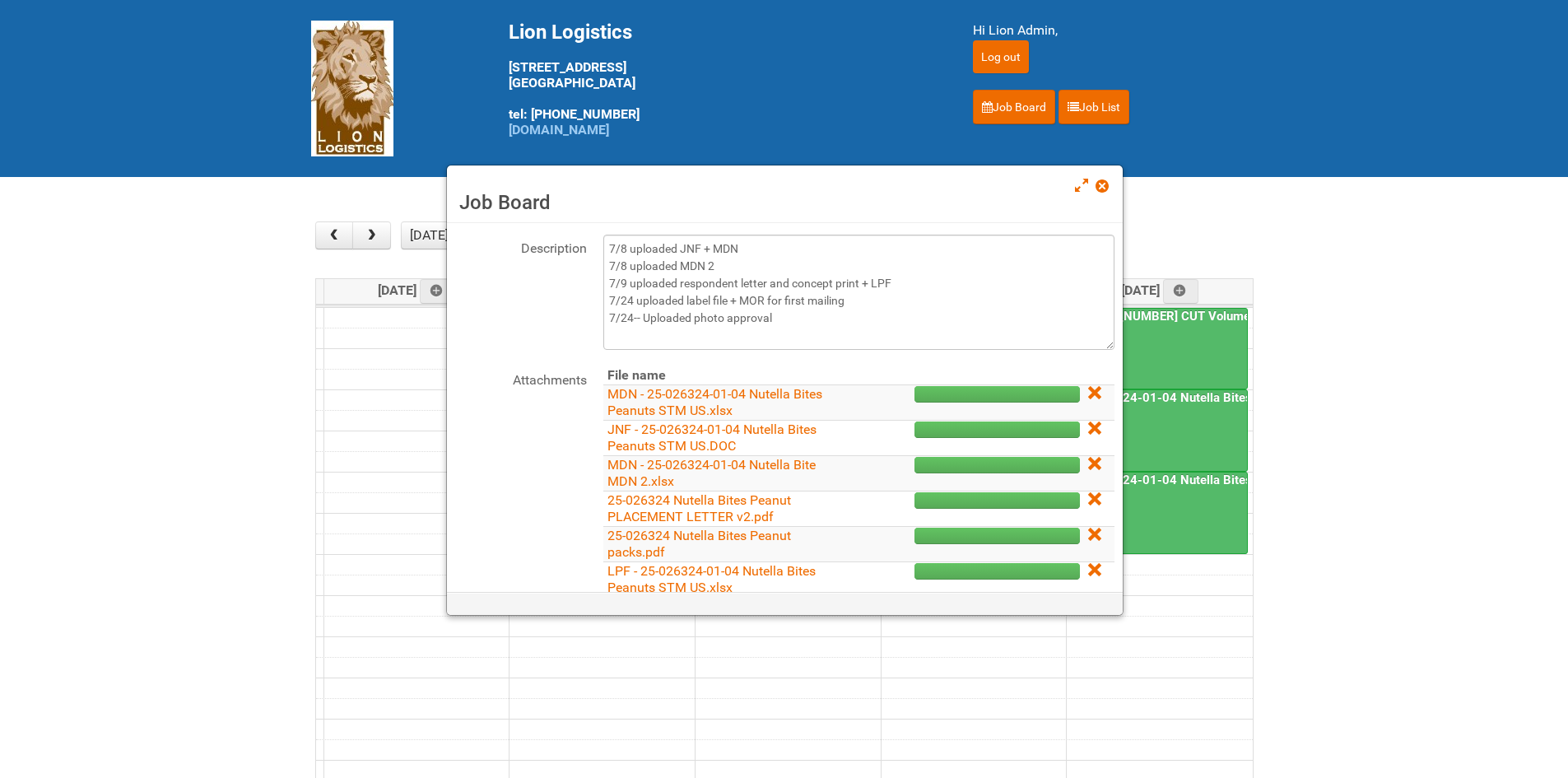
scroll to position [0, 0]
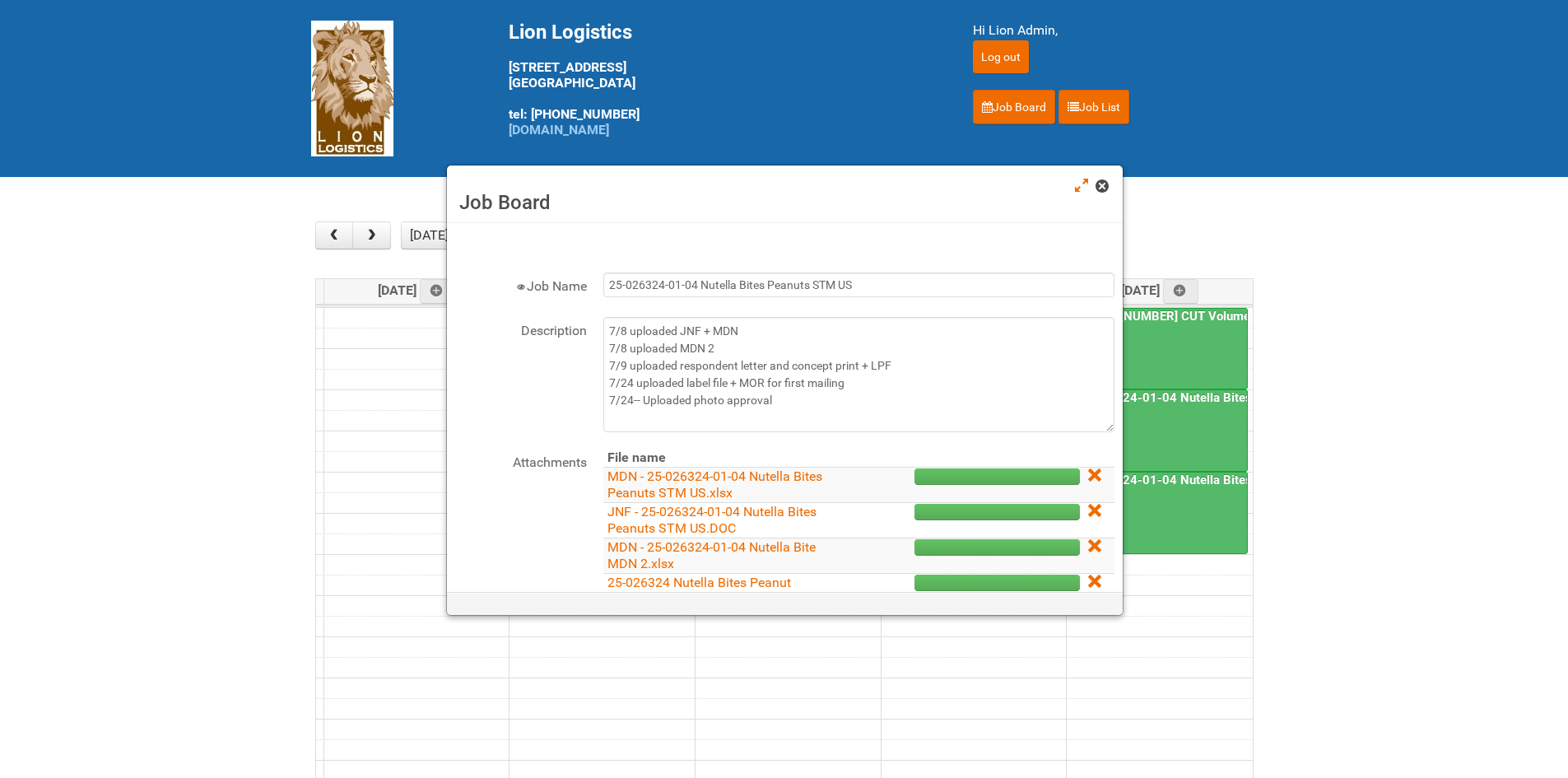
click at [1104, 190] on span at bounding box center [1101, 186] width 11 height 11
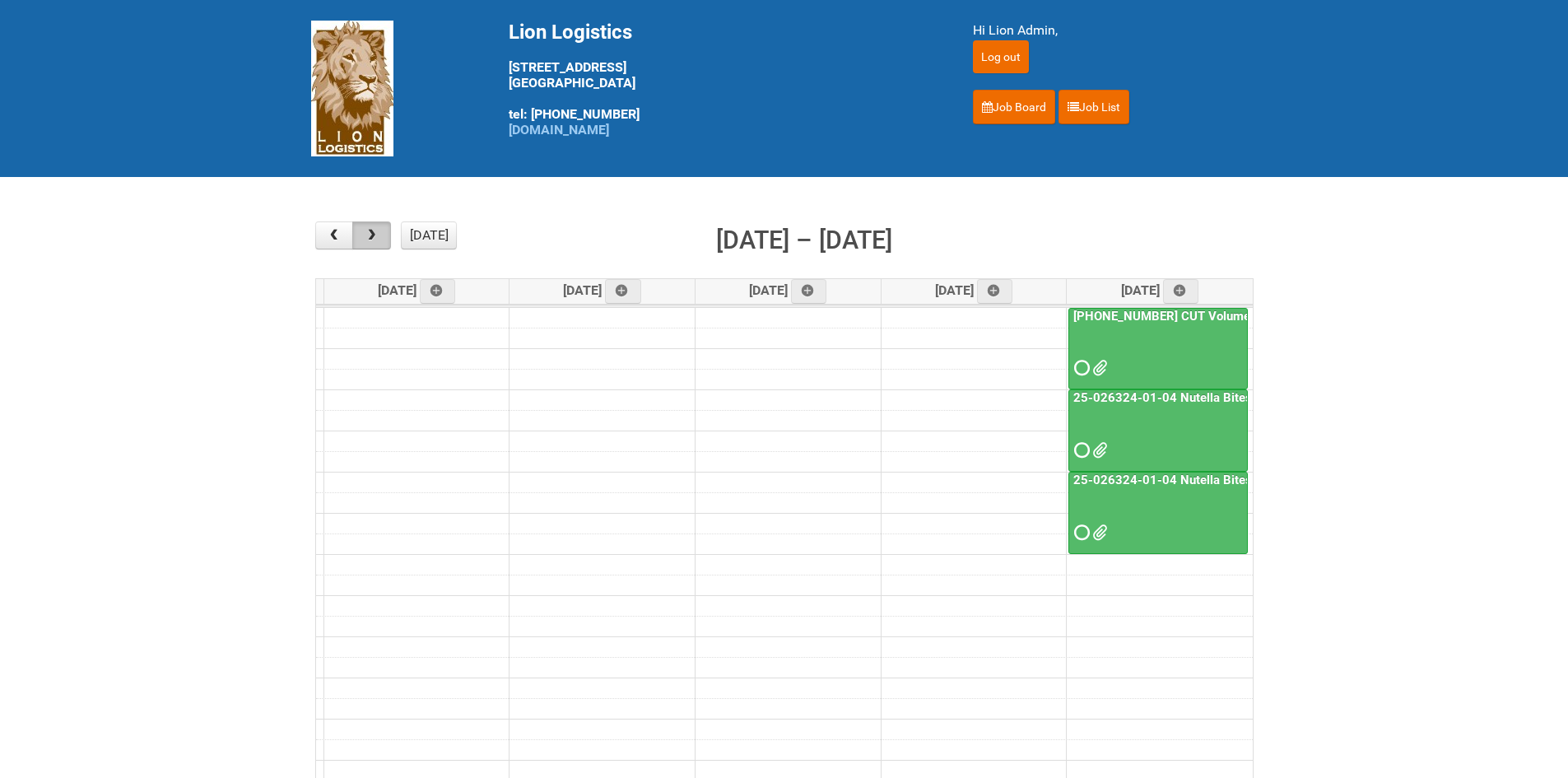
click at [378, 242] on span "button" at bounding box center [371, 235] width 15 height 13
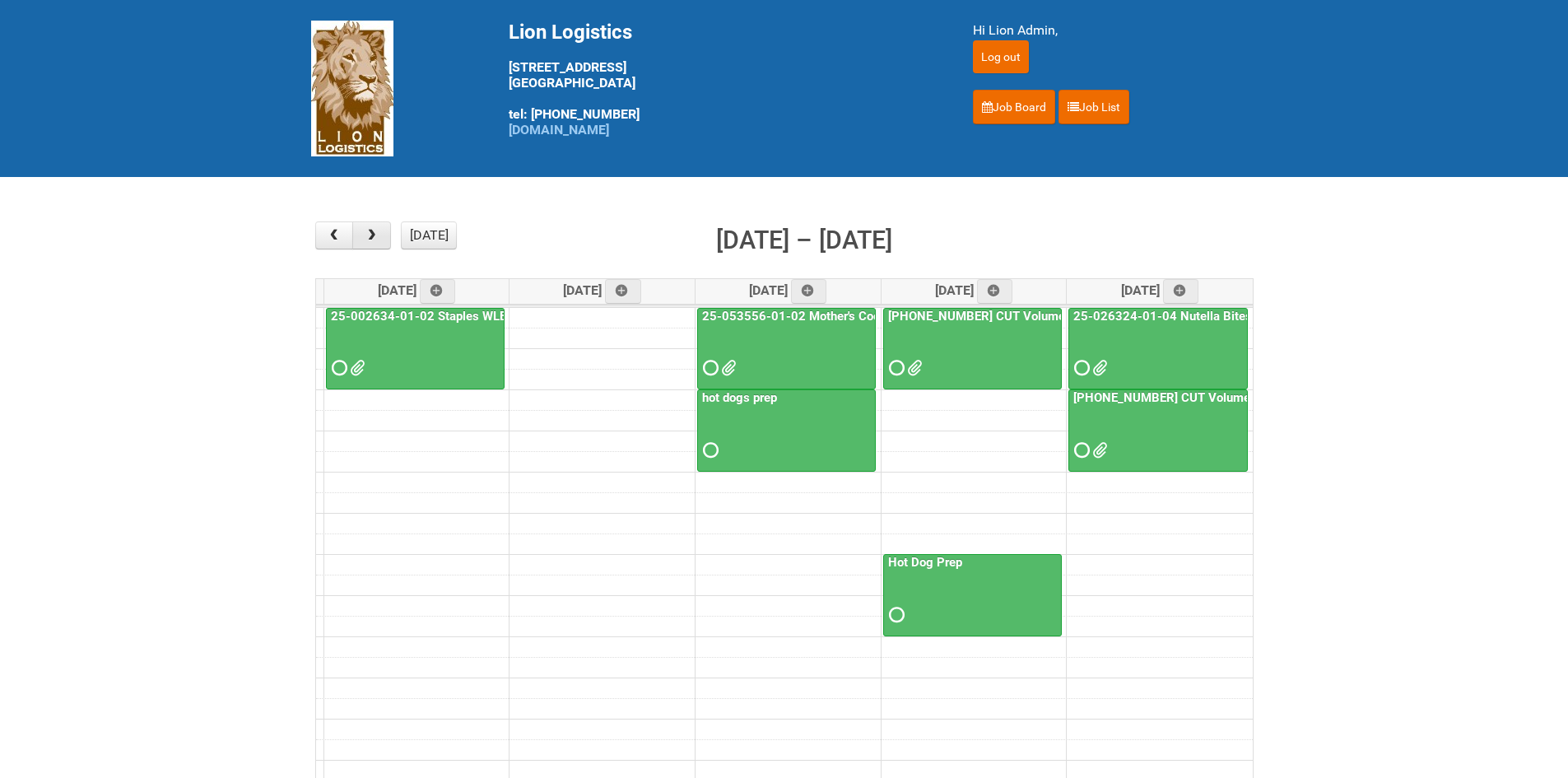
click at [378, 242] on span "button" at bounding box center [371, 235] width 15 height 13
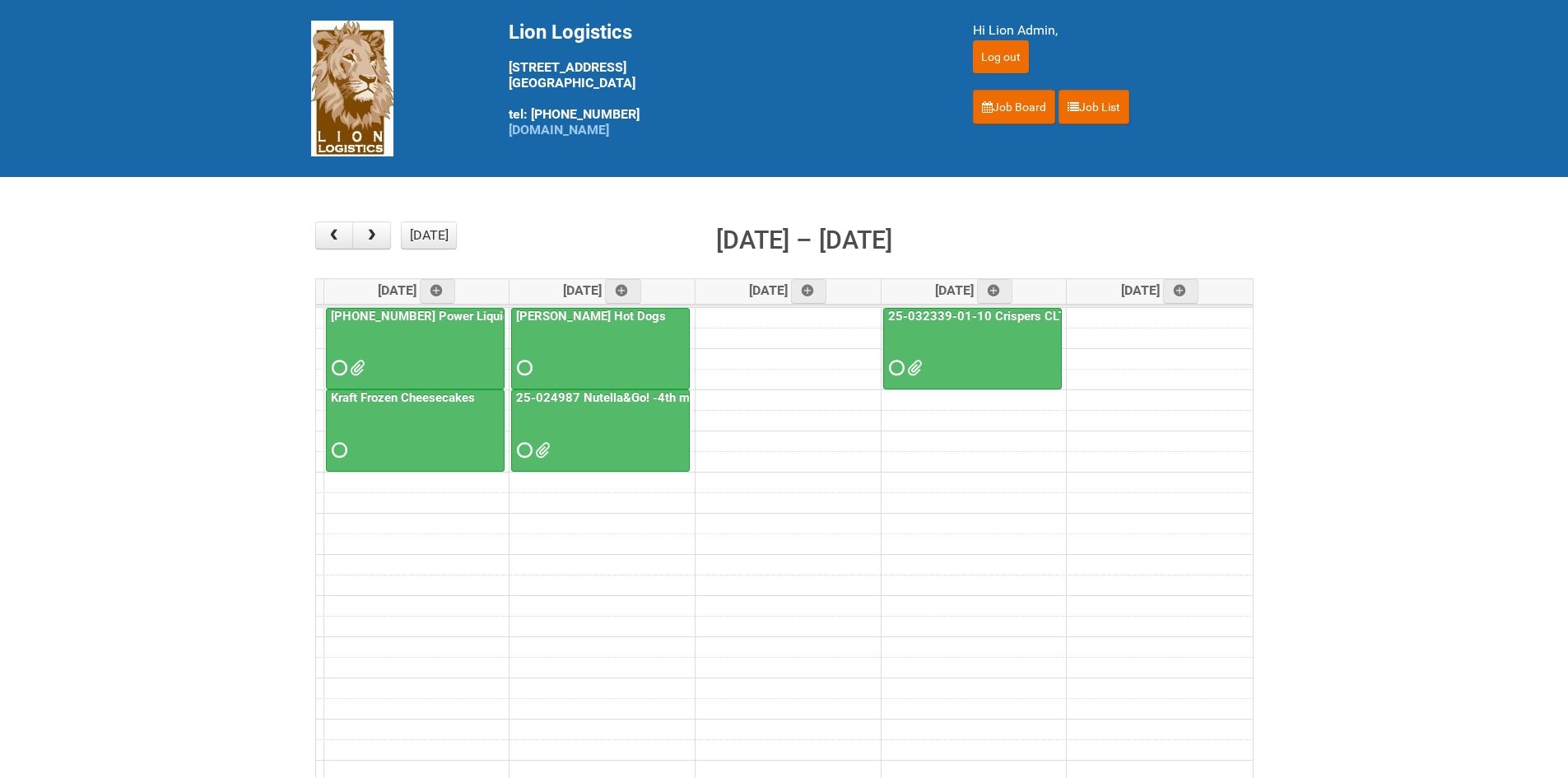
click at [530, 440] on div at bounding box center [601, 436] width 175 height 53
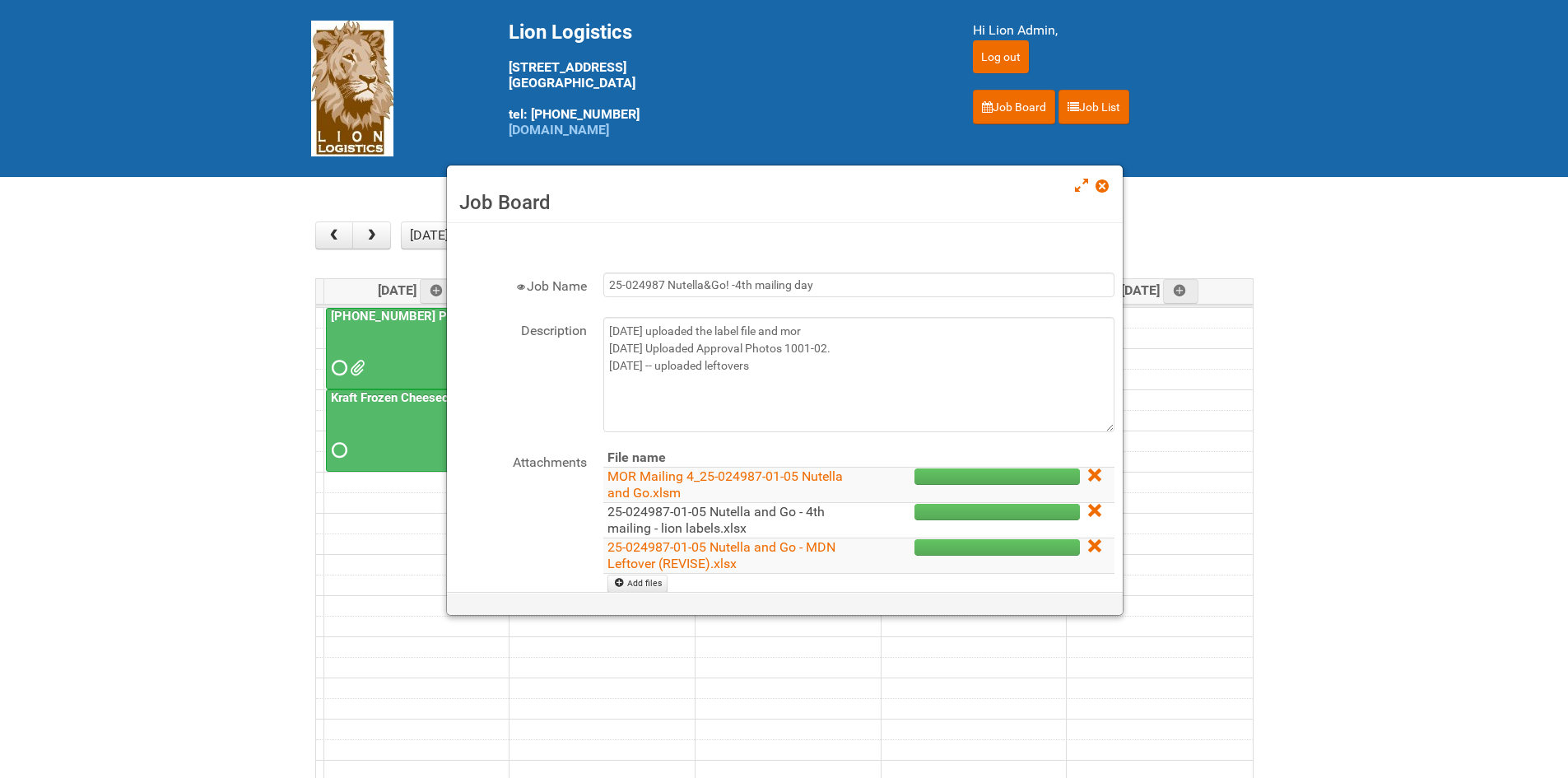
scroll to position [83, 0]
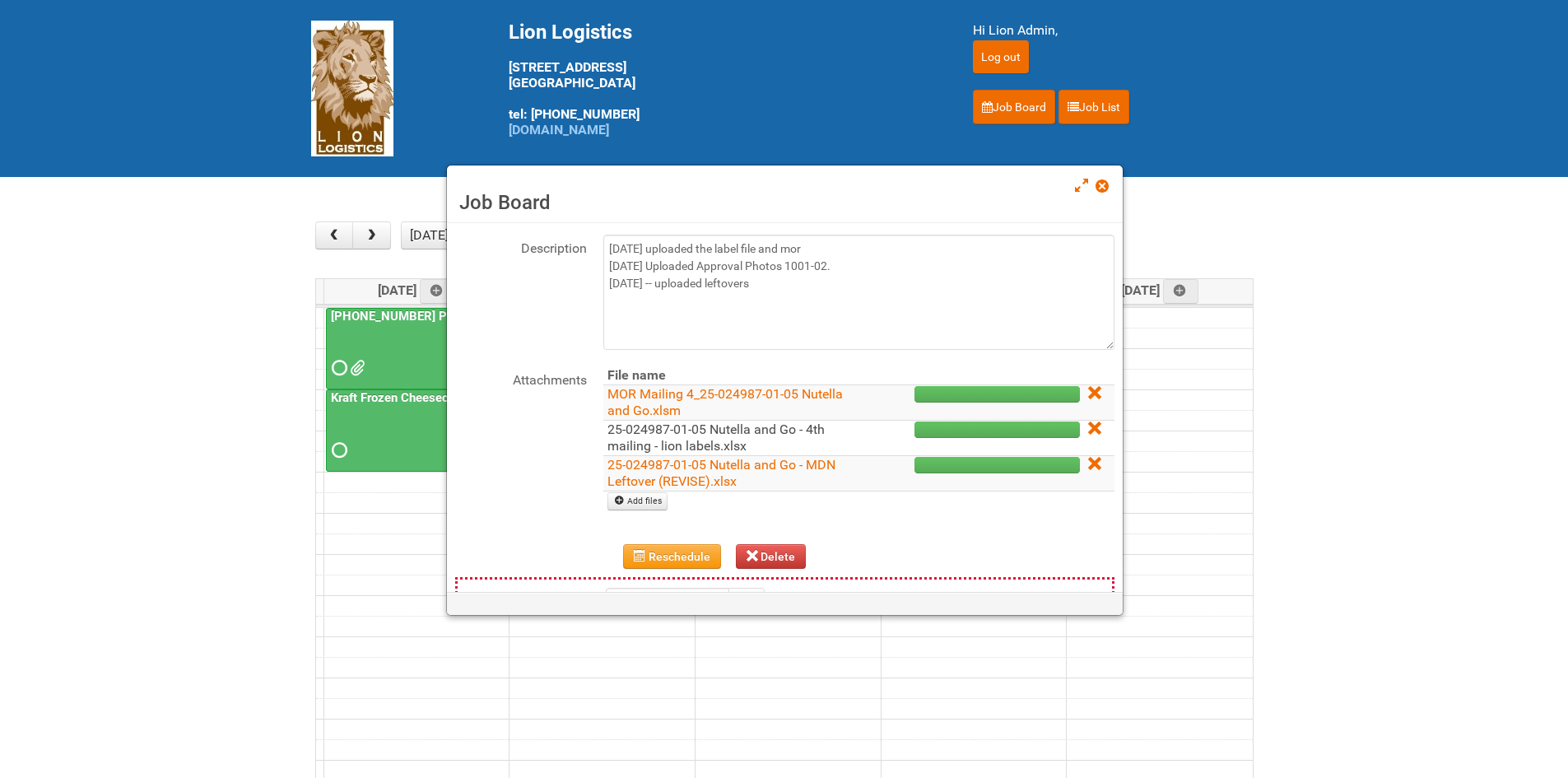
click at [629, 440] on link "25-024987-01-05 Nutella and Go - 4th mailing - lion labels.xlsx" at bounding box center [716, 437] width 217 height 32
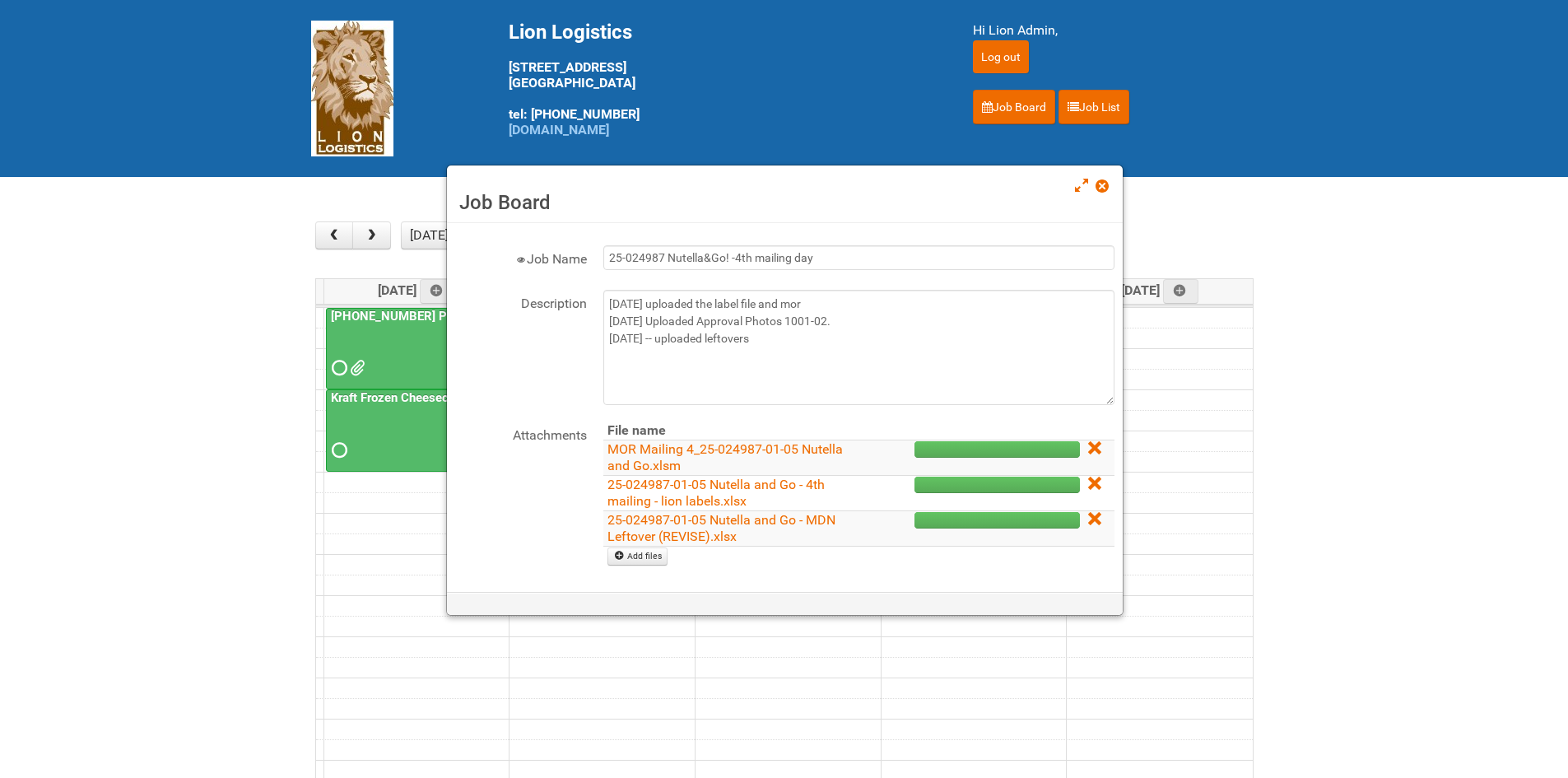
scroll to position [0, 0]
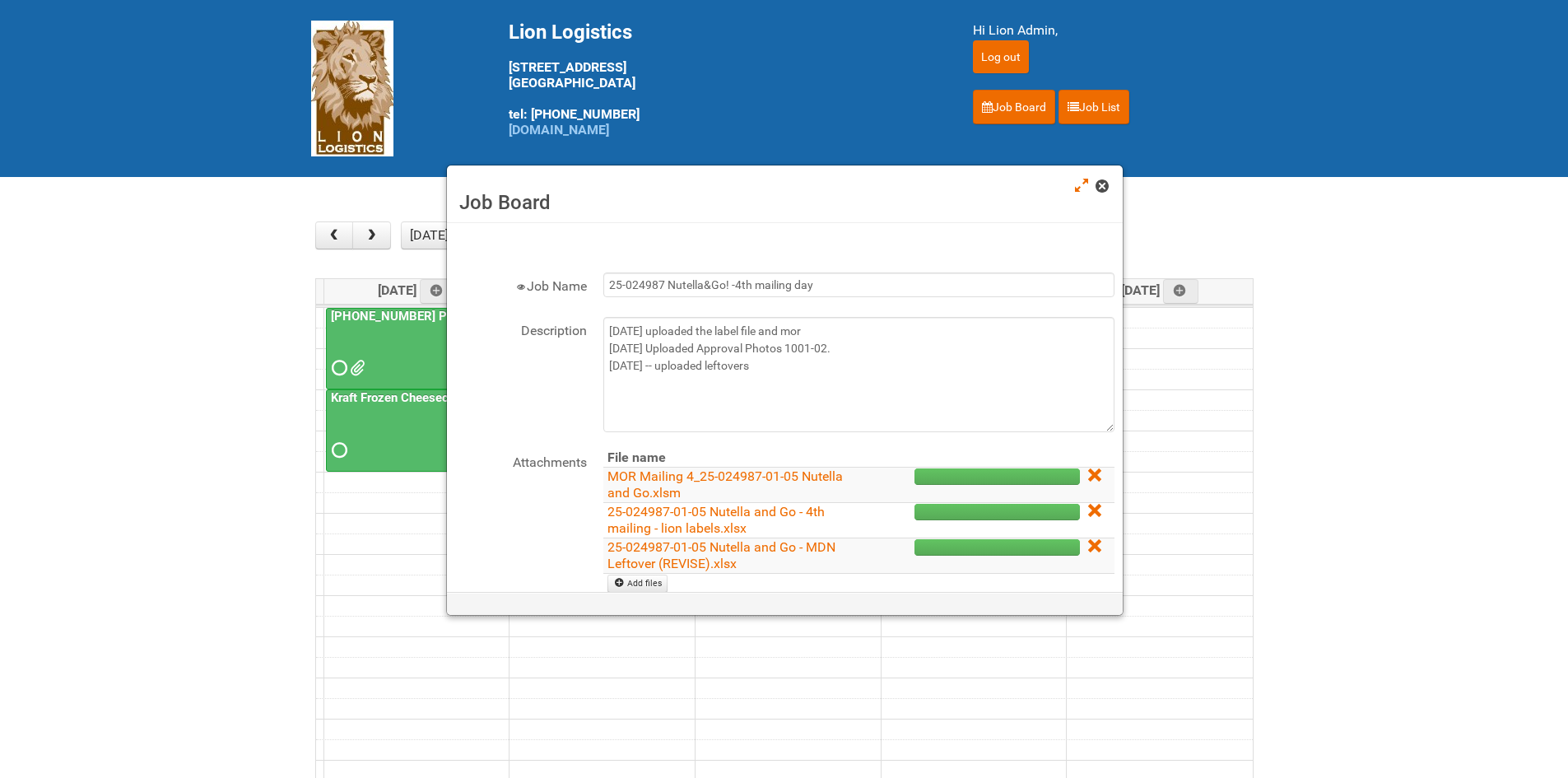
click at [1099, 181] on span at bounding box center [1101, 186] width 11 height 11
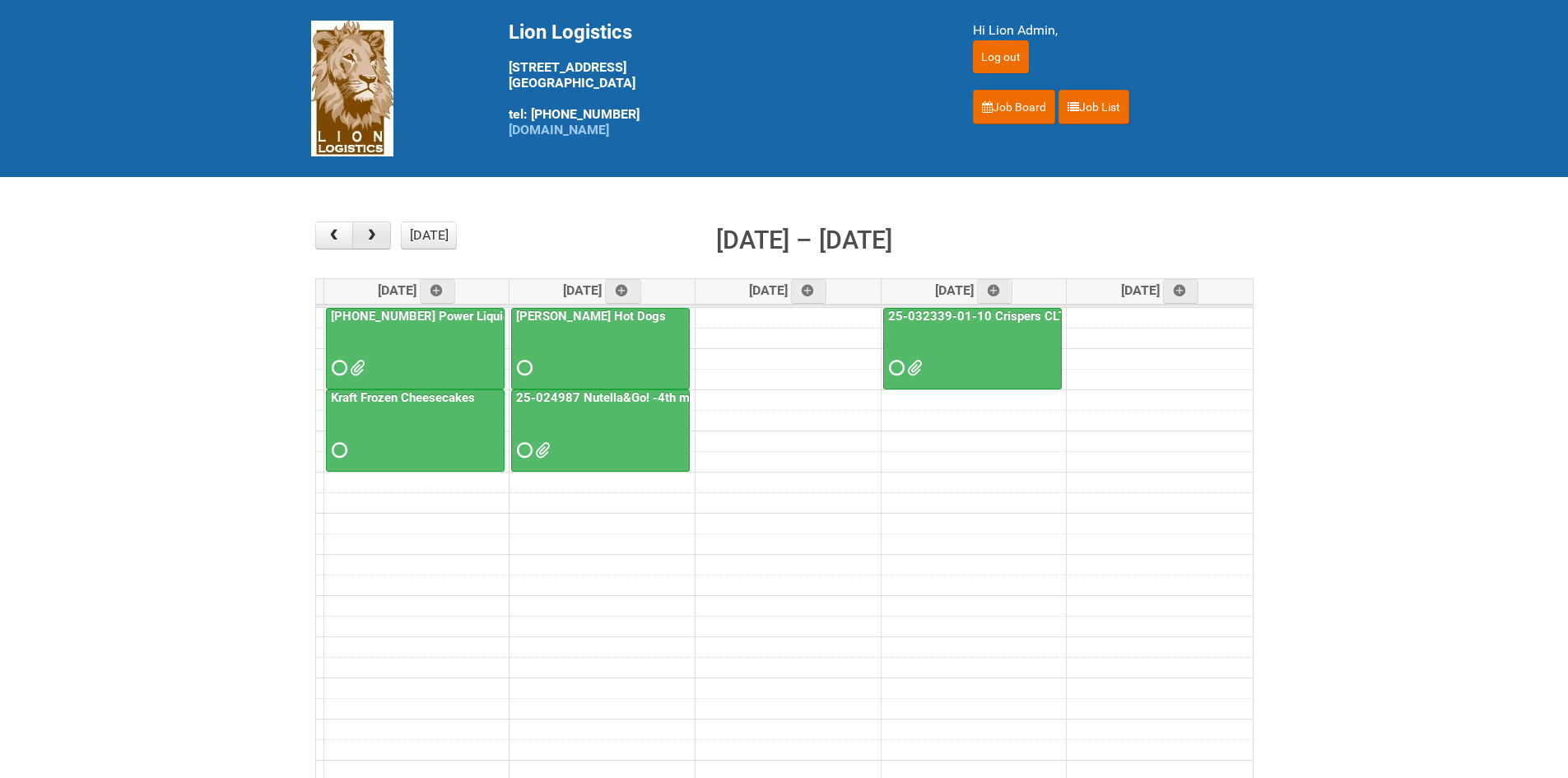
click at [363, 238] on button "button" at bounding box center [371, 236] width 39 height 28
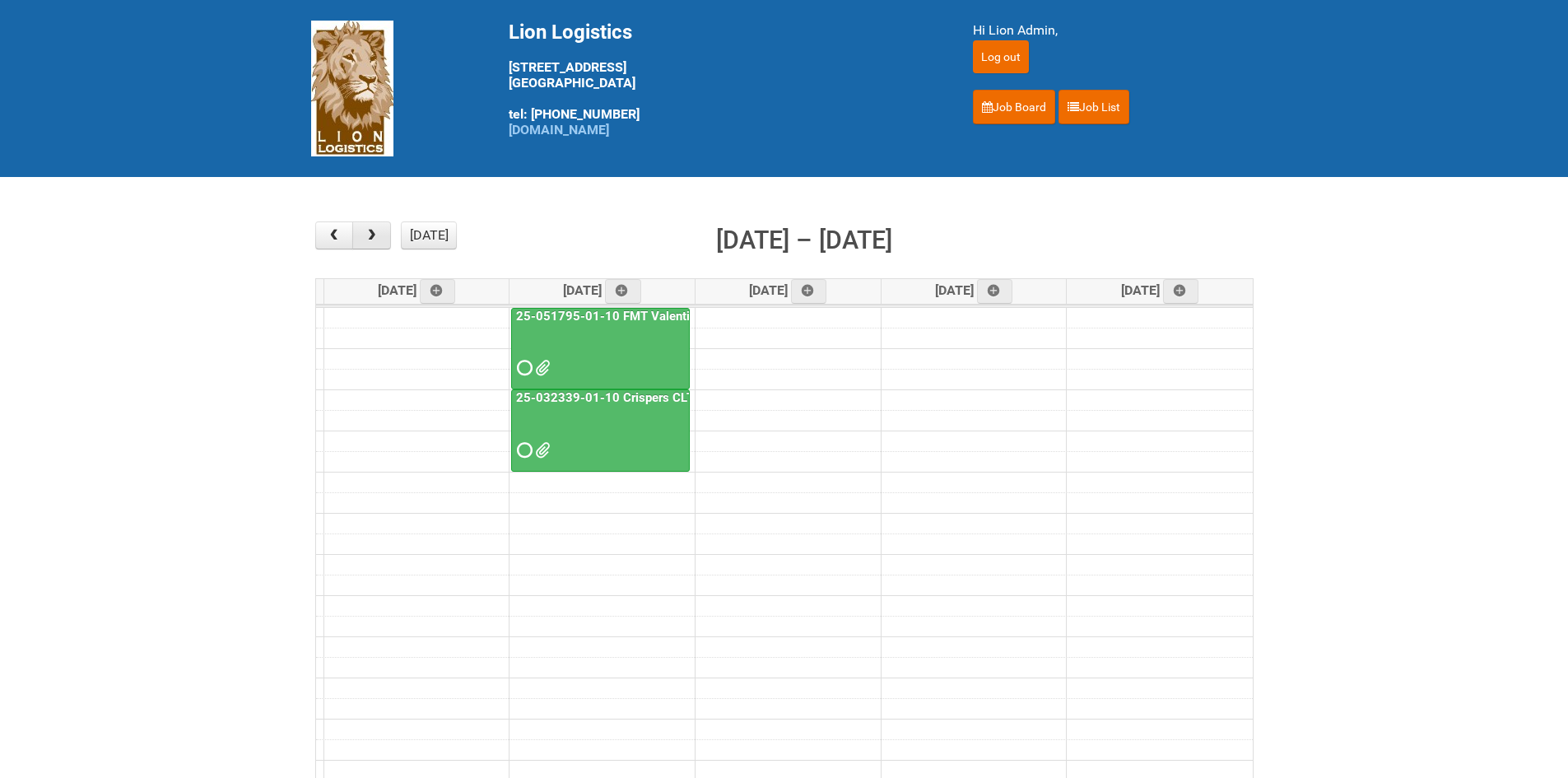
click at [363, 238] on button "button" at bounding box center [371, 236] width 39 height 28
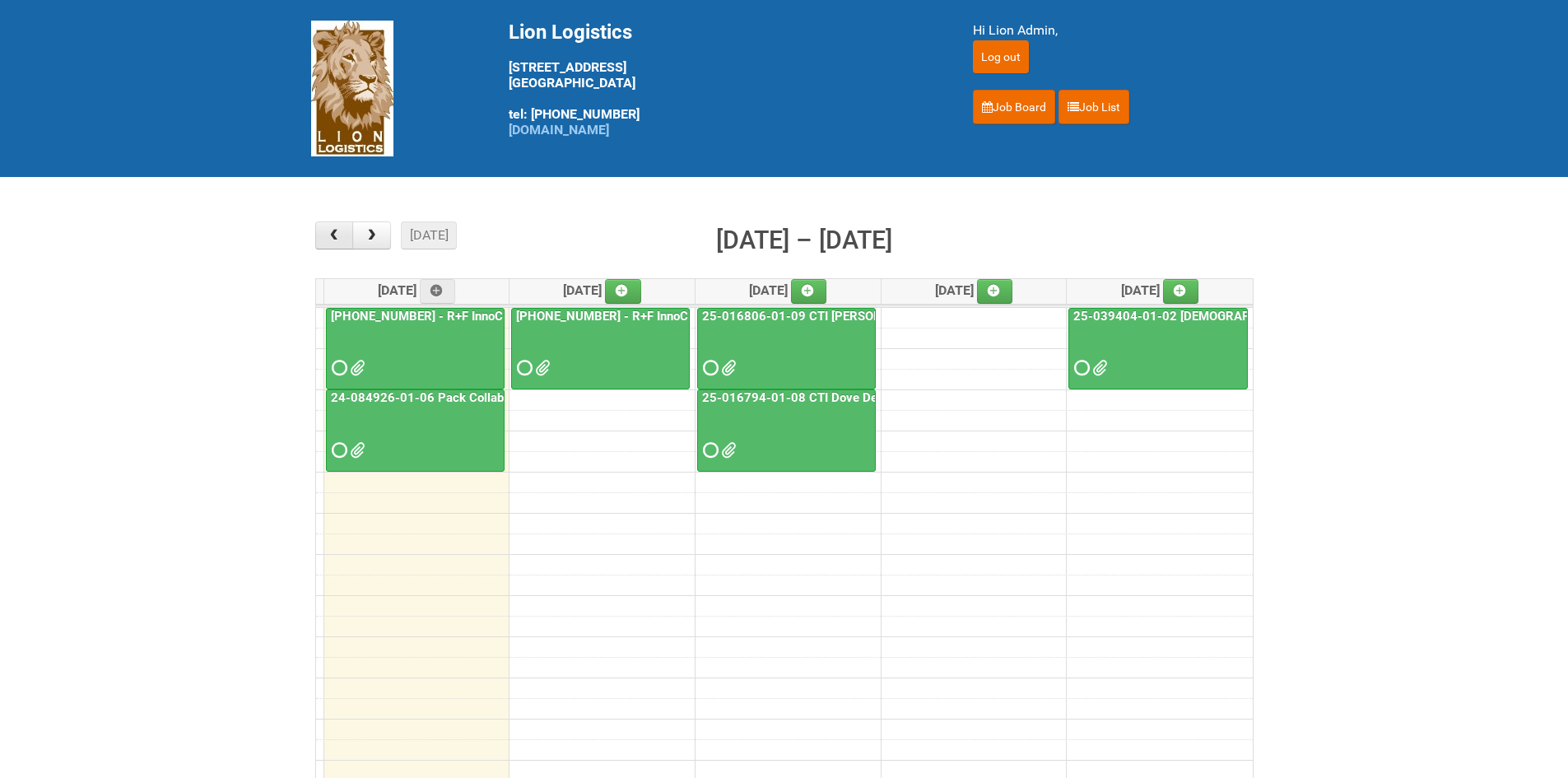
click at [338, 238] on span "button" at bounding box center [333, 235] width 15 height 13
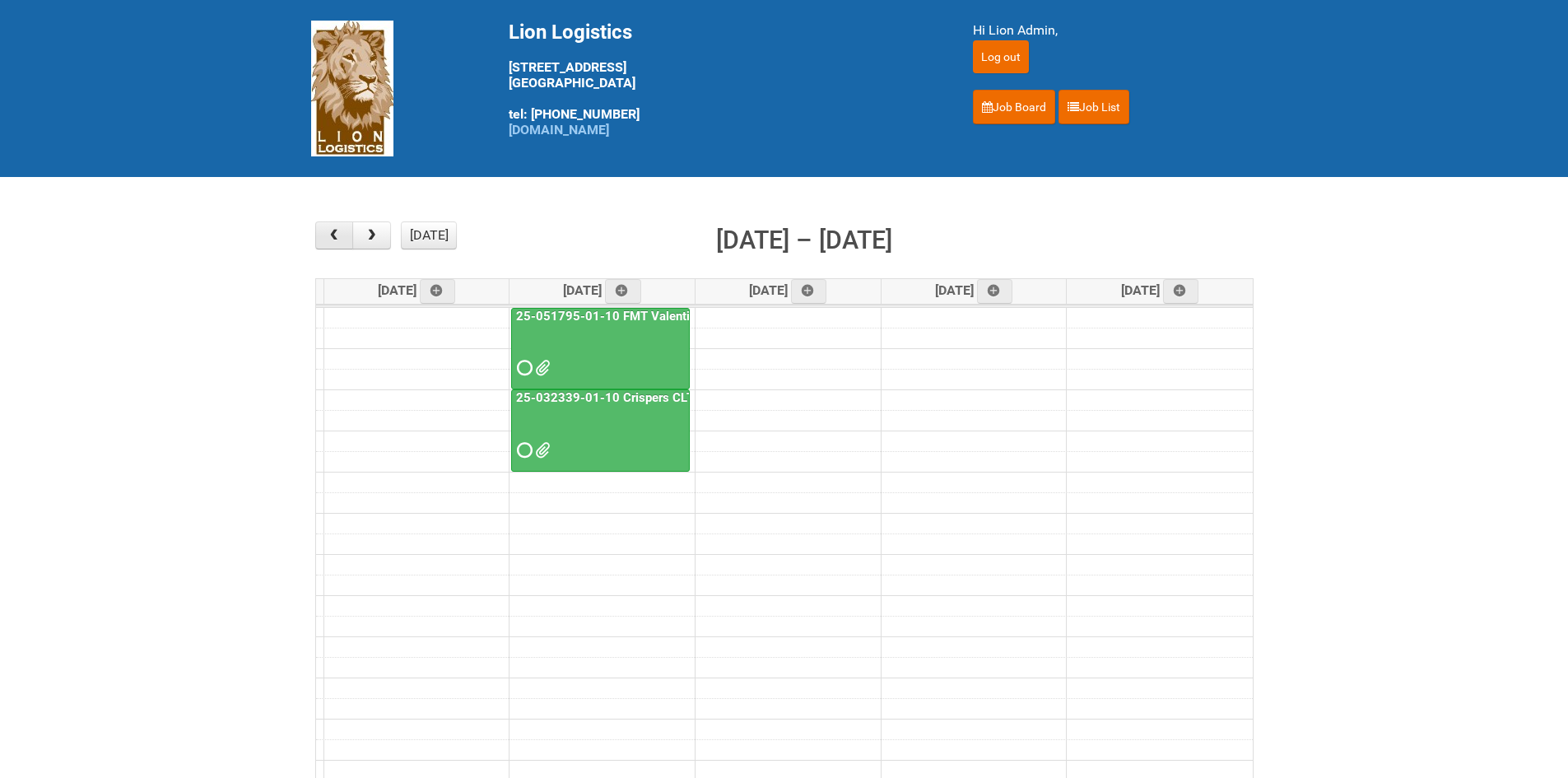
click at [338, 238] on span "button" at bounding box center [333, 235] width 15 height 13
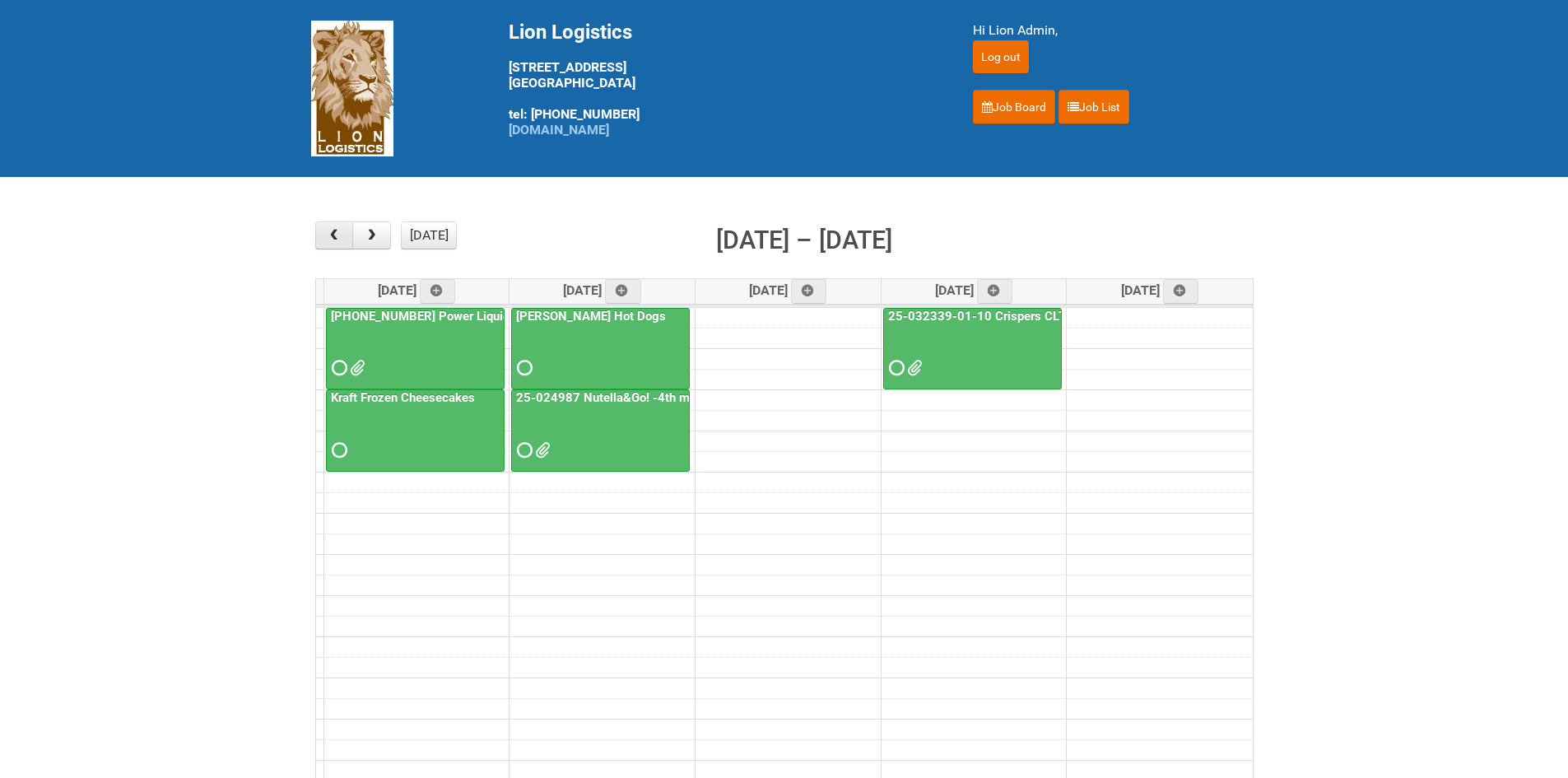
click at [338, 238] on span "button" at bounding box center [333, 235] width 15 height 13
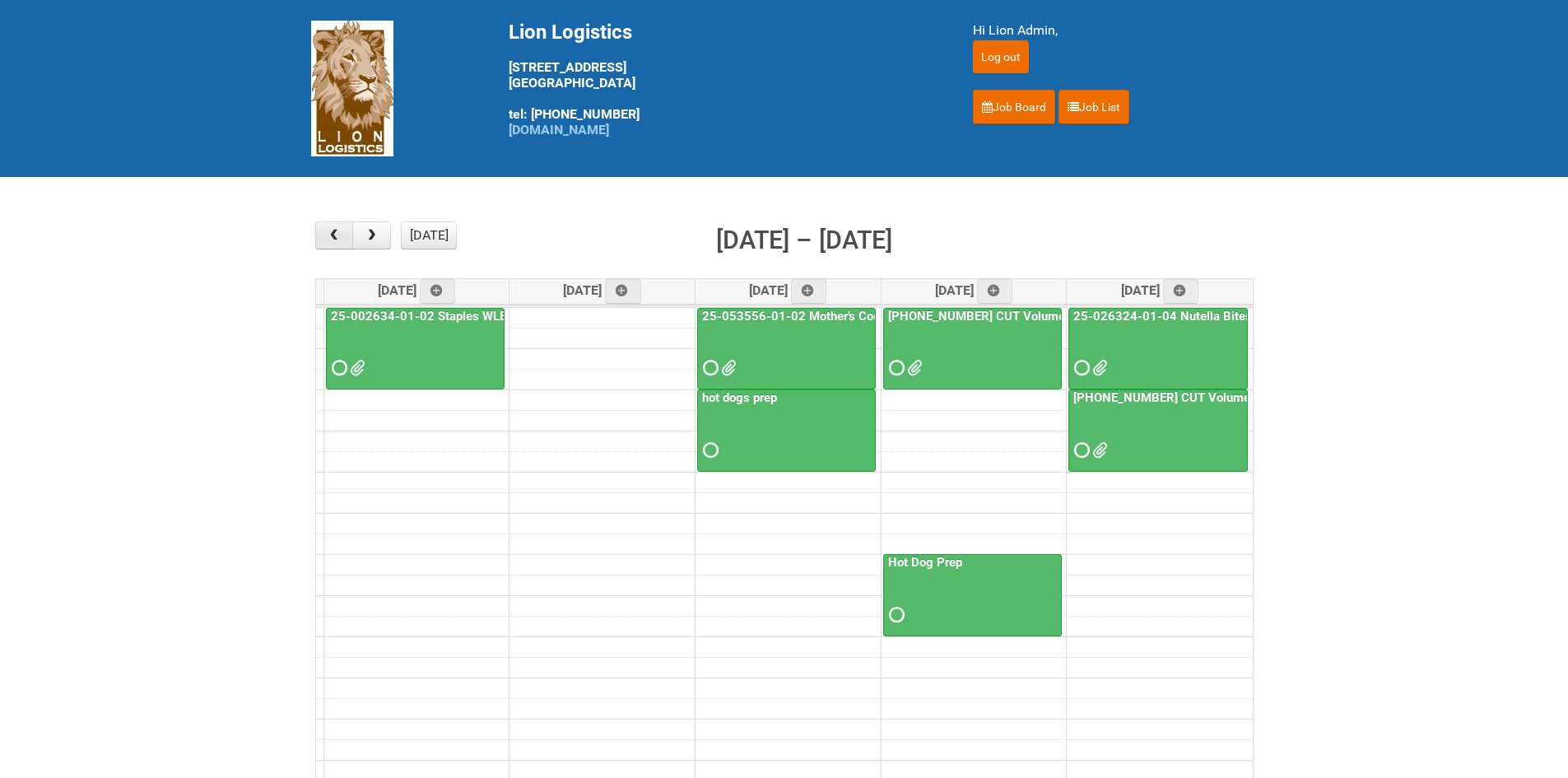
click at [338, 238] on span "button" at bounding box center [333, 235] width 15 height 13
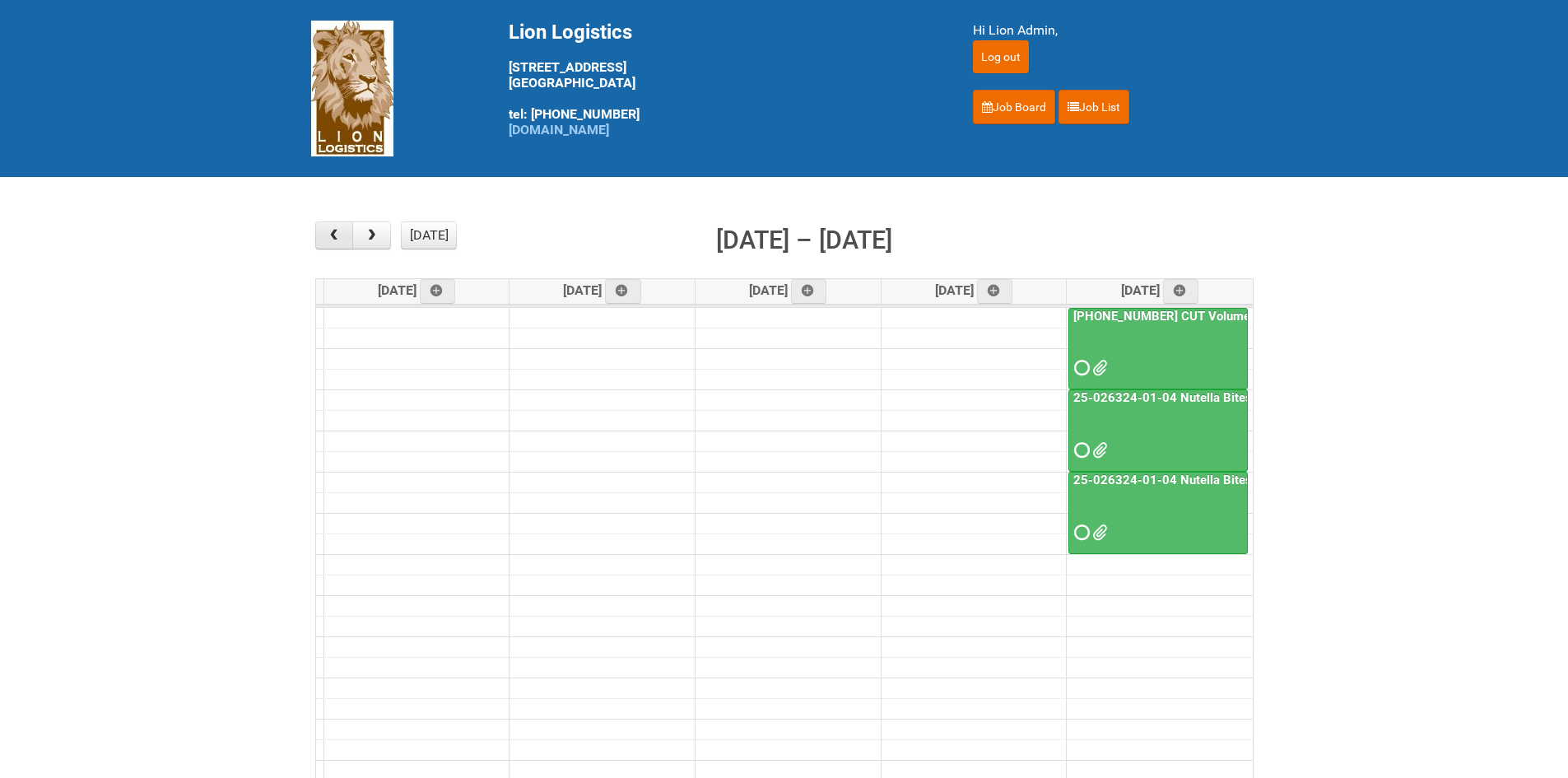
click at [338, 238] on span "button" at bounding box center [333, 235] width 15 height 13
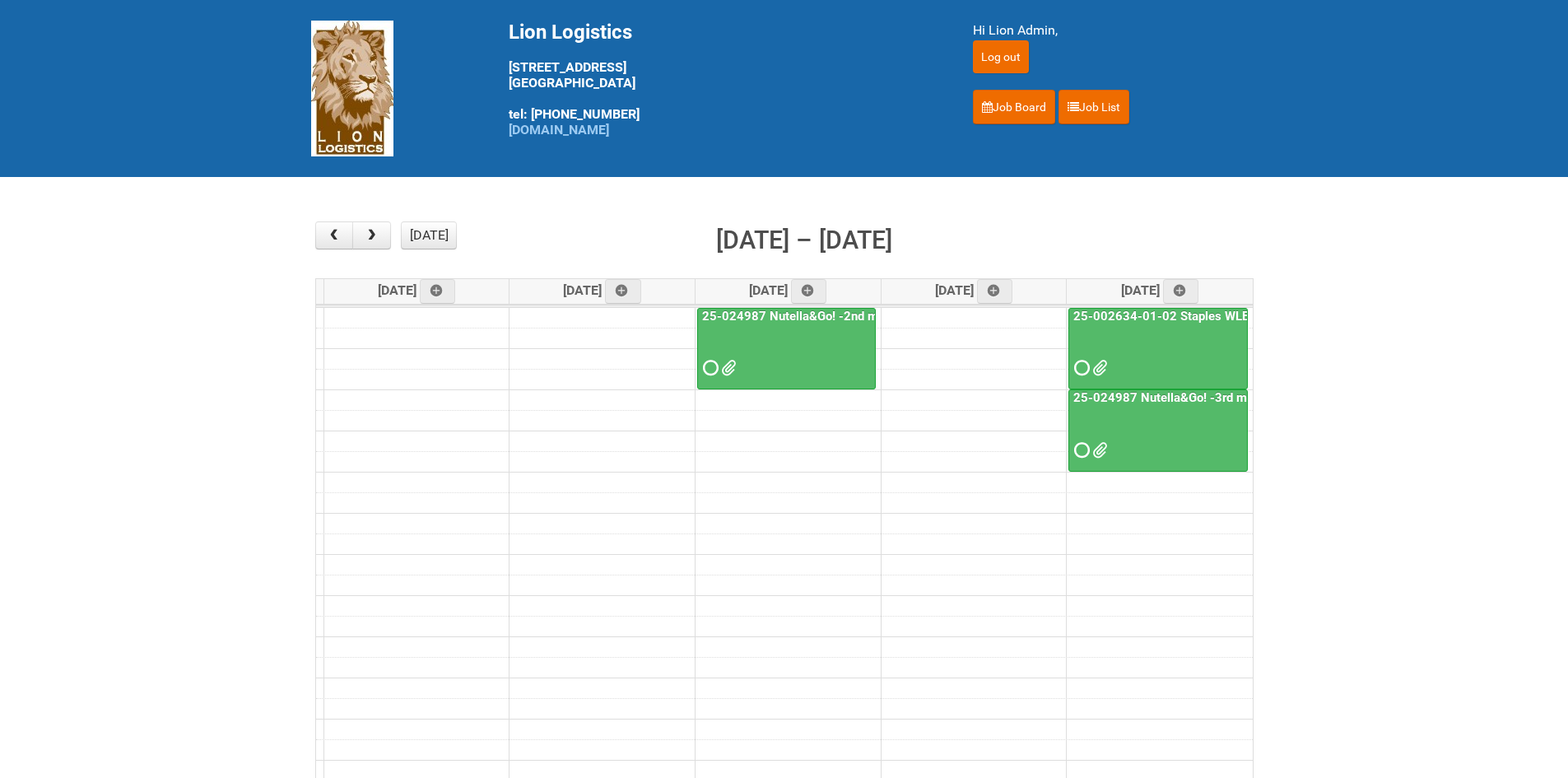
click at [1077, 448] on span at bounding box center [1079, 450] width 11 height 11
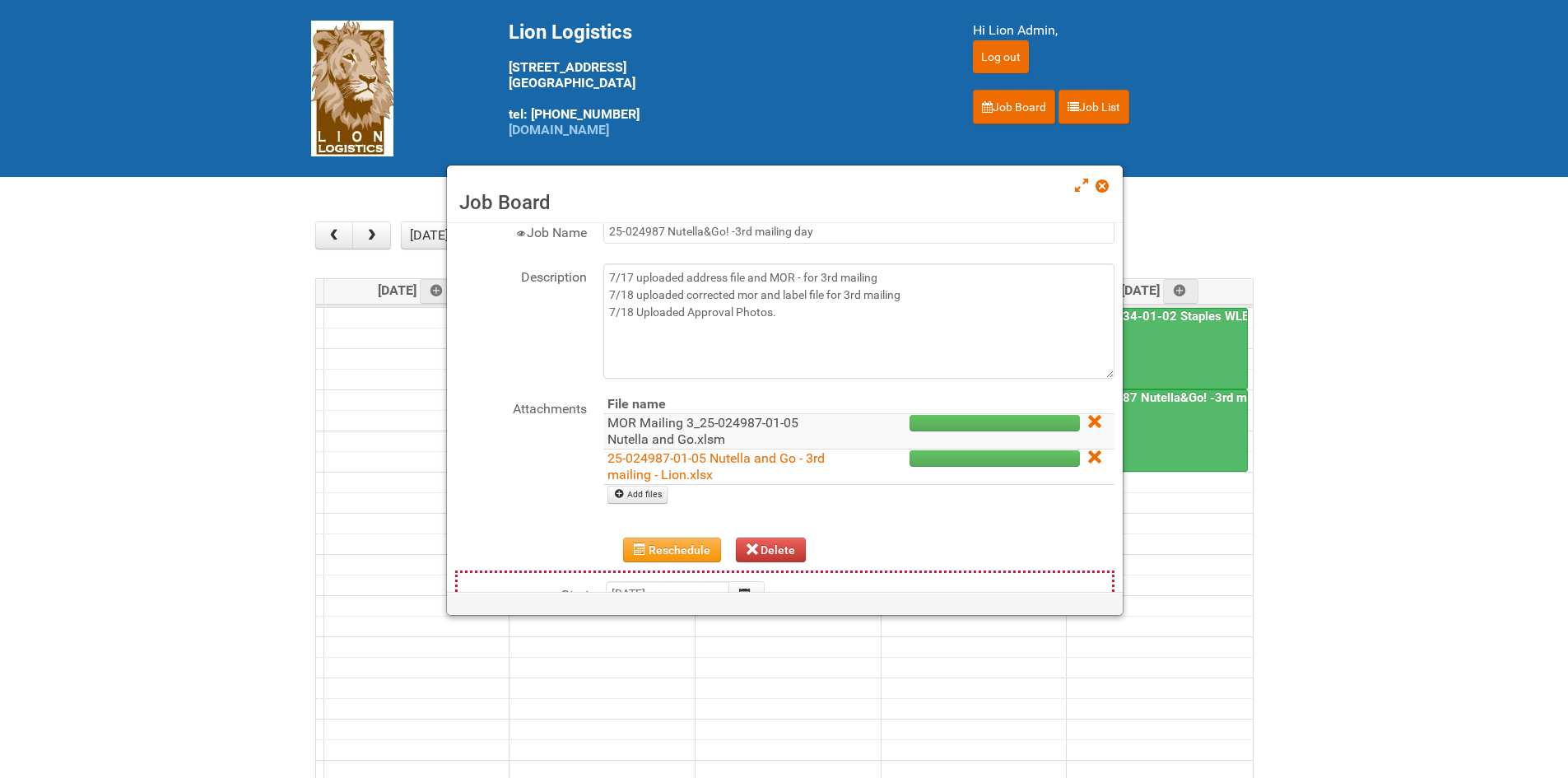
scroll to position [83, 0]
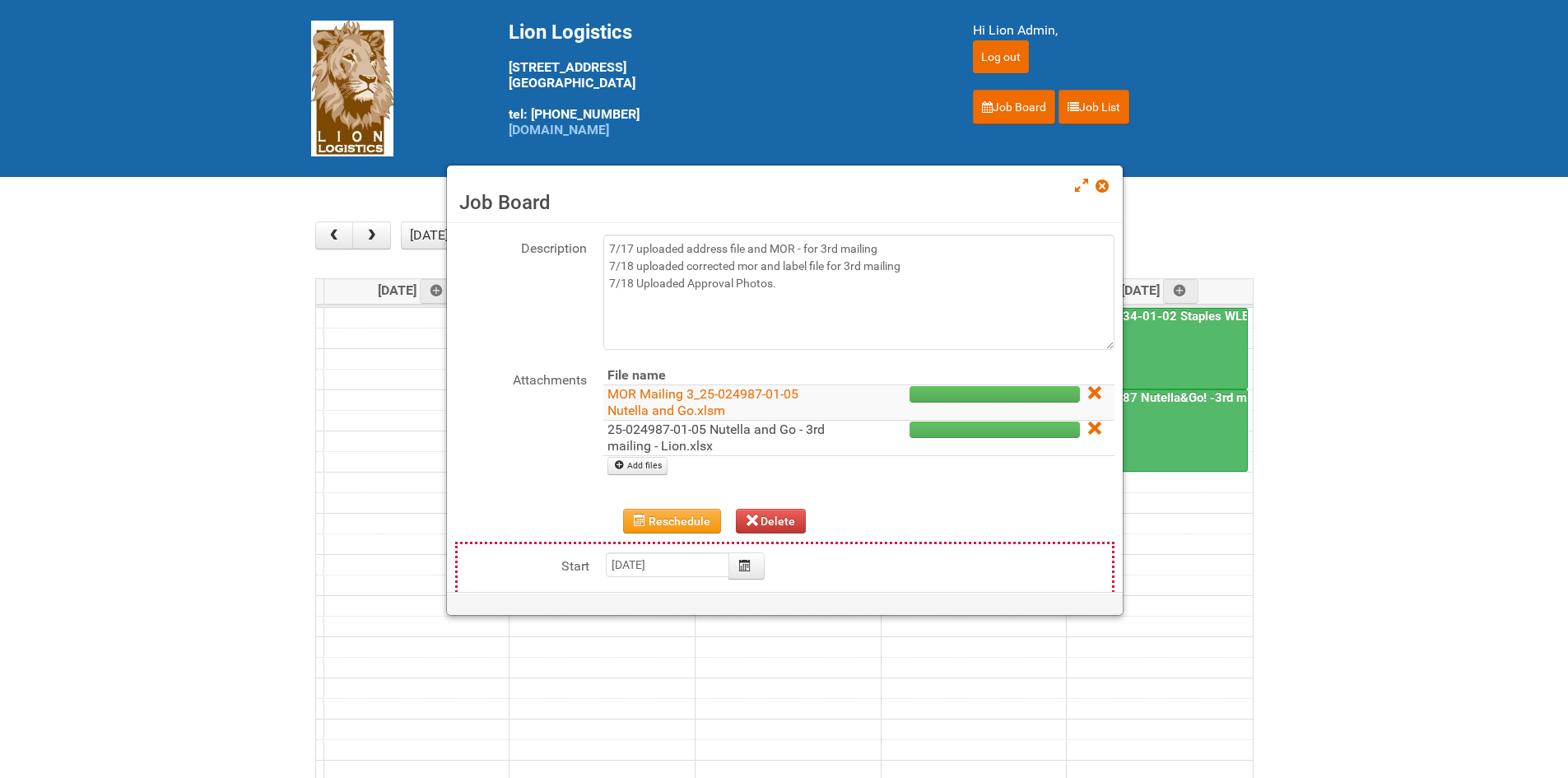
click at [687, 438] on link "25-024987-01-05 Nutella and Go - 3rd mailing - Lion.xlsx" at bounding box center [716, 437] width 217 height 32
drag, startPoint x: 1102, startPoint y: 182, endPoint x: 1095, endPoint y: 186, distance: 8.1
click at [1102, 182] on span at bounding box center [1101, 186] width 11 height 11
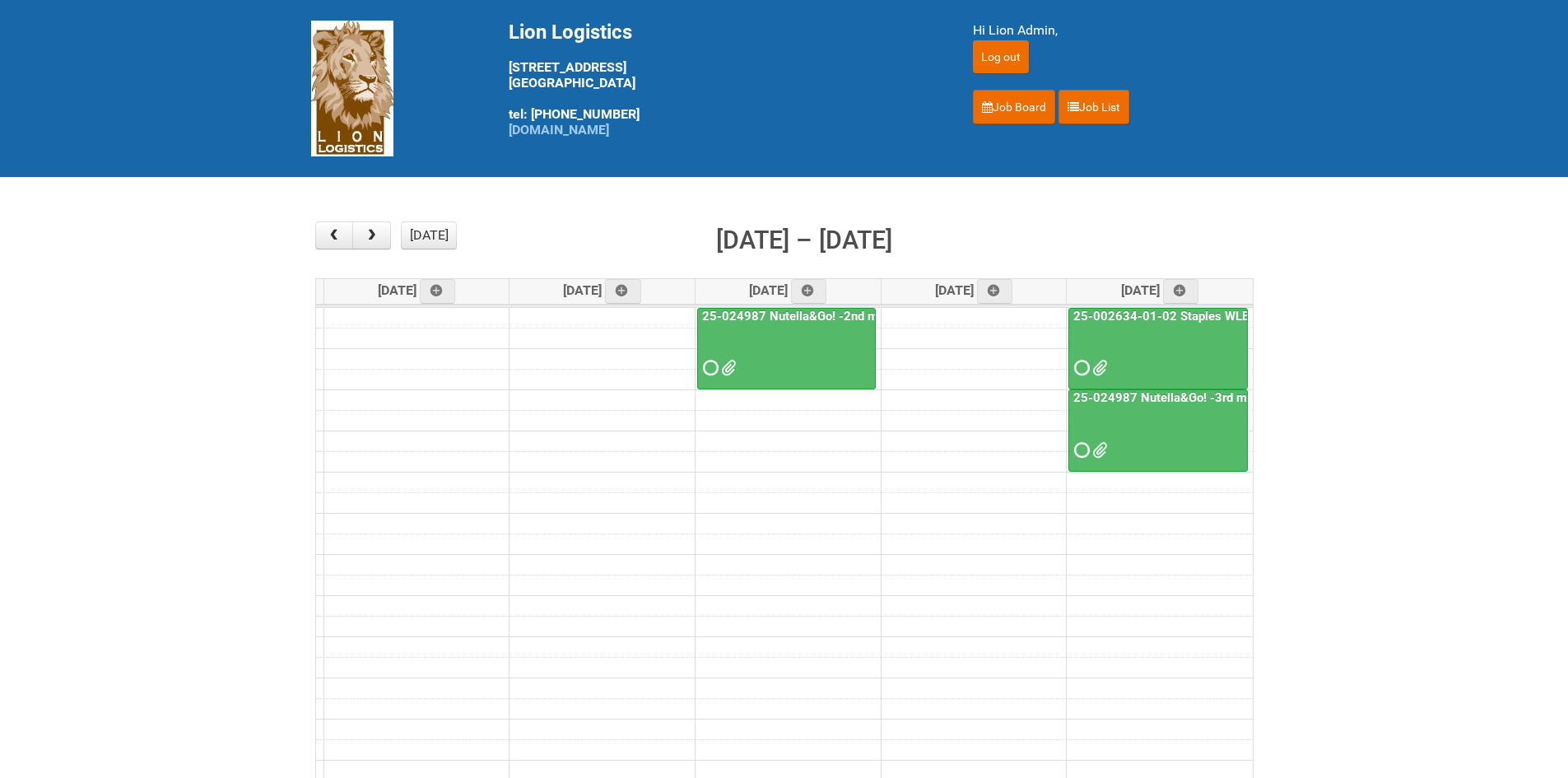
click at [709, 372] on span at bounding box center [708, 367] width 11 height 11
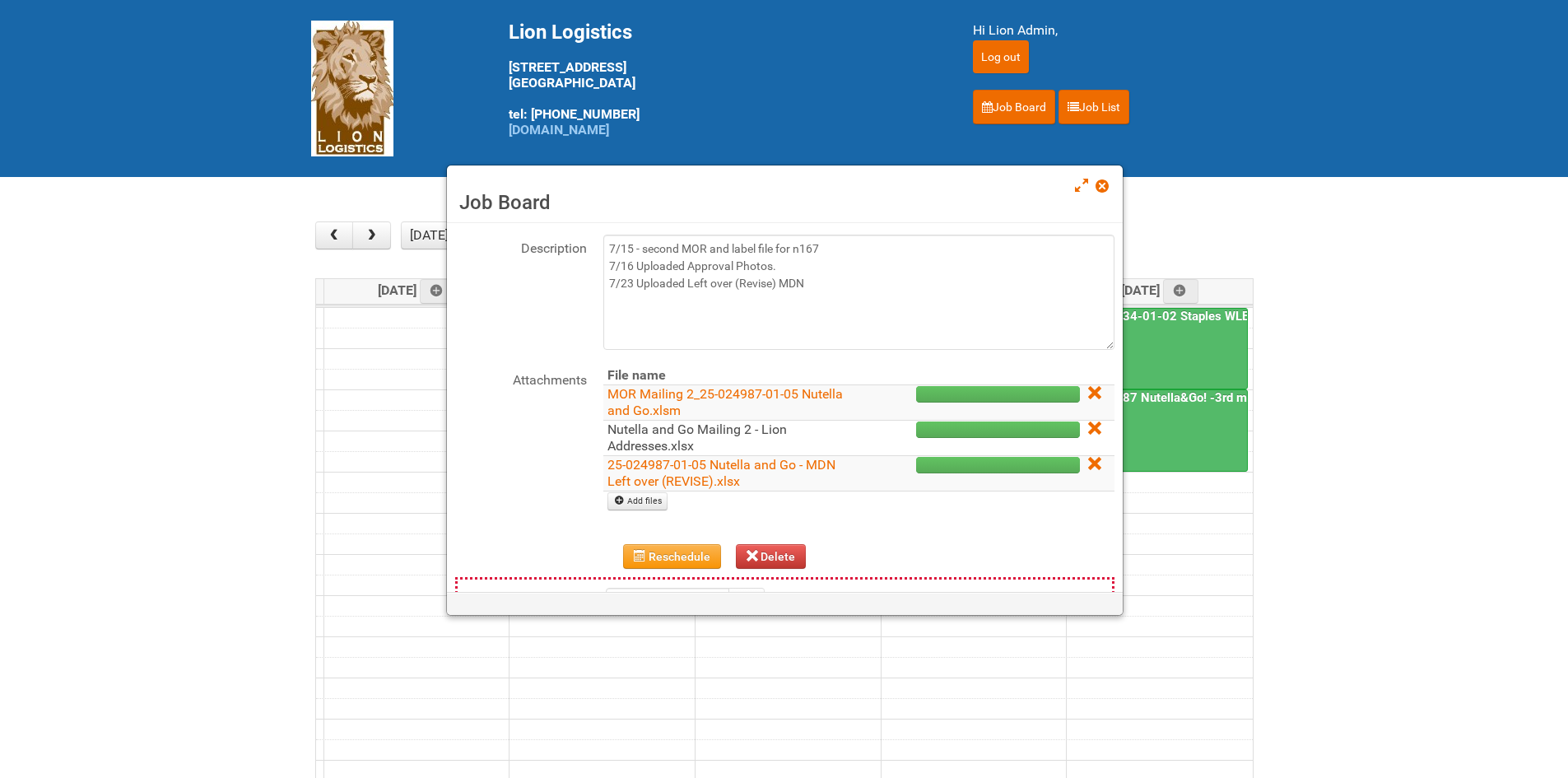
click at [655, 427] on link "Nutella and Go Mailing 2 - Lion Addresses.xlsx" at bounding box center [697, 437] width 180 height 32
click at [1107, 186] on span at bounding box center [1101, 186] width 11 height 11
